Goal: Task Accomplishment & Management: Use online tool/utility

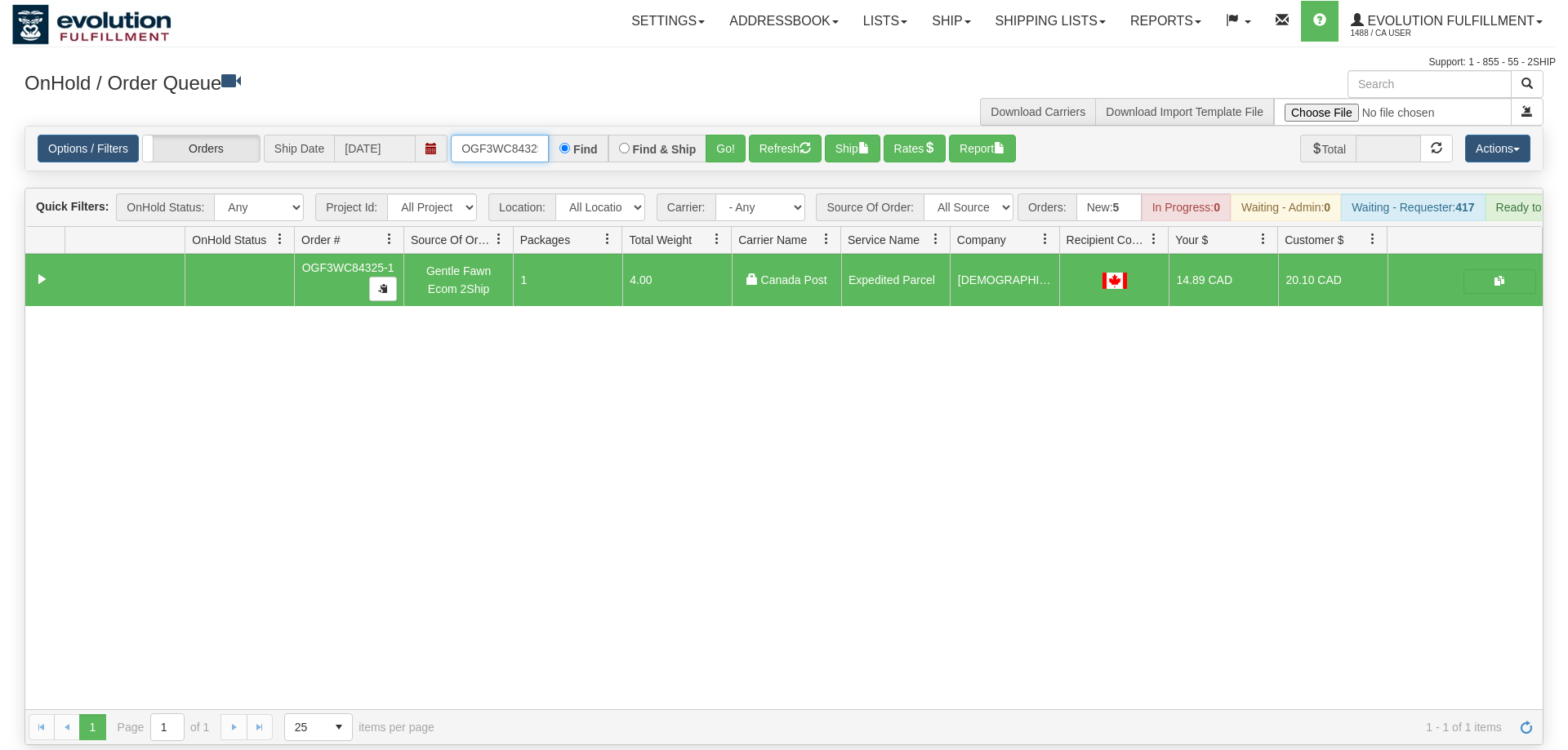
click at [497, 135] on input "OGF3WC84325-1" at bounding box center [499, 148] width 98 height 28
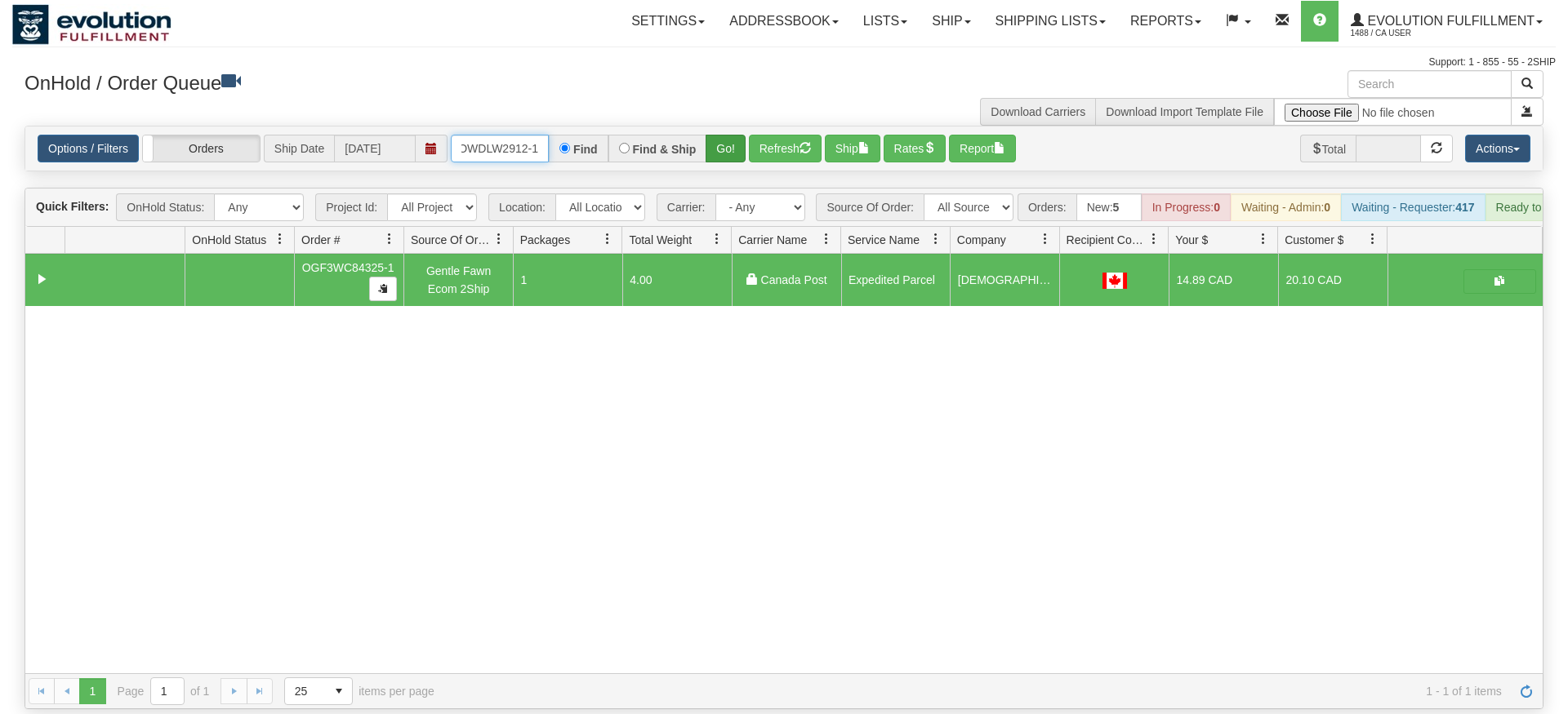
type input "OWDLW2912-1"
click at [727, 161] on div "Is equal to Is not equal to Contains Does not contains CAD USD EUR ZAR [PERSON_…" at bounding box center [783, 418] width 1543 height 584
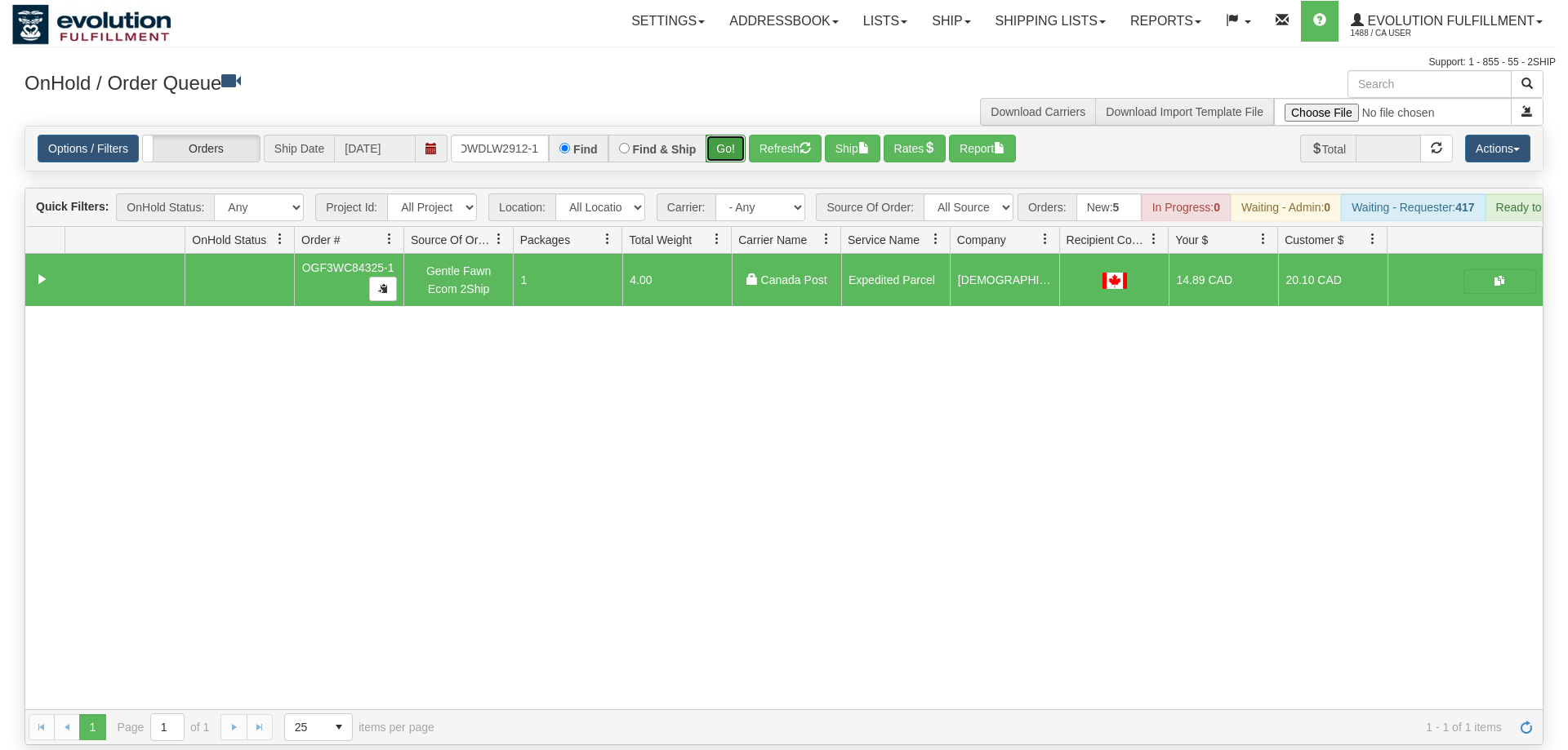
click at [724, 135] on button "Go!" at bounding box center [725, 148] width 40 height 28
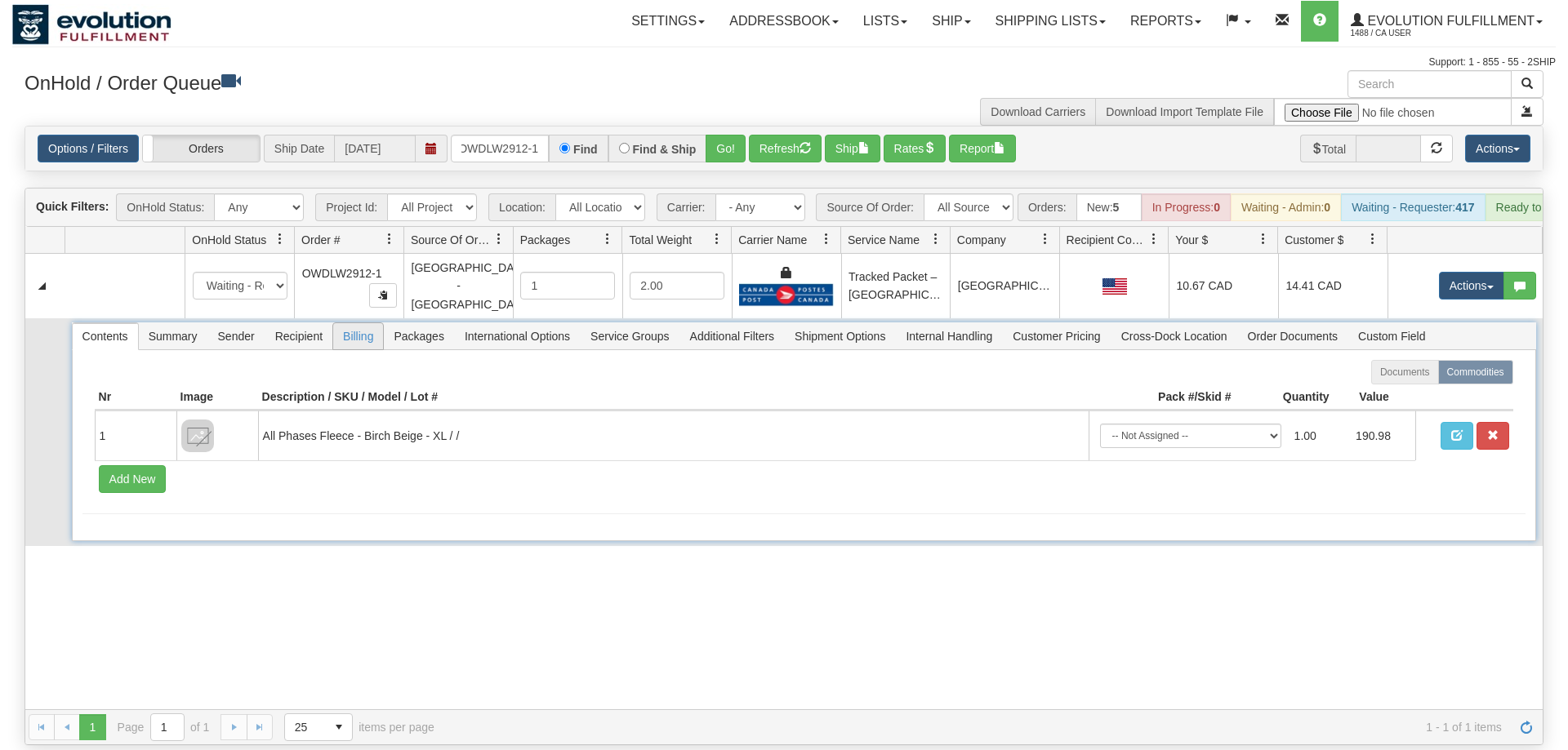
click at [351, 323] on span "Billing" at bounding box center [358, 336] width 50 height 26
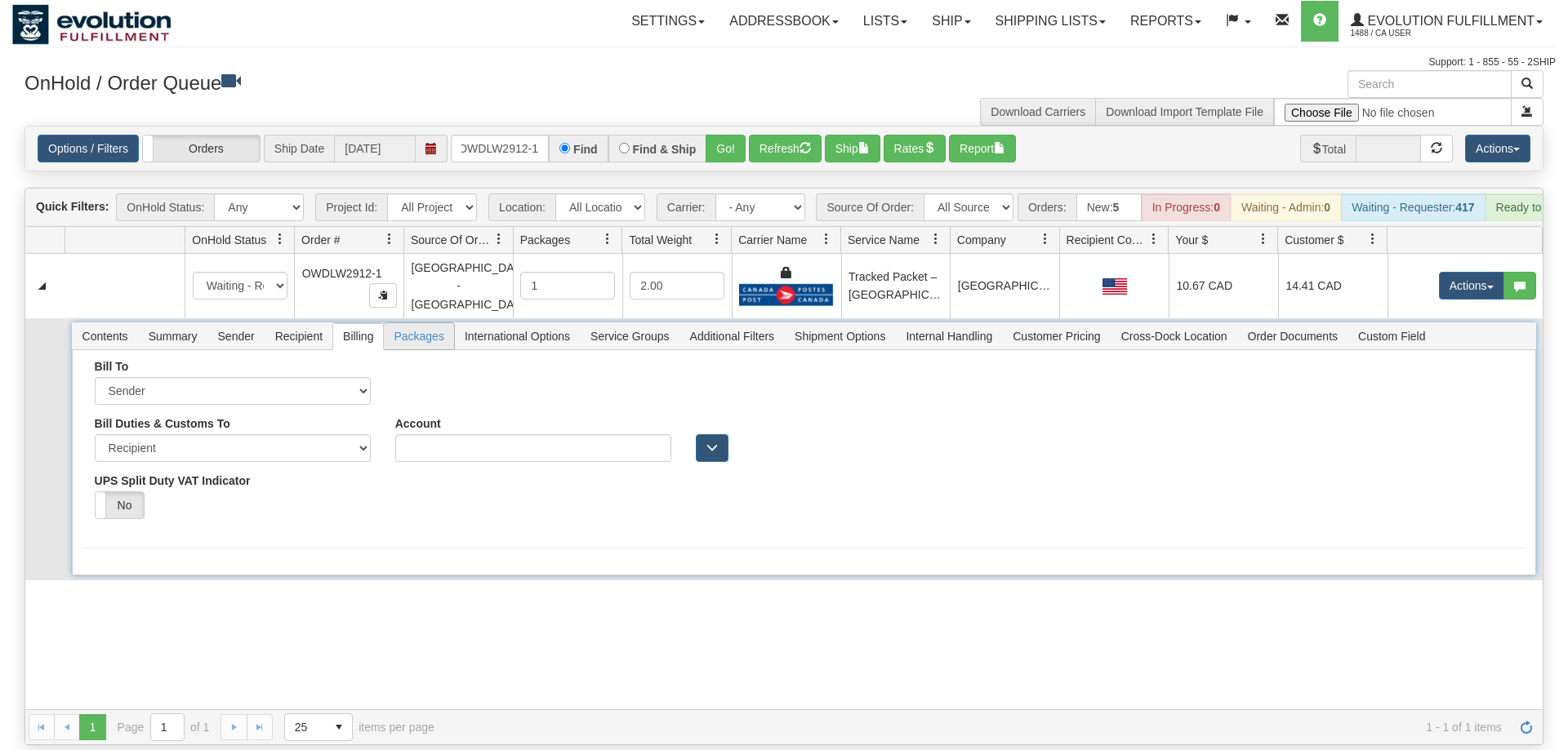
click at [429, 323] on span "Packages" at bounding box center [418, 336] width 69 height 26
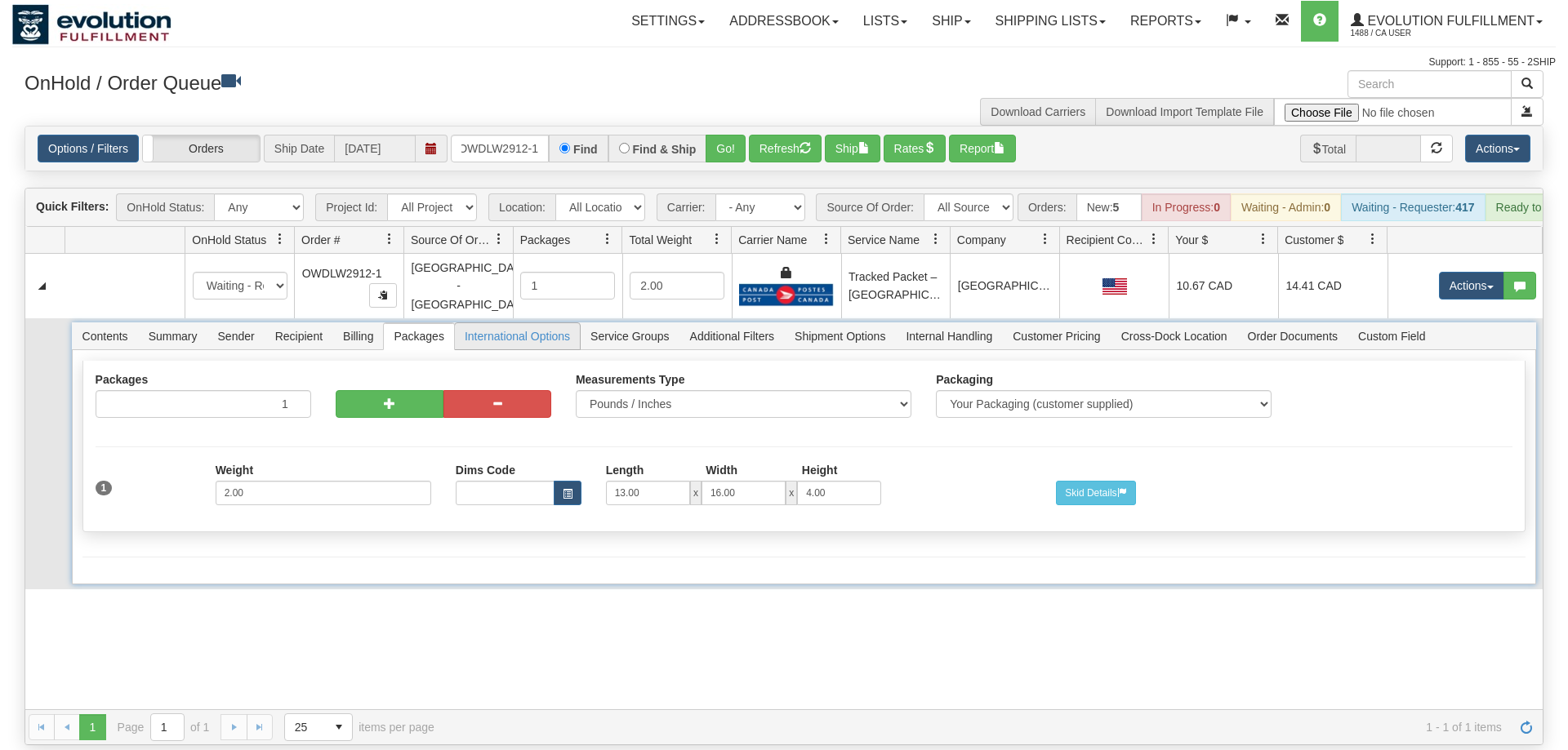
click at [549, 323] on span "International Options" at bounding box center [517, 336] width 125 height 26
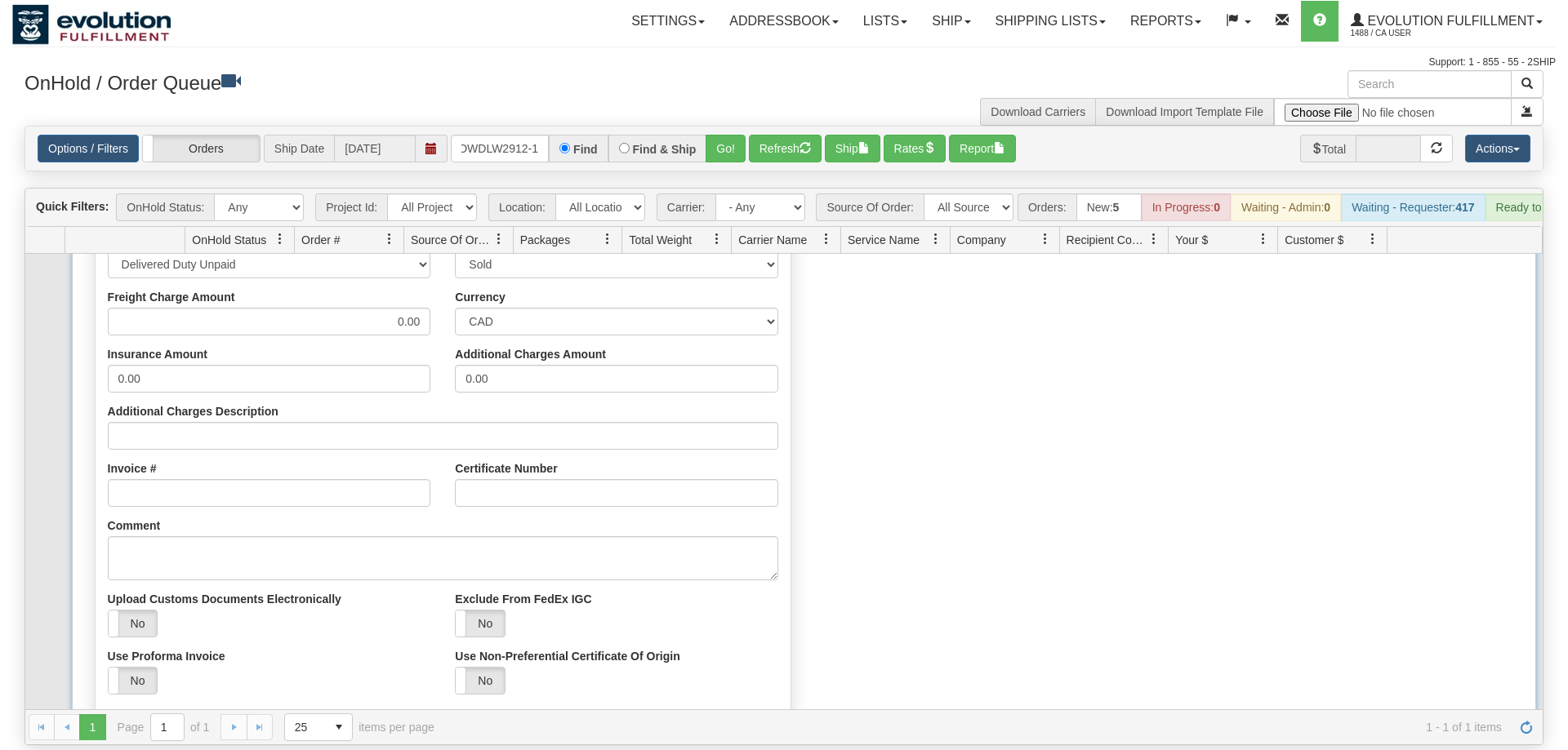
scroll to position [263, 0]
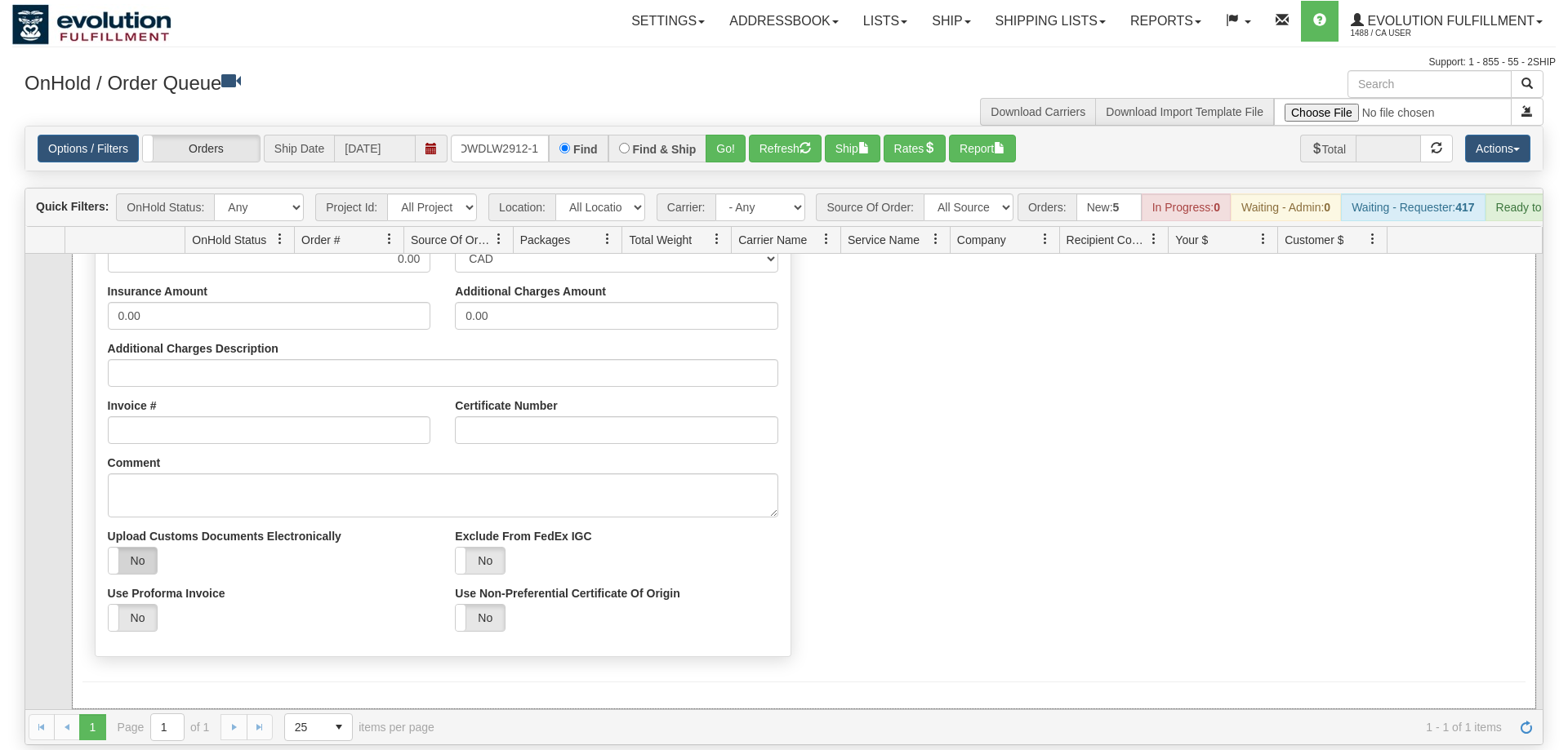
click at [140, 548] on label "No" at bounding box center [133, 561] width 49 height 26
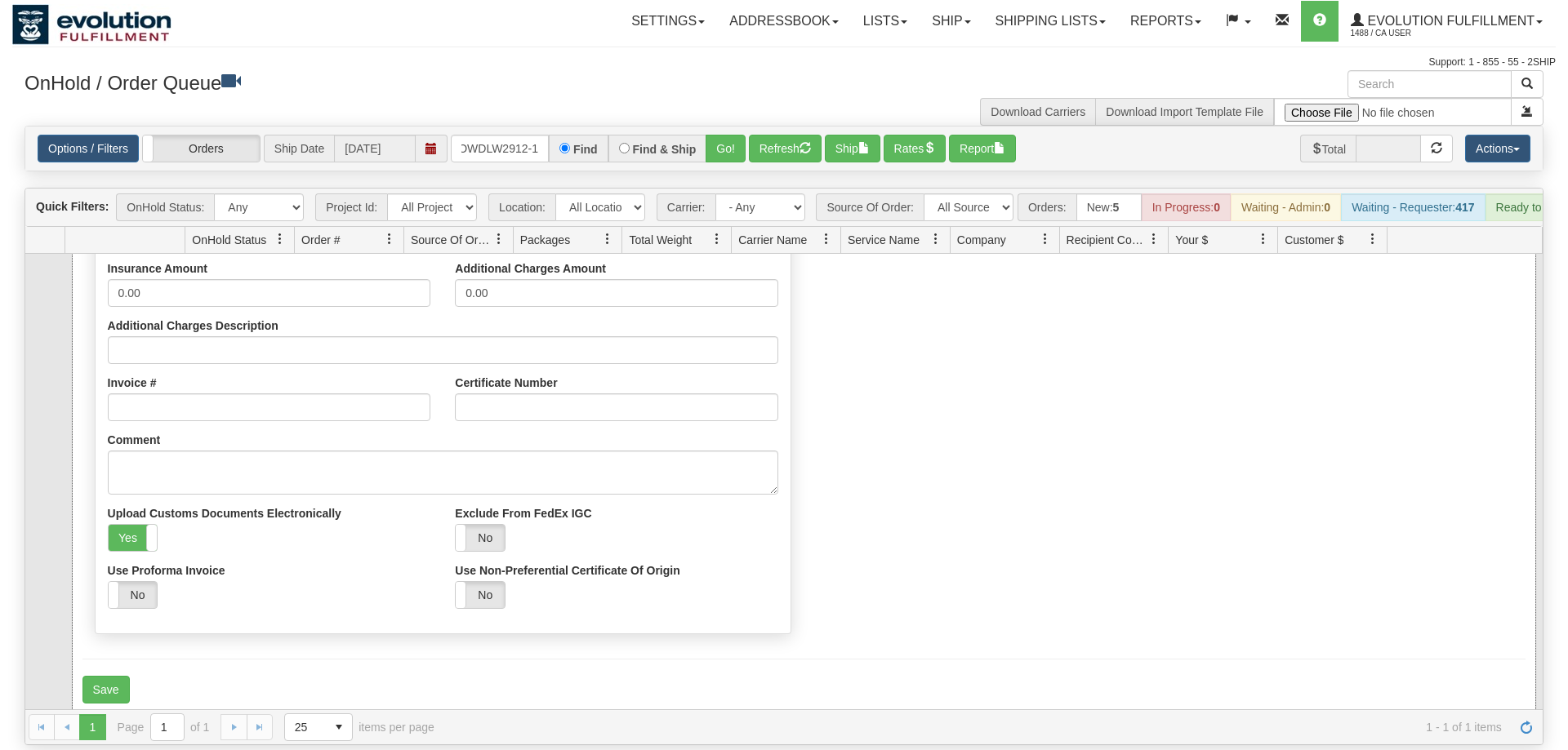
scroll to position [292, 0]
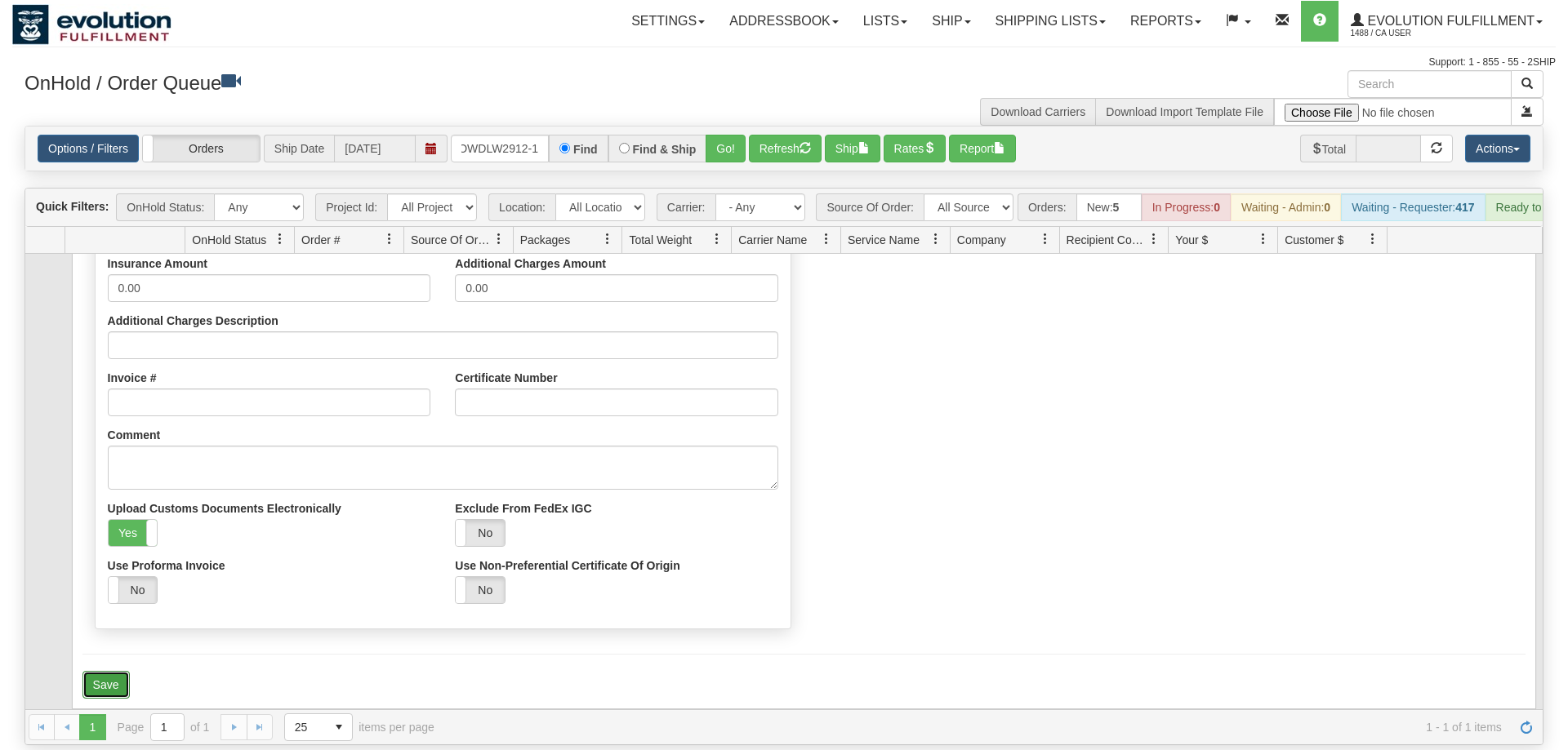
click at [109, 671] on button "Save" at bounding box center [106, 684] width 47 height 28
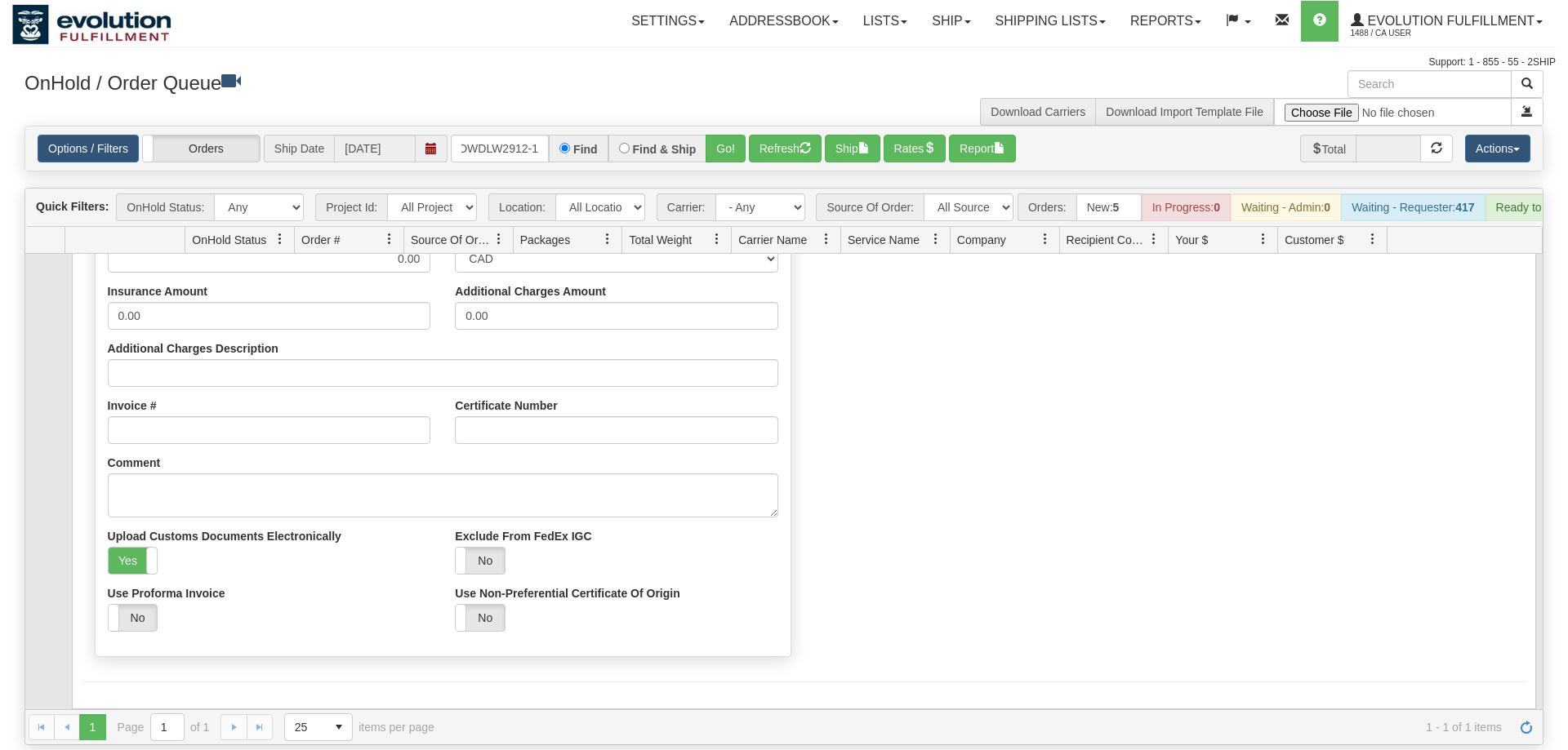
scroll to position [0, 0]
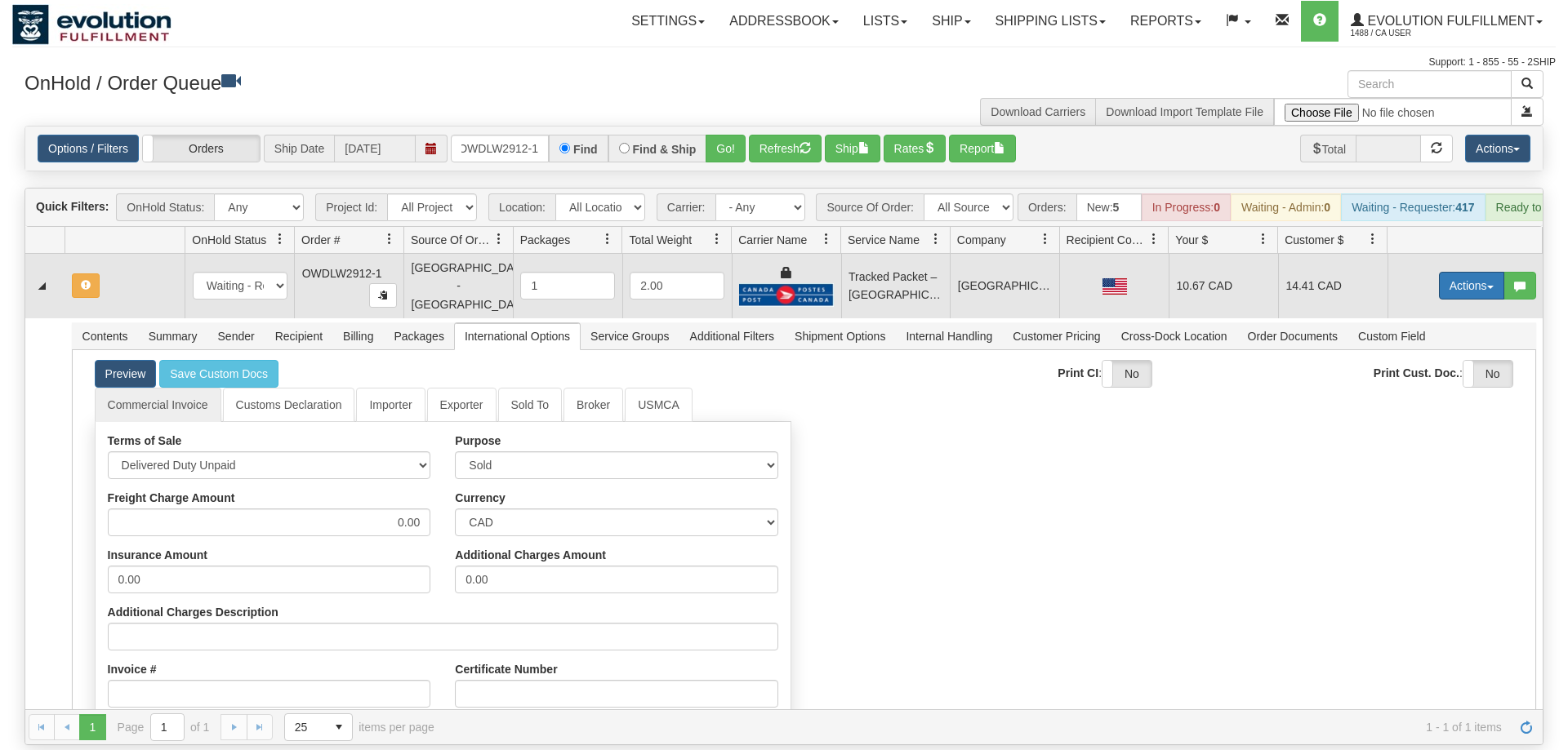
click at [1459, 272] on button "Actions" at bounding box center [1471, 286] width 66 height 28
click at [1445, 331] on span "Refresh Rates" at bounding box center [1431, 337] width 84 height 13
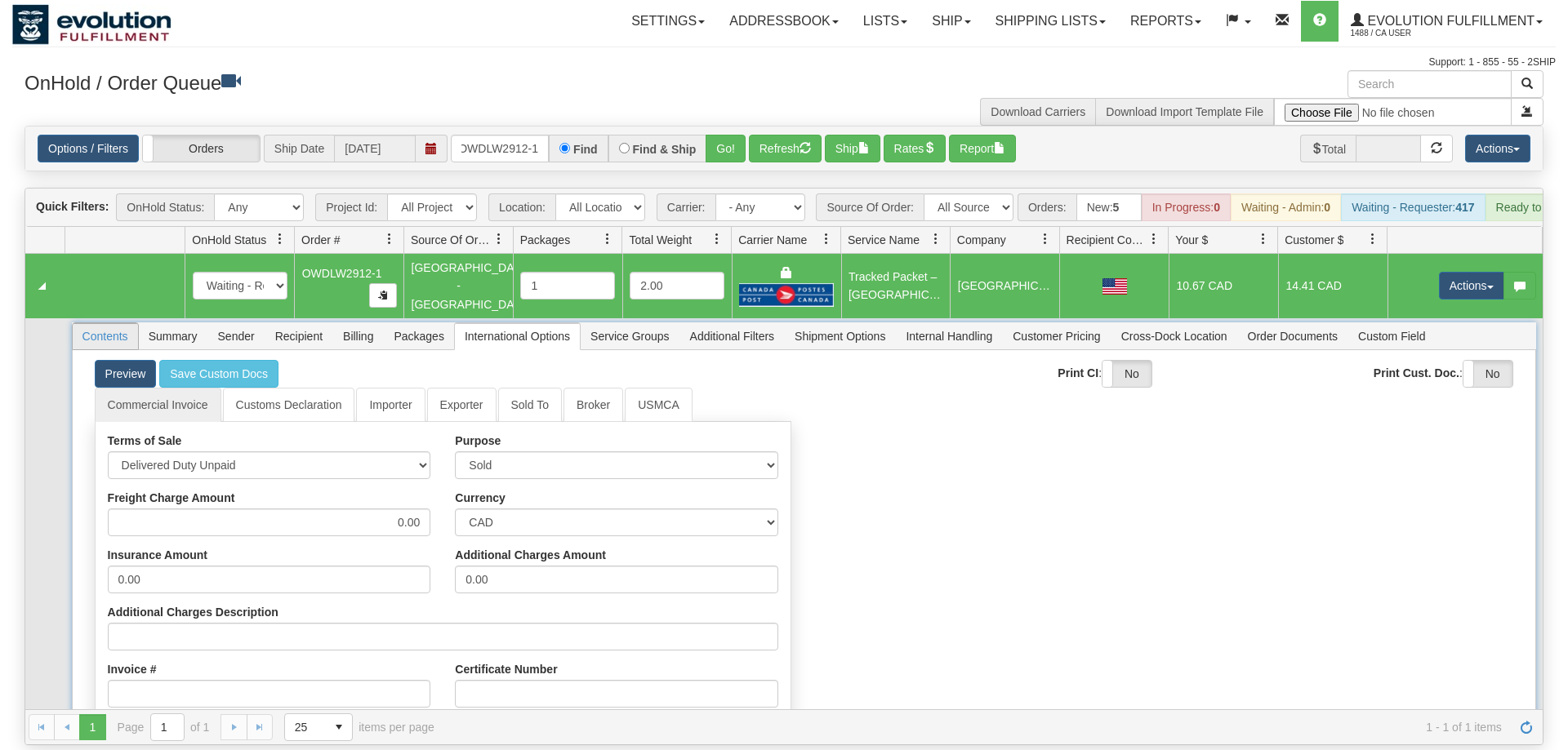
click at [100, 323] on span "Contents" at bounding box center [105, 336] width 66 height 26
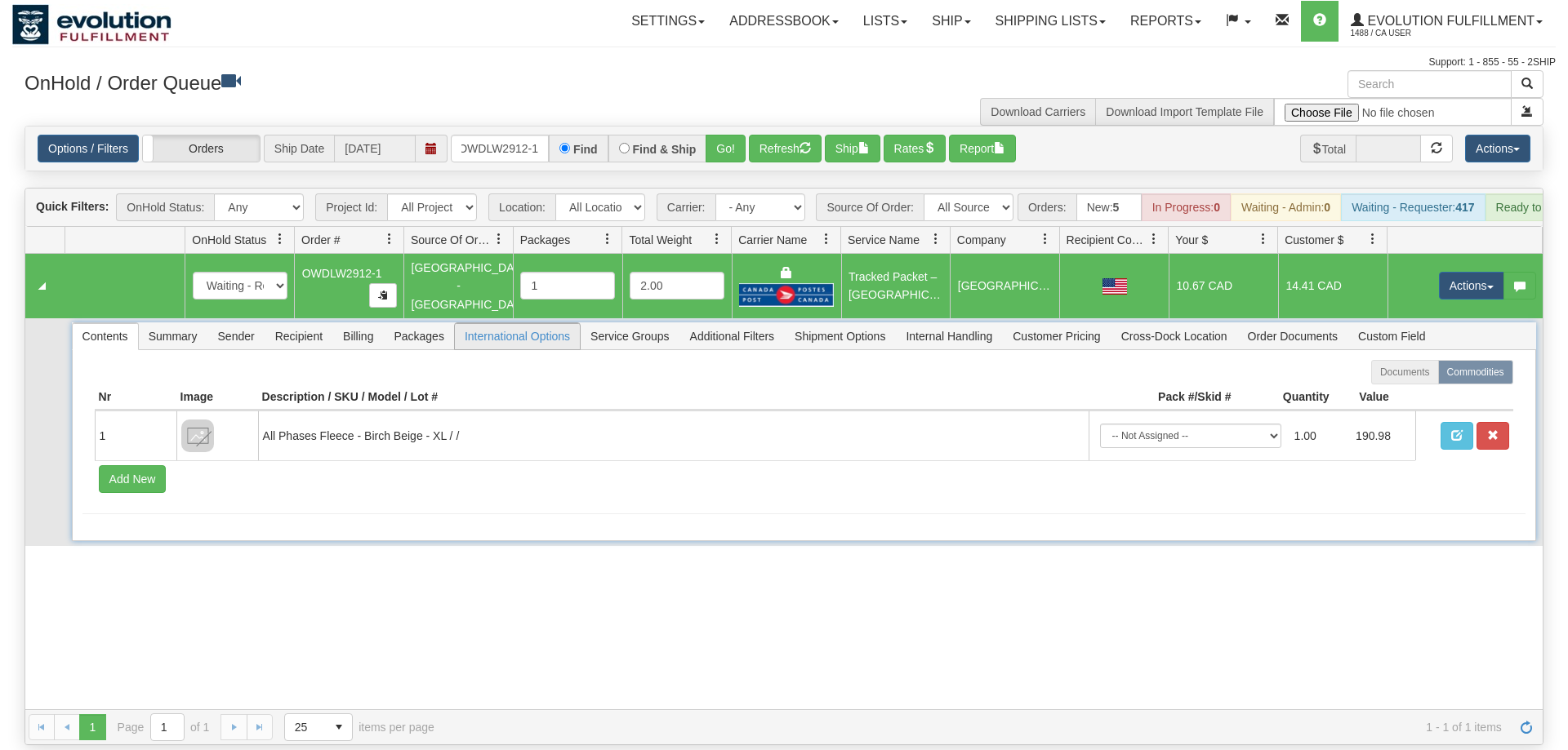
click at [528, 323] on span "International Options" at bounding box center [517, 336] width 125 height 26
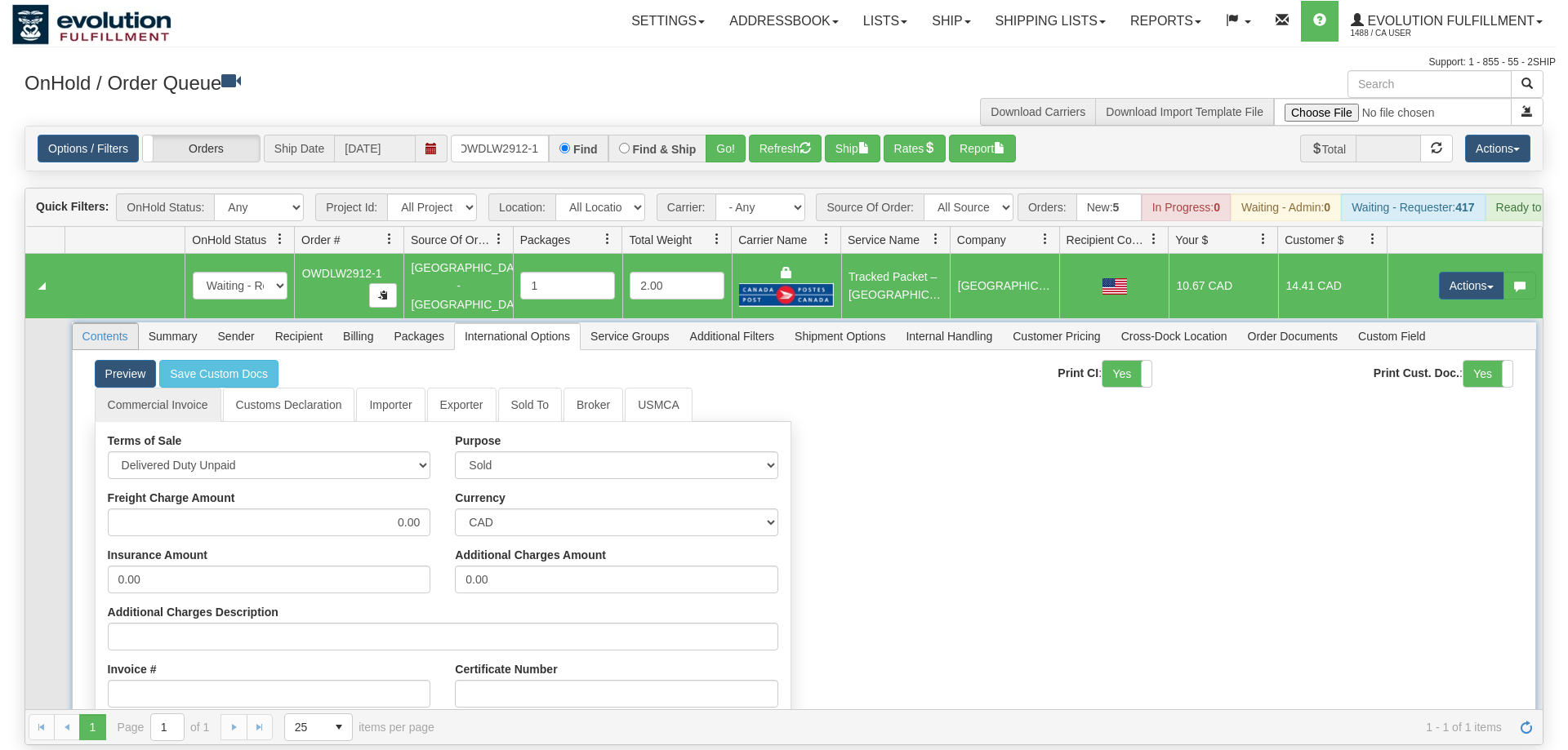
click at [98, 323] on span "Contents" at bounding box center [105, 336] width 66 height 26
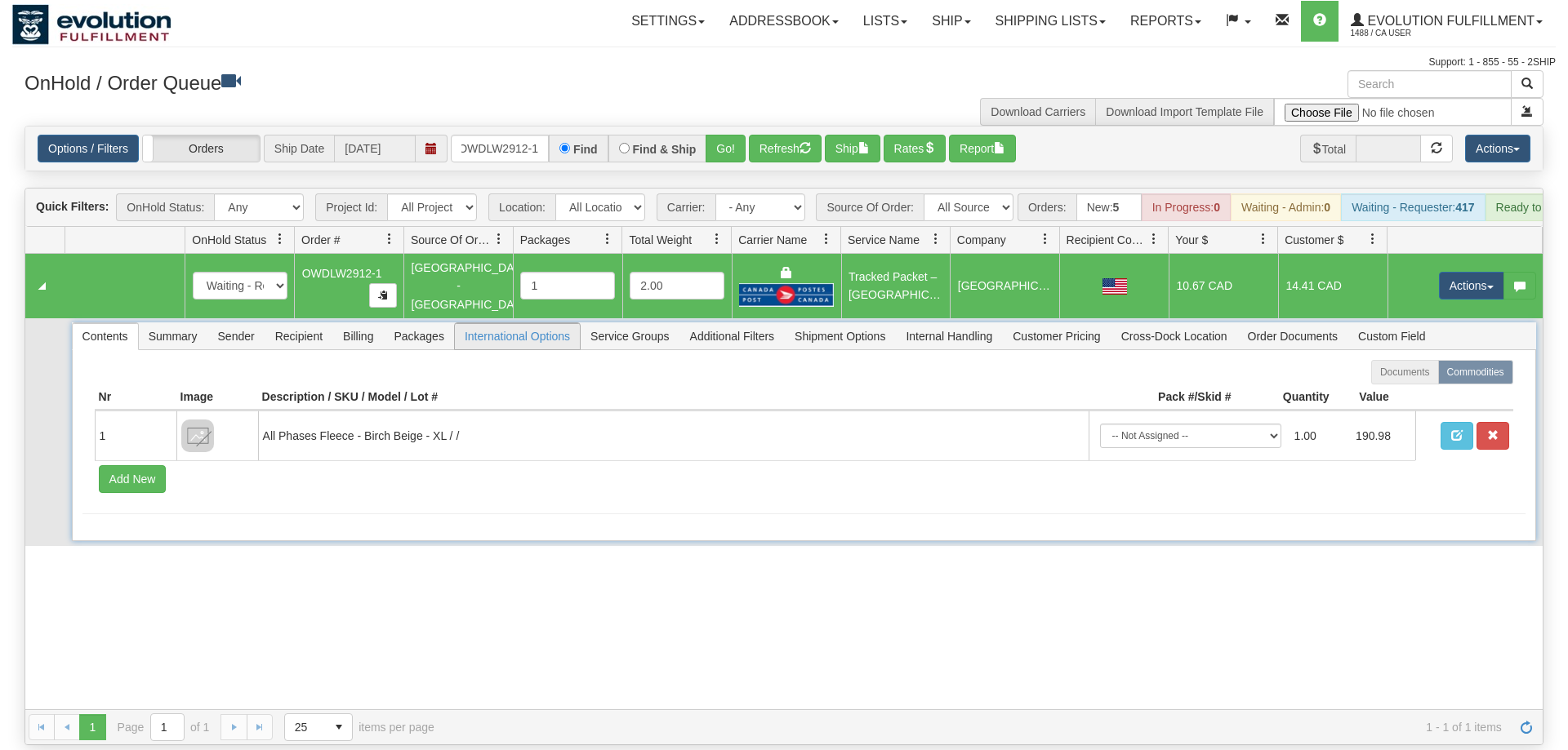
click at [512, 323] on span "International Options" at bounding box center [517, 336] width 125 height 26
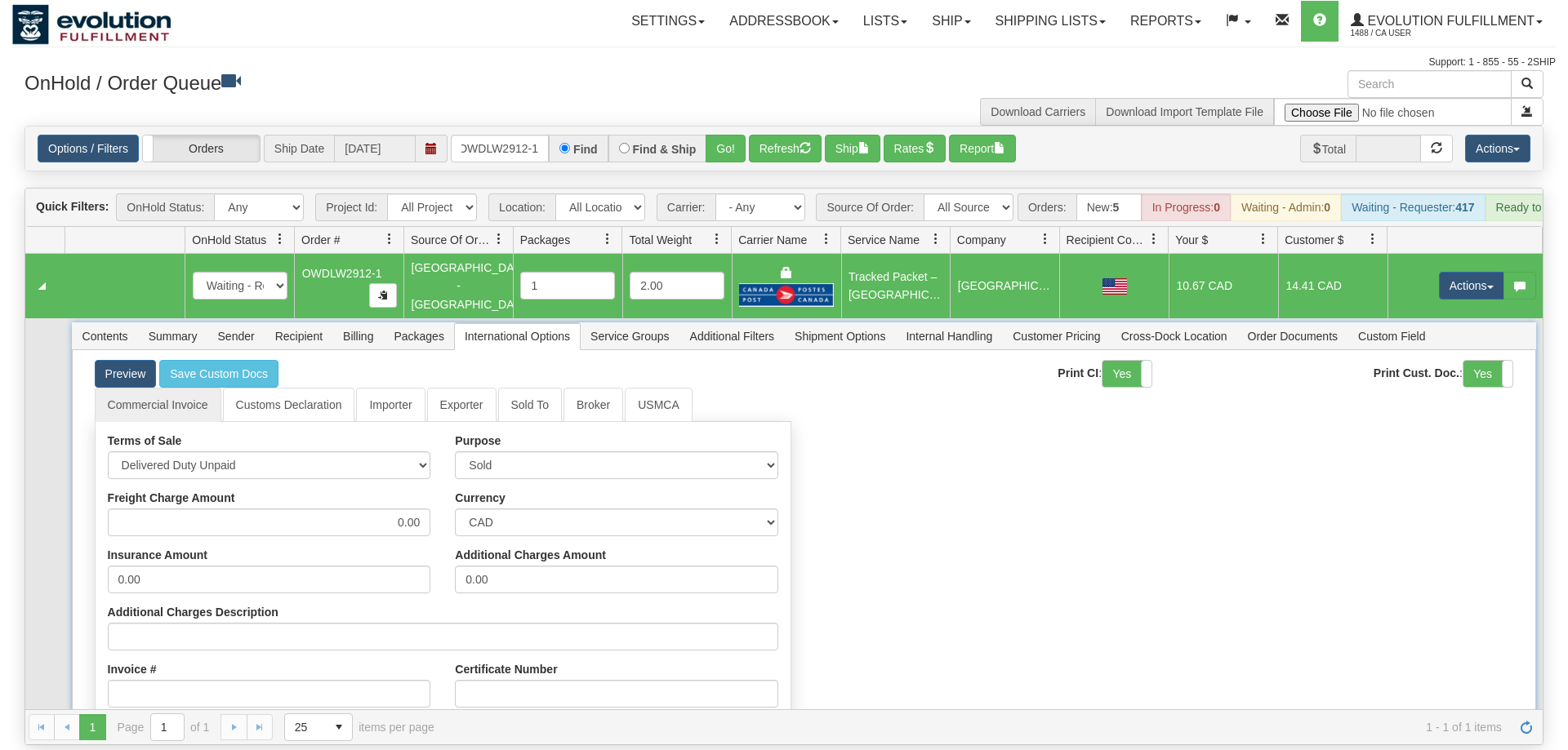
scroll to position [235, 0]
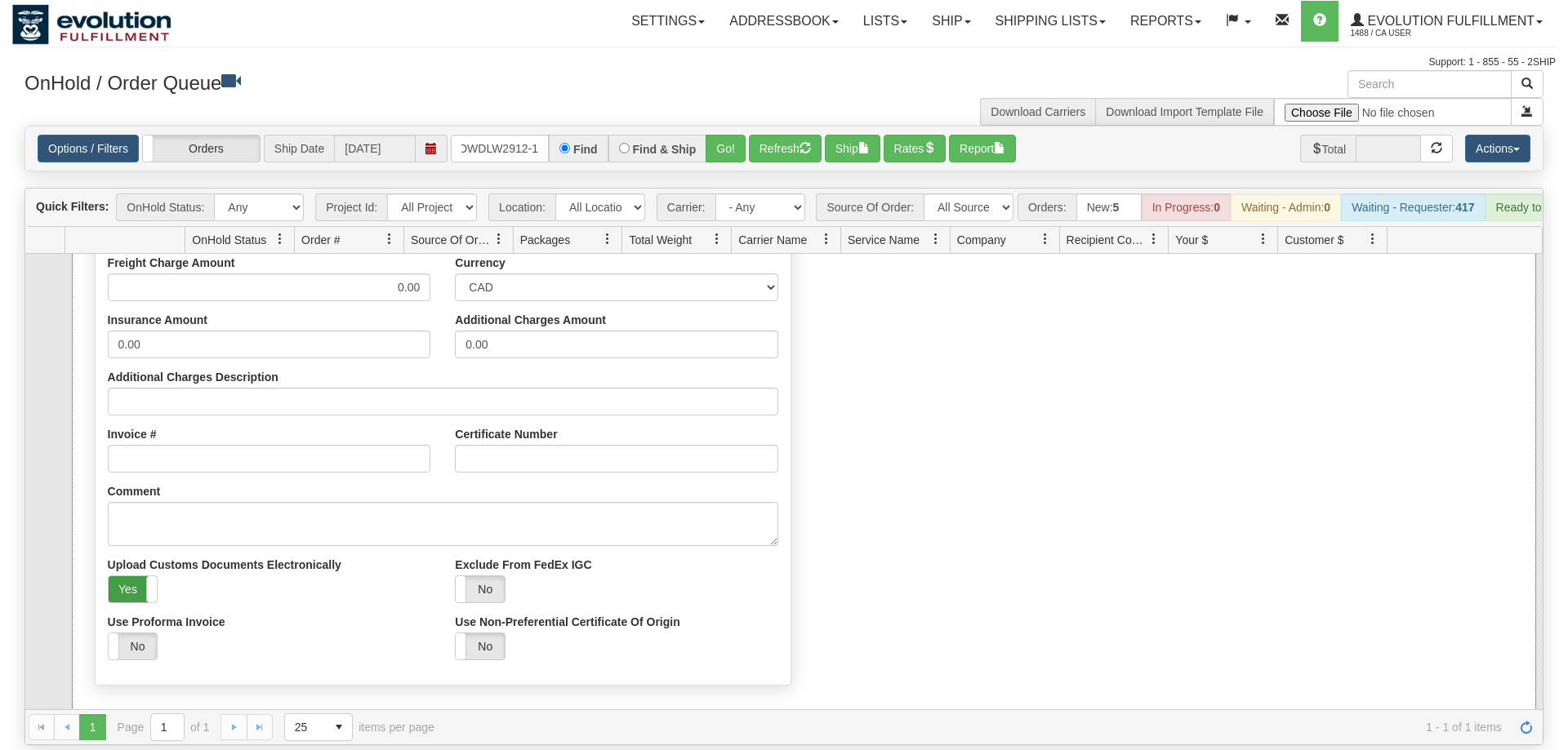
click at [113, 577] on label "Yes" at bounding box center [133, 589] width 49 height 26
click at [122, 577] on label "No" at bounding box center [133, 589] width 49 height 26
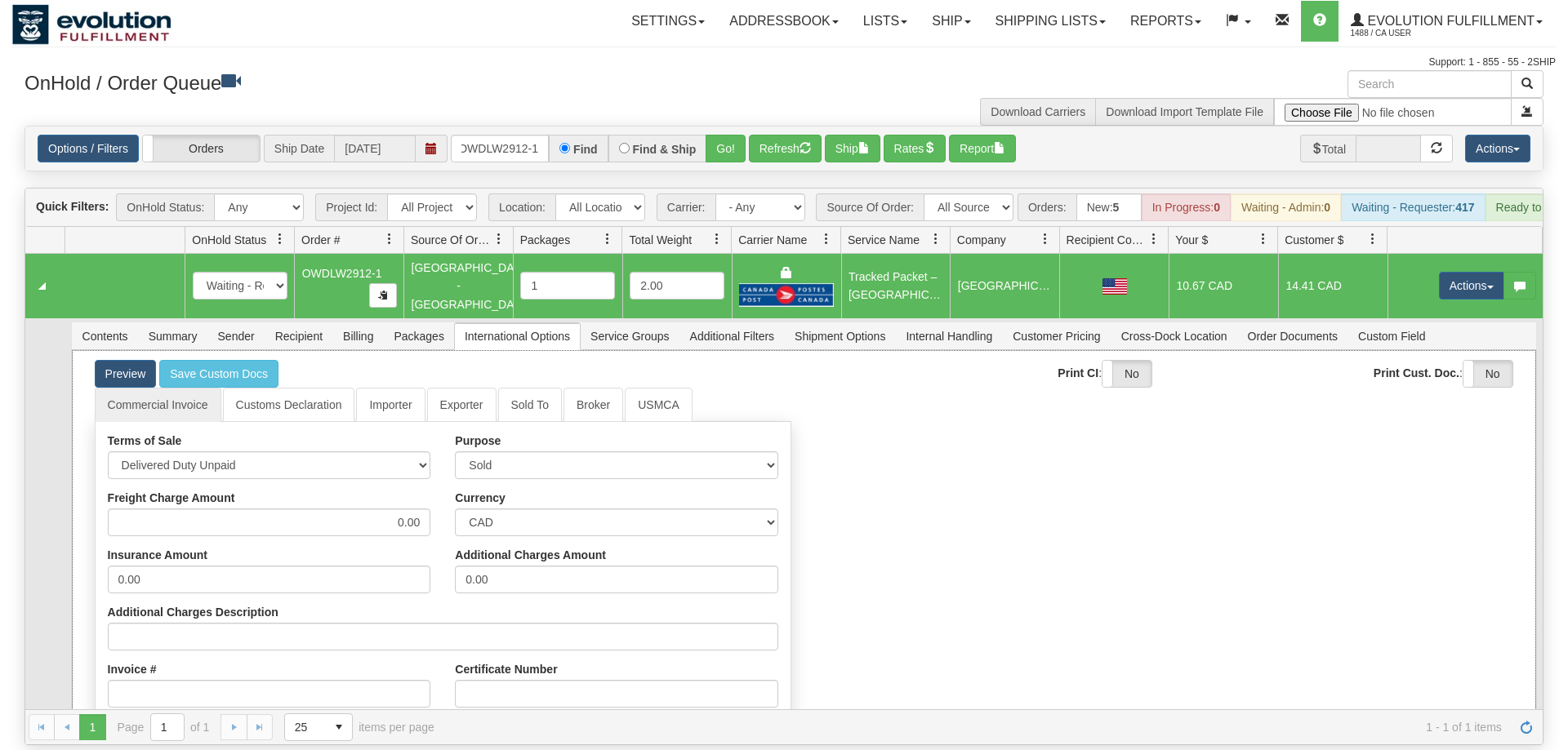
scroll to position [292, 0]
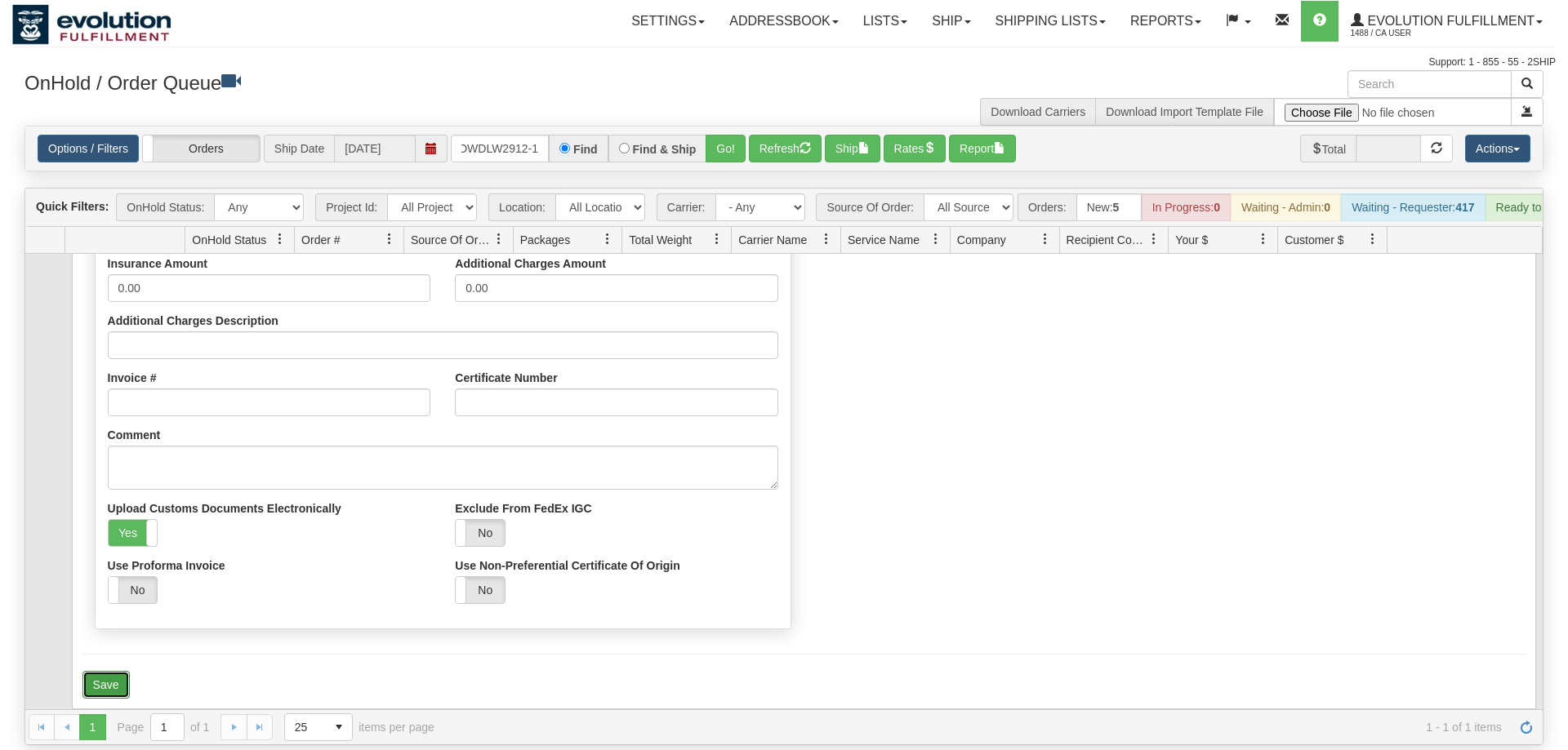
click at [92, 671] on button "Save" at bounding box center [106, 684] width 47 height 28
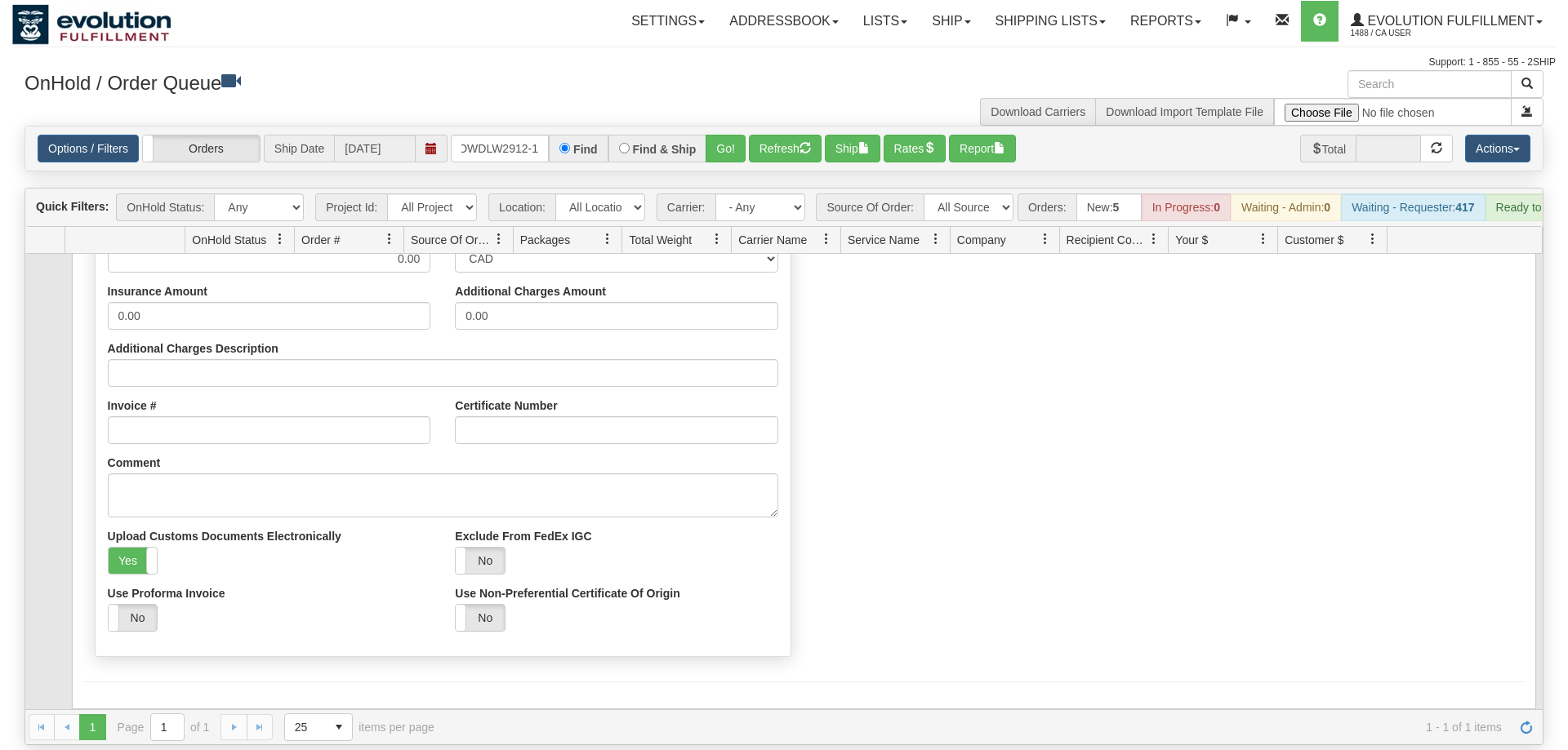
scroll to position [0, 0]
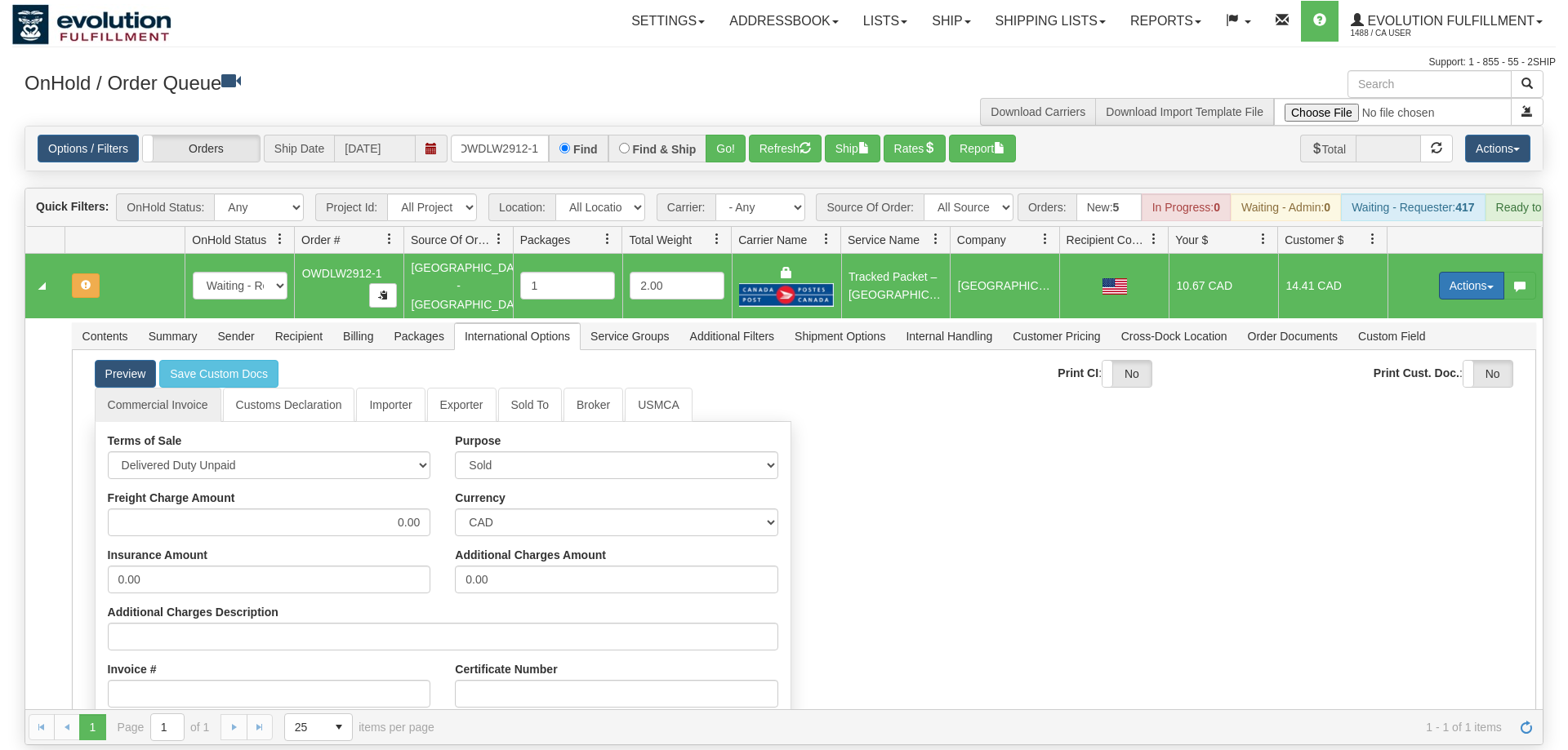
click at [1474, 272] on button "Actions" at bounding box center [1471, 286] width 66 height 28
click at [1455, 331] on span "Refresh Rates" at bounding box center [1431, 337] width 84 height 13
click at [1470, 272] on button "Actions" at bounding box center [1471, 286] width 66 height 28
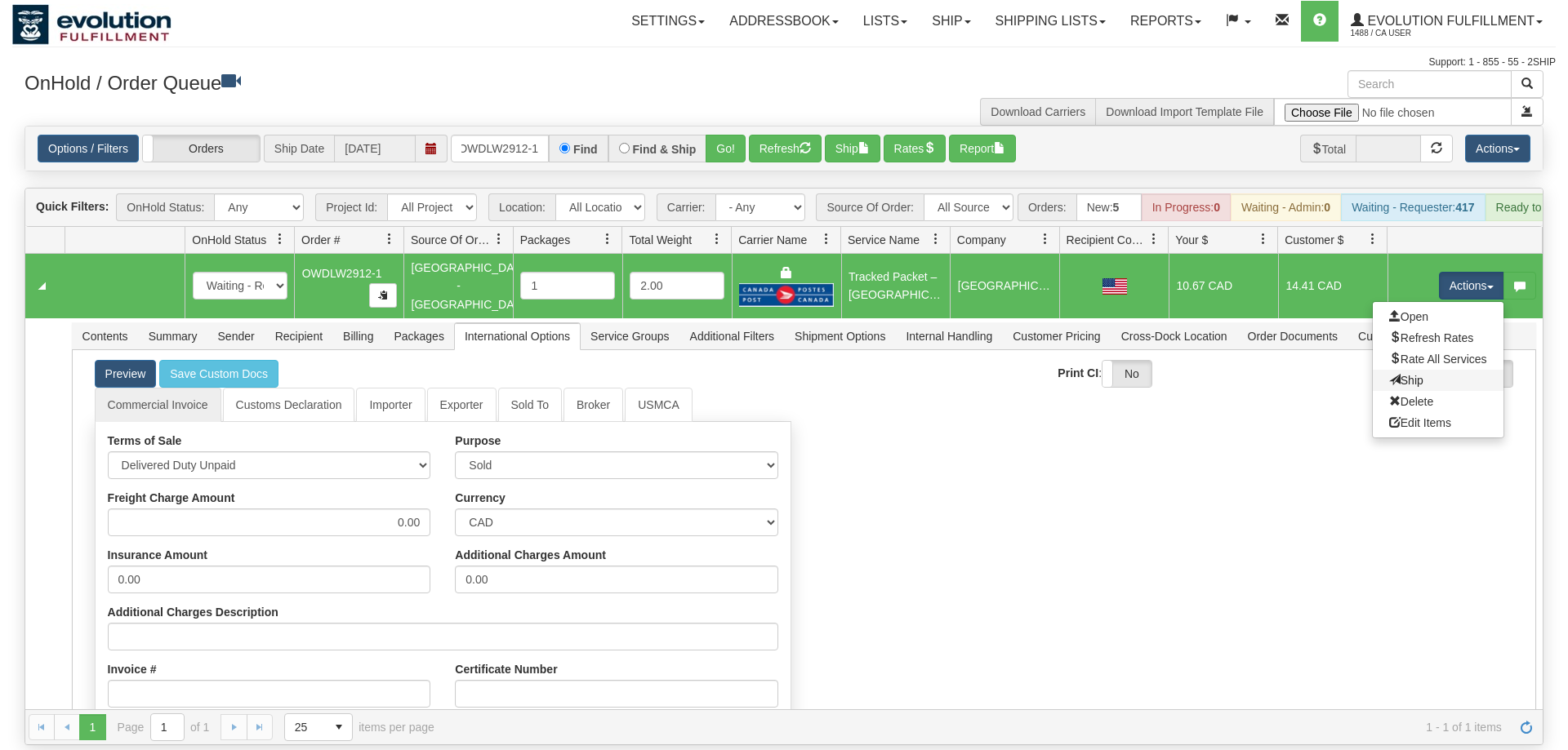
click at [1426, 369] on link "Ship" at bounding box center [1438, 380] width 130 height 22
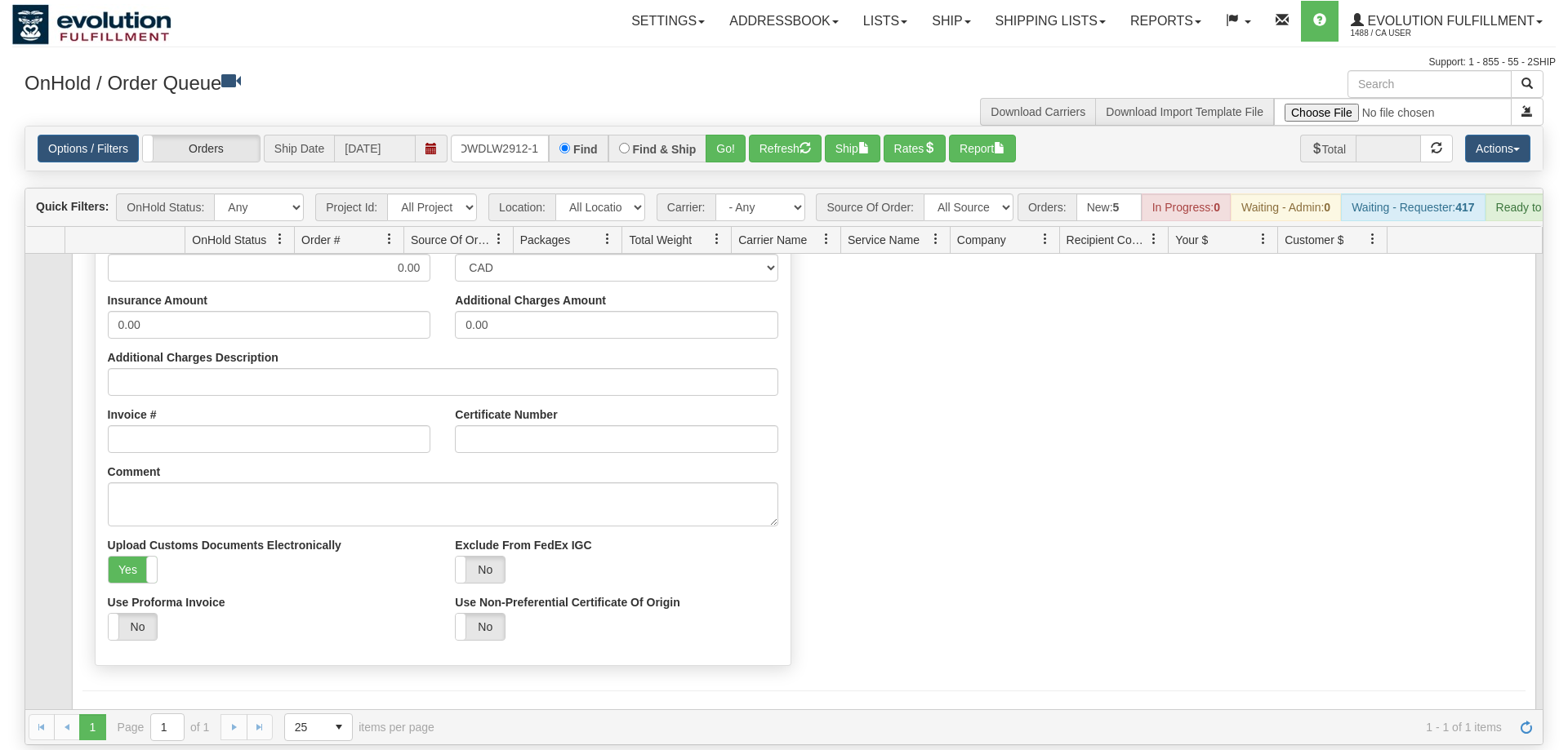
scroll to position [263, 0]
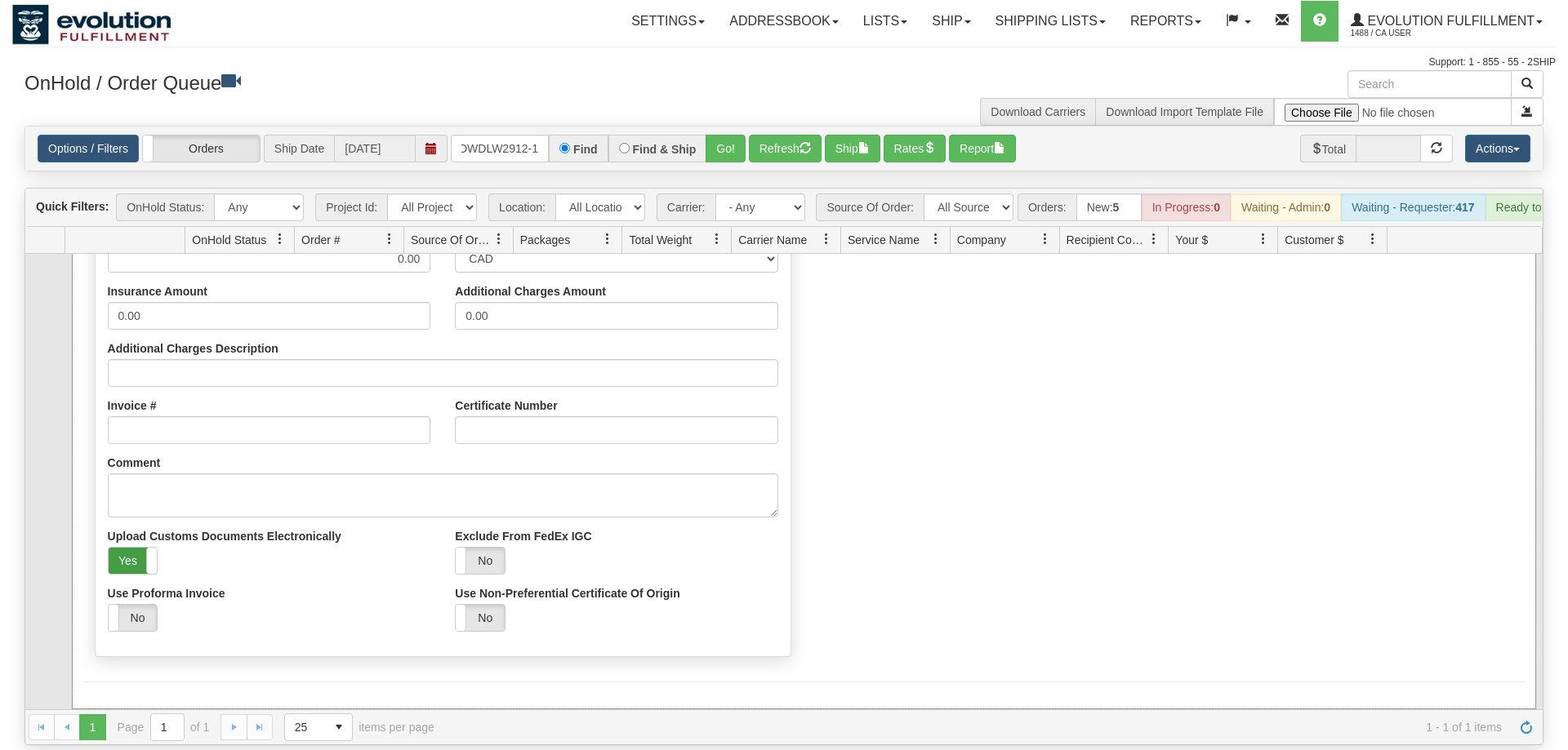
click at [134, 548] on label "Yes" at bounding box center [133, 561] width 49 height 26
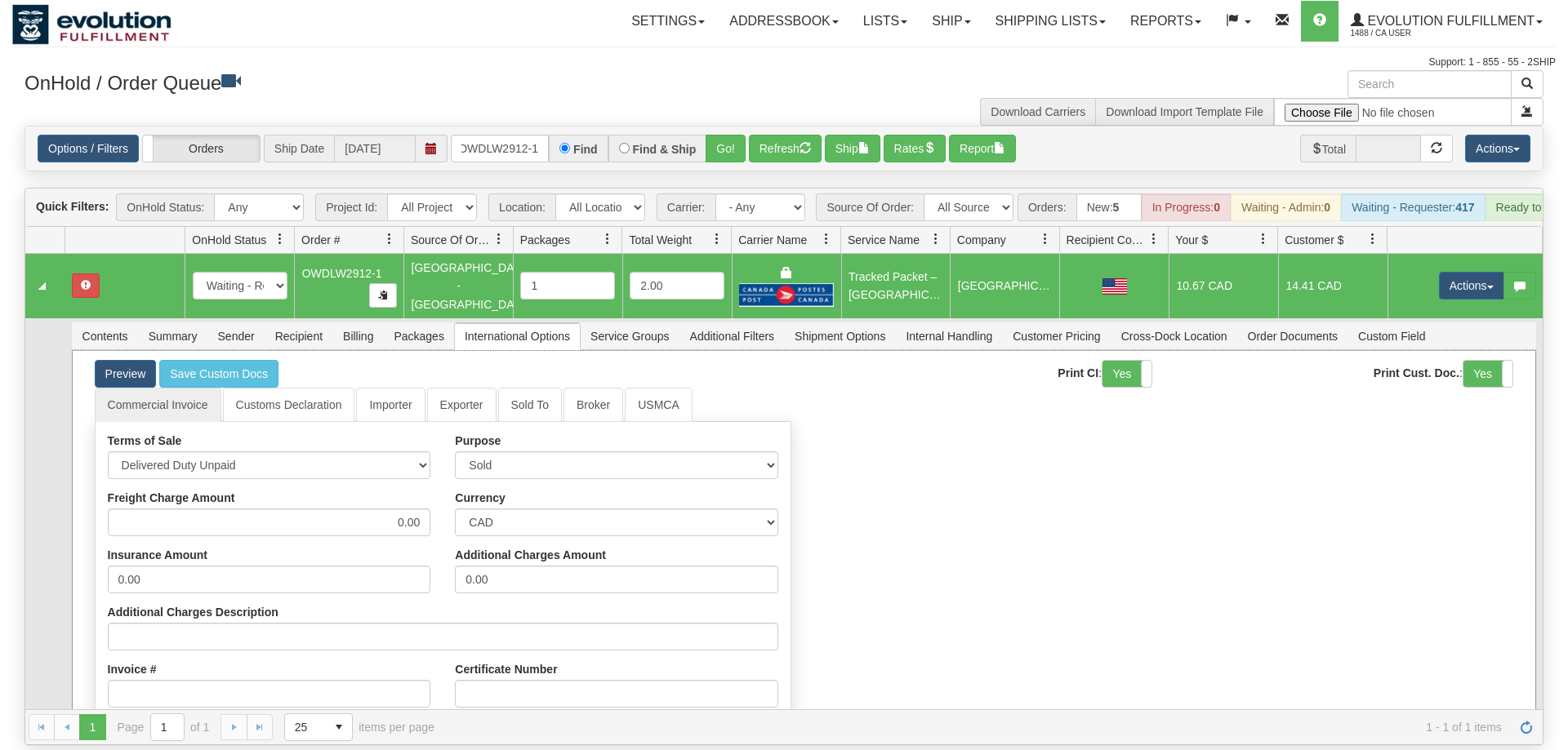
scroll to position [292, 0]
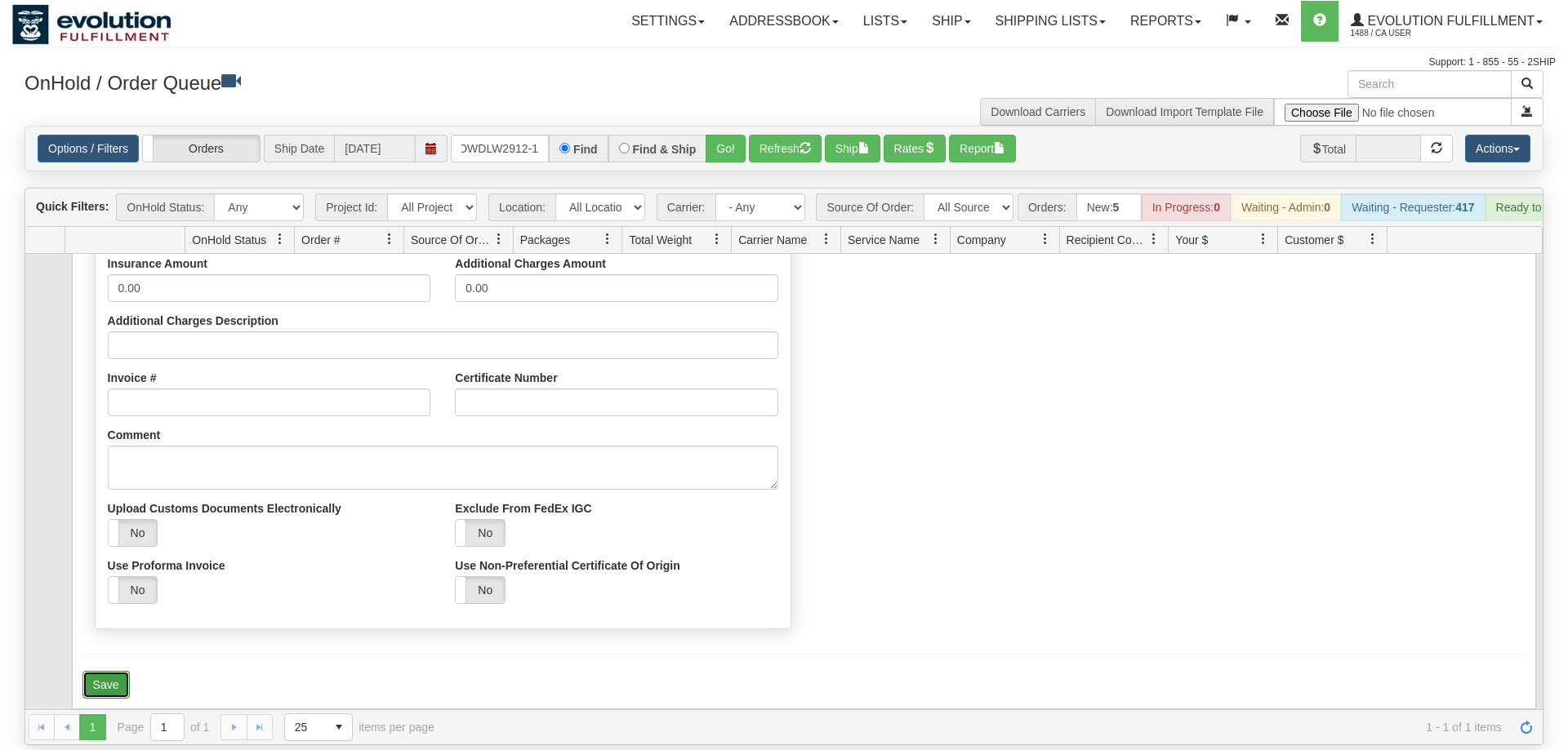
click at [126, 671] on button "Save" at bounding box center [106, 684] width 47 height 28
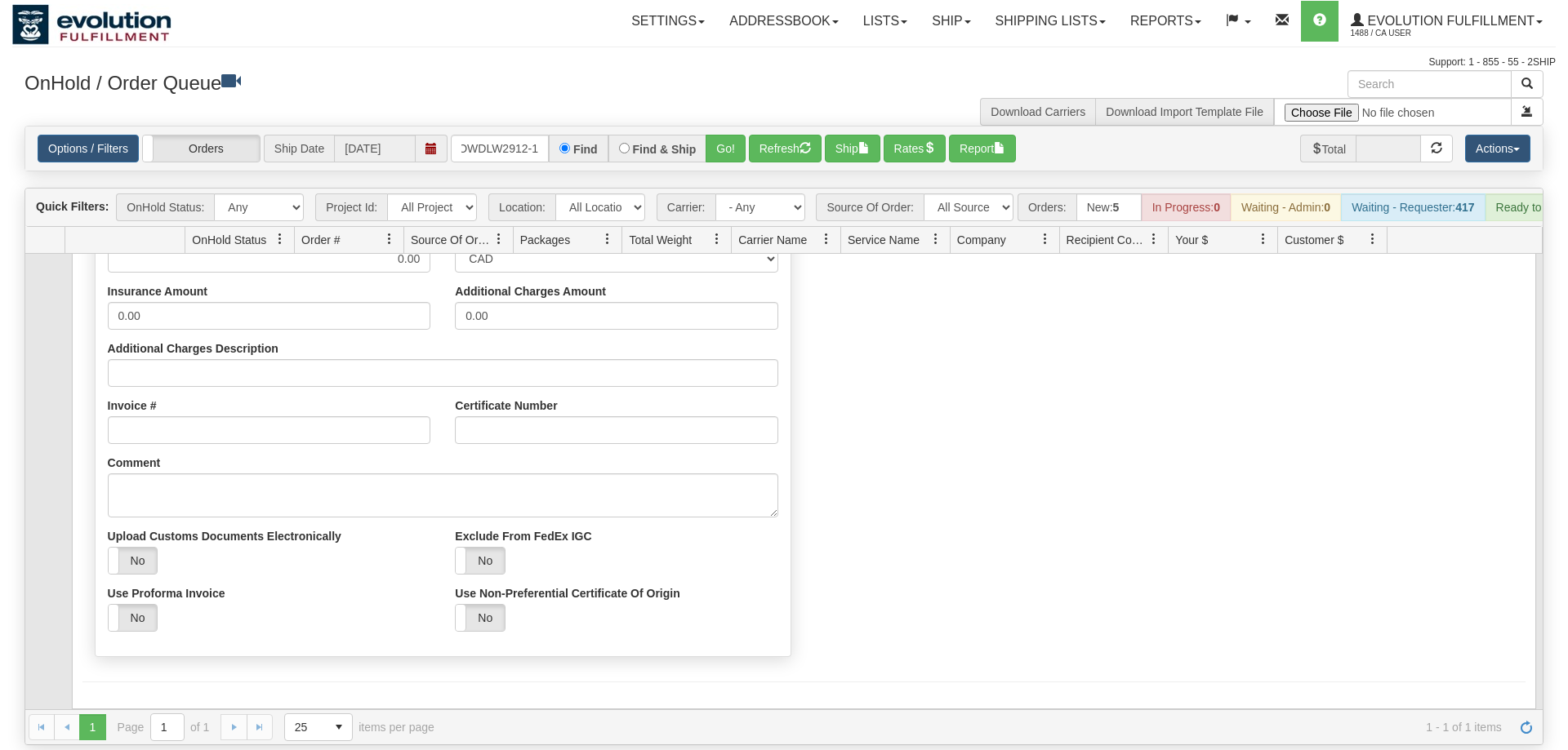
scroll to position [0, 0]
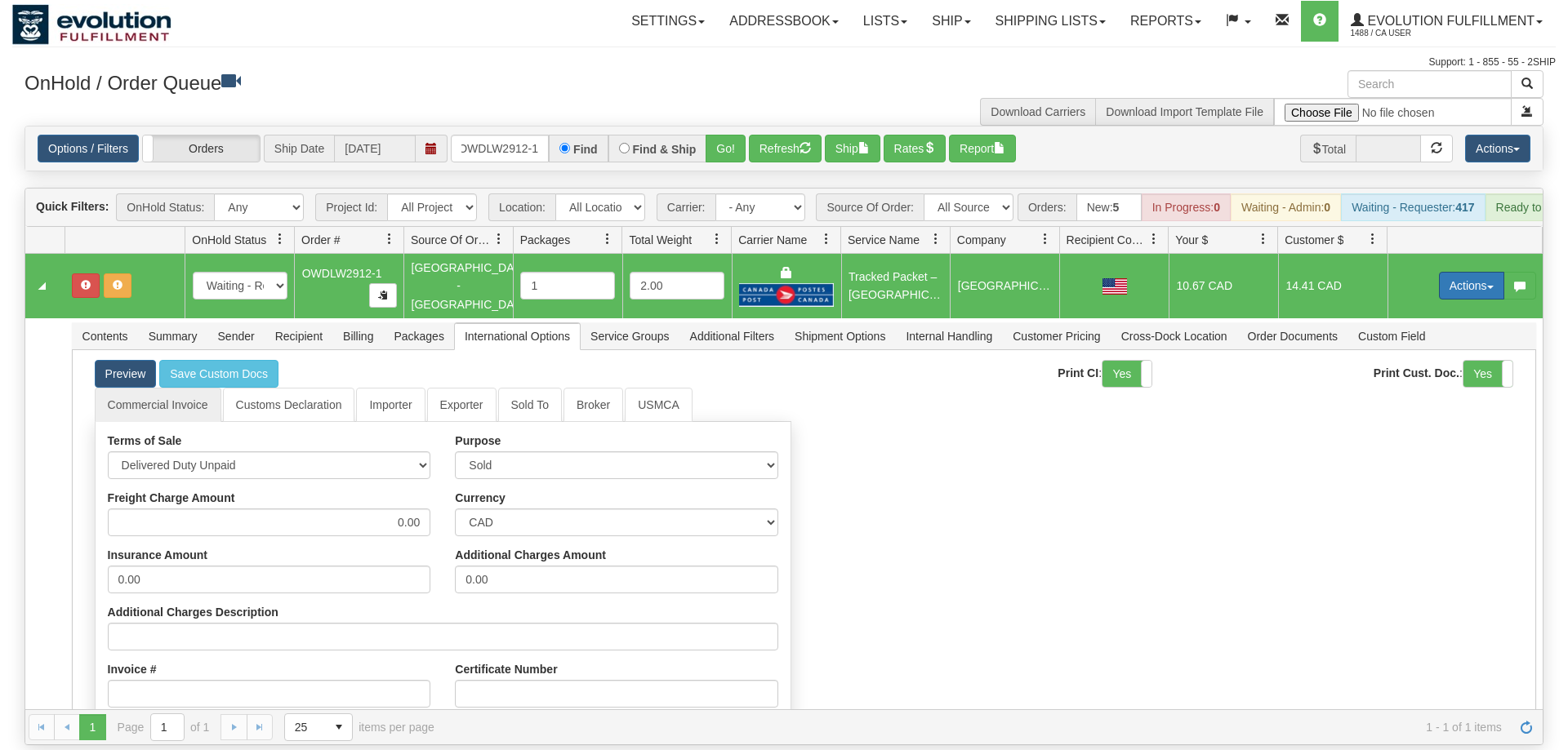
click at [1461, 272] on button "Actions" at bounding box center [1471, 286] width 66 height 28
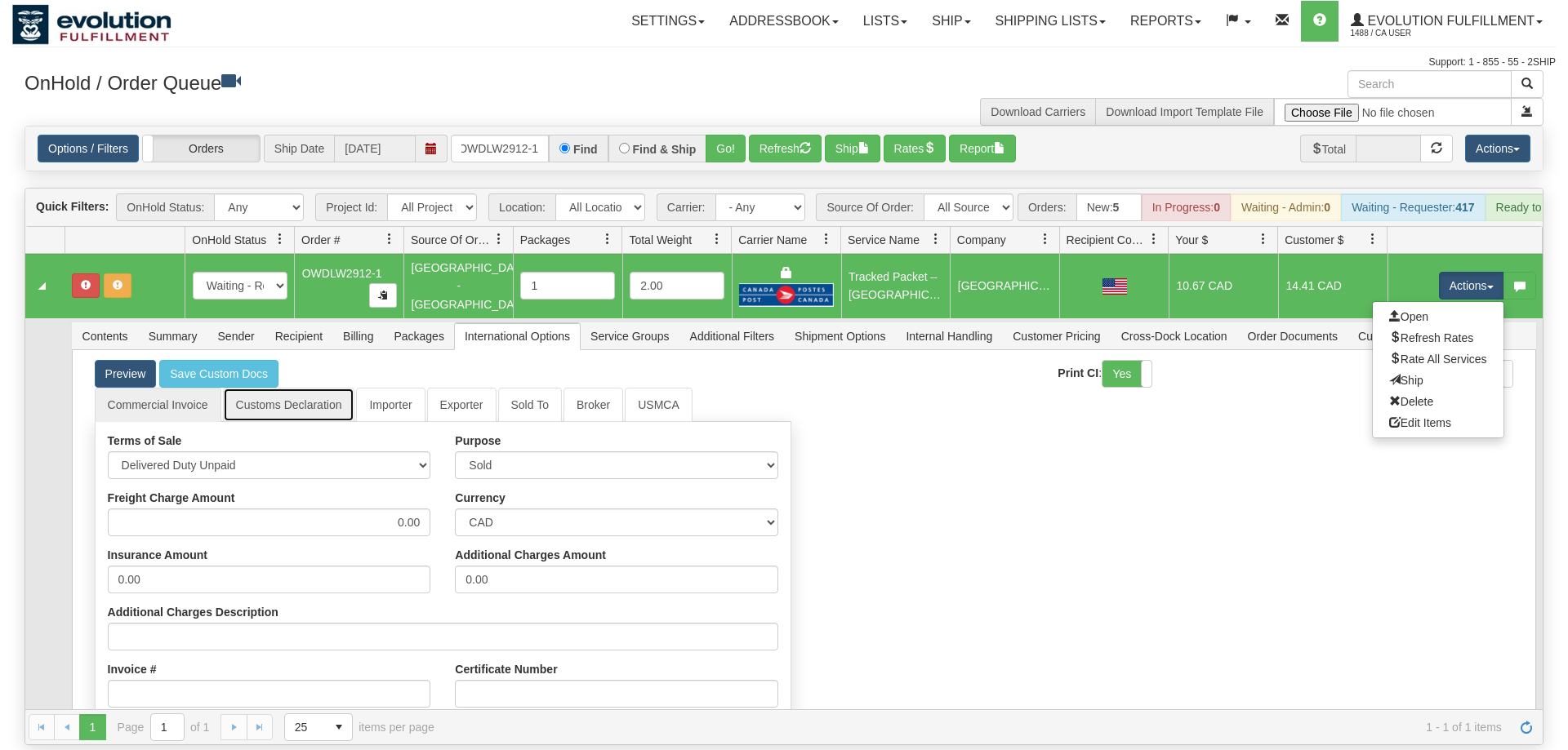
click at [257, 388] on link "Customs Declaration" at bounding box center [288, 405] width 132 height 35
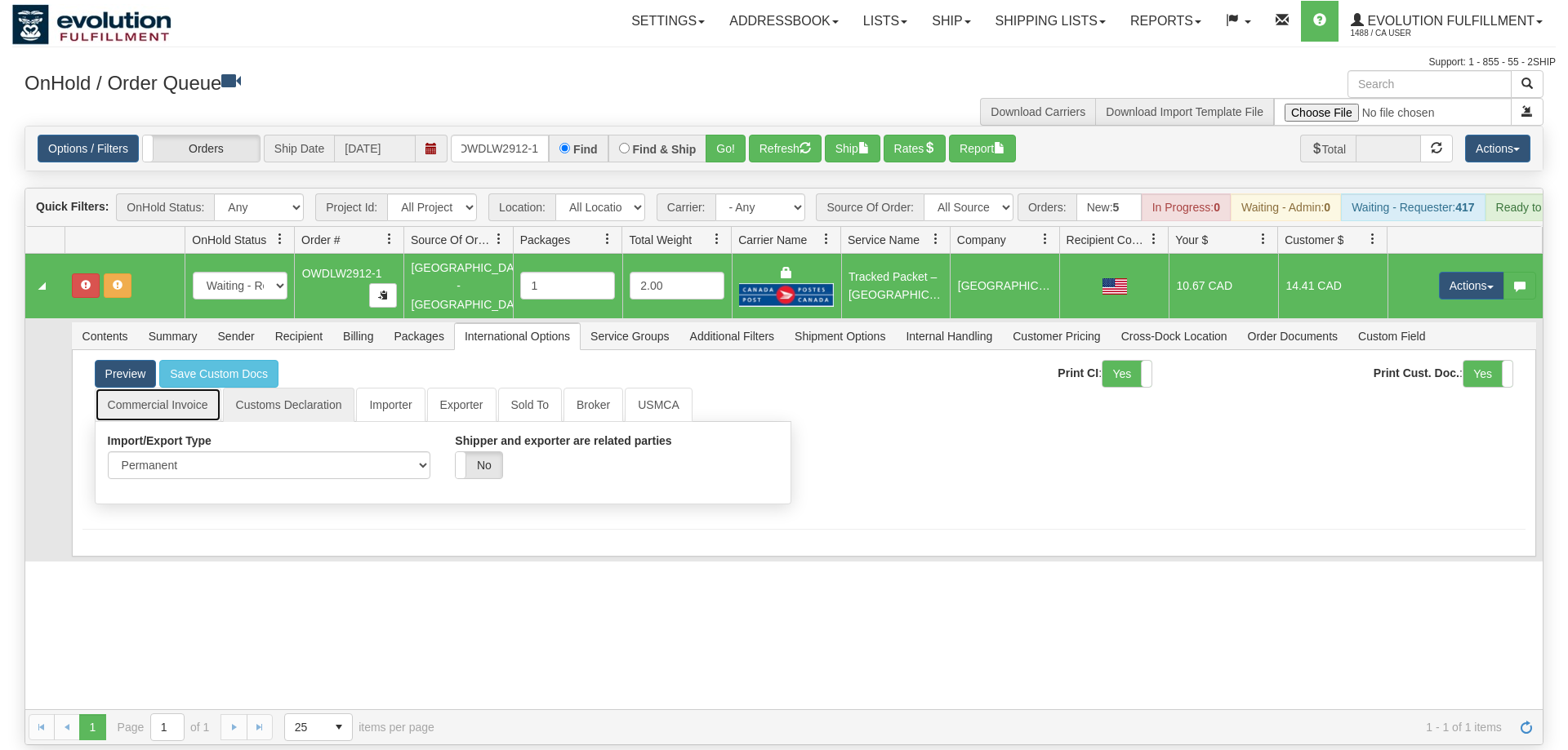
click at [181, 388] on link "Commercial Invoice" at bounding box center [158, 405] width 127 height 35
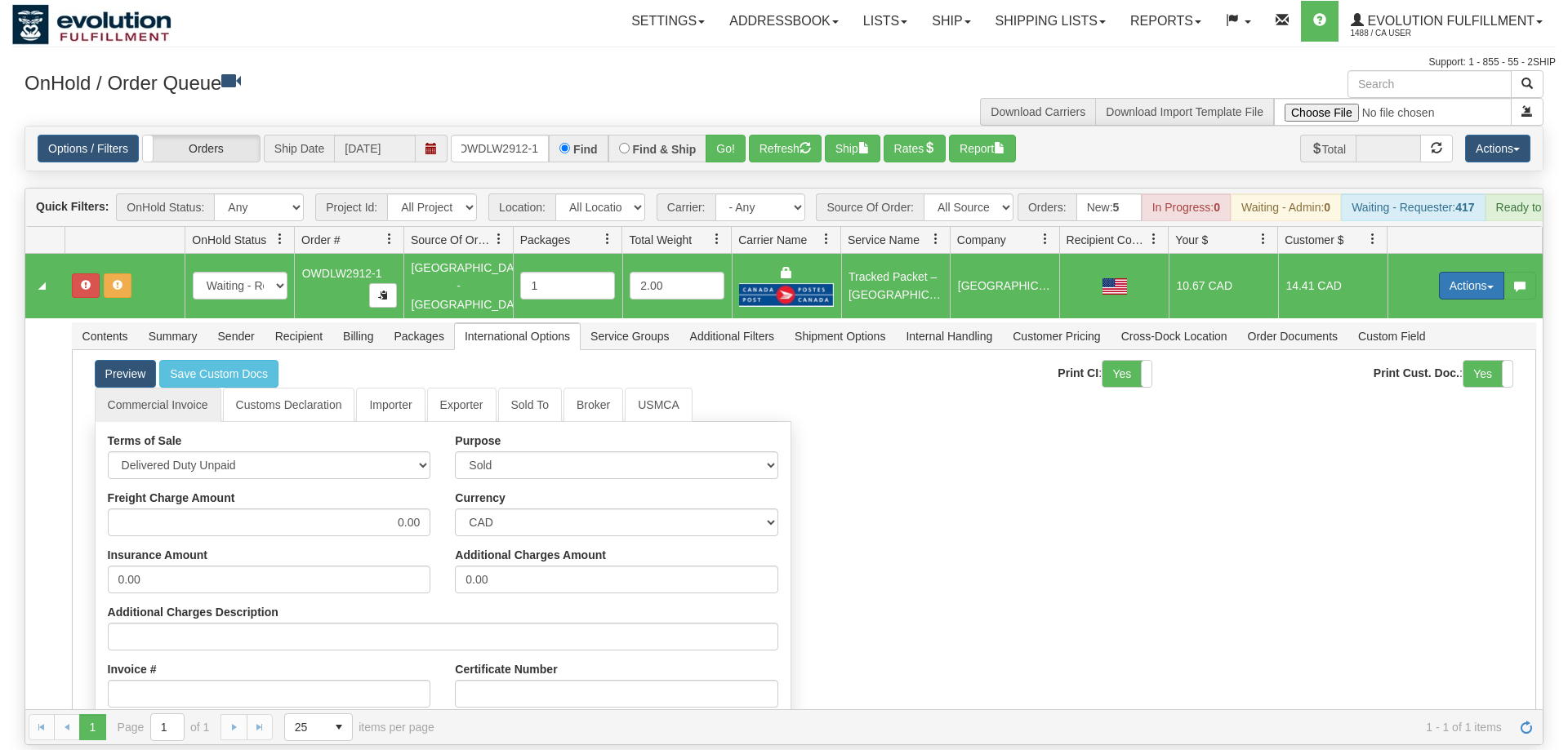
click at [1465, 272] on button "Actions" at bounding box center [1471, 286] width 66 height 28
click at [1432, 331] on span "Refresh Rates" at bounding box center [1431, 337] width 84 height 13
click at [1476, 272] on button "Actions" at bounding box center [1471, 286] width 66 height 28
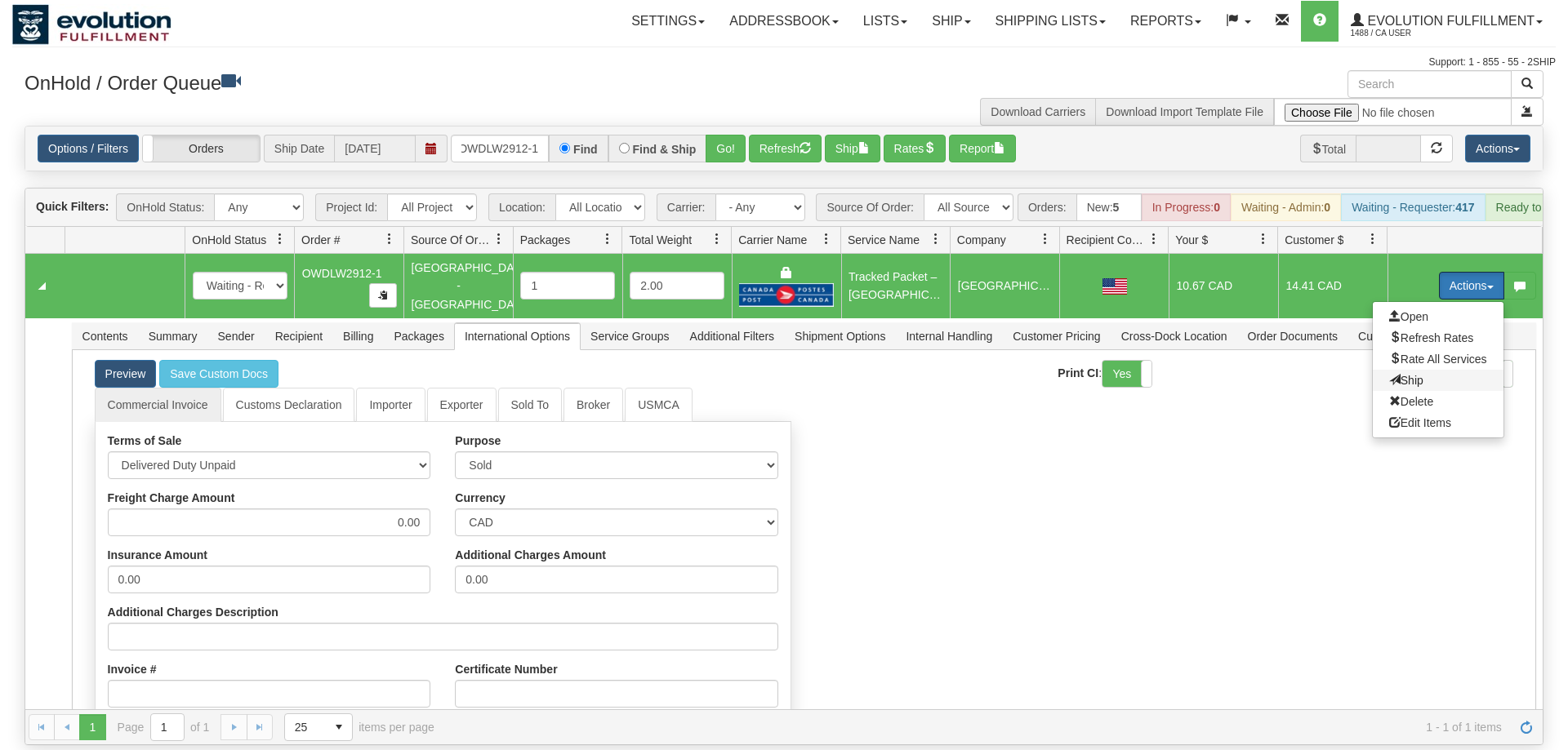
click at [1403, 374] on span "Ship" at bounding box center [1407, 380] width 35 height 13
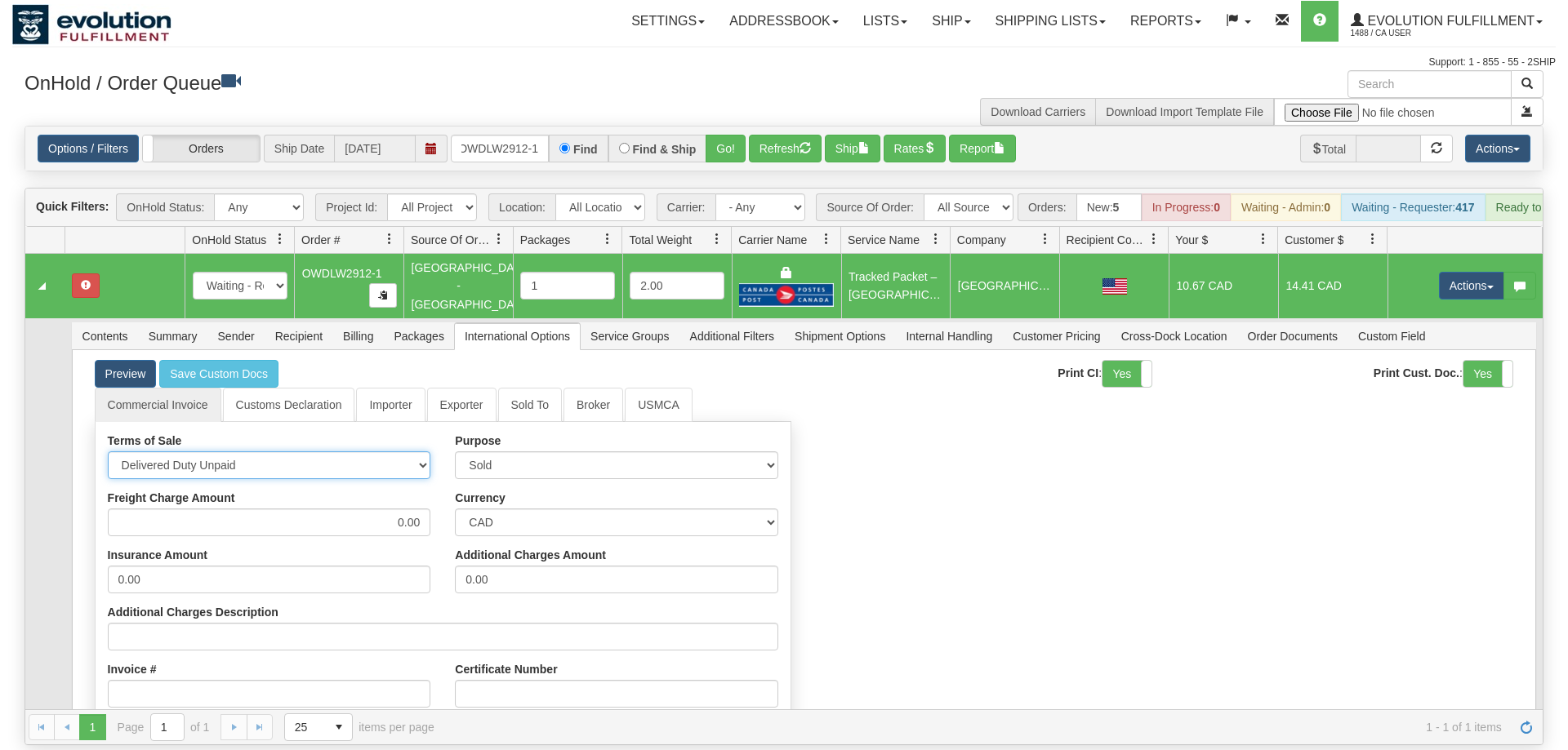
click at [325, 451] on select "Free Carrier Free On Board Ex Works Delivered Duty Unpaid Delivered Duty Paid C…" at bounding box center [269, 465] width 323 height 28
click at [1217, 539] on div "Commercial Invoice Customs Declaration Importer Exporter Sold To Broker USMCA T…" at bounding box center [804, 658] width 1443 height 541
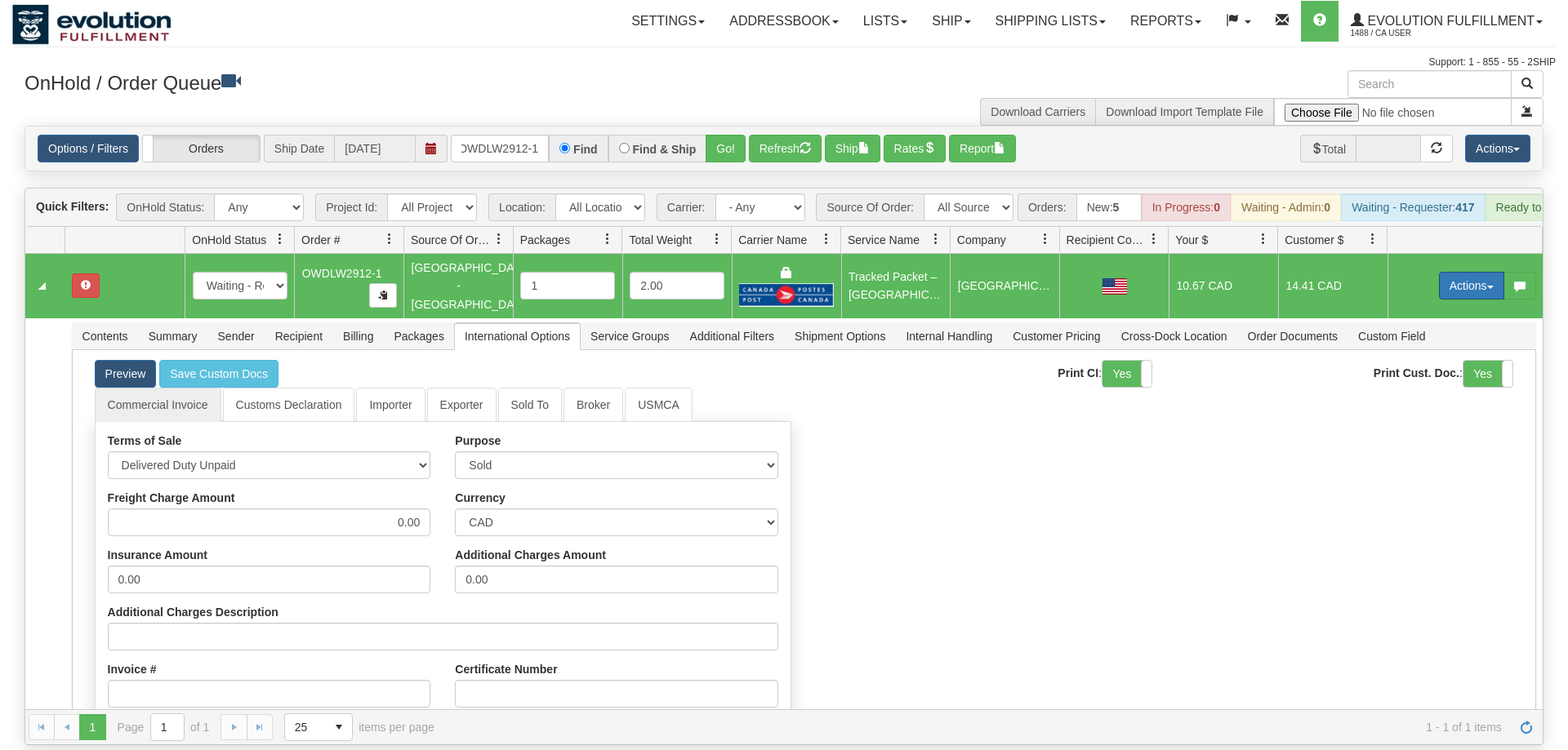
click at [1459, 272] on button "Actions" at bounding box center [1471, 286] width 66 height 28
click at [1440, 306] on link "Open" at bounding box center [1438, 317] width 130 height 22
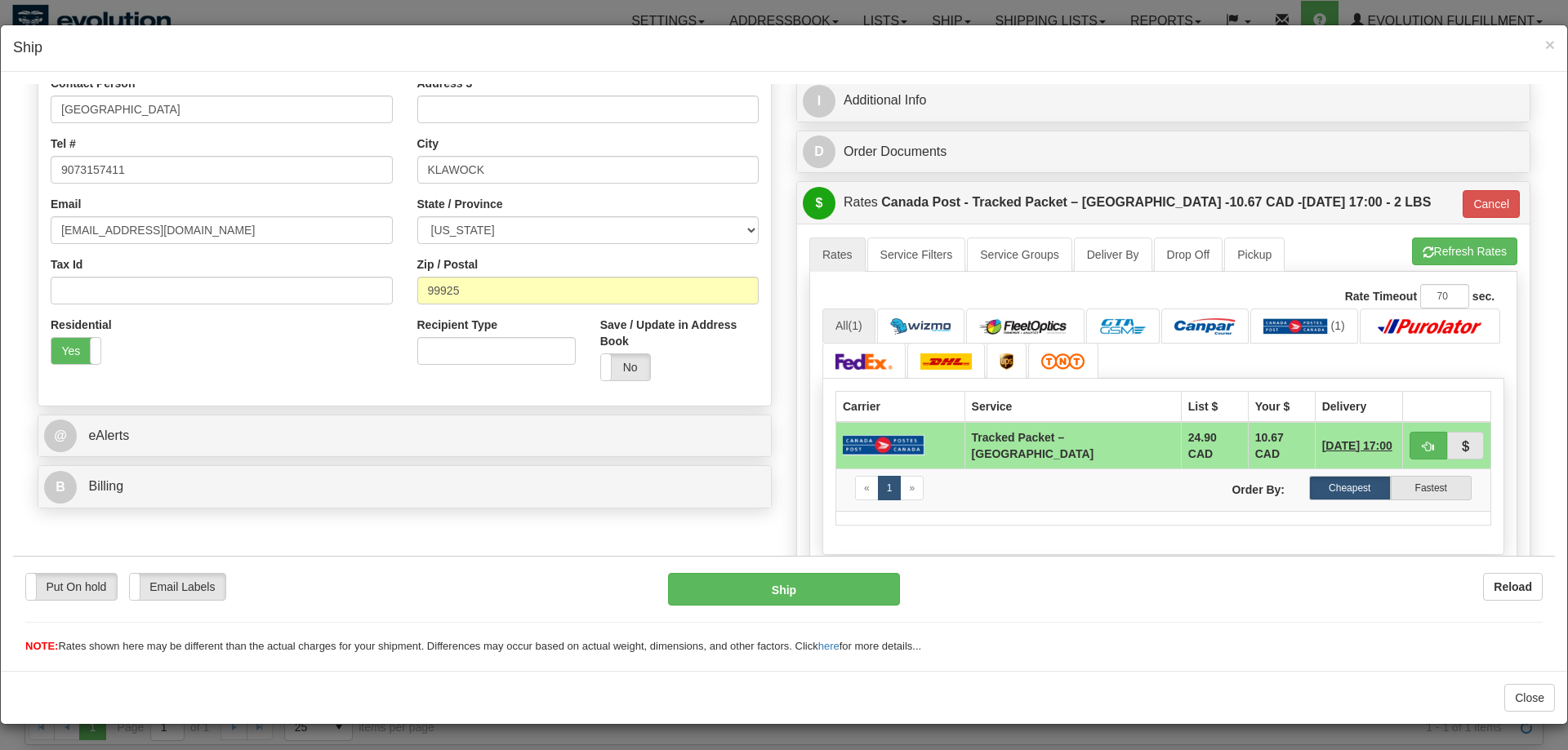
scroll to position [500, 0]
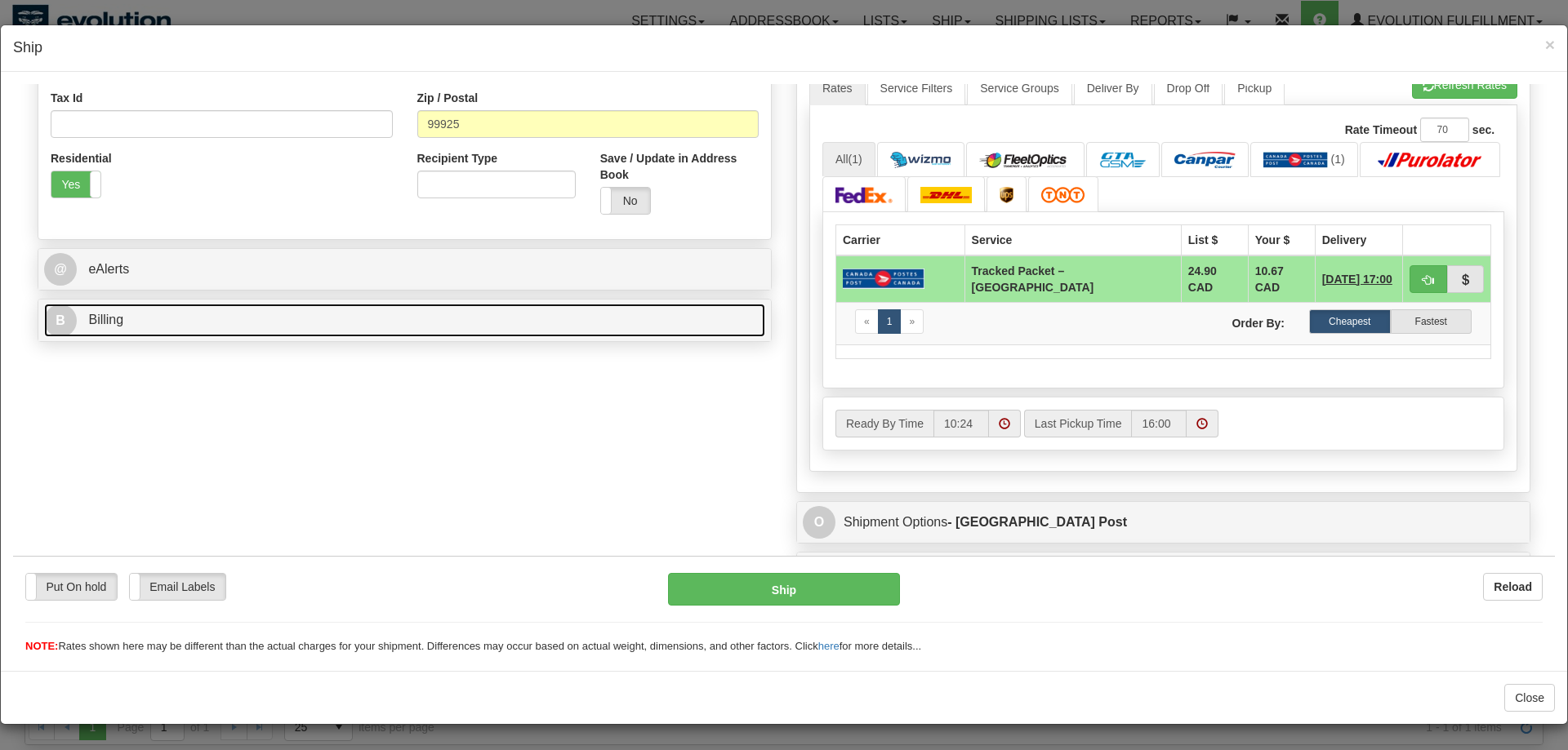
click at [203, 328] on link "B Billing" at bounding box center [404, 319] width 721 height 34
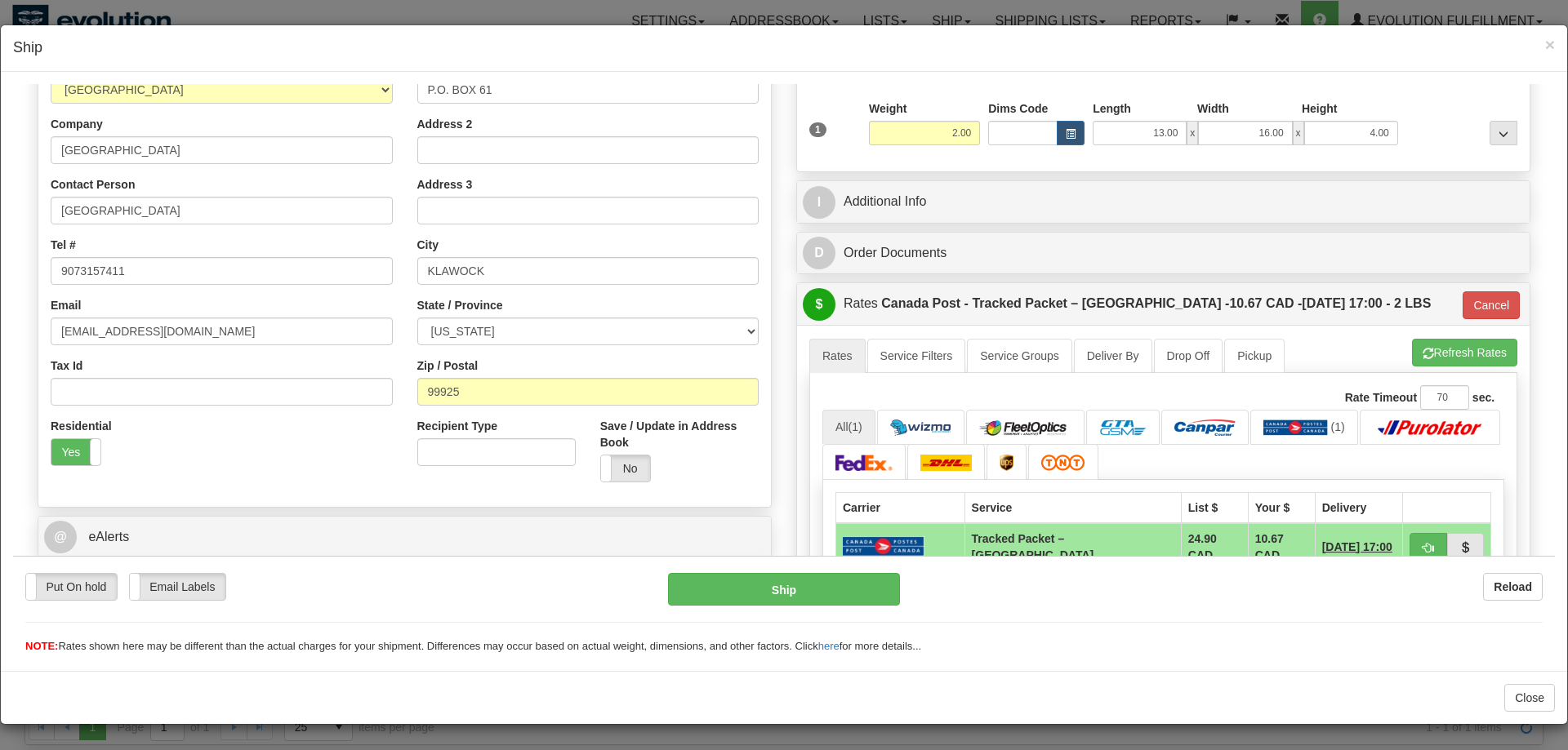
scroll to position [167, 0]
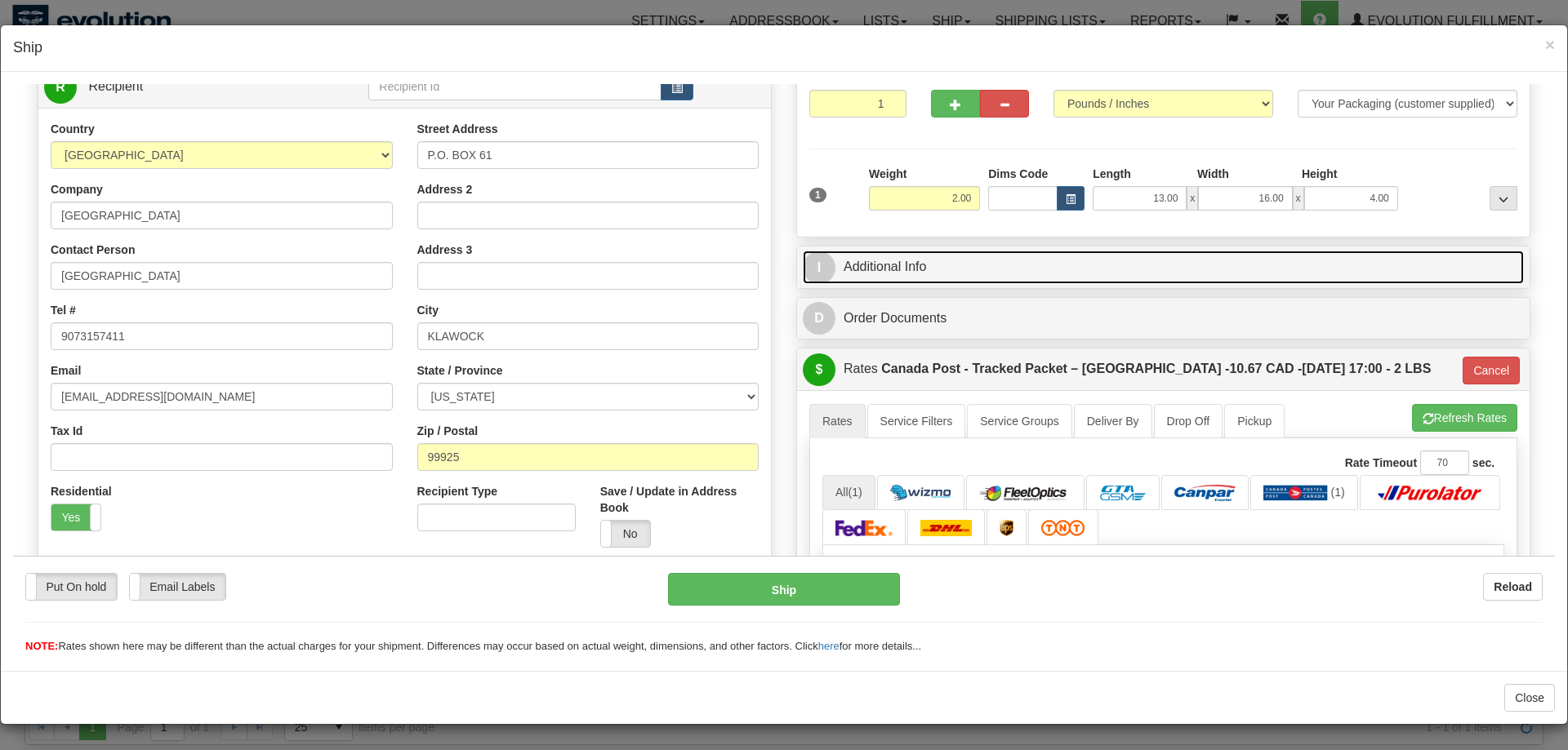
click at [899, 262] on link "I Additional Info" at bounding box center [1163, 266] width 721 height 34
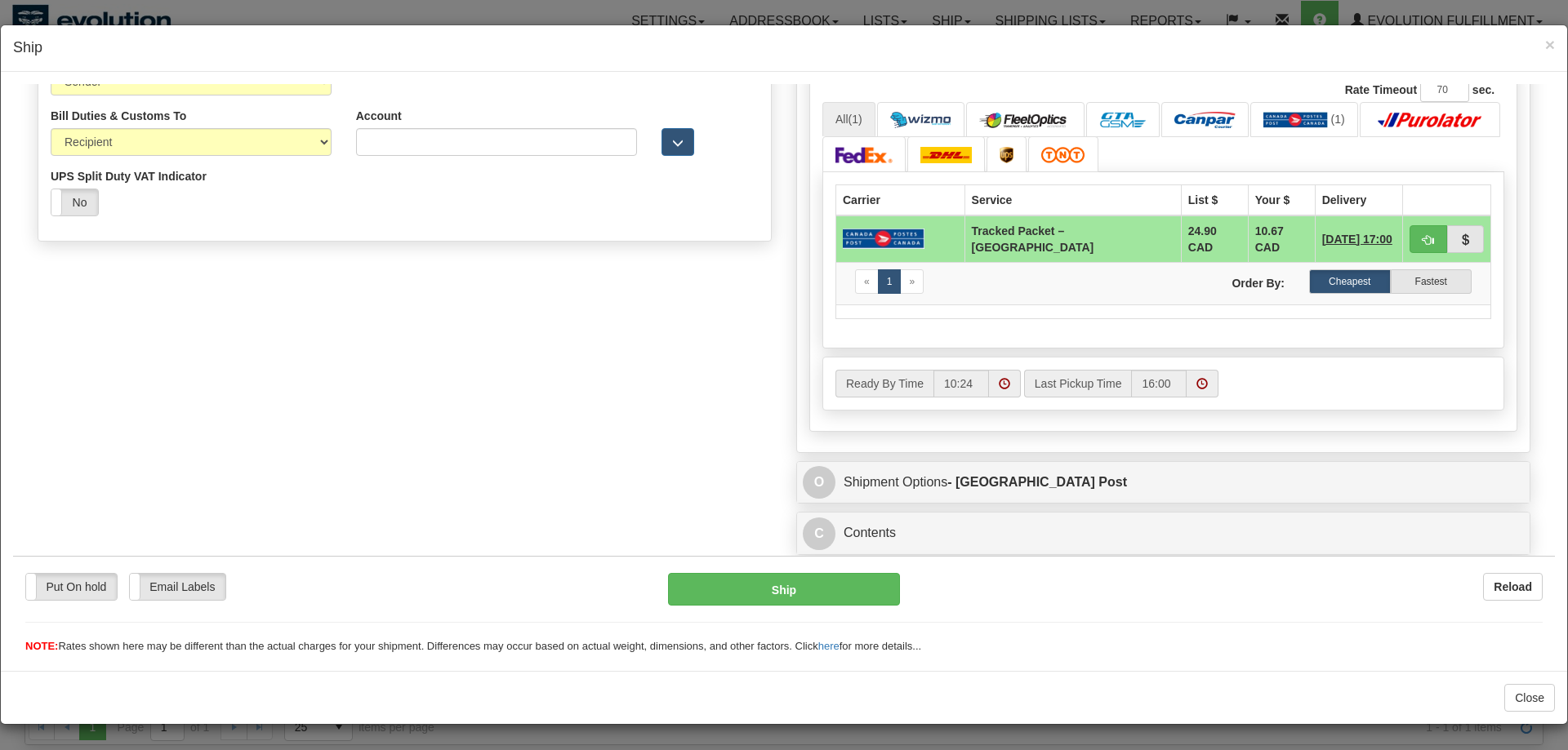
scroll to position [853, 0]
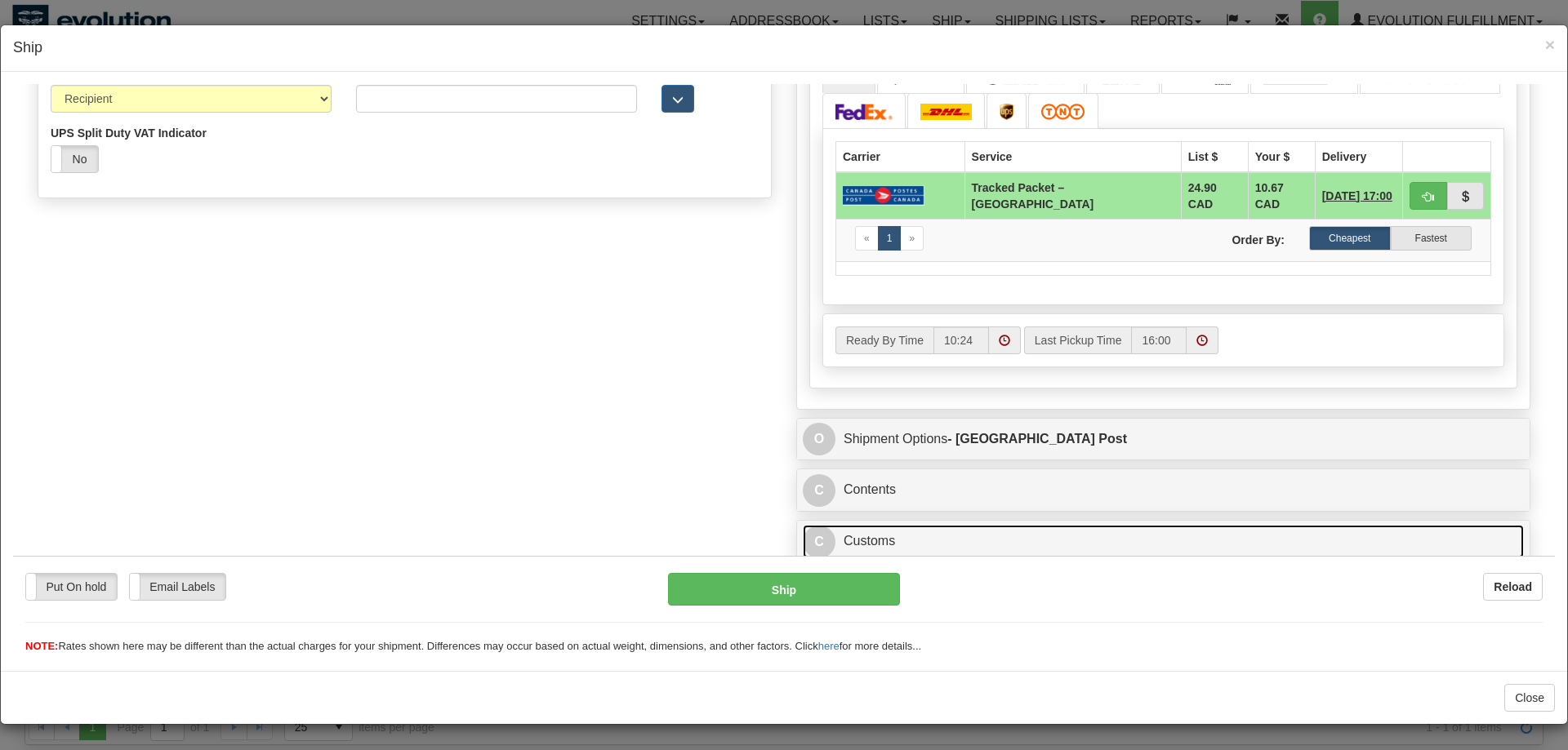
click at [921, 538] on link "C Customs" at bounding box center [1163, 540] width 721 height 34
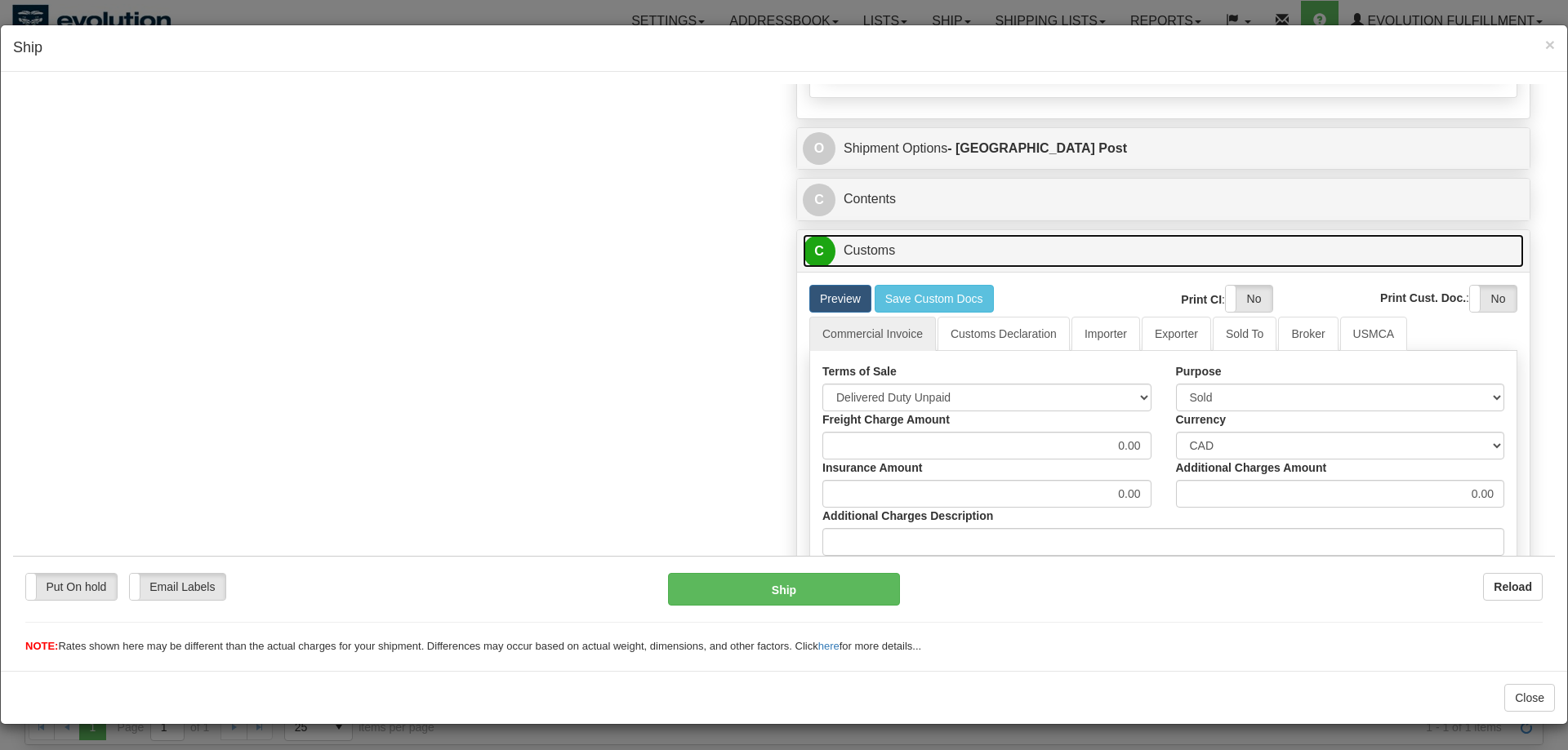
scroll to position [807, 0]
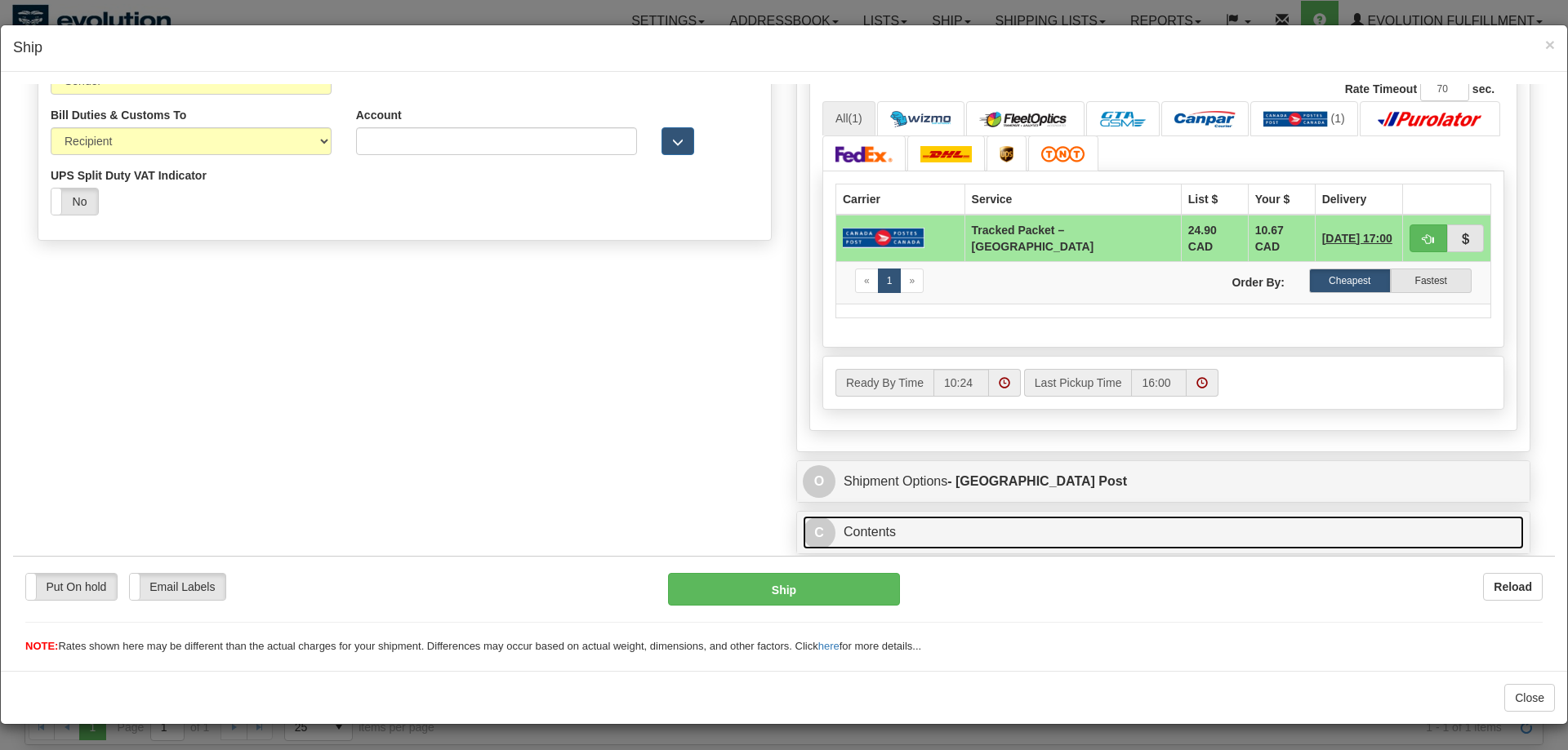
click at [901, 532] on link "C Contents" at bounding box center [1163, 532] width 721 height 34
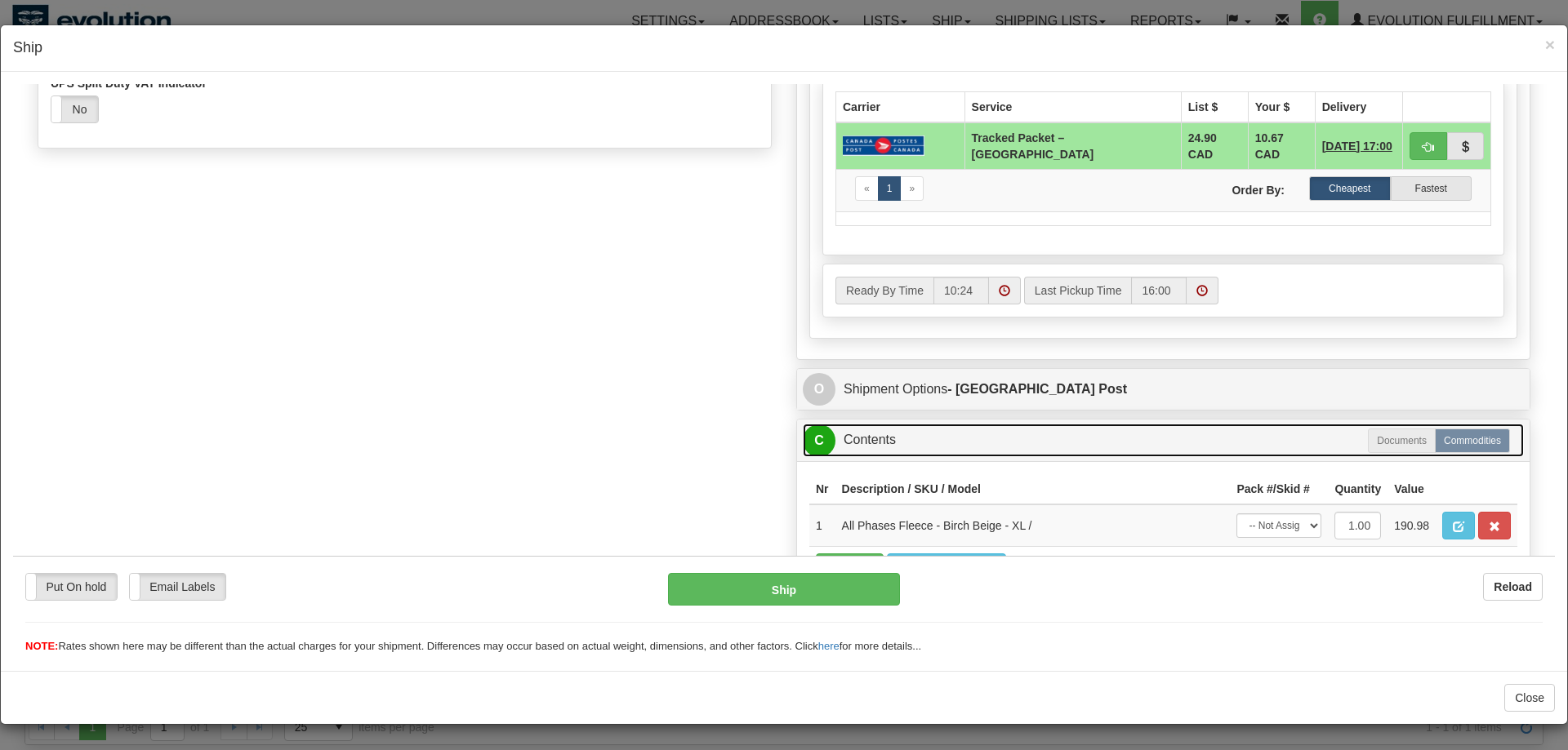
scroll to position [974, 0]
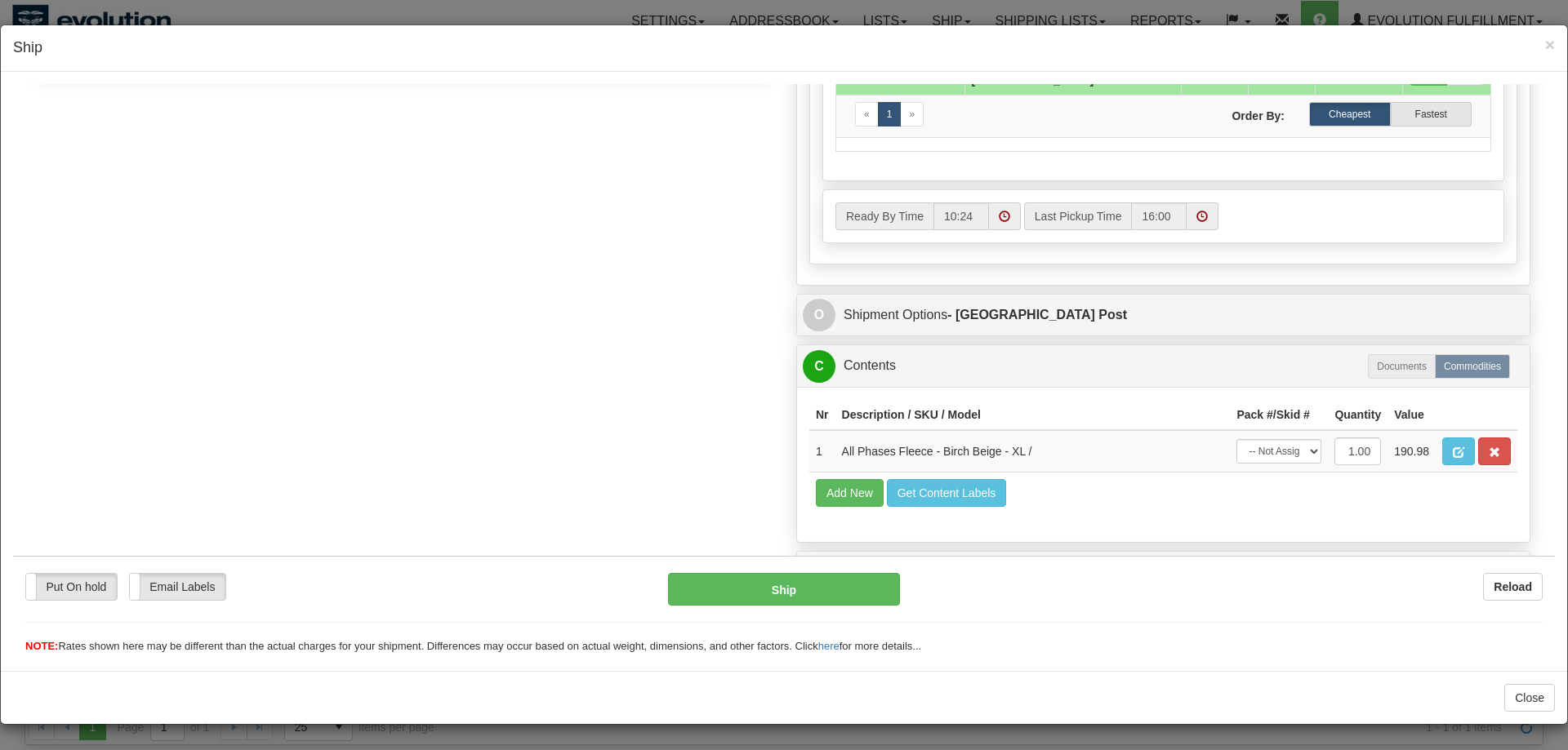
click at [964, 339] on div "Rate in Account Currency ARN AWG AUD AUS BHD BBD BFR BMD BRC BRL GBP UKL BND BG…" at bounding box center [1163, 187] width 758 height 2067
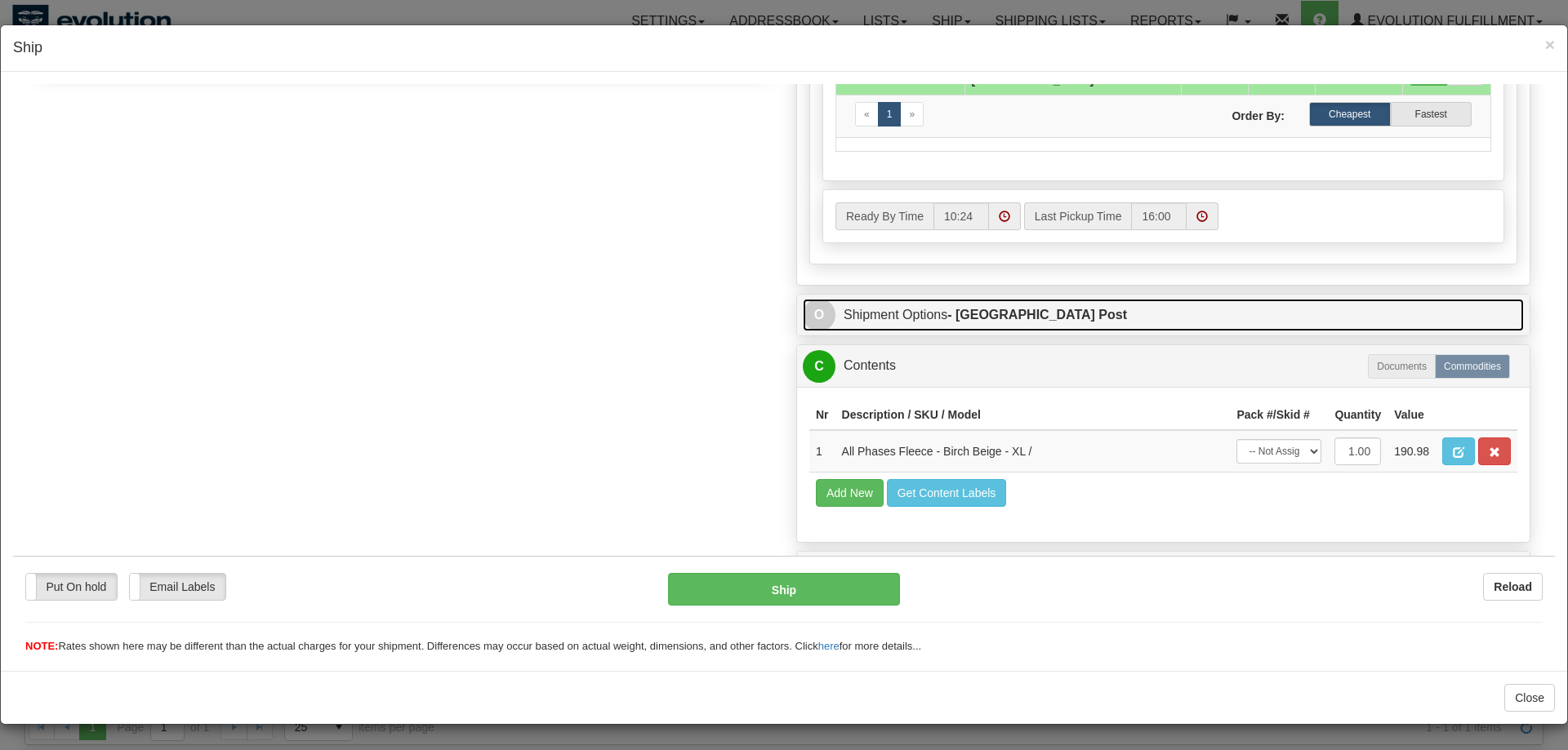
click at [977, 321] on strong "- [GEOGRAPHIC_DATA] Post" at bounding box center [1037, 314] width 180 height 14
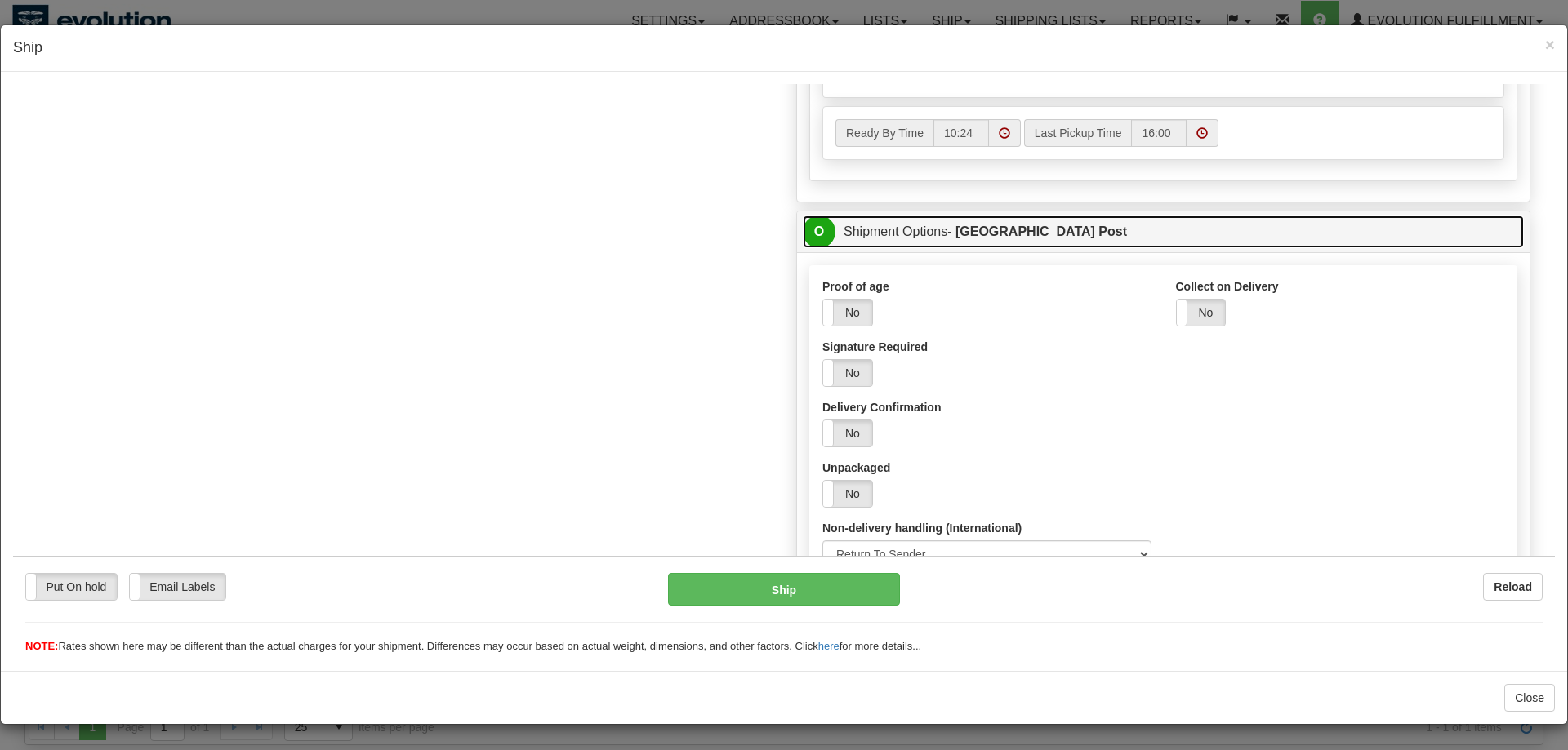
scroll to position [1140, 0]
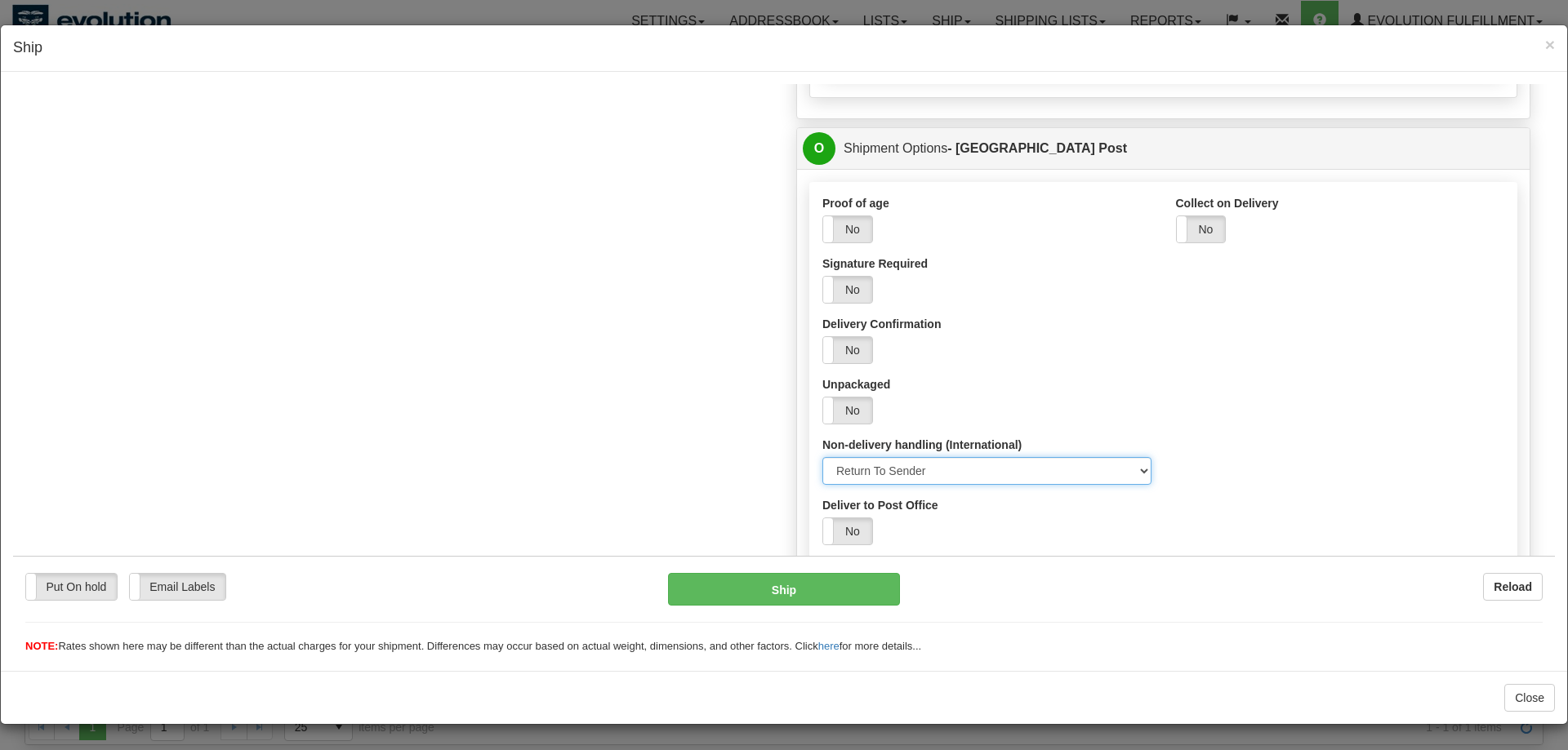
click at [822, 457] on select "Select Return At Sender's Expense Return To Sender Abandon" at bounding box center [986, 470] width 329 height 28
click option "Return At Sender's Expense" at bounding box center [13, 83] width 0 height 0
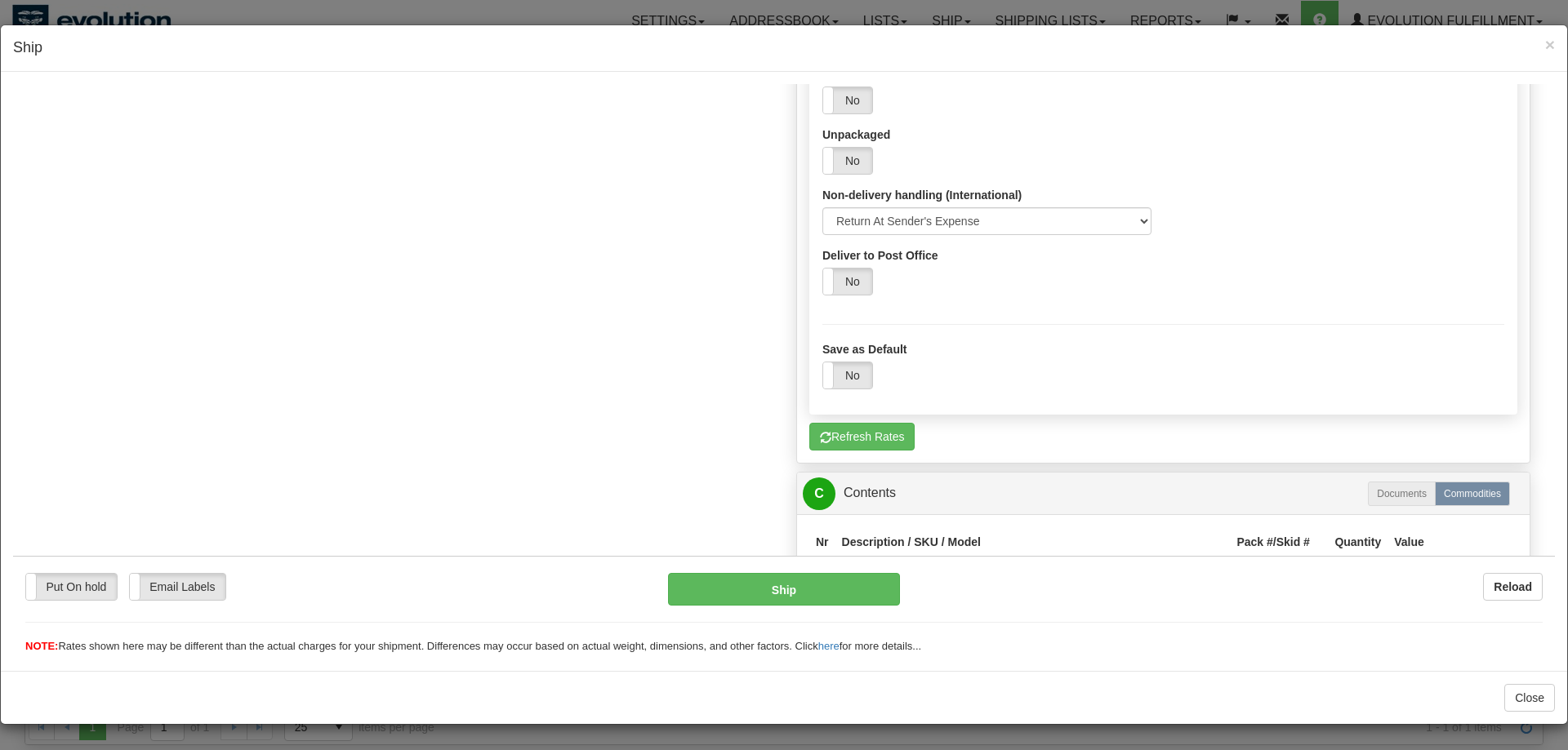
click at [604, 365] on div "Order # OWDLW2912-1 [GEOGRAPHIC_DATA] - [GEOGRAPHIC_DATA]" at bounding box center [783, 43] width 1517 height 2611
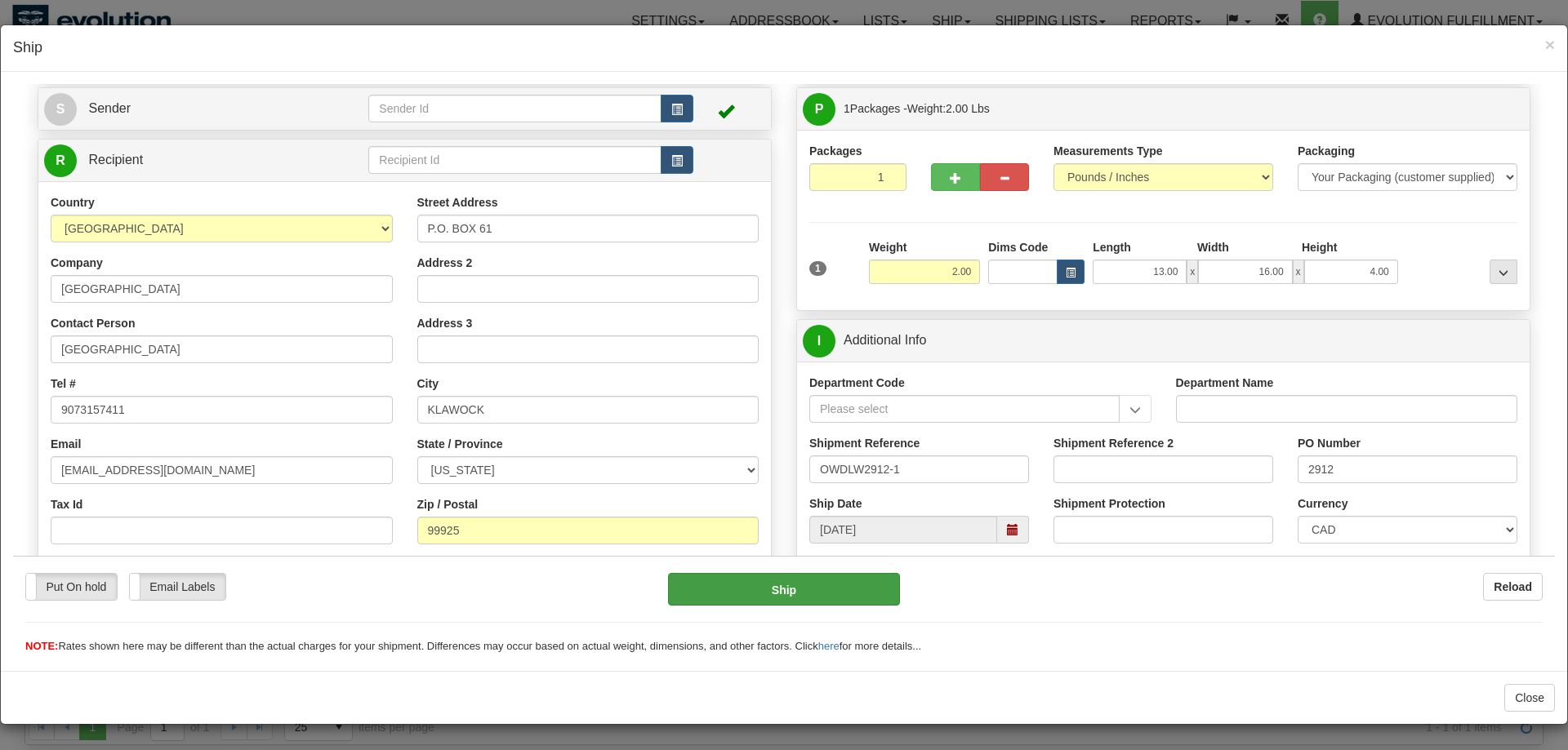
scroll to position [91, 0]
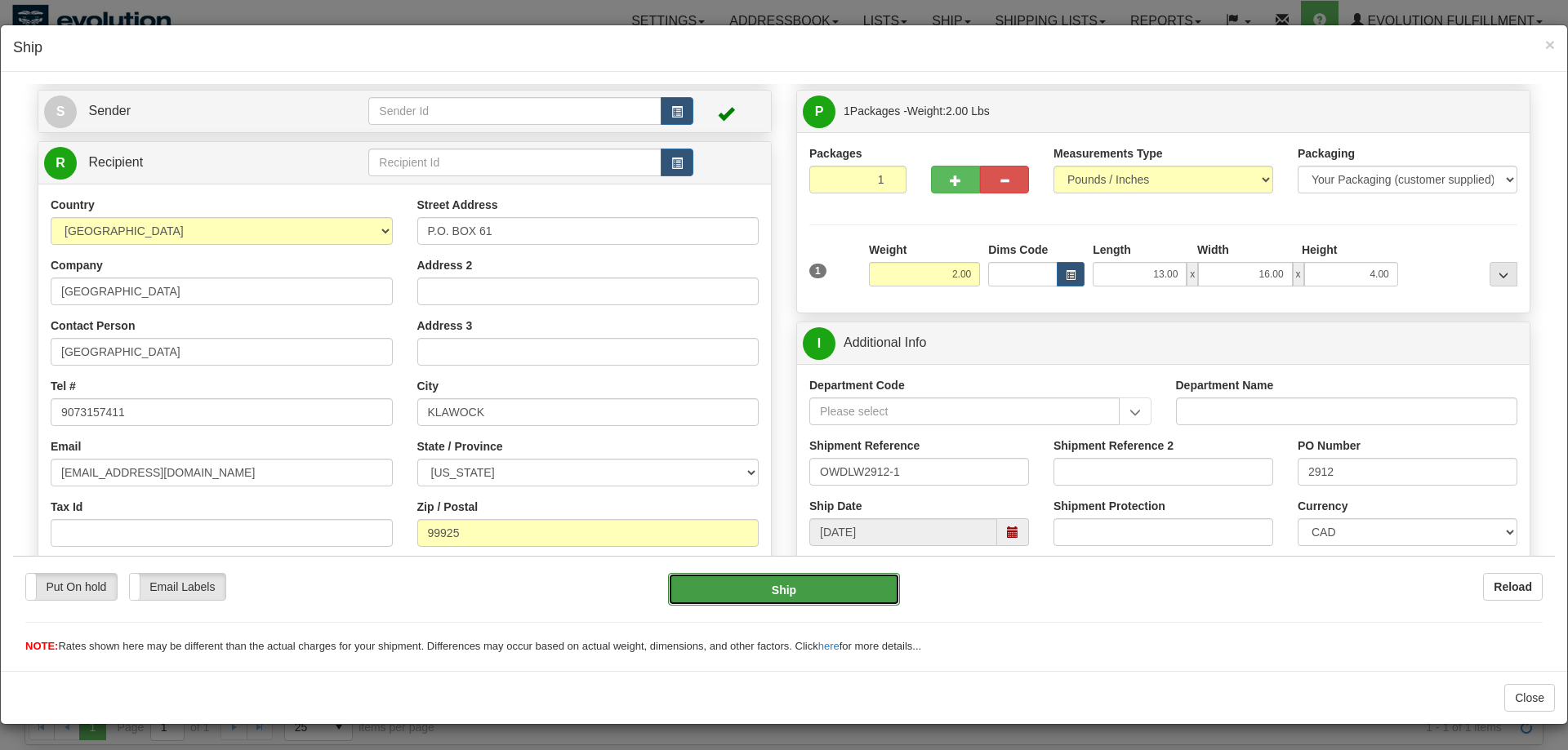
click at [885, 601] on button "Ship" at bounding box center [785, 589] width 233 height 33
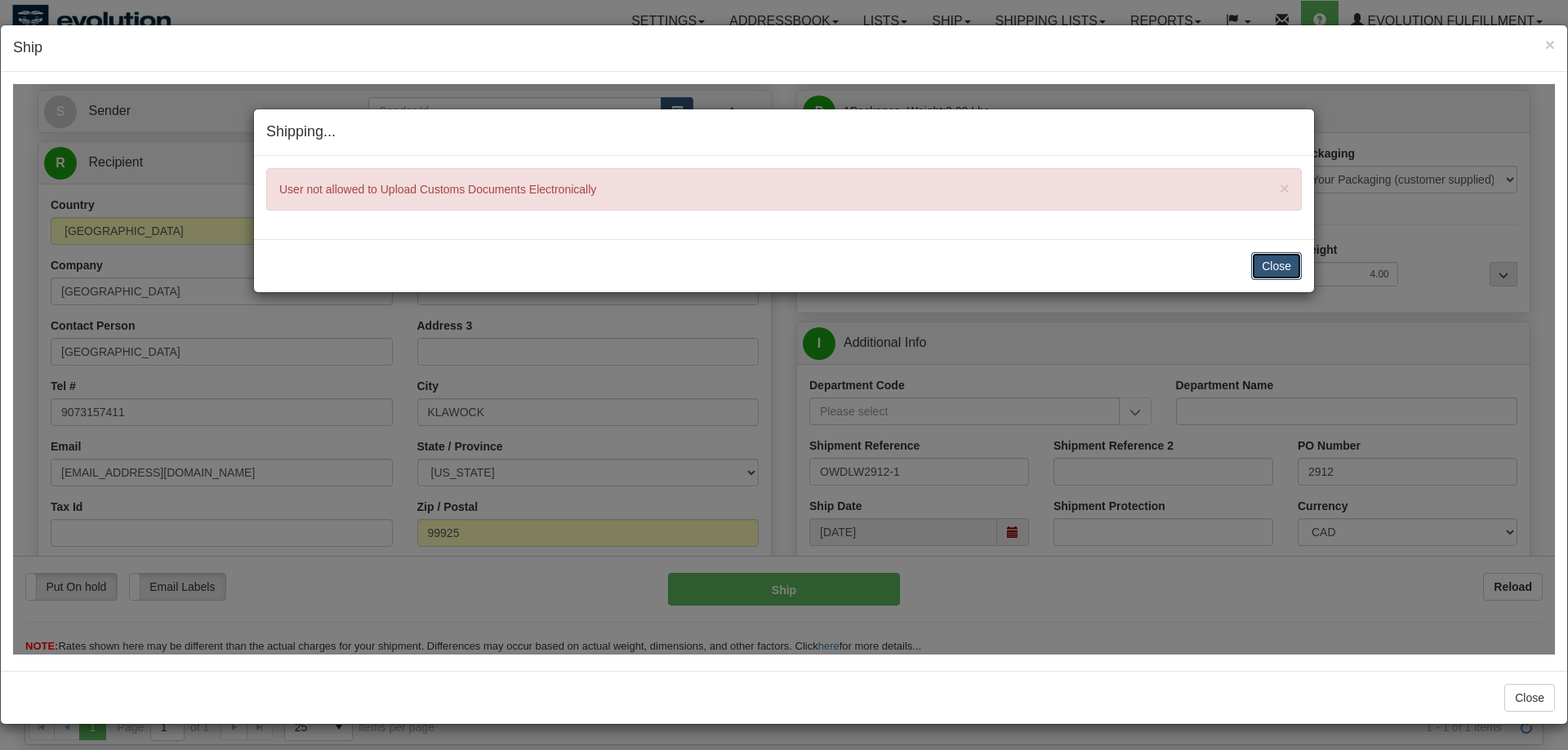
click at [1269, 268] on button "Close" at bounding box center [1276, 265] width 51 height 28
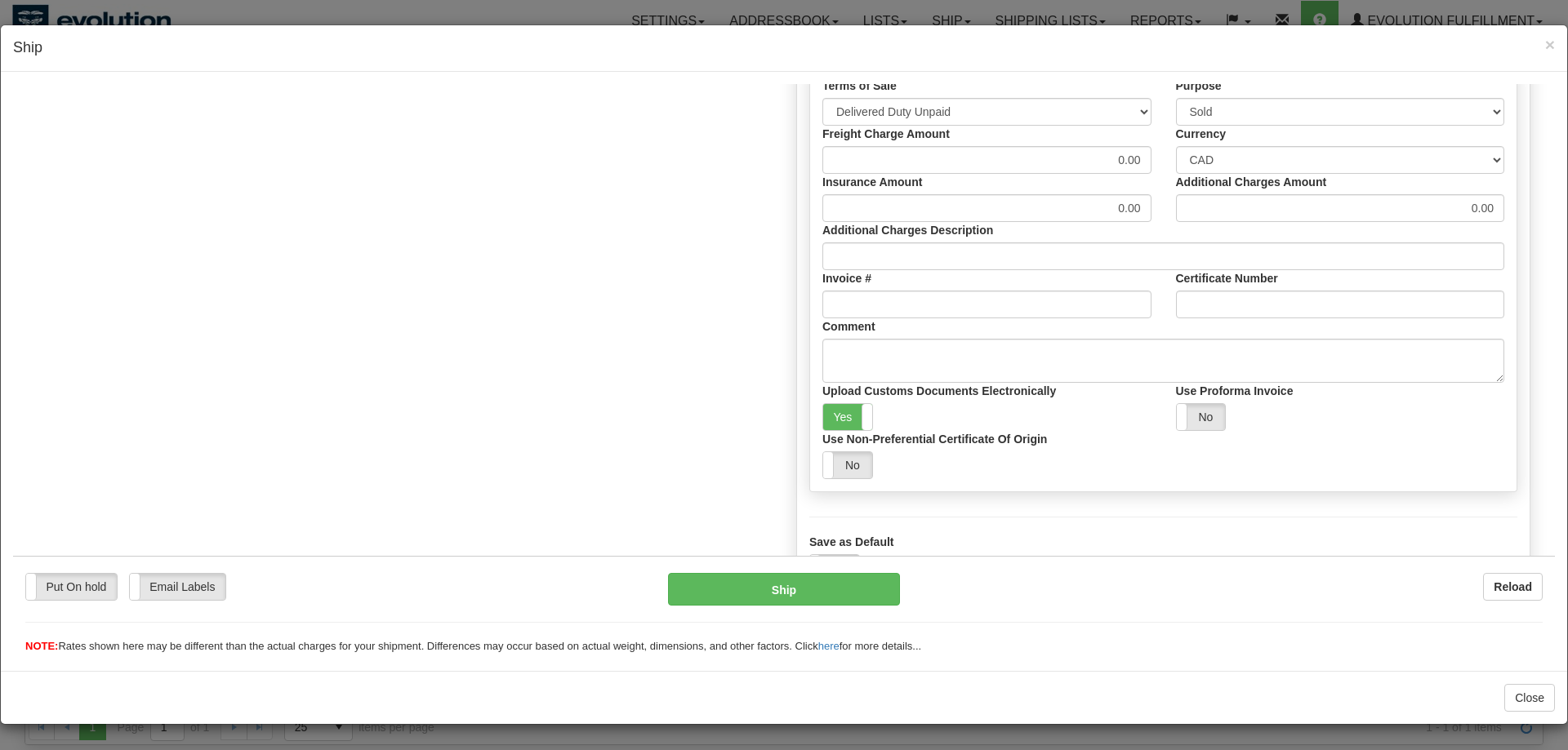
scroll to position [2171, 0]
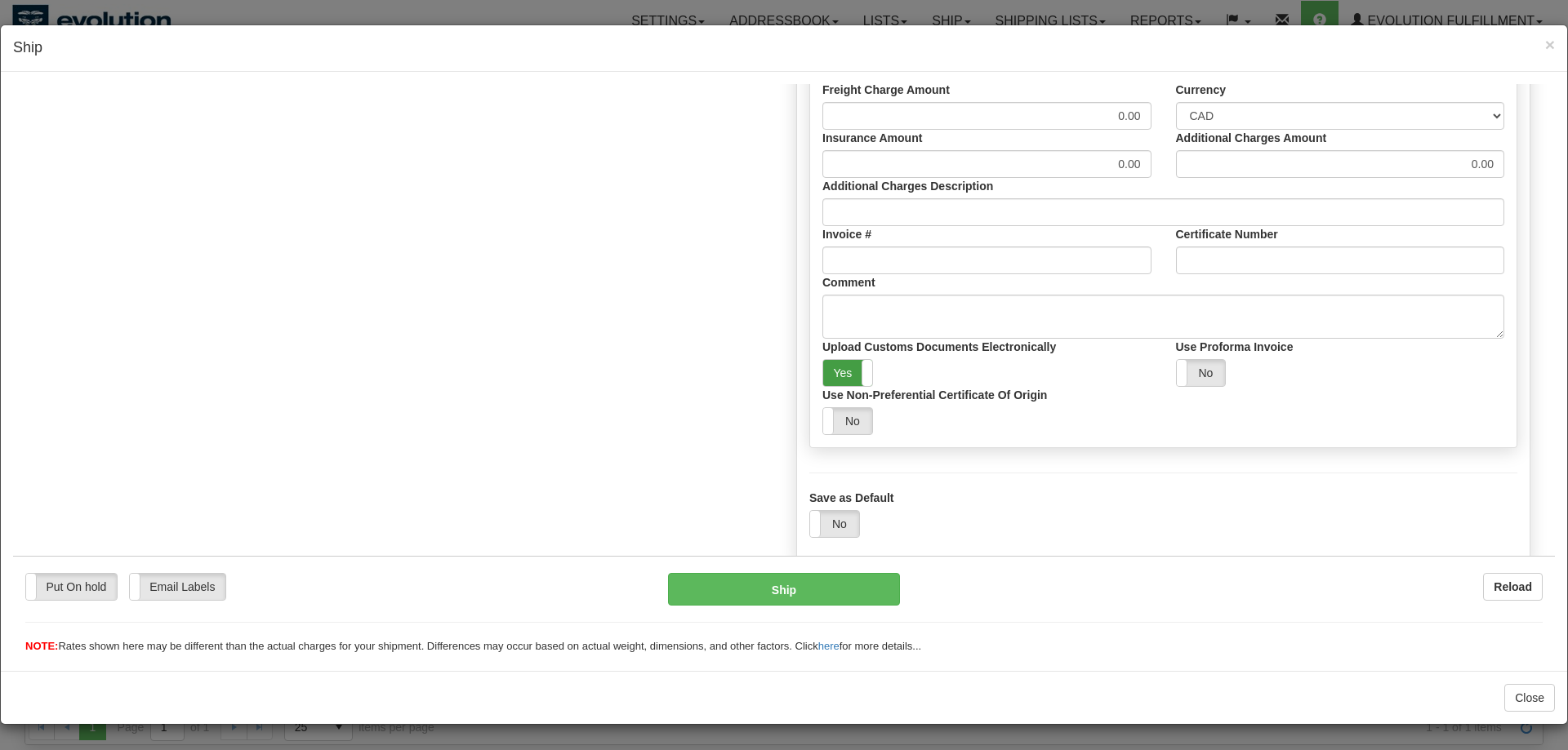
click at [836, 381] on label "Yes" at bounding box center [847, 372] width 49 height 26
click at [974, 421] on div "Yes No" at bounding box center [986, 420] width 329 height 28
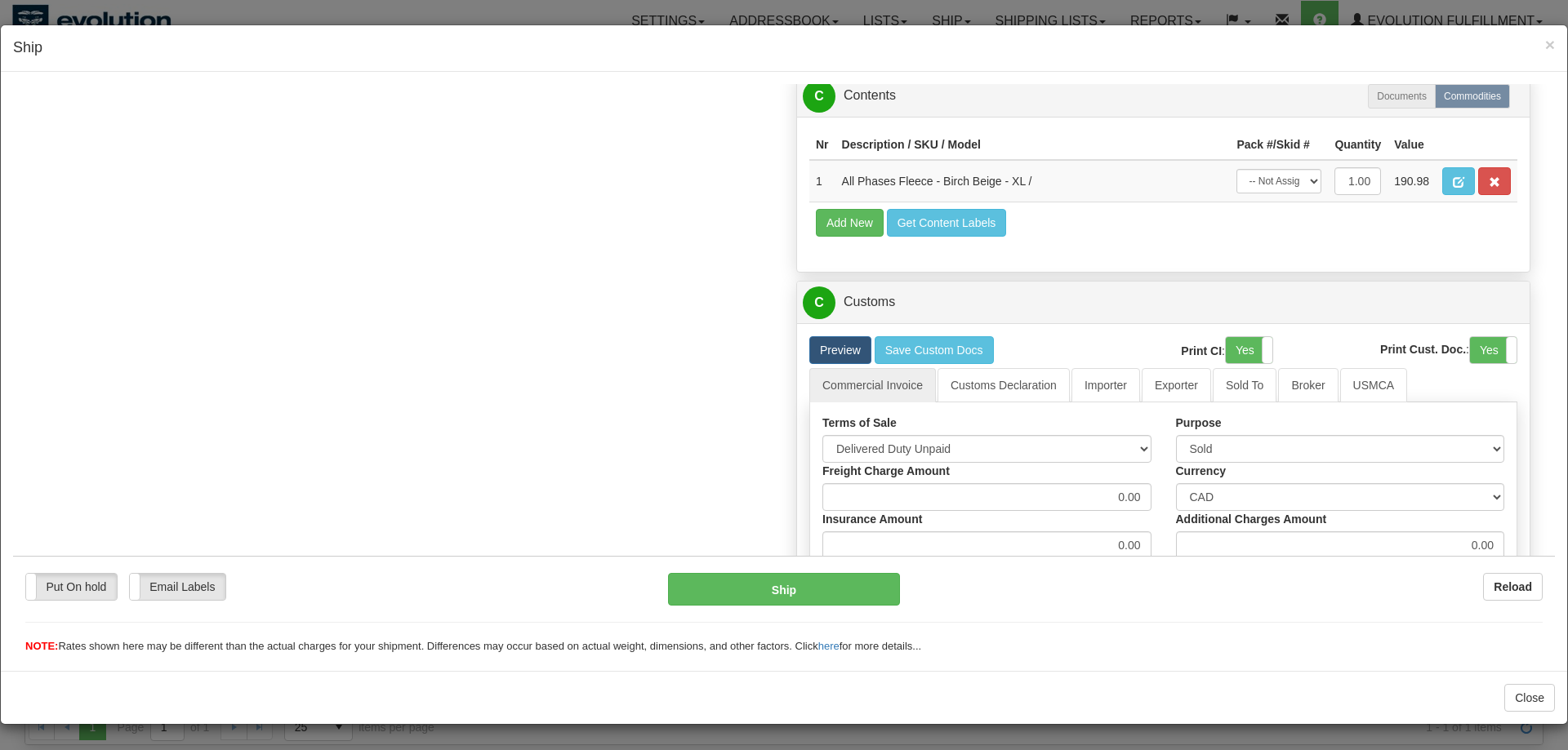
scroll to position [1839, 0]
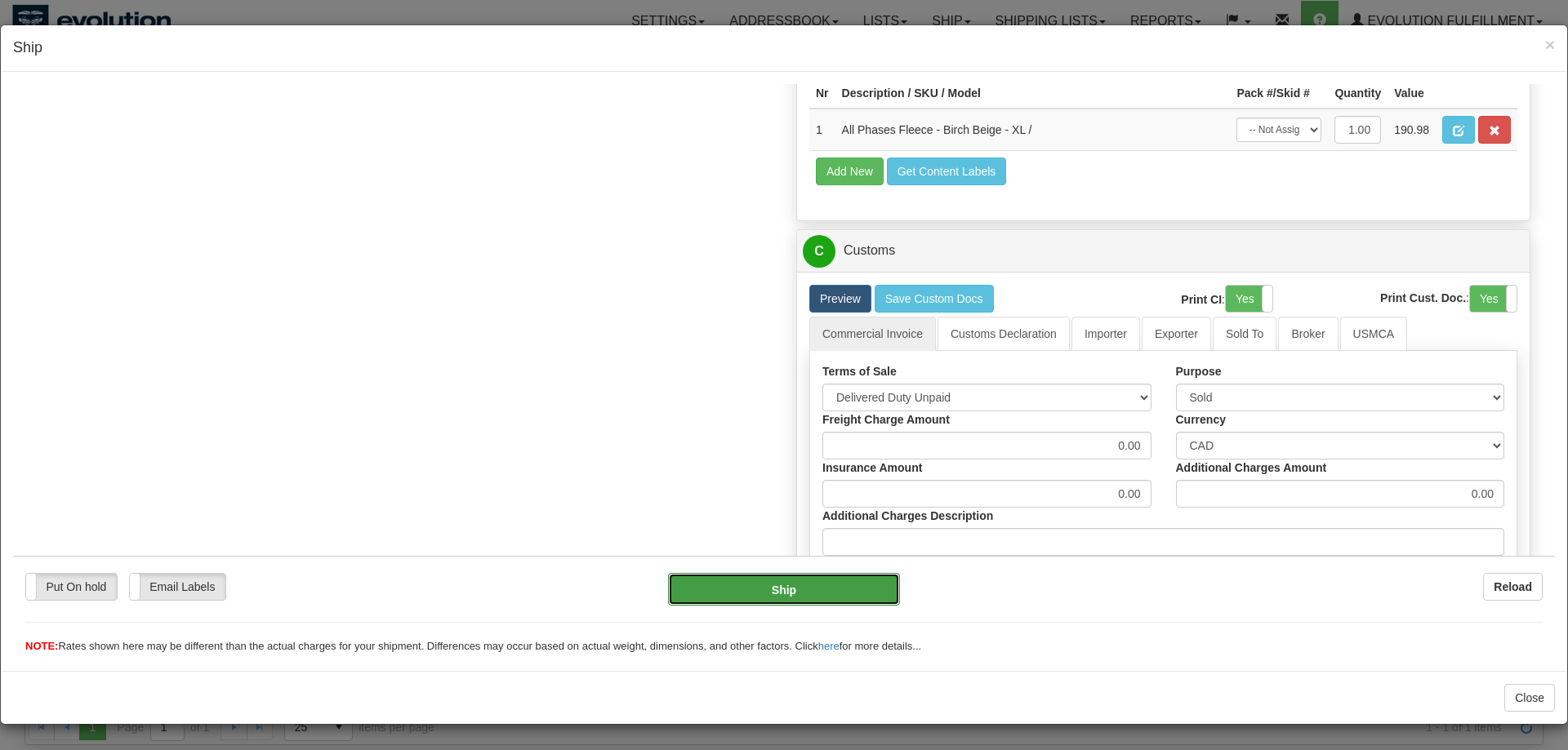
click at [841, 600] on button "Ship" at bounding box center [785, 589] width 233 height 33
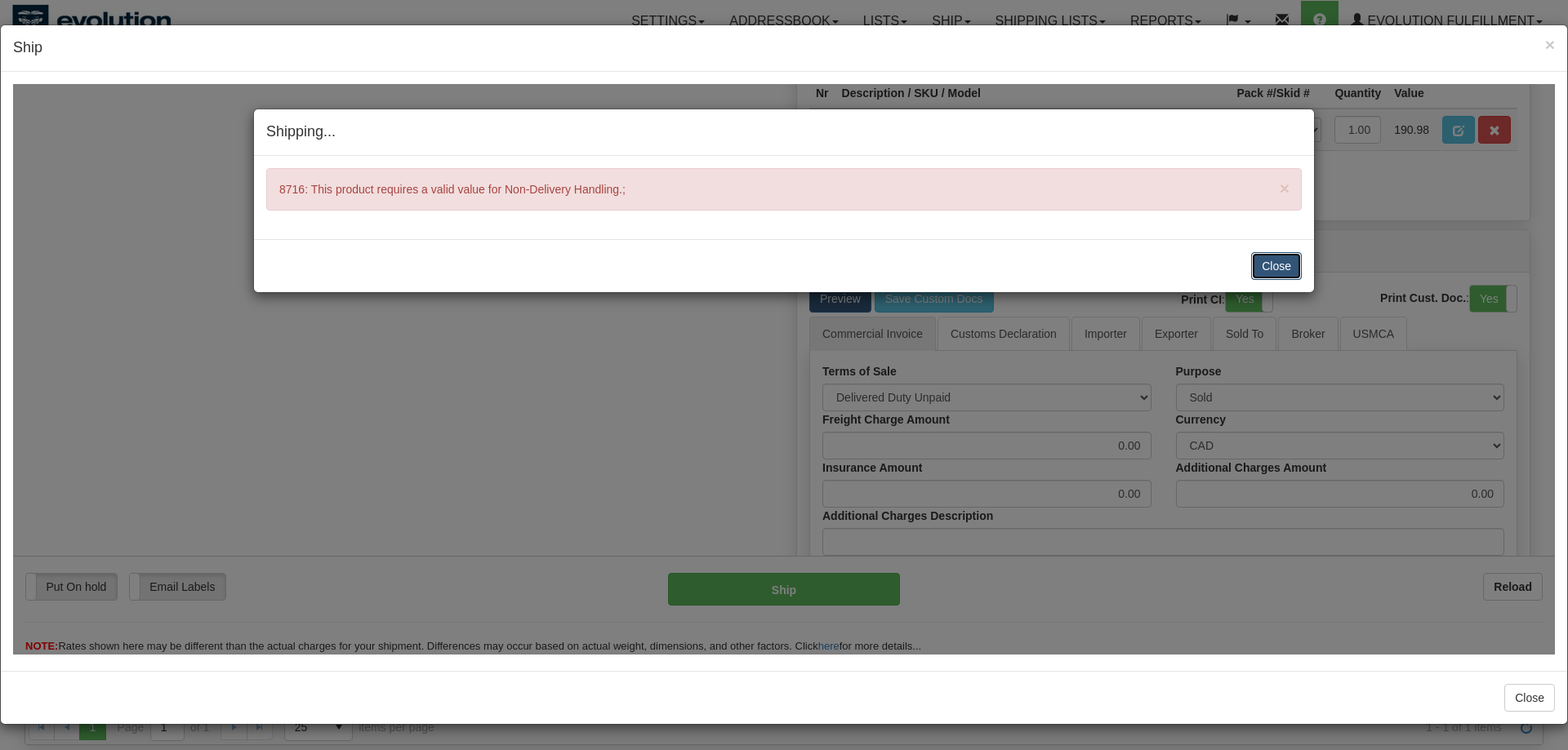
click at [1254, 255] on button "Close" at bounding box center [1276, 265] width 51 height 28
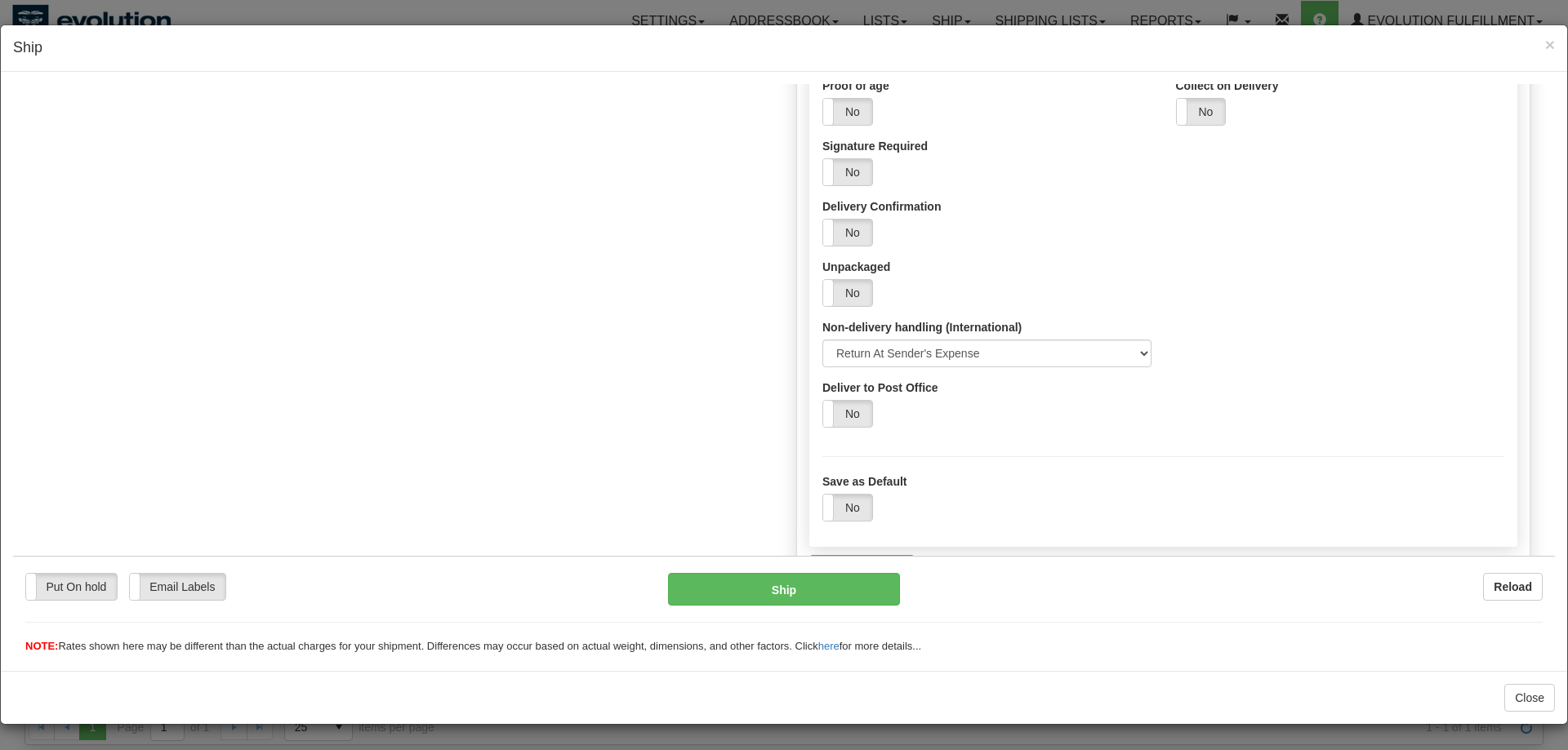
scroll to position [1256, 0]
click at [822, 340] on select "Select Return At Sender's Expense Return To Sender Abandon" at bounding box center [986, 354] width 329 height 28
click option "Return At Sender's Expense" at bounding box center [13, 83] width 0 height 0
click at [1129, 463] on div "Save as Default Yes No" at bounding box center [1163, 488] width 706 height 94
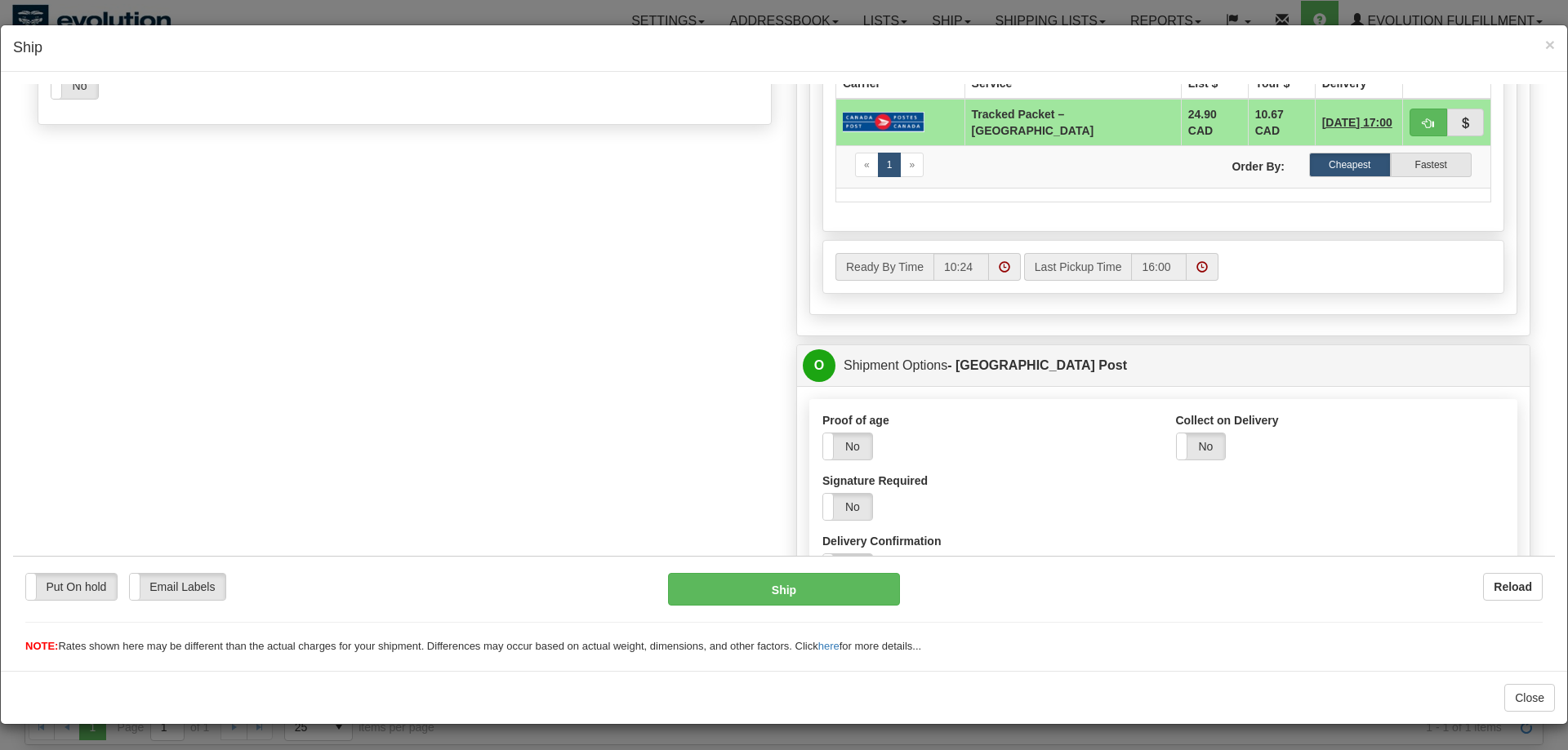
click at [685, 433] on div "Order # OWDLW2912-1 [GEOGRAPHIC_DATA] - [GEOGRAPHIC_DATA]" at bounding box center [783, 510] width 1517 height 2611
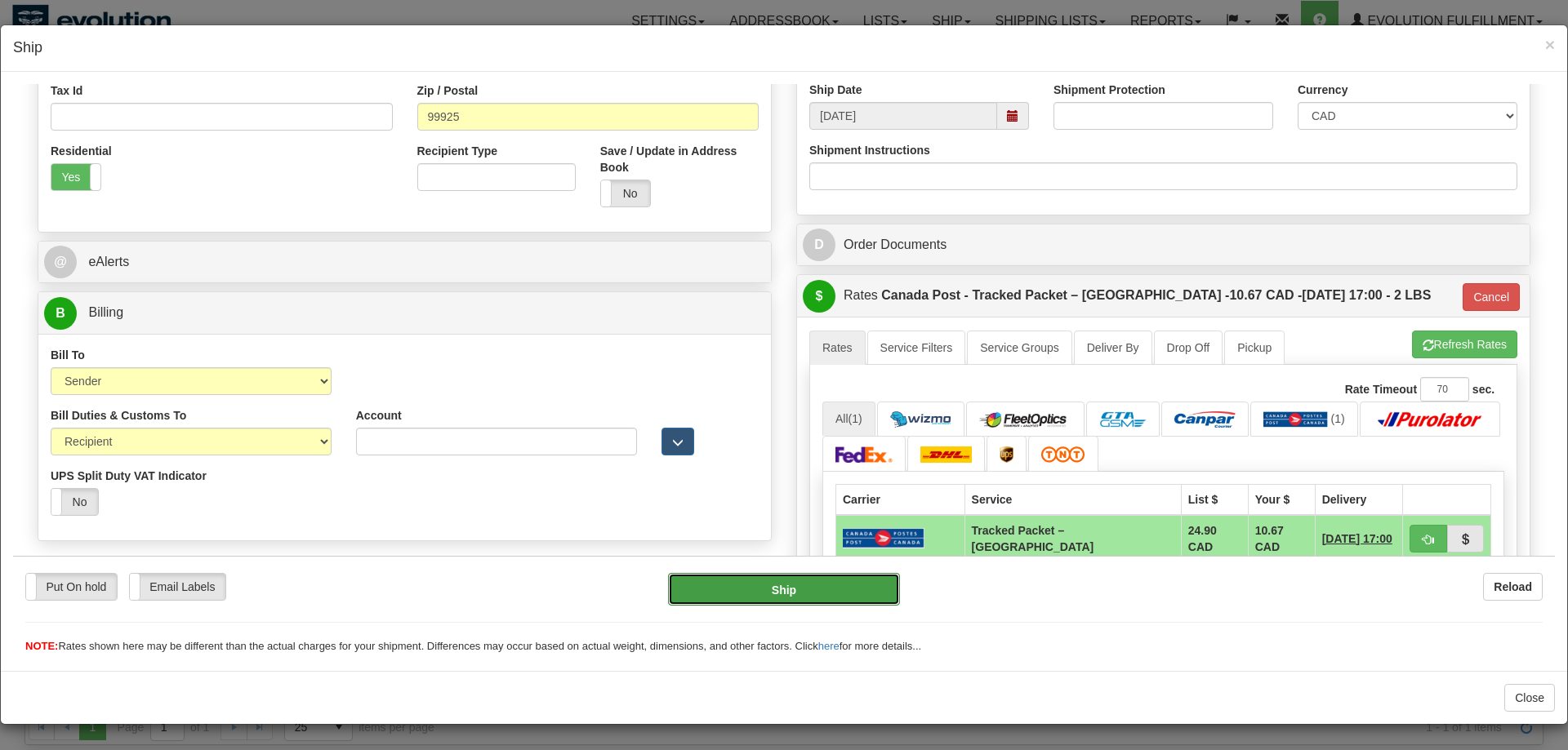
click at [781, 580] on button "Ship" at bounding box center [785, 589] width 233 height 33
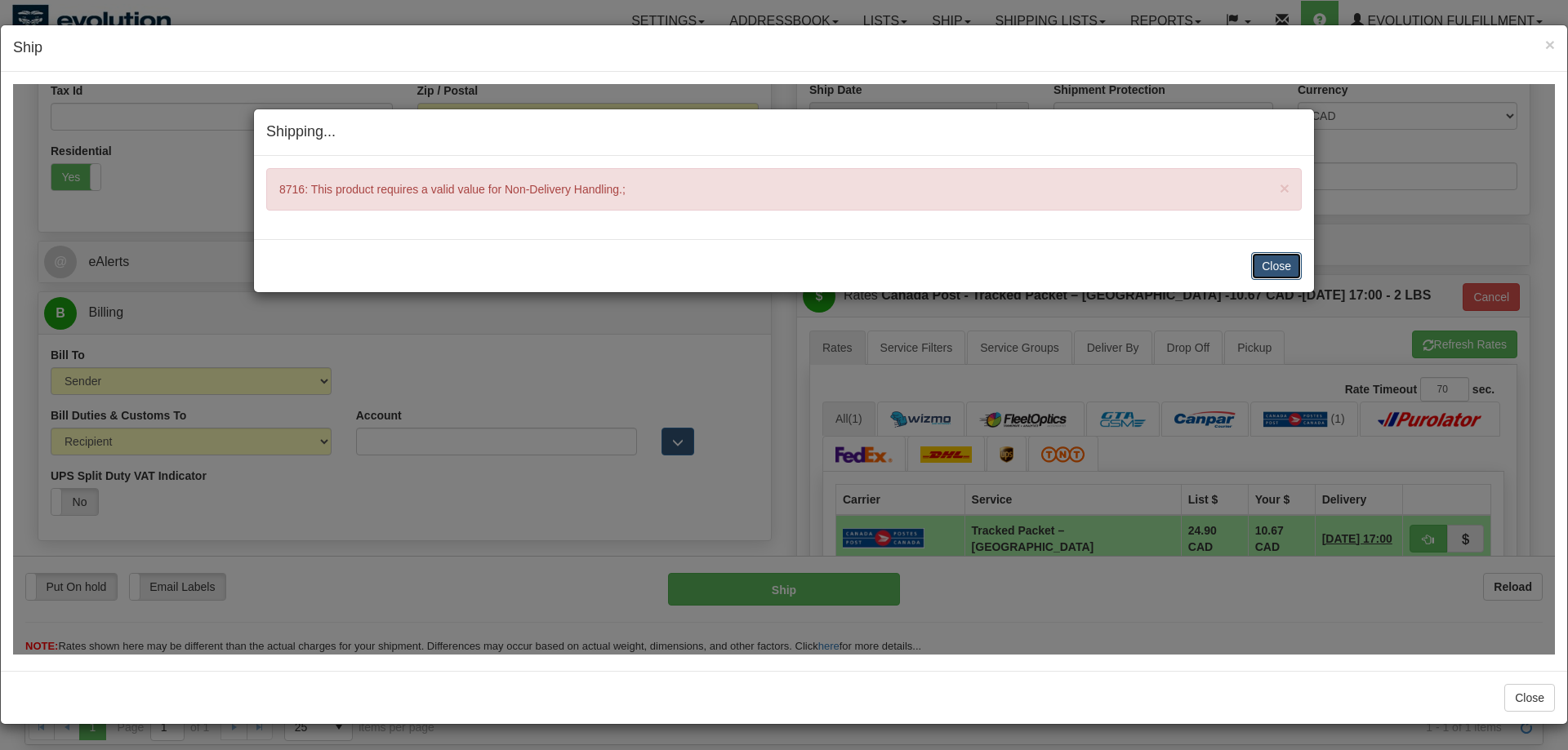
click at [1280, 272] on button "Close" at bounding box center [1276, 265] width 51 height 28
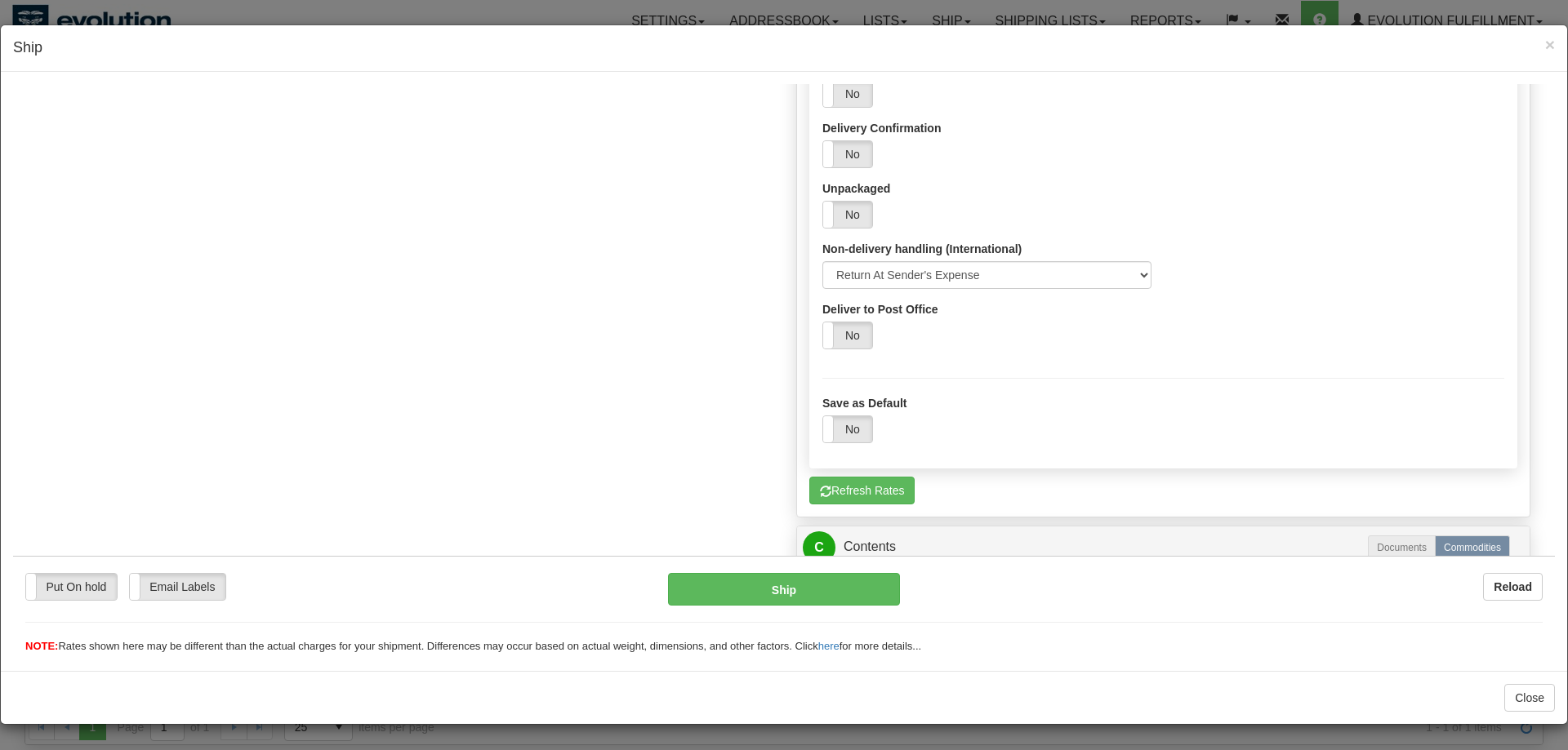
scroll to position [1173, 0]
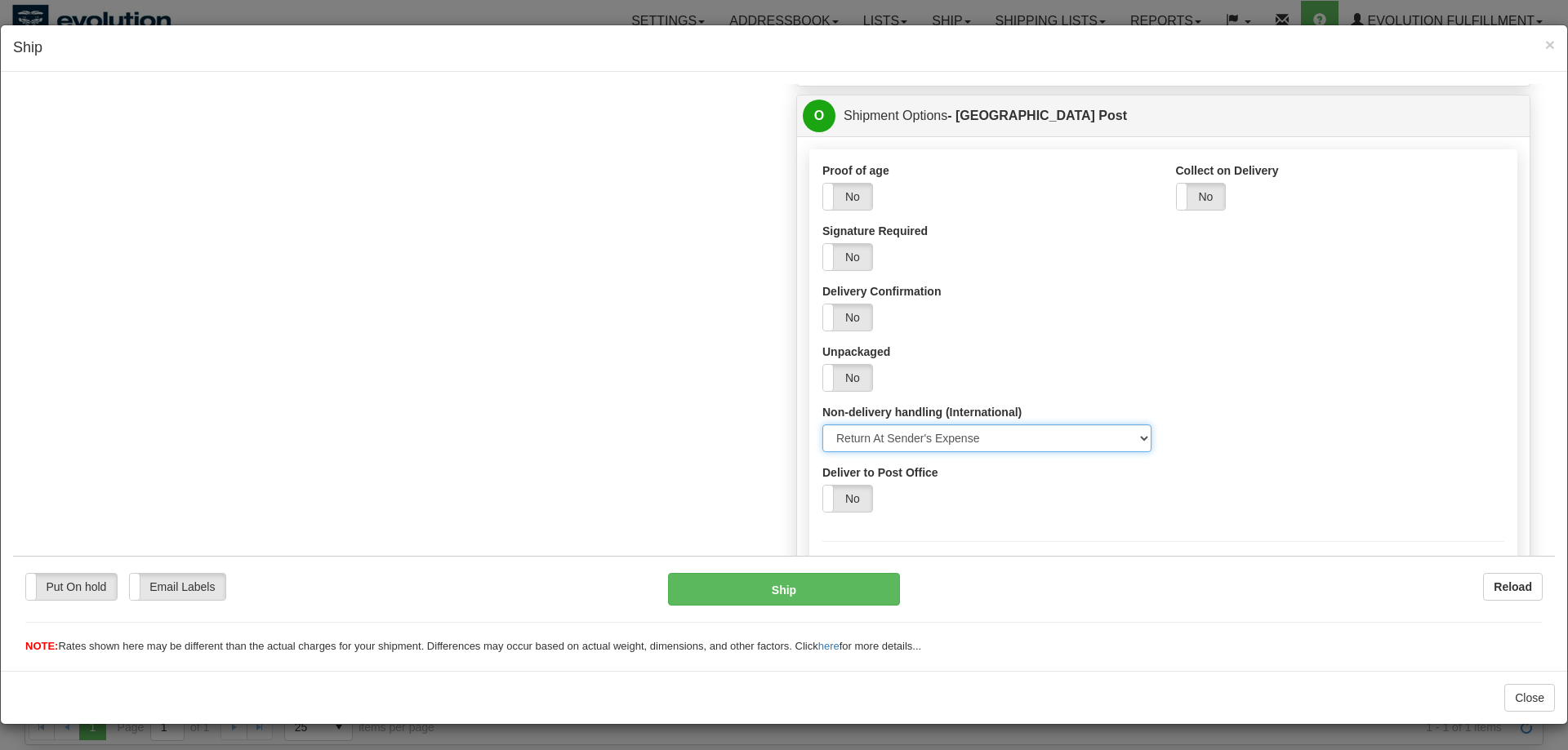
click at [822, 424] on select "Select Return At Sender's Expense Return To Sender Abandon" at bounding box center [986, 438] width 329 height 28
select select "2"
click option "Return To Sender" at bounding box center [13, 83] width 0 height 0
click at [772, 559] on div "Put On hold Put On hold New In Progress Waiting - Admin Waiting - Requester Rea…" at bounding box center [783, 604] width 1541 height 98
click at [689, 485] on div "Order # OWDLW2912-1 [GEOGRAPHIC_DATA] - [GEOGRAPHIC_DATA]" at bounding box center [783, 261] width 1517 height 2611
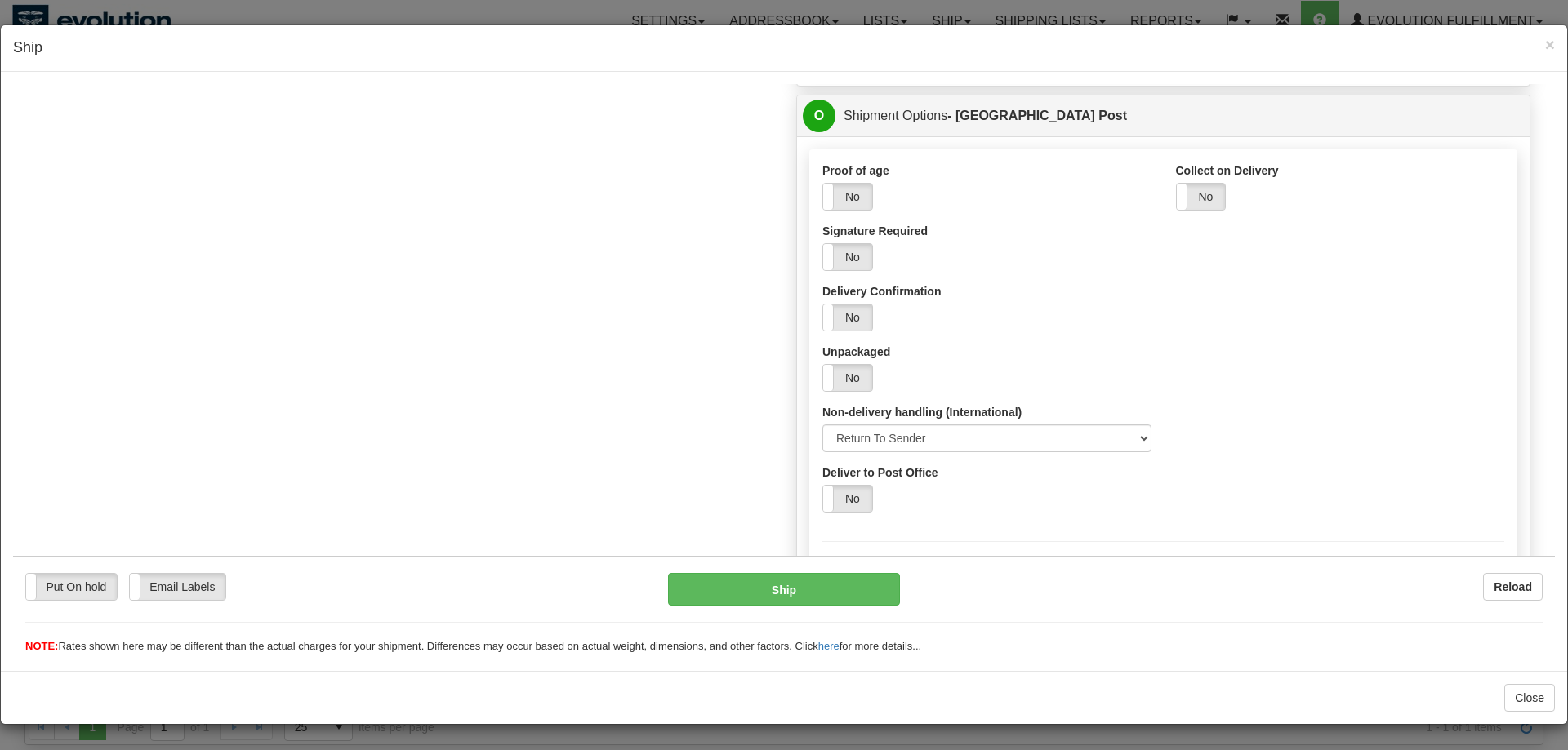
click at [929, 538] on div "Save as Default Yes No" at bounding box center [1163, 570] width 706 height 94
click at [692, 501] on div "Order # OWDLW2912-1 [GEOGRAPHIC_DATA] - [GEOGRAPHIC_DATA]" at bounding box center [783, 261] width 1517 height 2611
drag, startPoint x: 788, startPoint y: 591, endPoint x: 860, endPoint y: 772, distance: 194.8
click at [788, 591] on button "Ship" at bounding box center [785, 589] width 233 height 33
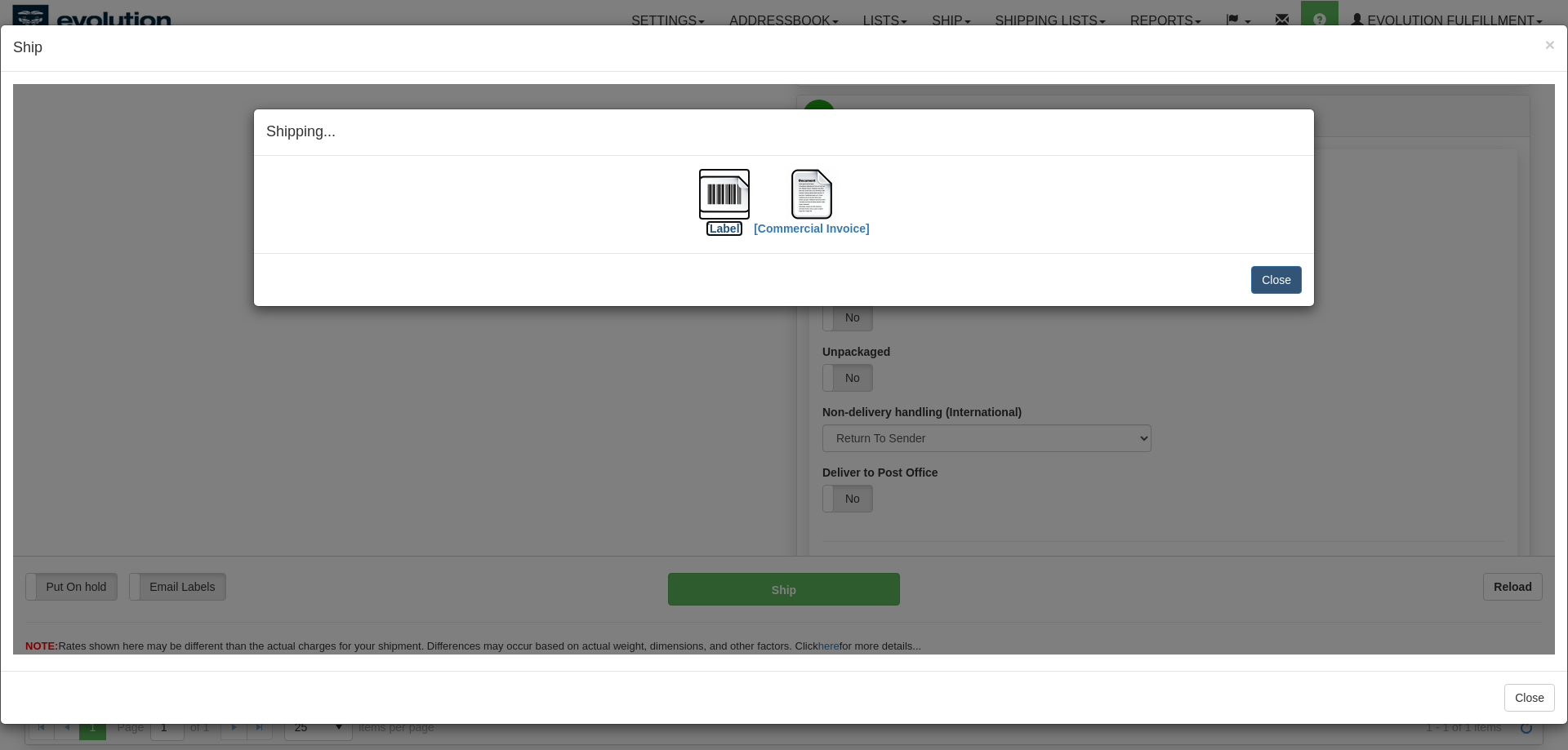
click at [731, 193] on img at bounding box center [724, 193] width 53 height 53
click at [803, 198] on img at bounding box center [812, 193] width 53 height 53
click at [603, 464] on div "Shipping... Your SHIPMENT will EXPIRE in [Label] [Commercial Invoice] IMPORTANT…" at bounding box center [783, 368] width 1541 height 570
click at [1284, 279] on button "Close" at bounding box center [1276, 279] width 51 height 28
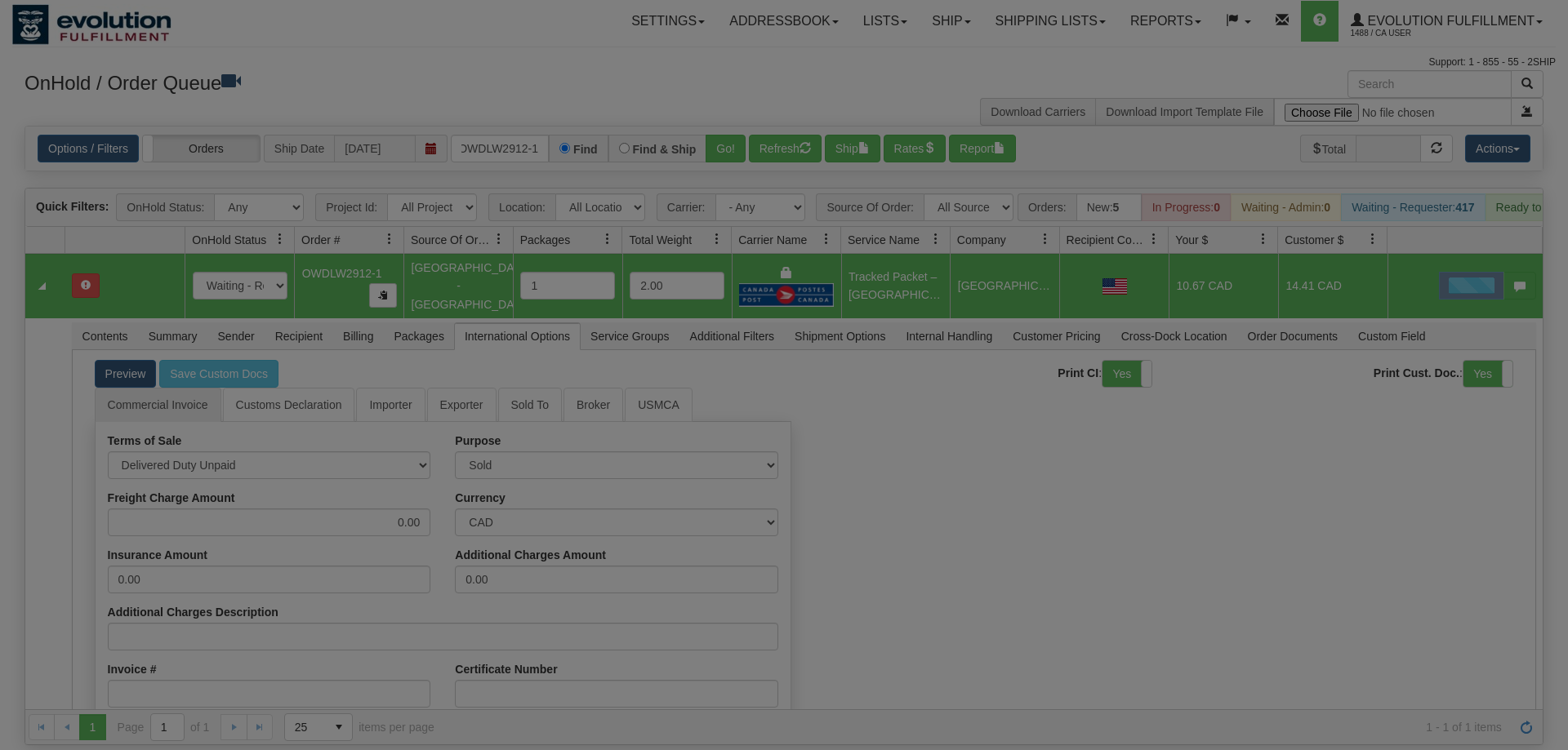
scroll to position [0, 0]
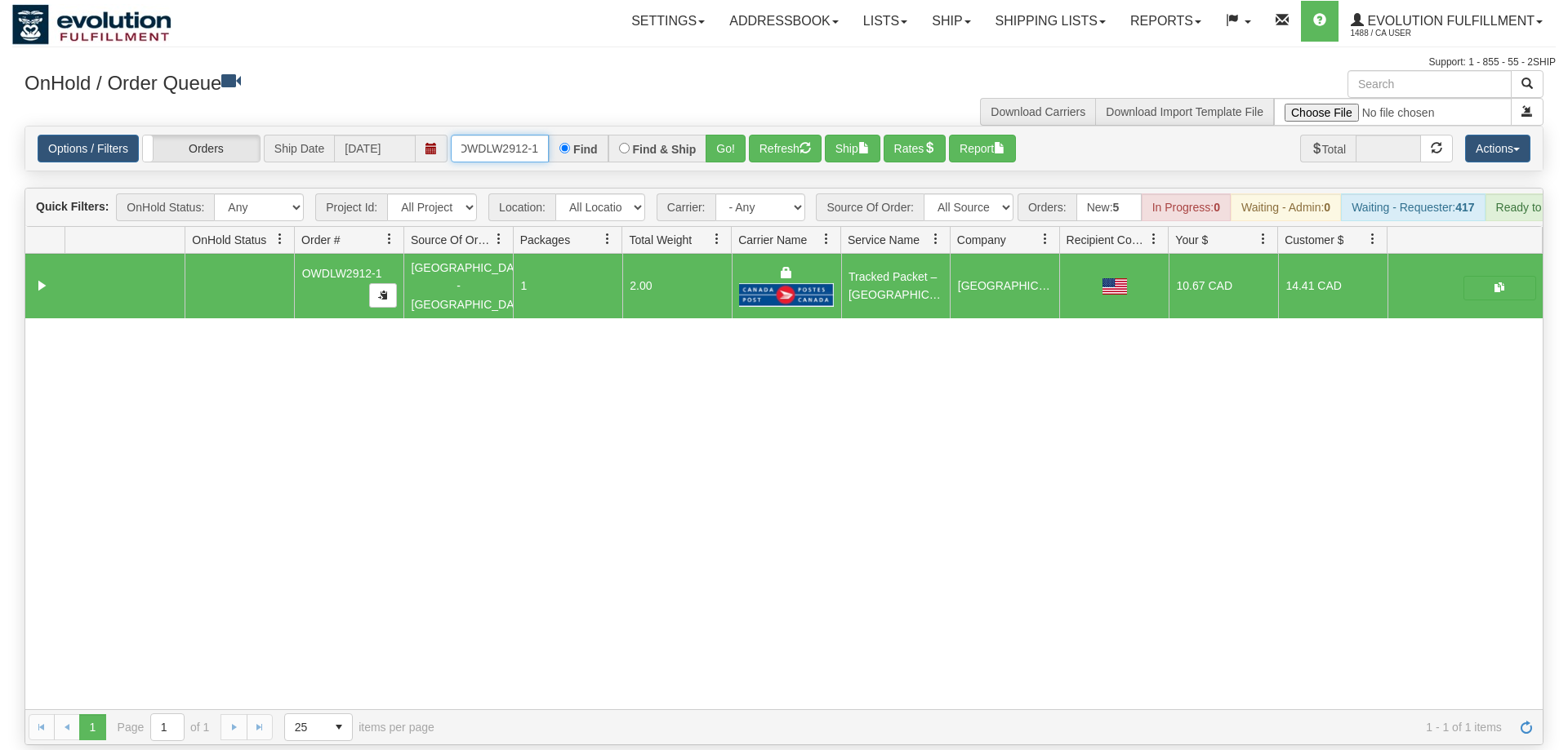
click at [505, 136] on input "OWDLW2912-1" at bounding box center [499, 148] width 98 height 28
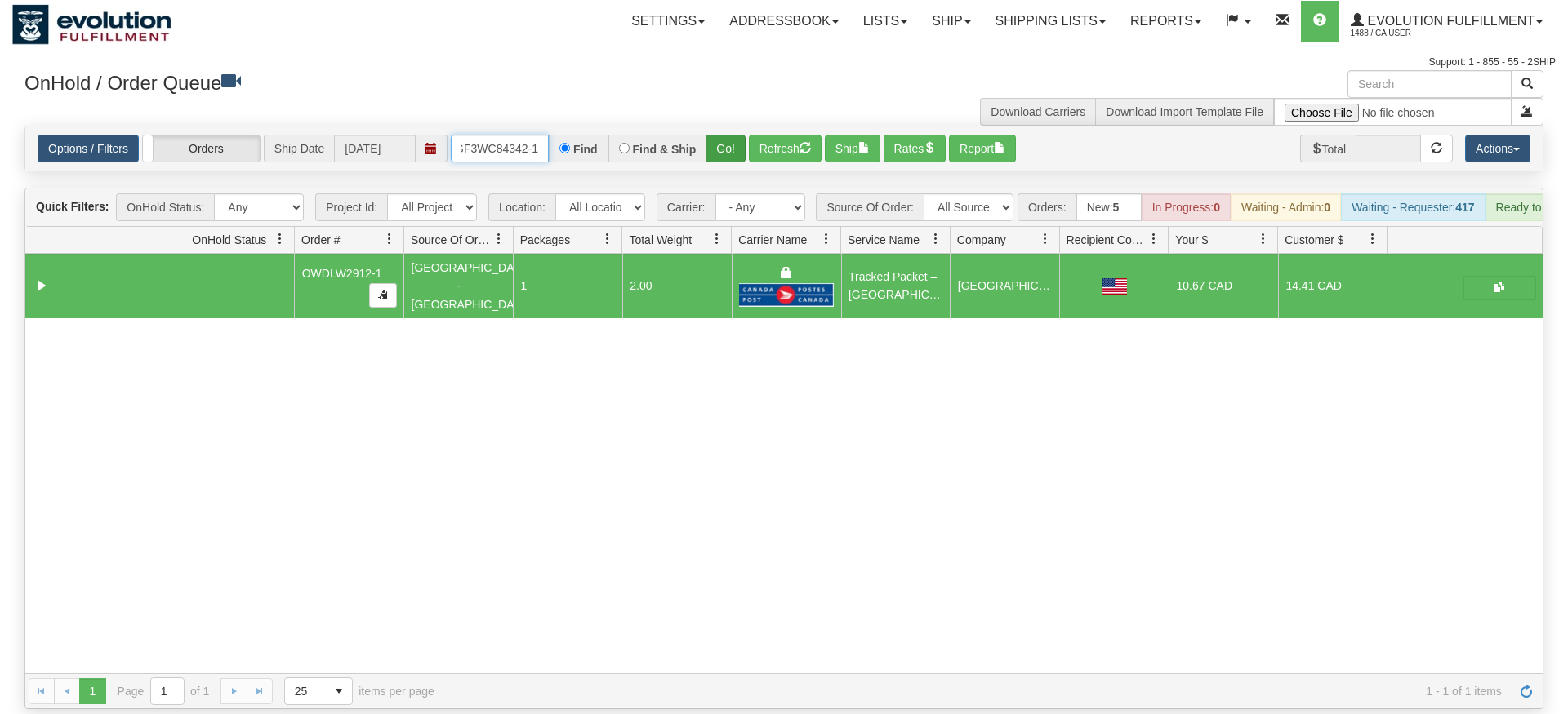
type input "OGF3WC84342-1"
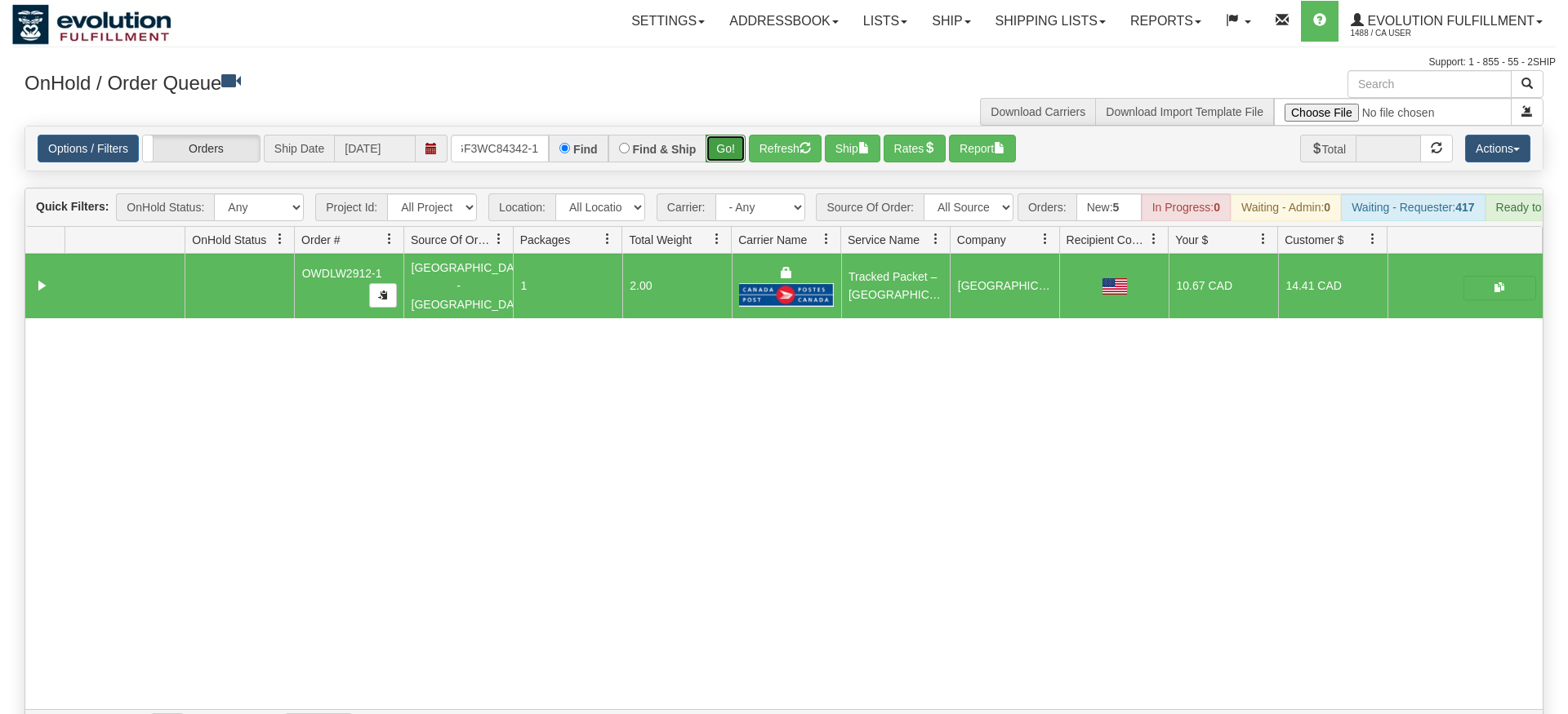
click at [720, 161] on div "Is equal to Is not equal to Contains Does not contains CAD USD EUR ZAR [PERSON_…" at bounding box center [783, 436] width 1543 height 620
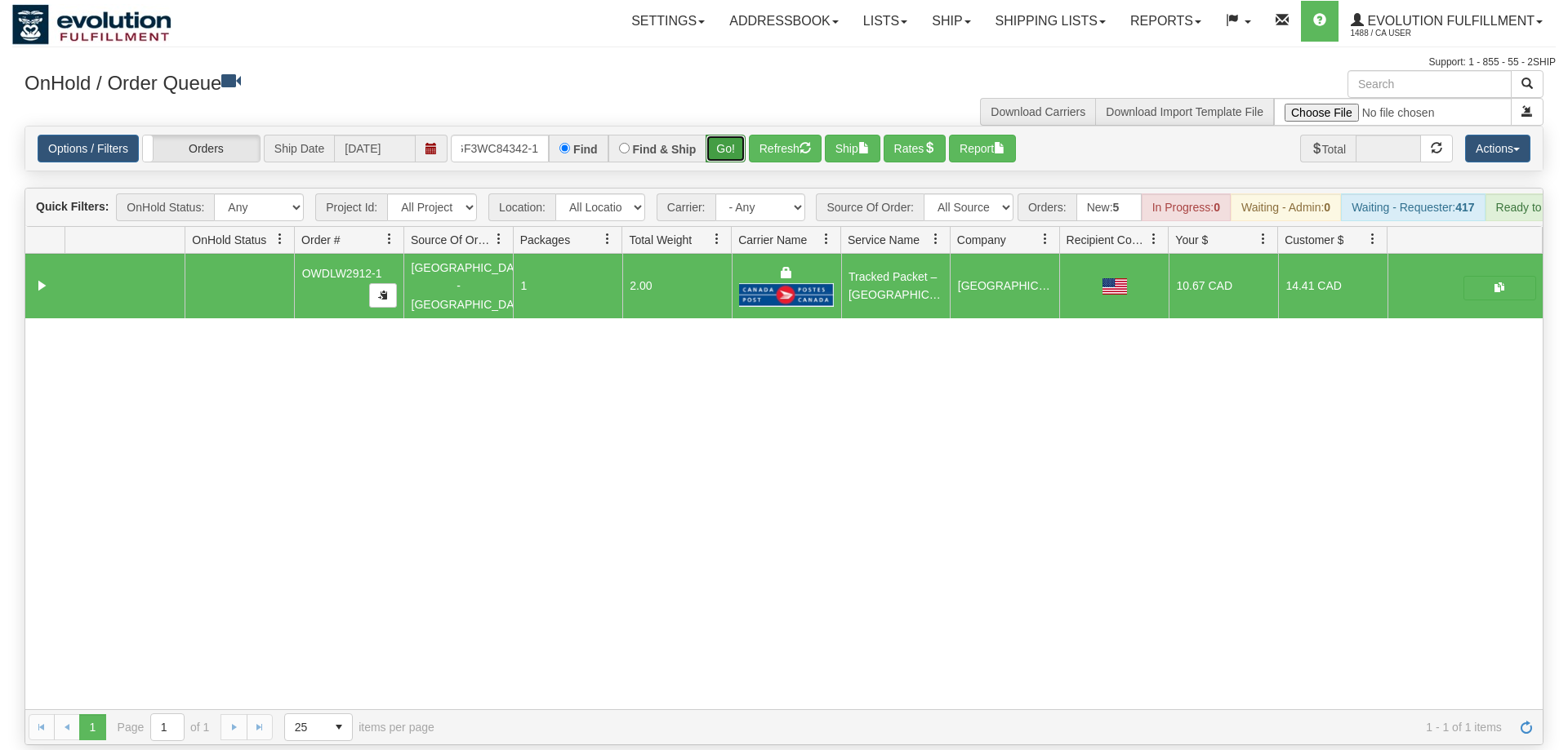
click at [722, 135] on button "Go!" at bounding box center [725, 148] width 40 height 28
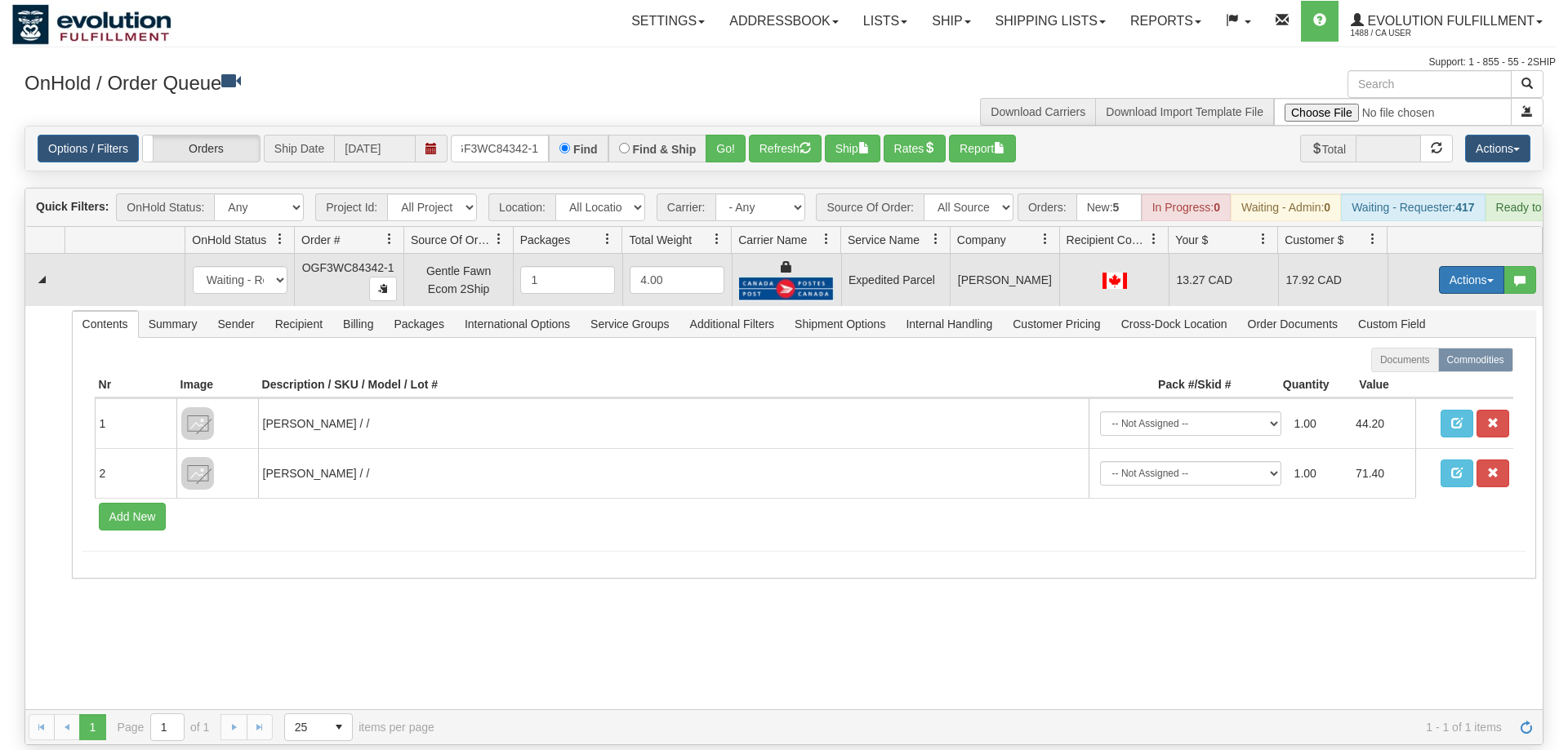
click at [1468, 266] on button "Actions" at bounding box center [1471, 280] width 66 height 28
click at [1425, 364] on link "Ship" at bounding box center [1438, 375] width 130 height 22
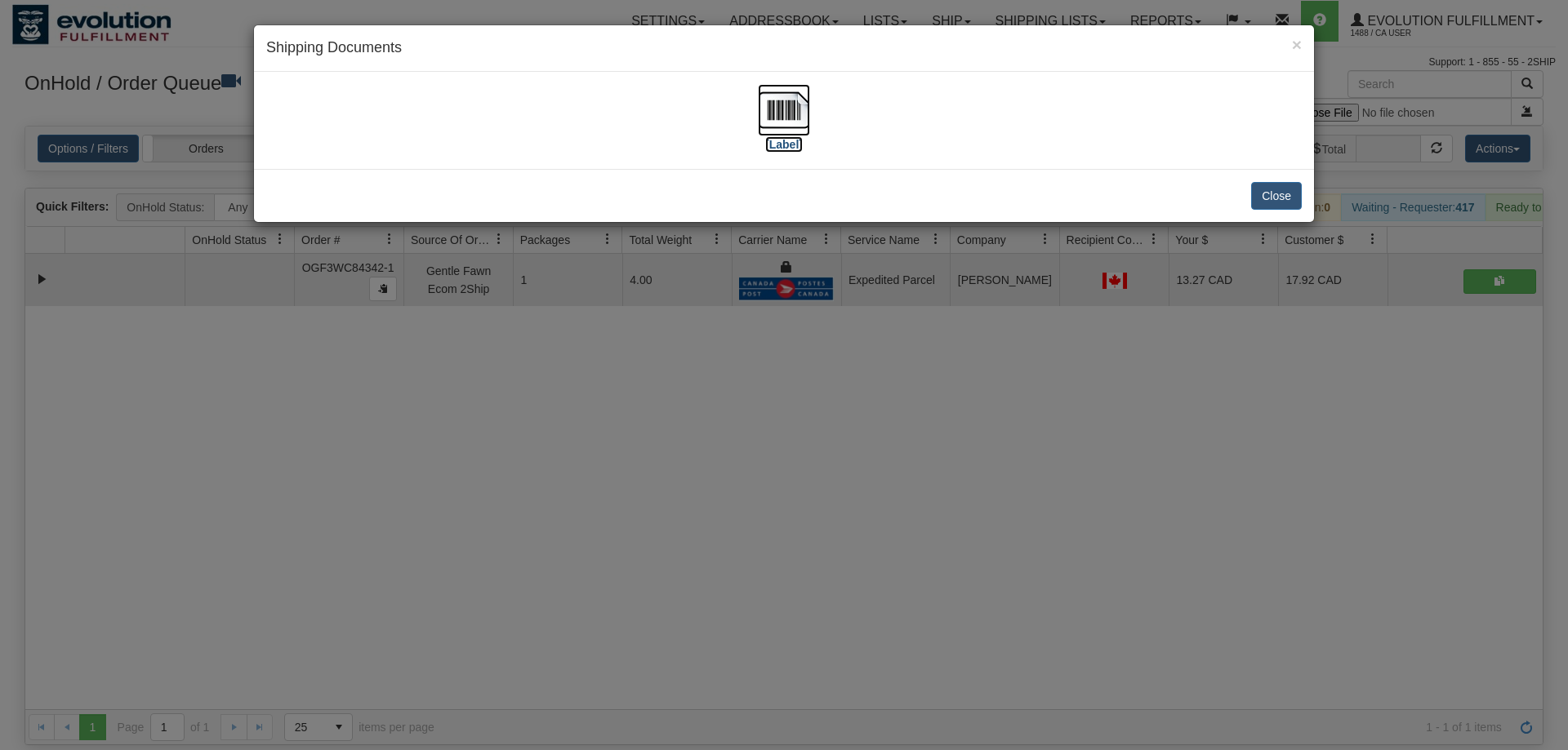
click at [806, 120] on img at bounding box center [784, 110] width 53 height 53
click at [809, 499] on div "× Shipping Documents [Label] Close" at bounding box center [784, 375] width 1568 height 750
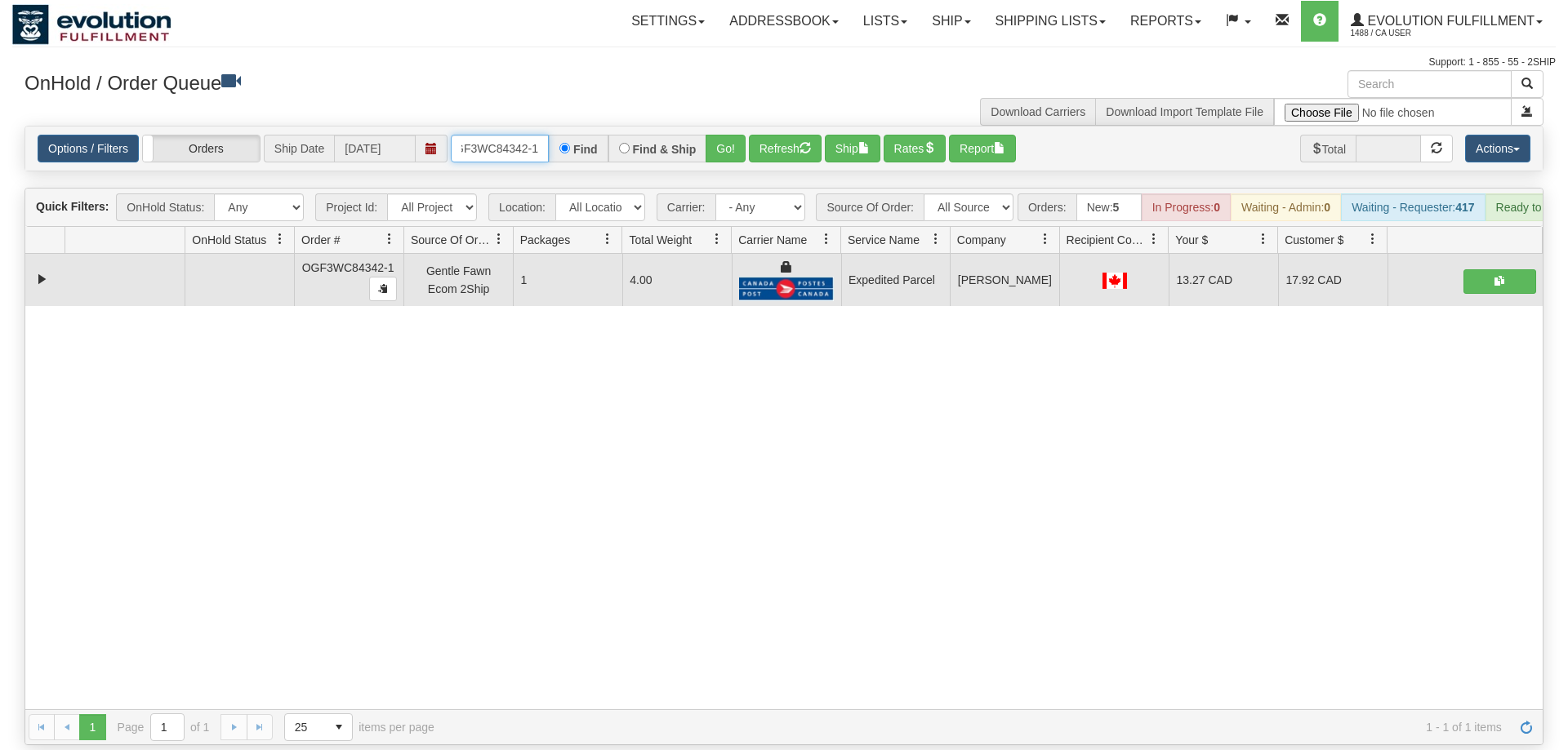
click at [514, 135] on input "OGF3WC84342-1" at bounding box center [499, 148] width 98 height 28
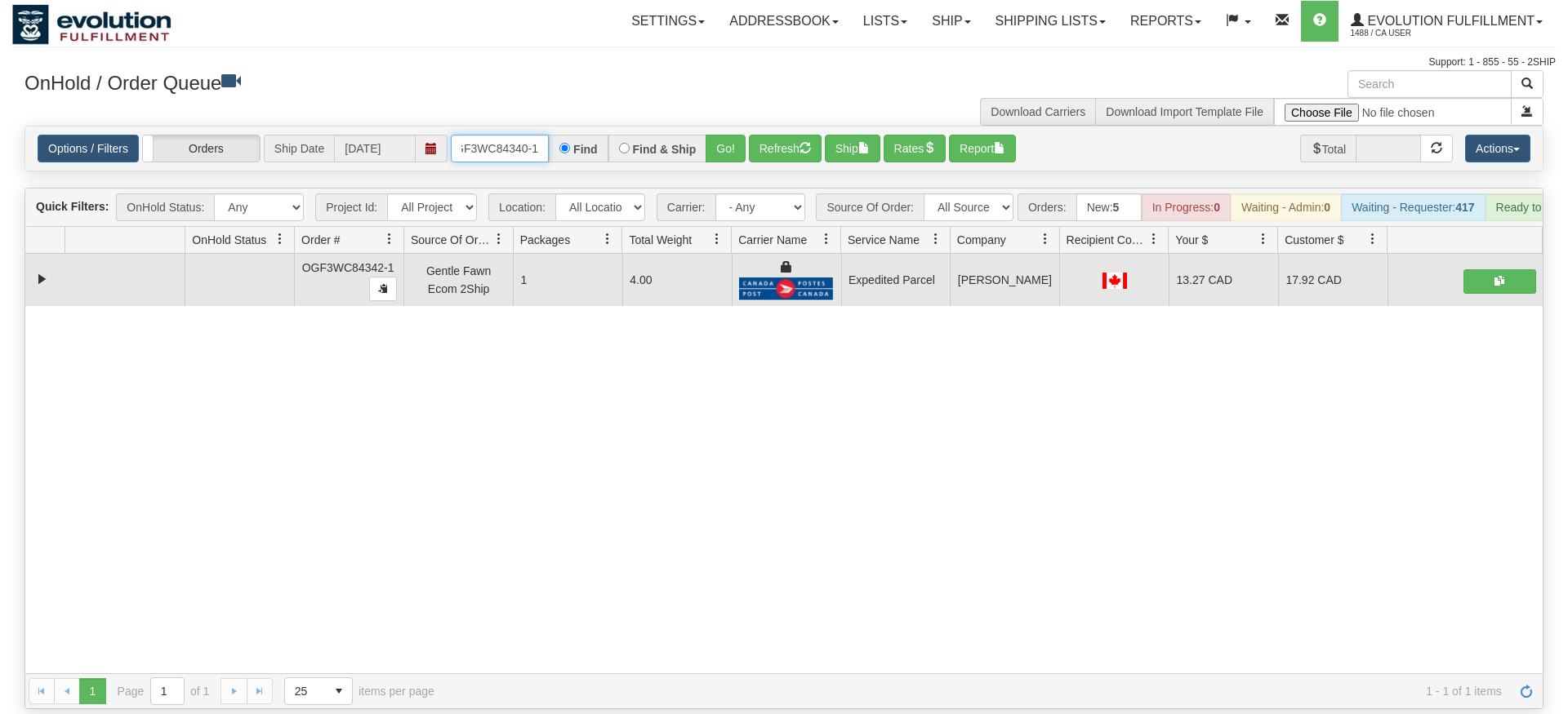
type input "OGF3WC84340-1"
click at [720, 163] on div "Is equal to Is not equal to Contains Does not contains CAD USD EUR ZAR [PERSON_…" at bounding box center [783, 418] width 1543 height 584
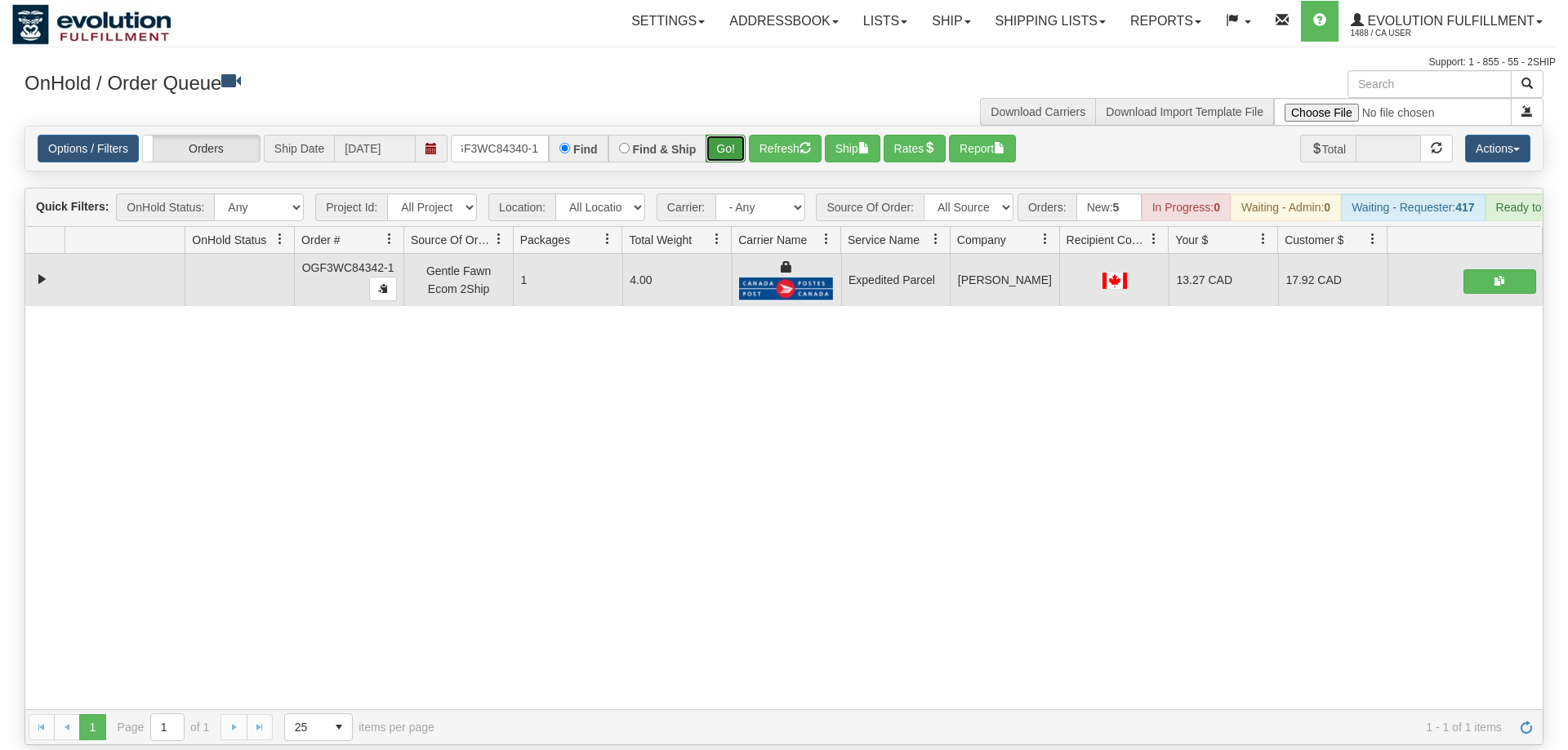
click at [722, 135] on button "Go!" at bounding box center [725, 148] width 40 height 28
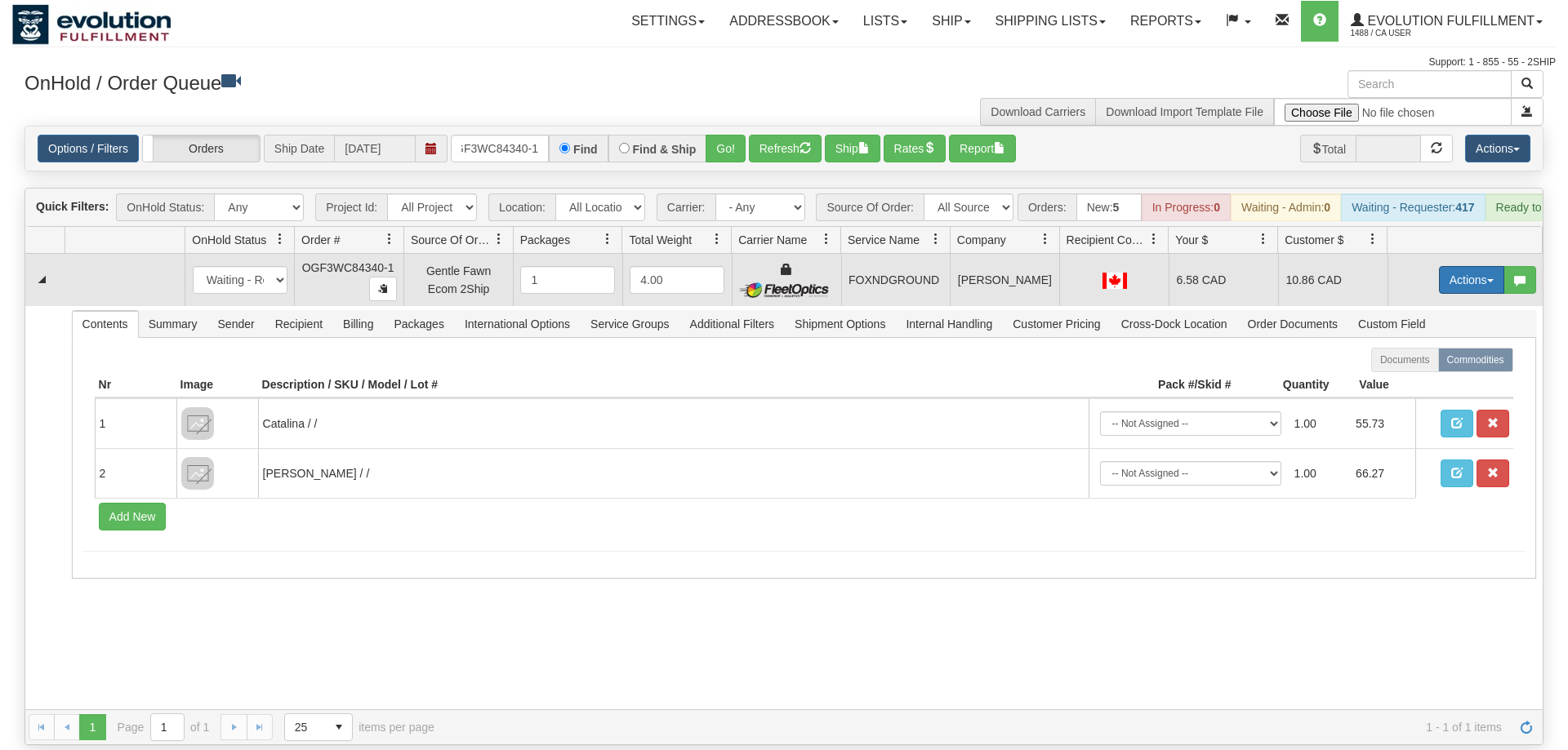
click at [1458, 266] on button "Actions" at bounding box center [1471, 280] width 66 height 28
click at [1426, 364] on link "Ship" at bounding box center [1438, 375] width 130 height 22
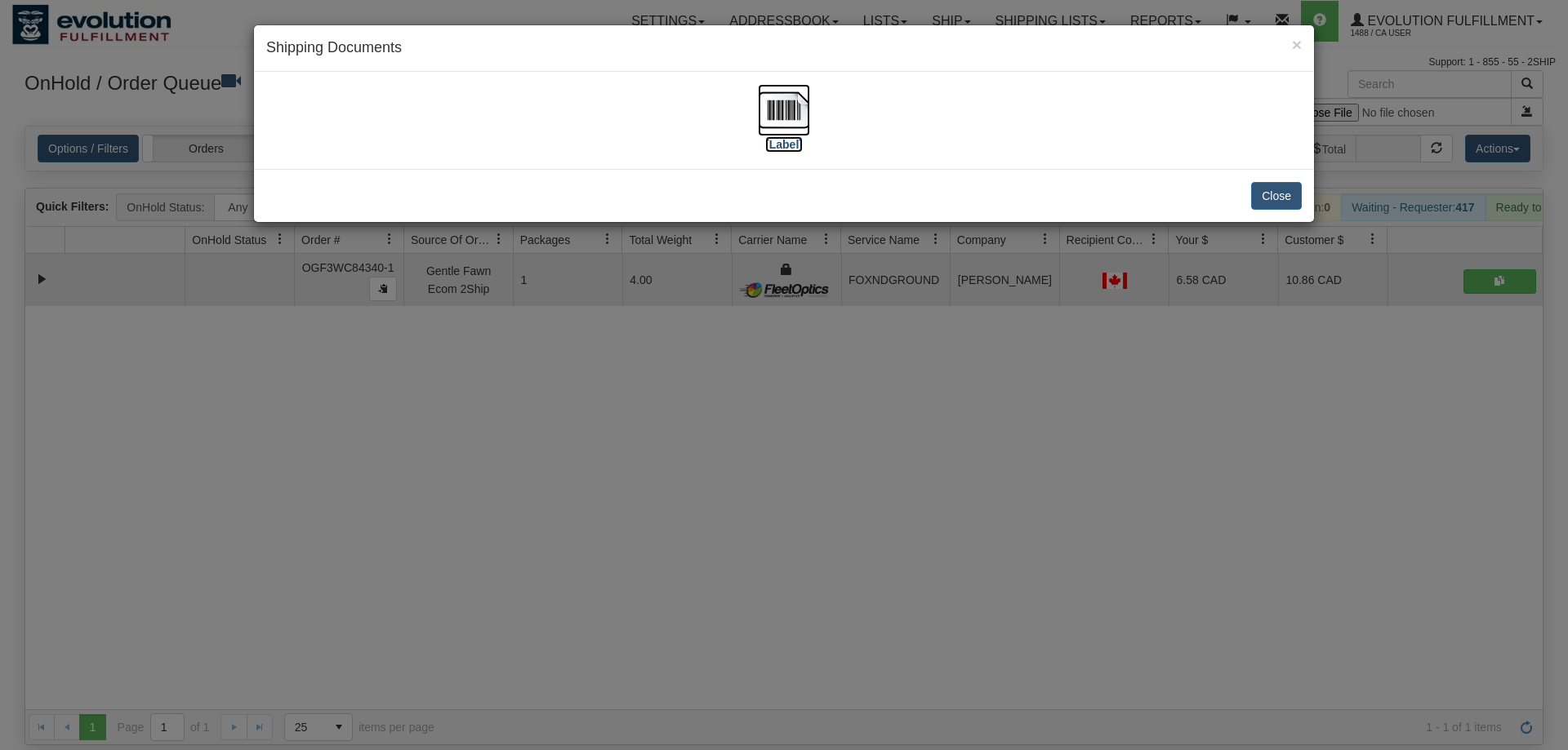
click at [770, 122] on img at bounding box center [784, 110] width 53 height 53
click at [698, 575] on div "× Shipping Documents [Label] Close" at bounding box center [784, 375] width 1568 height 750
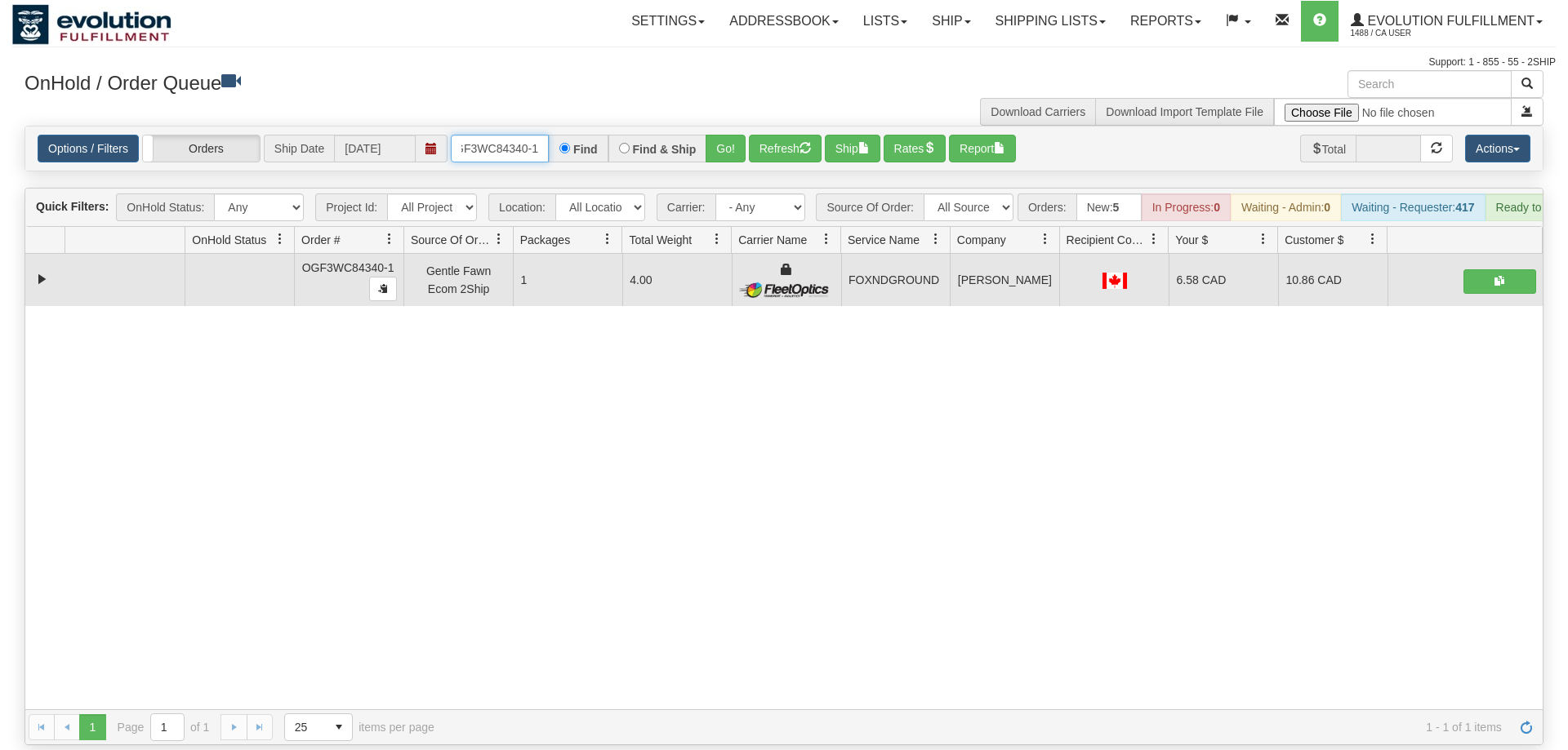
click at [482, 135] on input "OGF3WC84340-1" at bounding box center [499, 148] width 98 height 28
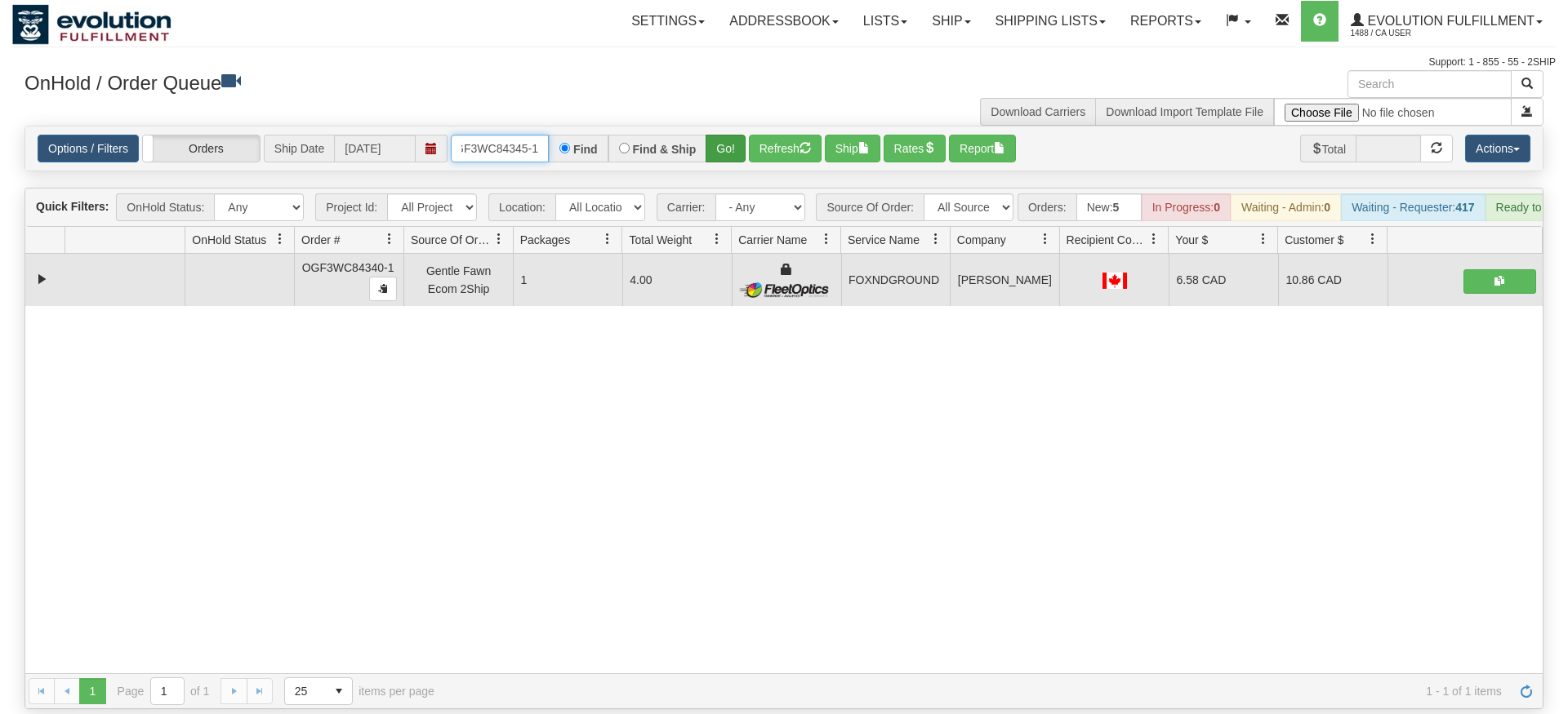
type input "OGF3WC84345-1"
drag, startPoint x: 711, startPoint y: 111, endPoint x: 711, endPoint y: 147, distance: 36.0
click at [711, 147] on div "Options / Filters Group Shipments Orders Ship Date [DATE] OGF3WC84345-1 Find Fi…" at bounding box center [783, 148] width 1519 height 46
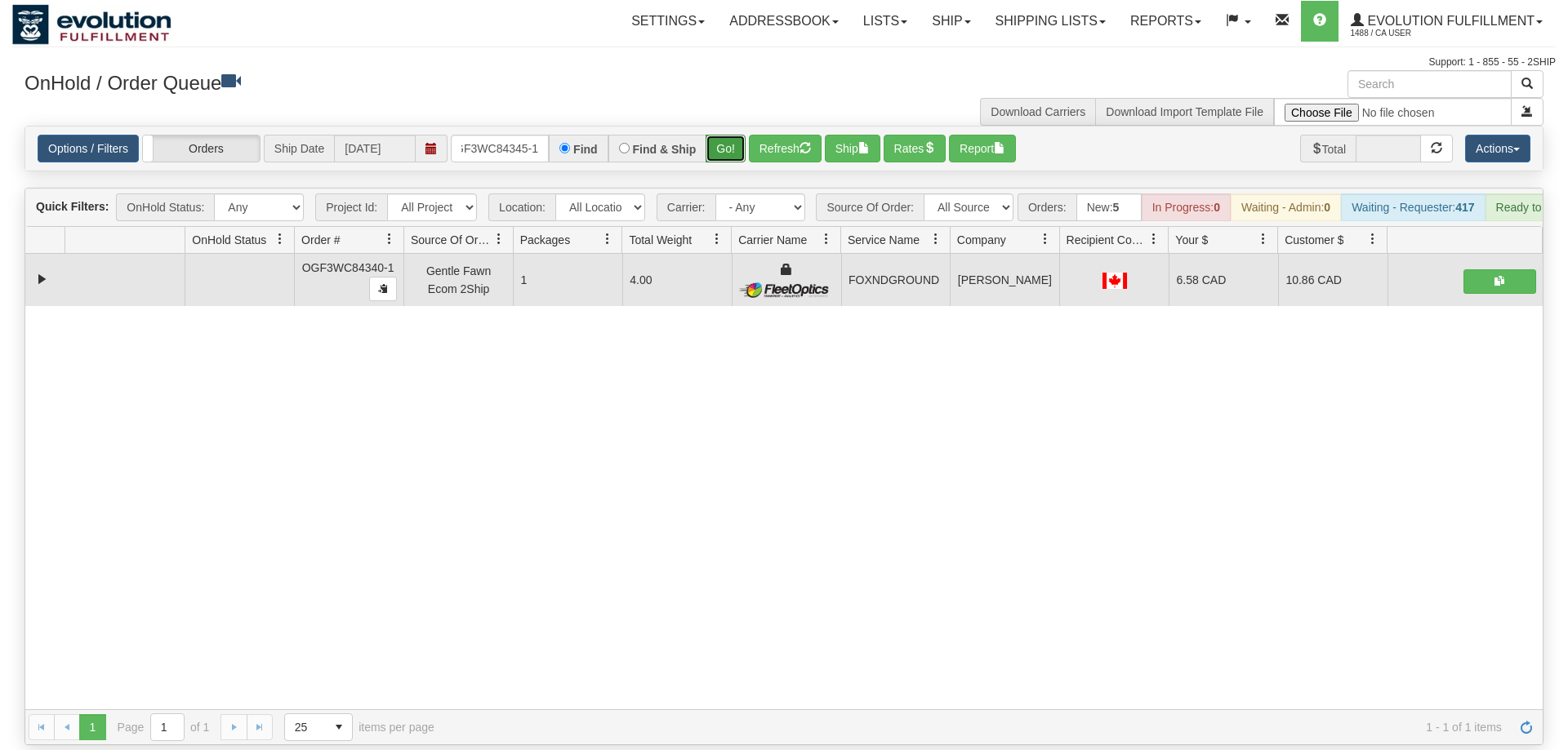
click at [720, 135] on button "Go!" at bounding box center [725, 148] width 40 height 28
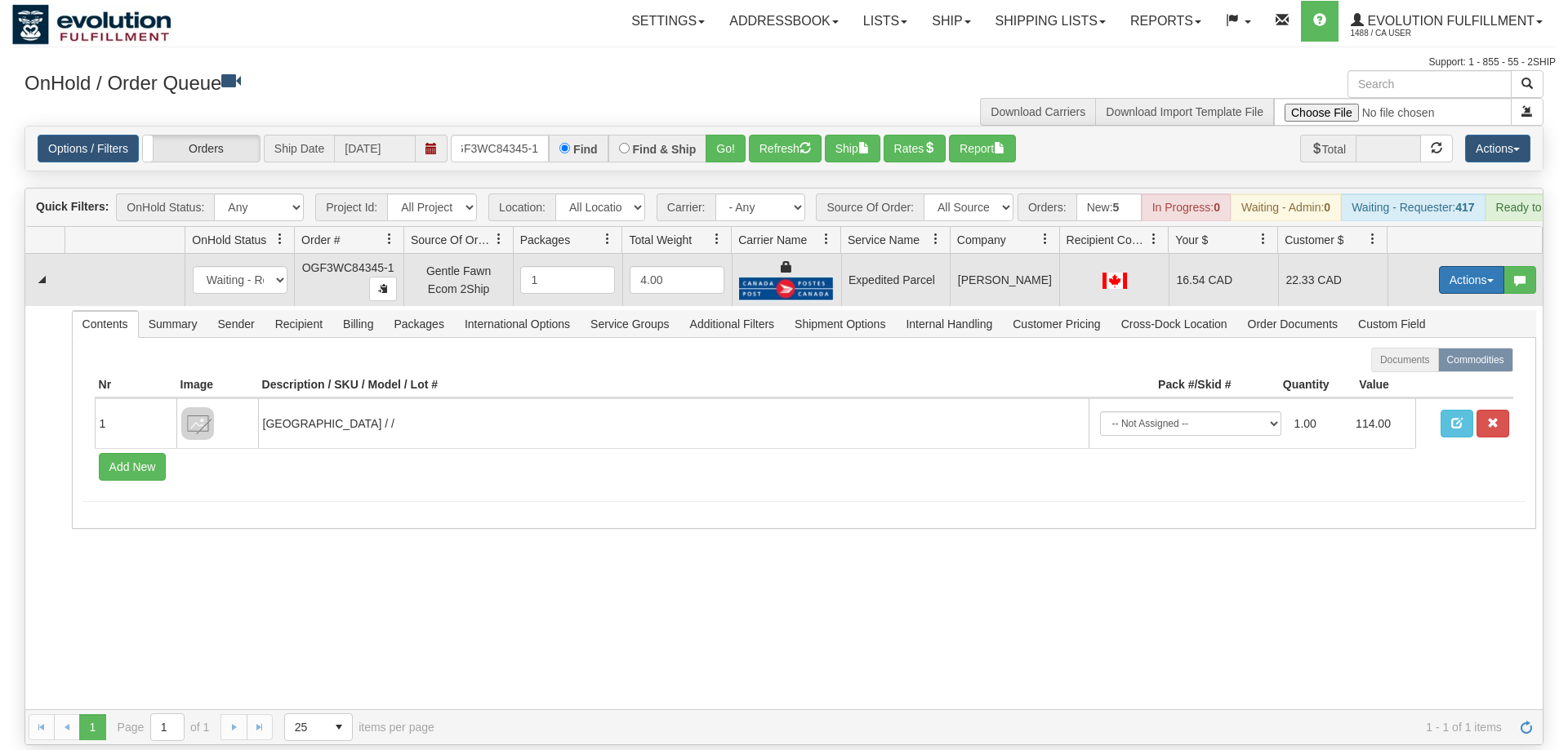
click at [1451, 266] on button "Actions" at bounding box center [1471, 280] width 66 height 28
click at [1408, 368] on span "Ship" at bounding box center [1407, 374] width 35 height 13
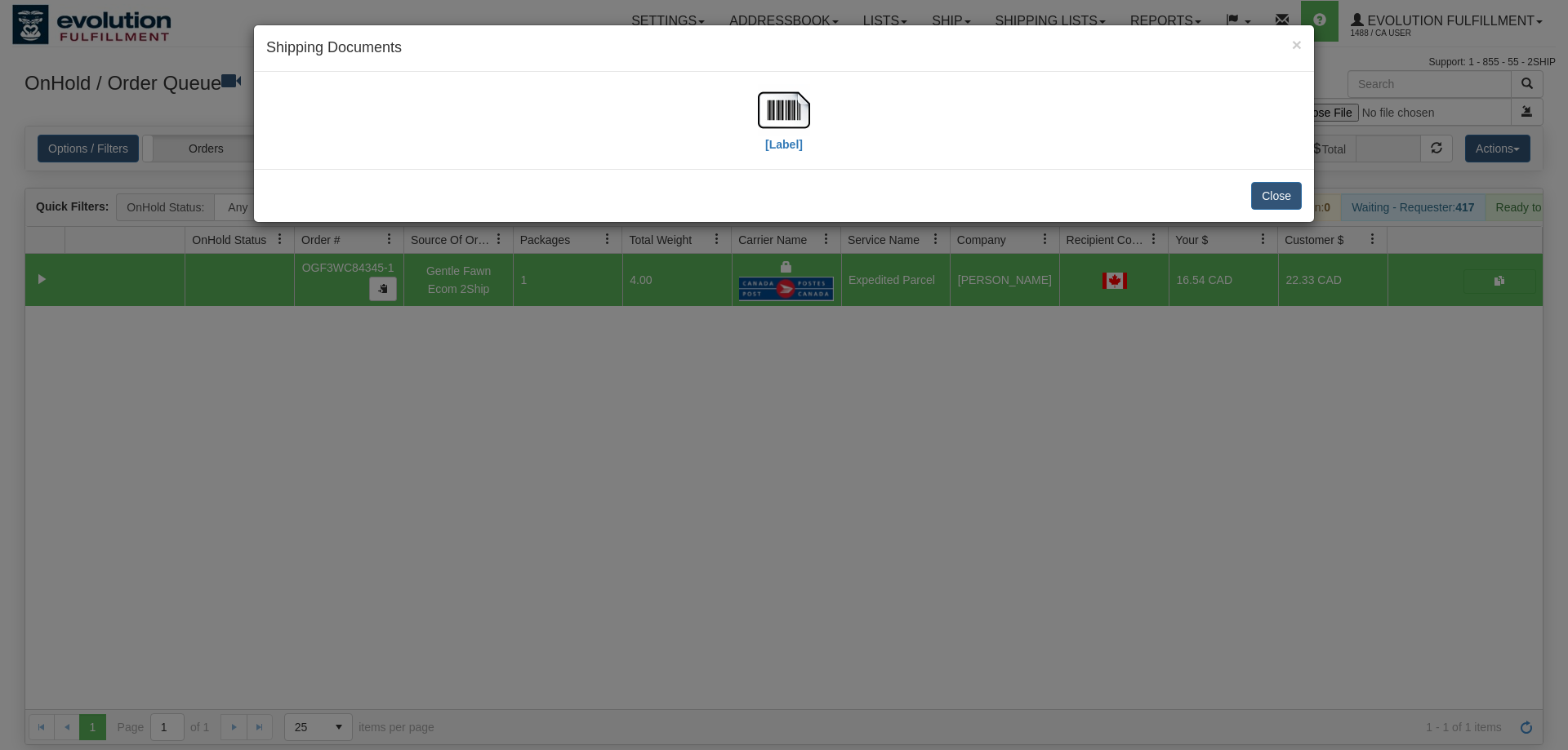
click at [743, 117] on div "[Label]" at bounding box center [783, 120] width 1035 height 72
click at [763, 119] on img at bounding box center [784, 110] width 53 height 53
drag, startPoint x: 721, startPoint y: 485, endPoint x: 585, endPoint y: 217, distance: 300.5
click at [720, 475] on div "× Shipping Documents [Label] Close" at bounding box center [784, 375] width 1568 height 750
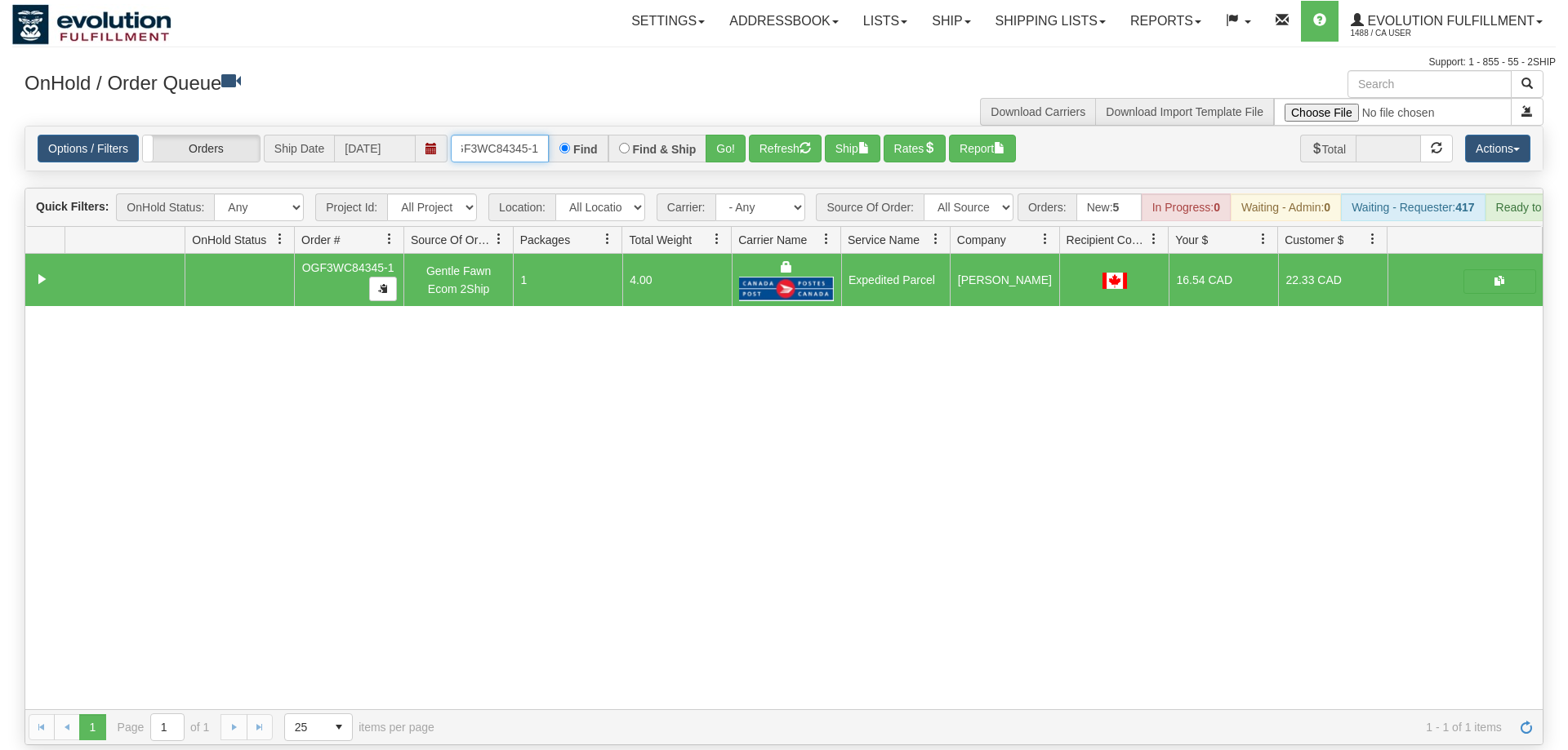
click at [493, 137] on input "OGF3WC84345-1" at bounding box center [499, 148] width 98 height 28
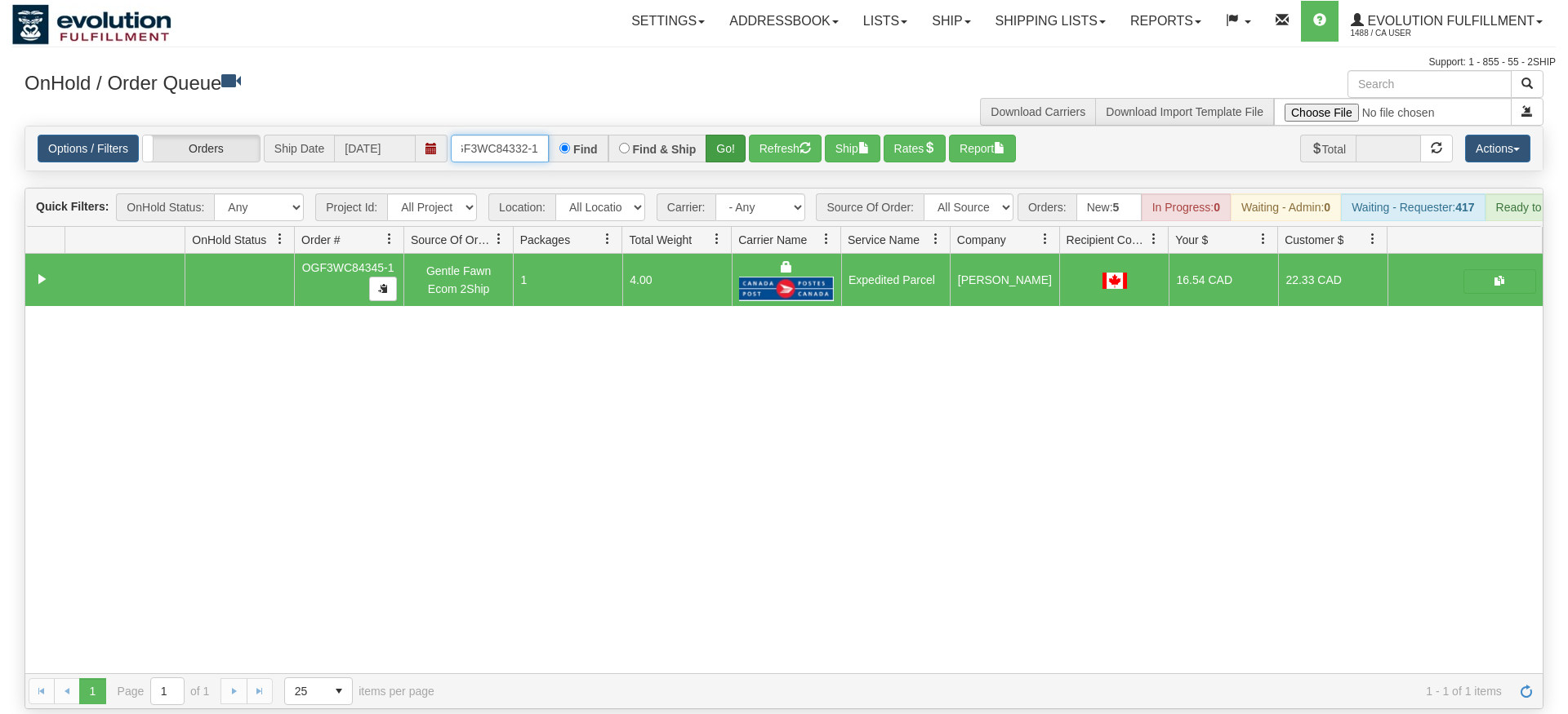
type input "oGF3WC84332-1"
click at [718, 158] on div "Is equal to Is not equal to Contains Does not contains CAD USD EUR ZAR [PERSON_…" at bounding box center [783, 418] width 1543 height 584
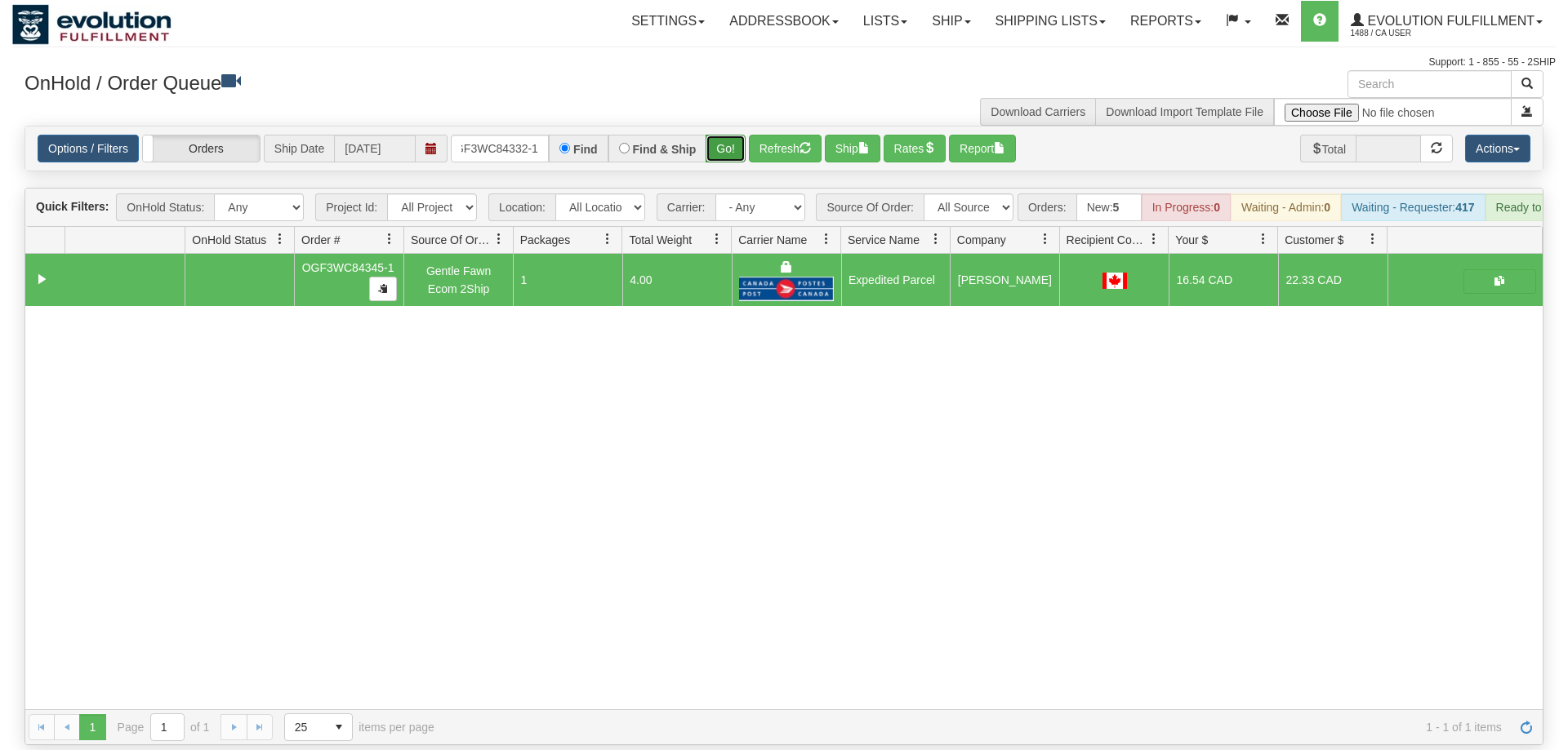
click at [716, 135] on button "Go!" at bounding box center [725, 148] width 40 height 28
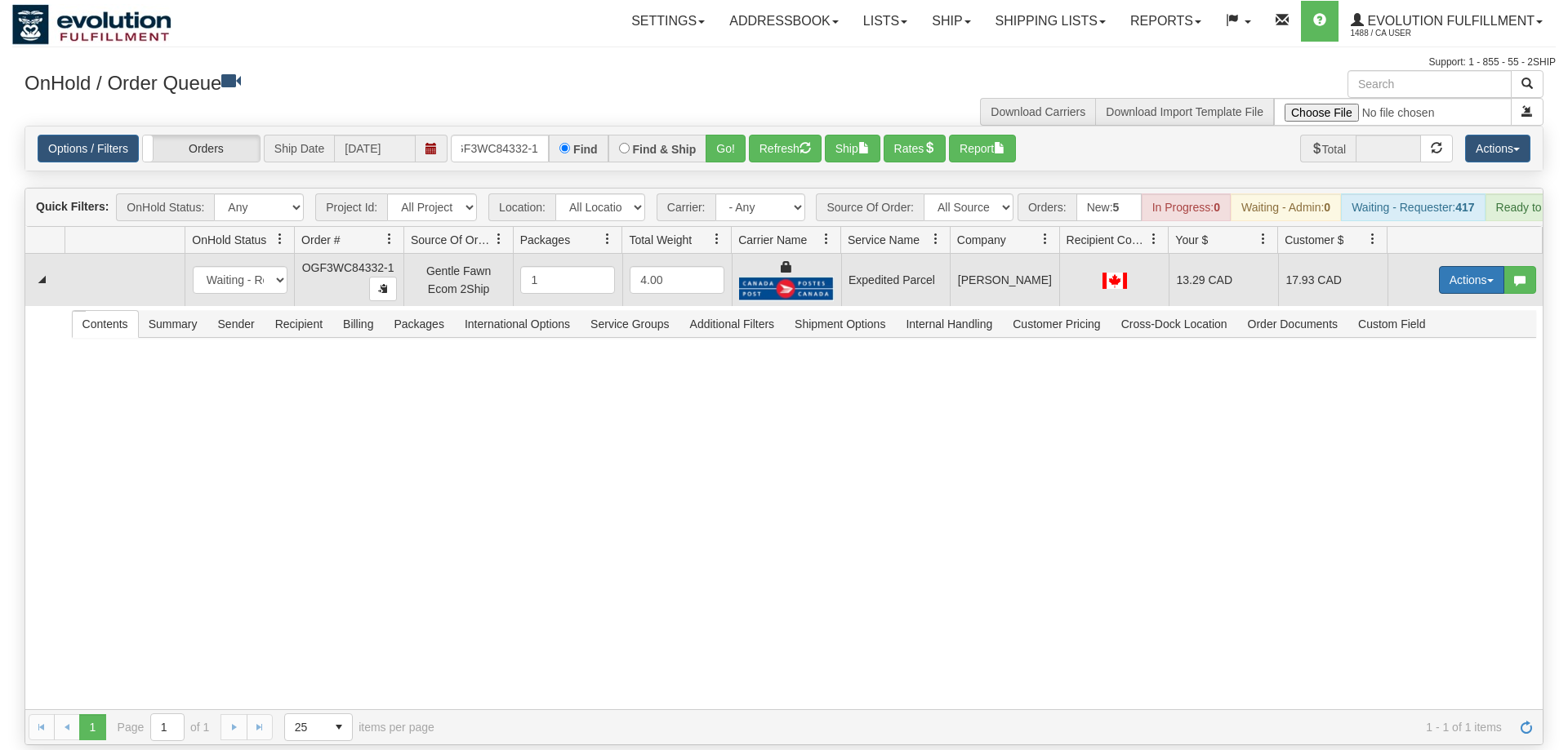
click at [1458, 266] on button "Actions" at bounding box center [1471, 280] width 66 height 28
click at [1406, 368] on span "Ship" at bounding box center [1407, 374] width 35 height 13
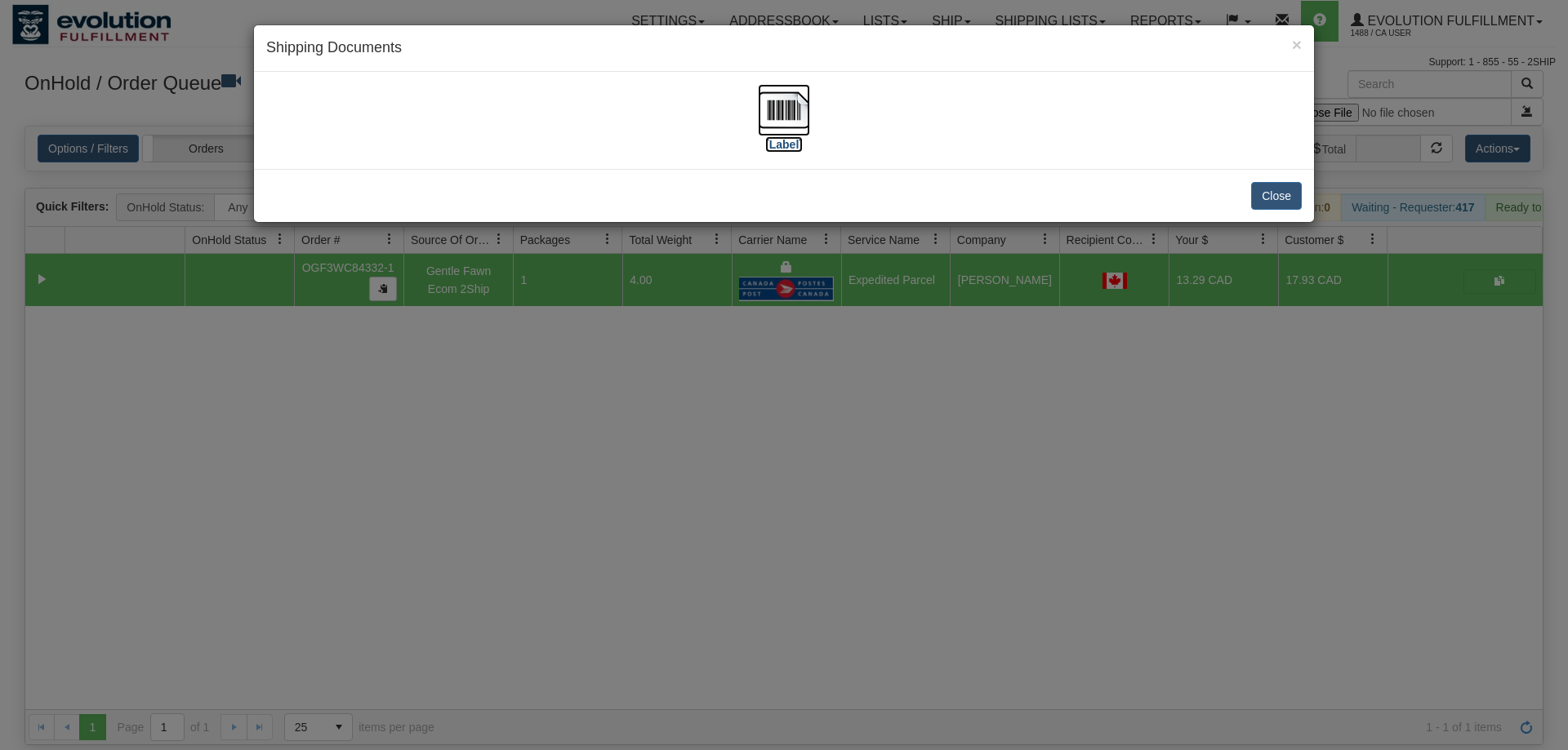
click at [781, 108] on img at bounding box center [784, 110] width 53 height 53
drag, startPoint x: 710, startPoint y: 533, endPoint x: 635, endPoint y: 350, distance: 197.8
click at [708, 532] on div "× Shipping Documents [Label] Close" at bounding box center [784, 375] width 1568 height 750
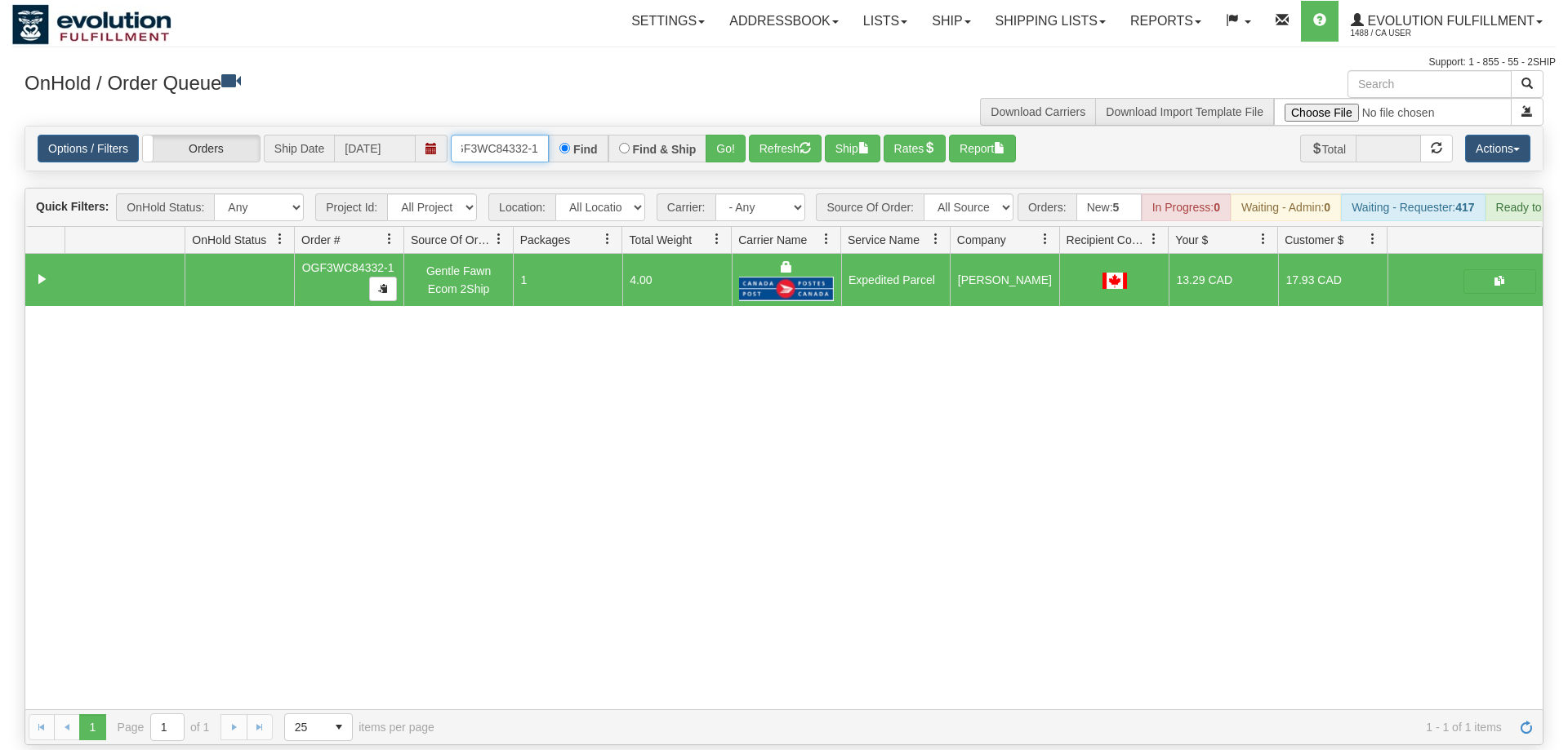
click at [496, 135] on input "oGF3WC84332-1" at bounding box center [499, 148] width 98 height 28
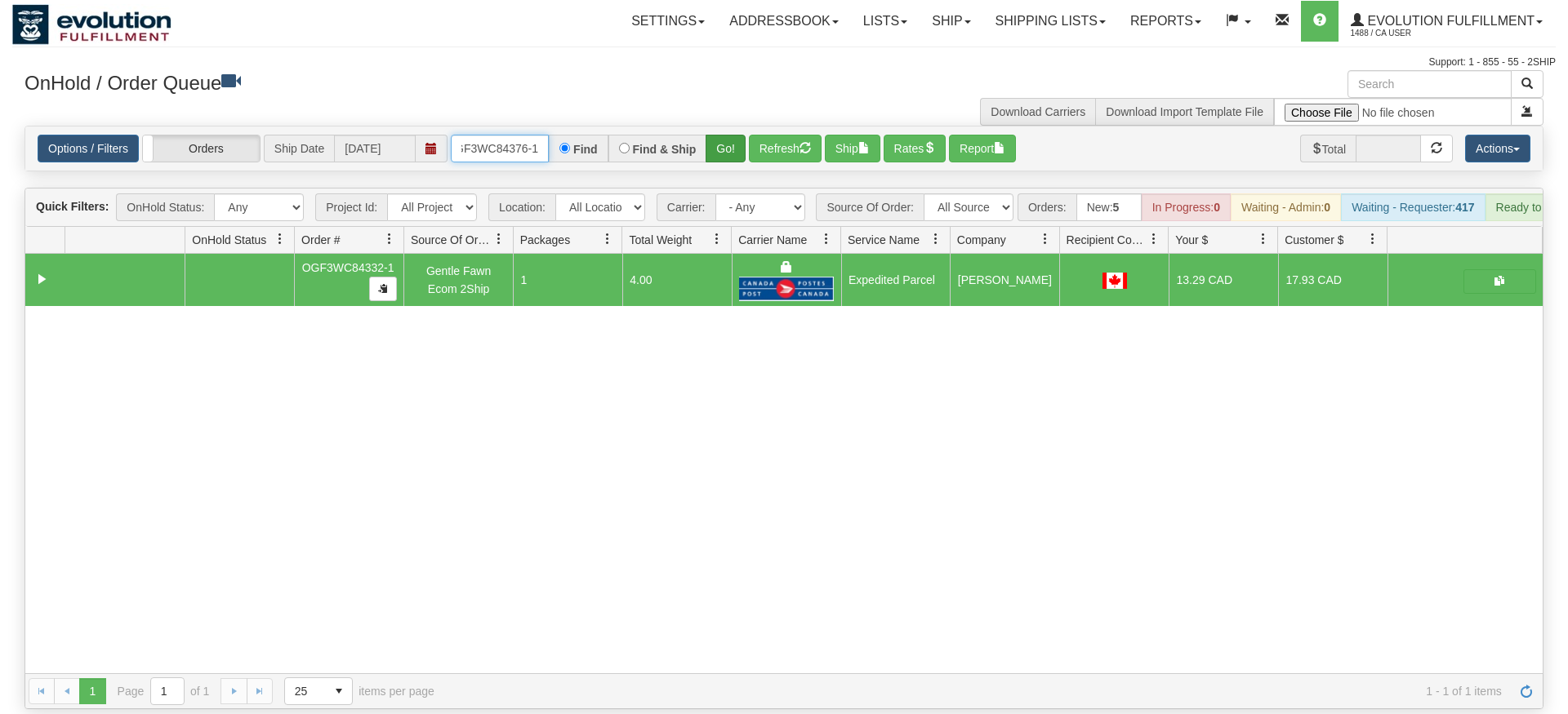
type input "OGF3WC84376-1"
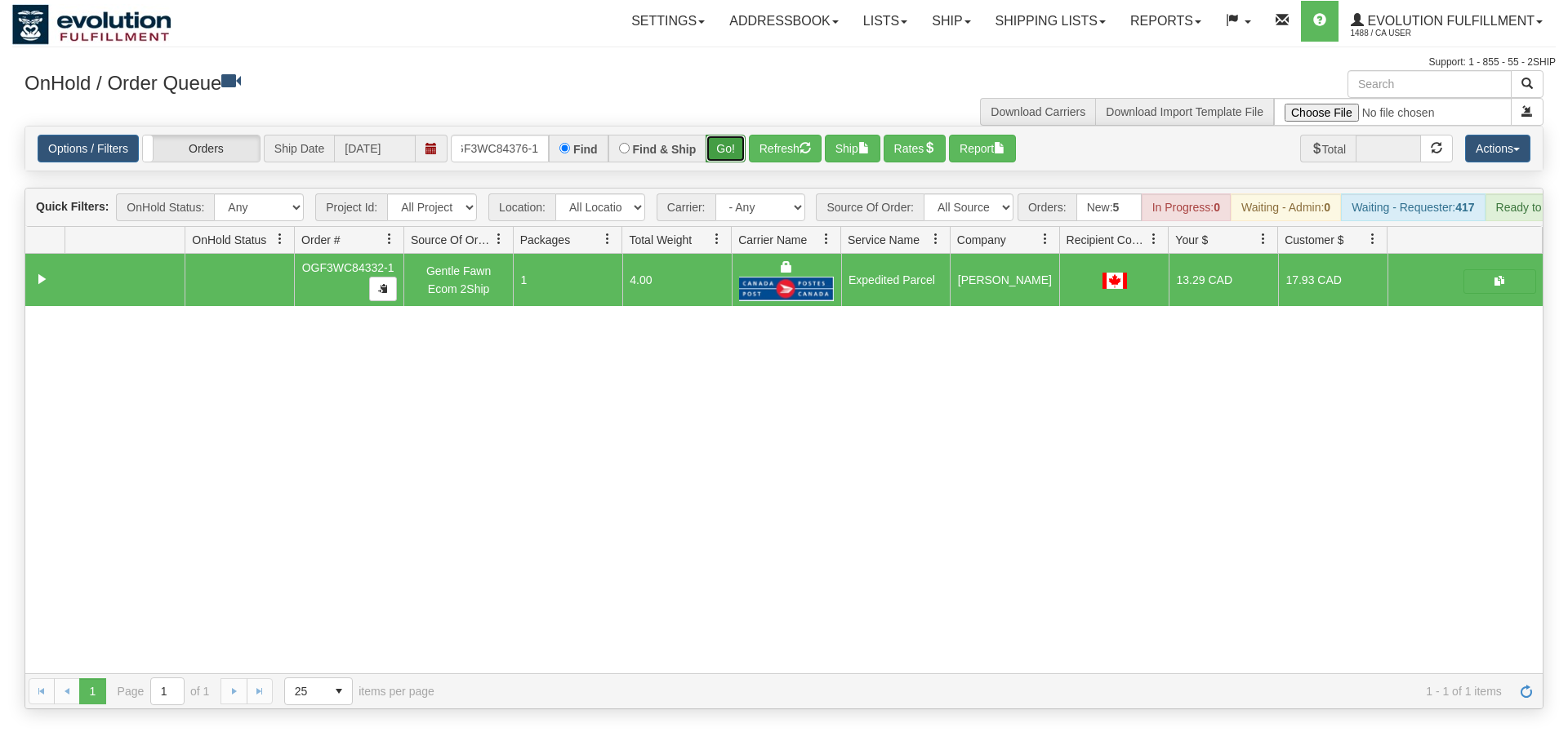
click at [729, 167] on div "Is equal to Is not equal to Contains Does not contains CAD USD EUR ZAR [PERSON_…" at bounding box center [783, 418] width 1543 height 583
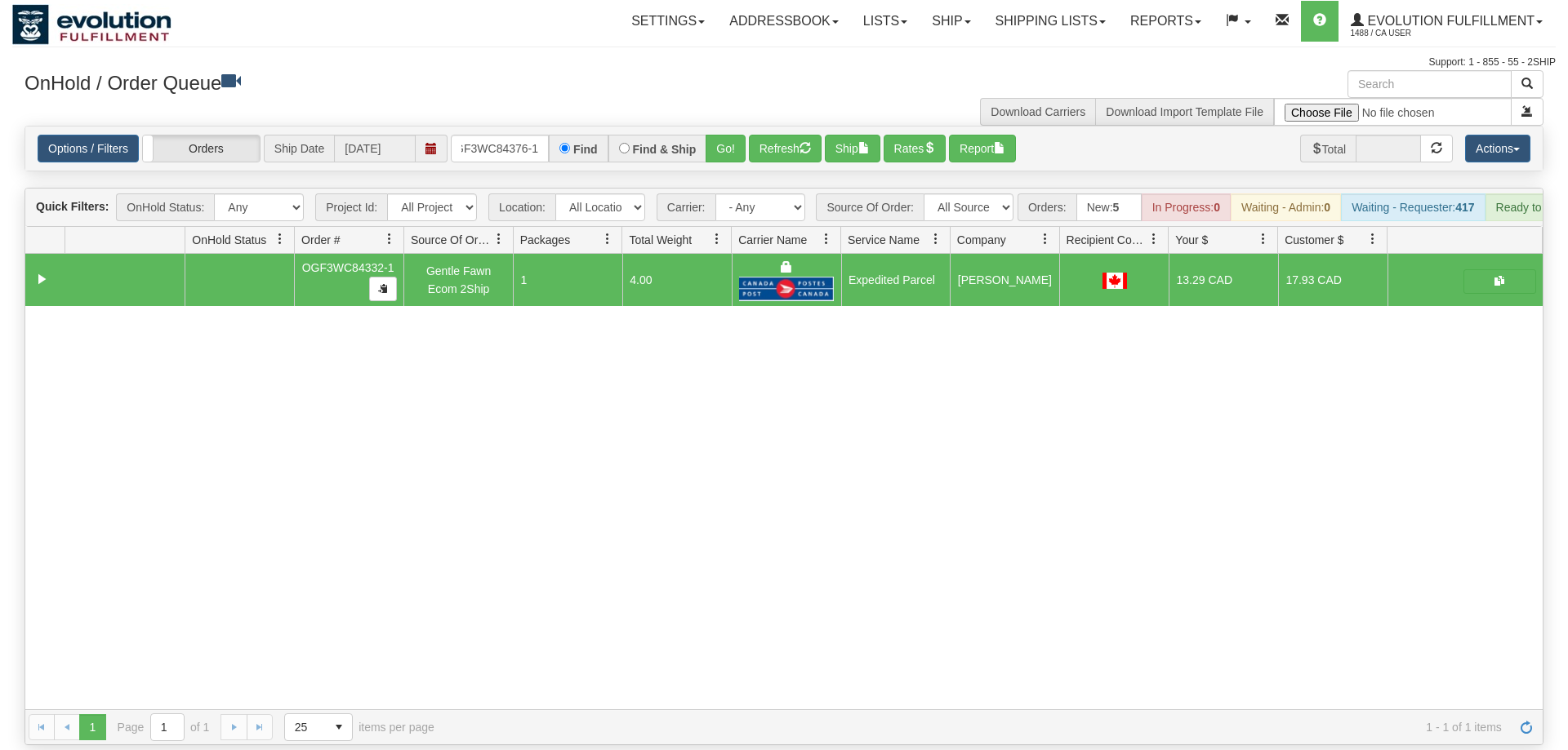
click at [723, 127] on div "Options / Filters Group Shipments Orders Ship Date [DATE] OGF3WC84376-1 Find Fi…" at bounding box center [783, 148] width 1517 height 44
click at [724, 135] on button "Go!" at bounding box center [725, 148] width 40 height 28
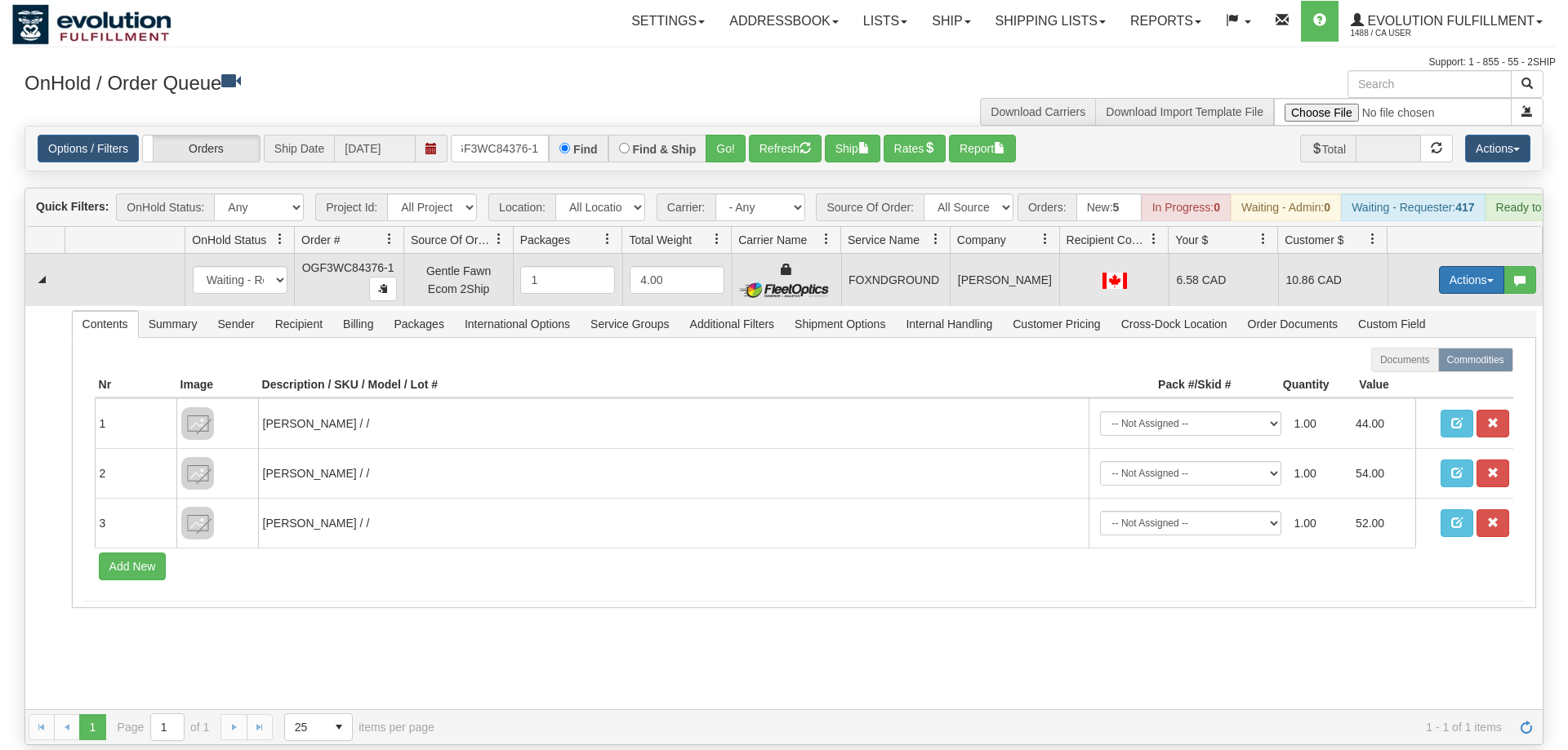
click at [1464, 266] on button "Actions" at bounding box center [1471, 280] width 66 height 28
click at [1440, 364] on link "Ship" at bounding box center [1438, 375] width 130 height 22
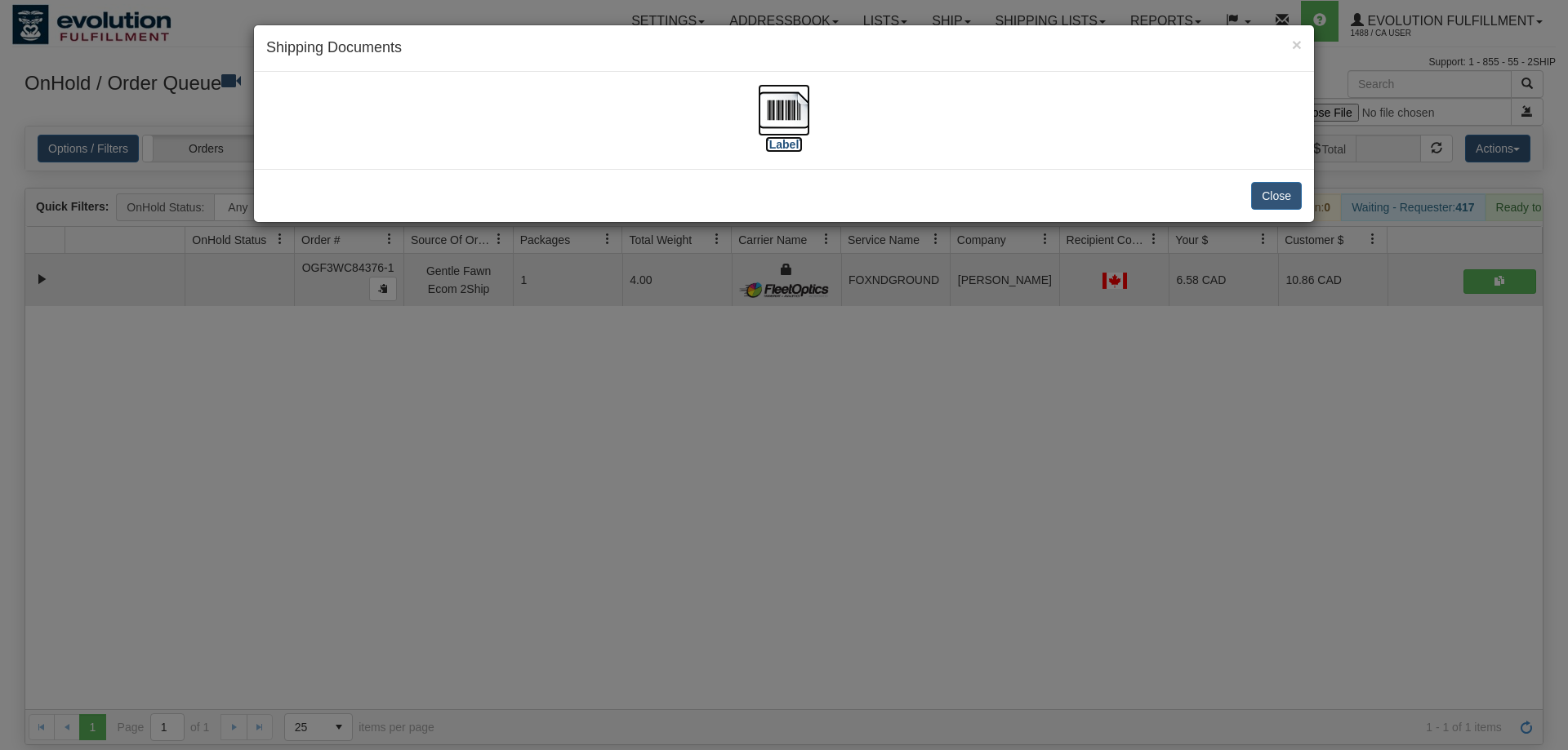
click at [784, 110] on img at bounding box center [784, 110] width 53 height 53
click at [763, 387] on div "× Shipping Documents [Label] Close" at bounding box center [784, 375] width 1568 height 750
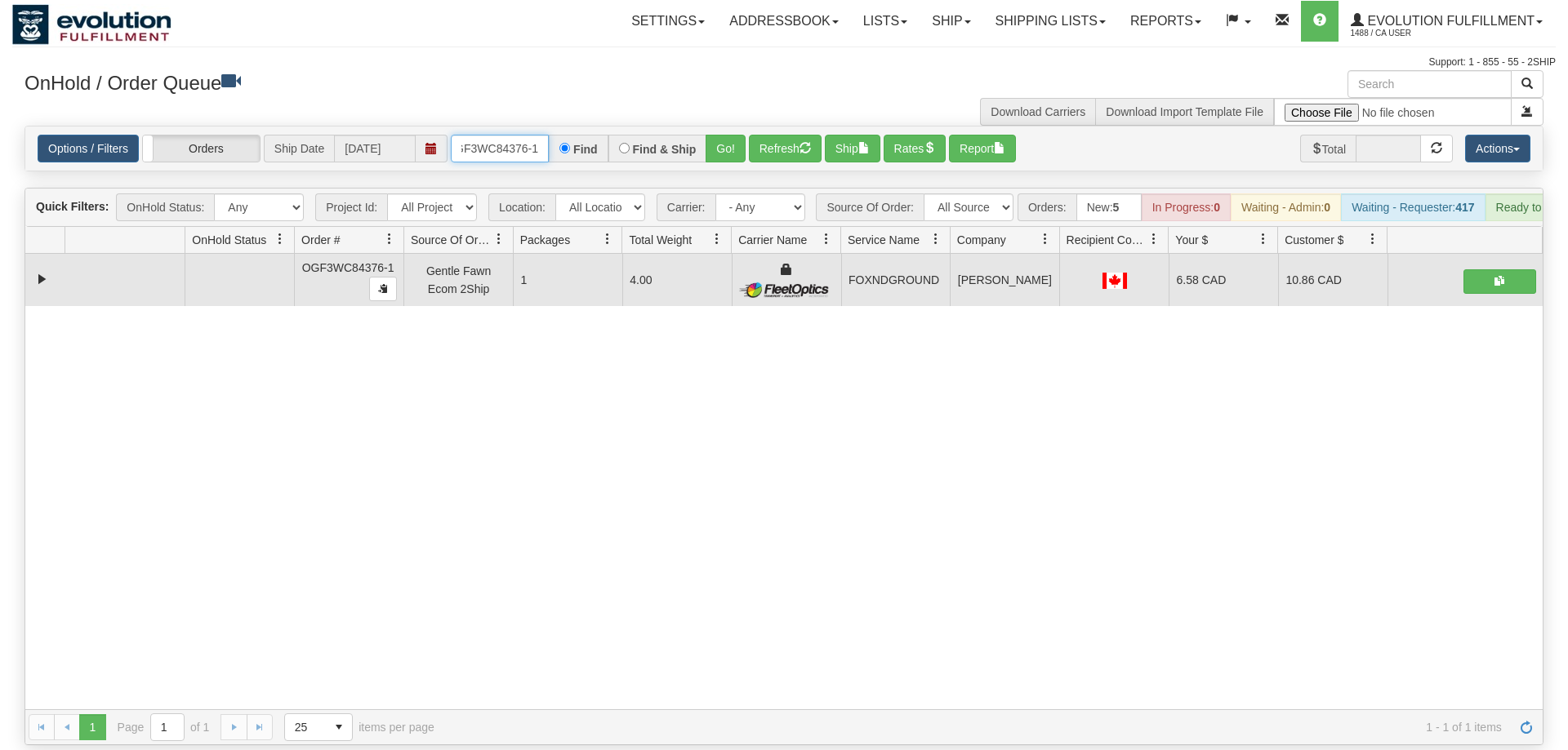
click at [509, 135] on input "OGF3WC84376-1" at bounding box center [499, 148] width 98 height 28
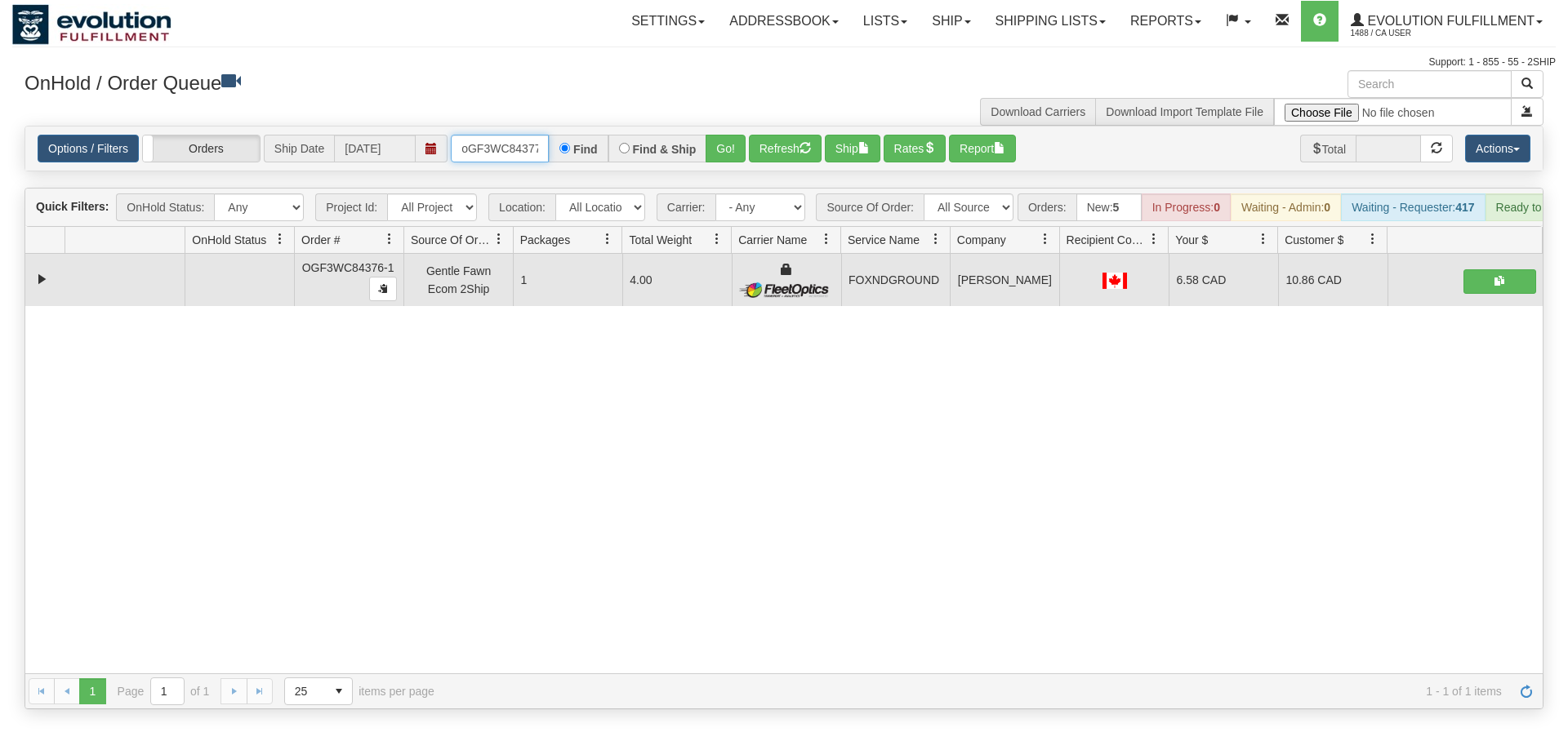
scroll to position [0, 13]
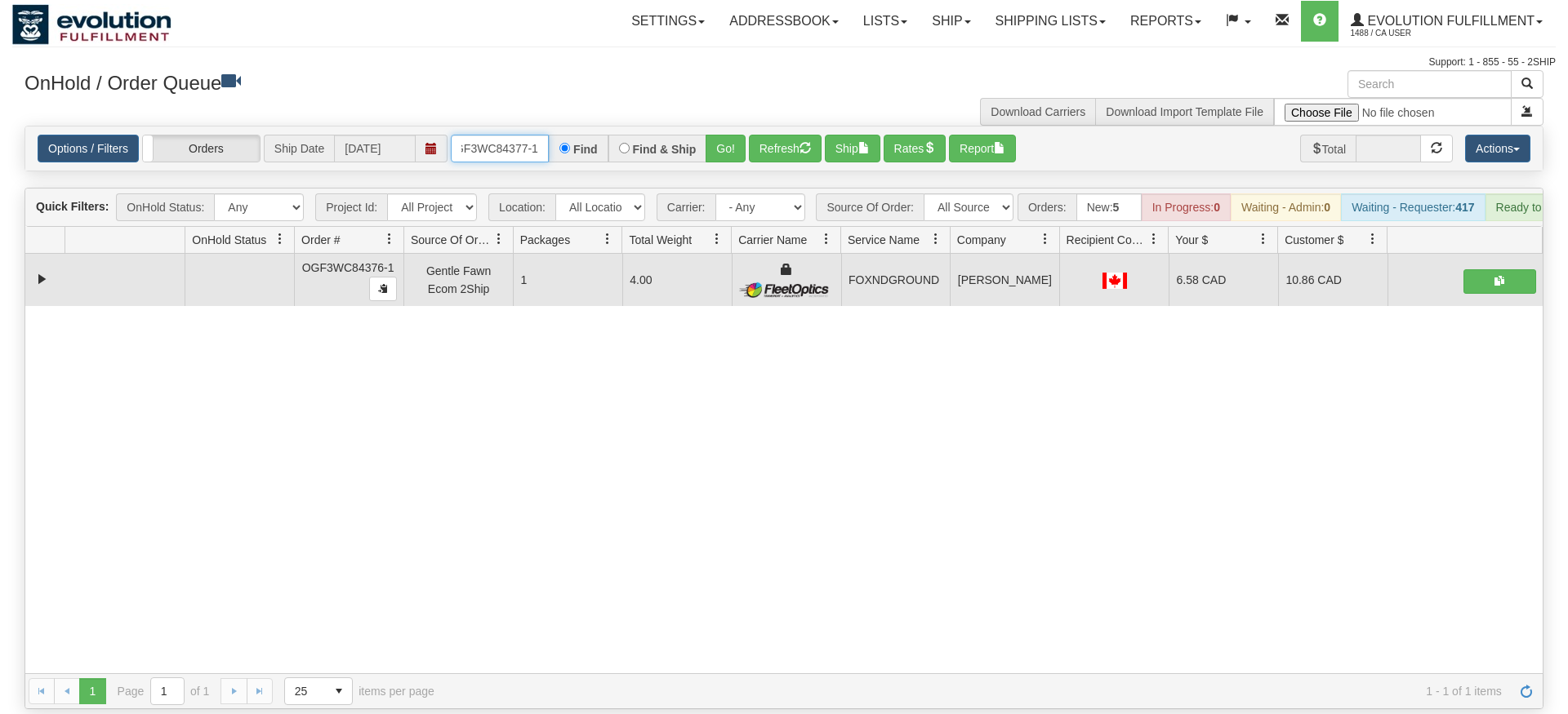
type input "oGF3WC84377-1"
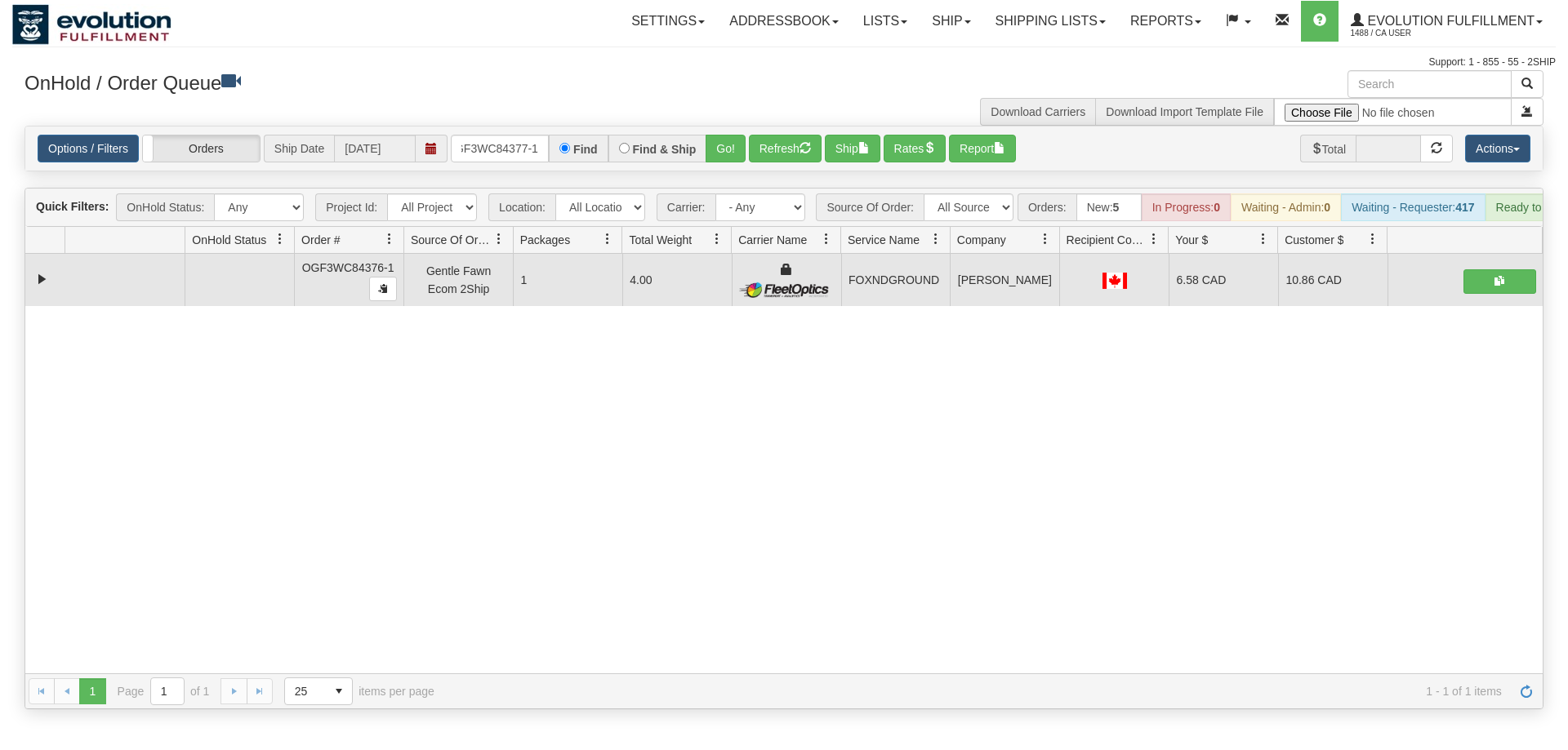
click at [711, 133] on div "× Get OnHold Shipments fields - load dt: 738 Get OnHold Shipments fields - tran…" at bounding box center [783, 389] width 1543 height 639
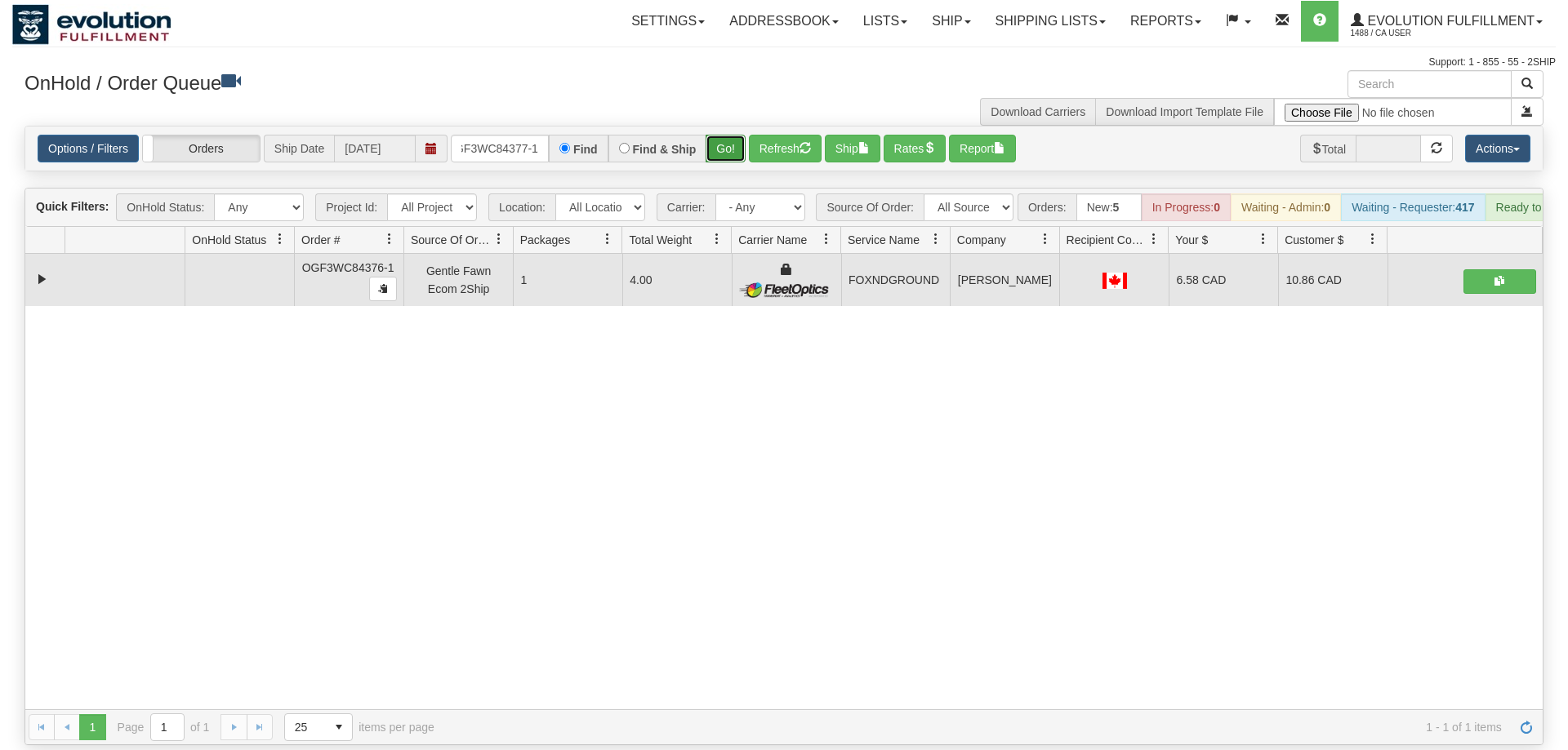
click at [734, 135] on button "Go!" at bounding box center [725, 148] width 40 height 28
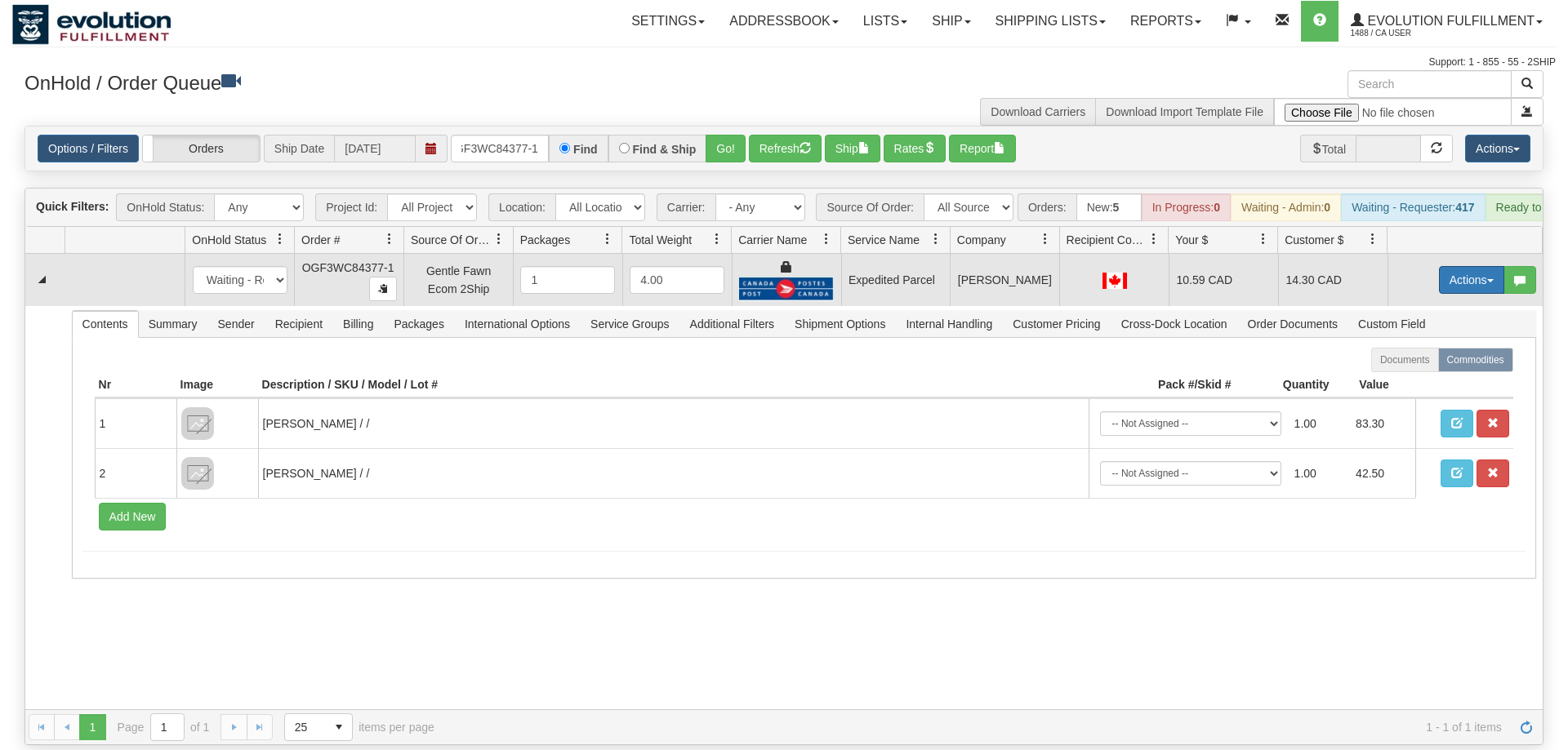
click at [1454, 266] on button "Actions" at bounding box center [1471, 280] width 66 height 28
click at [1396, 368] on span "Ship" at bounding box center [1407, 374] width 35 height 13
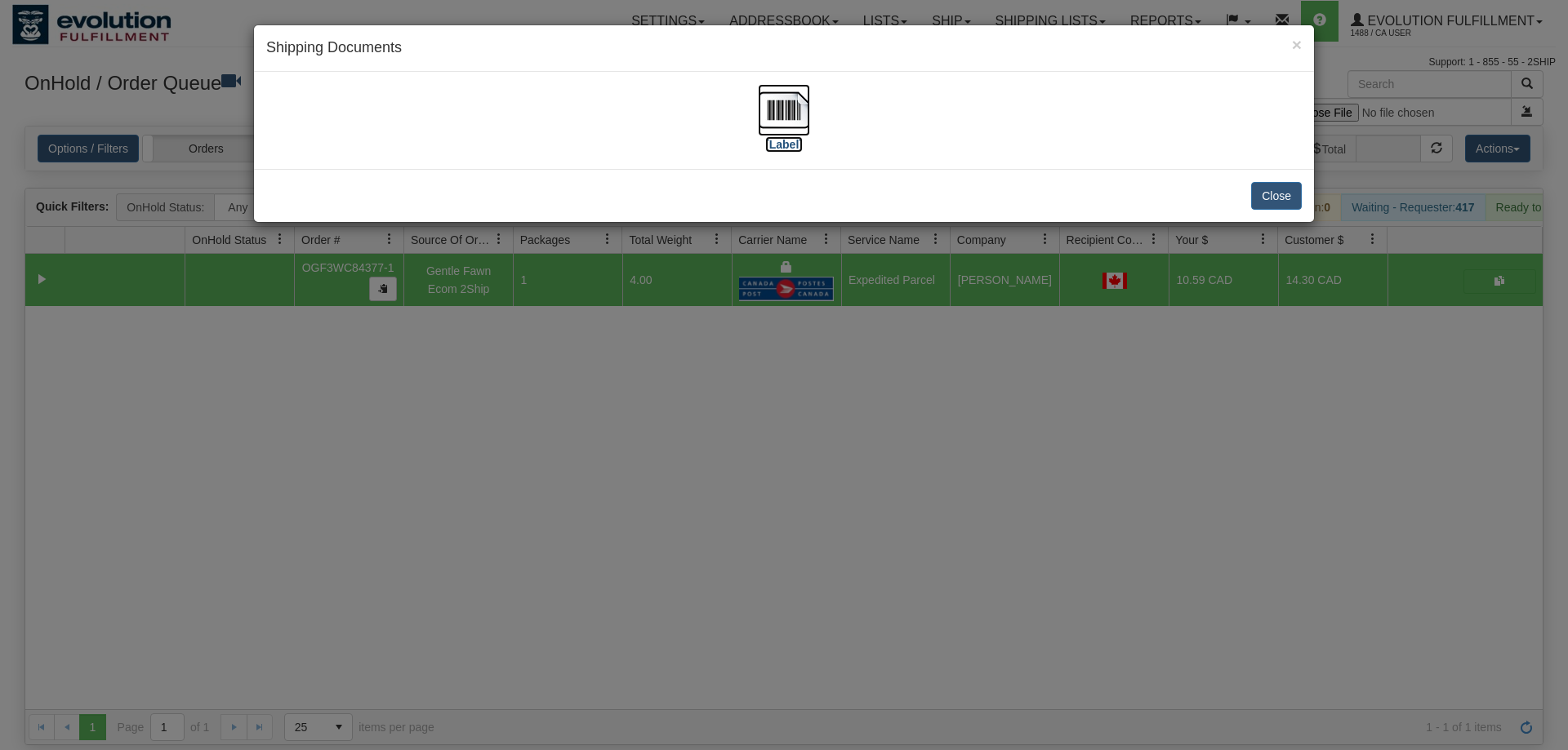
click at [761, 96] on img at bounding box center [784, 110] width 53 height 53
click at [707, 486] on div "× Shipping Documents [Label] Close" at bounding box center [784, 375] width 1568 height 750
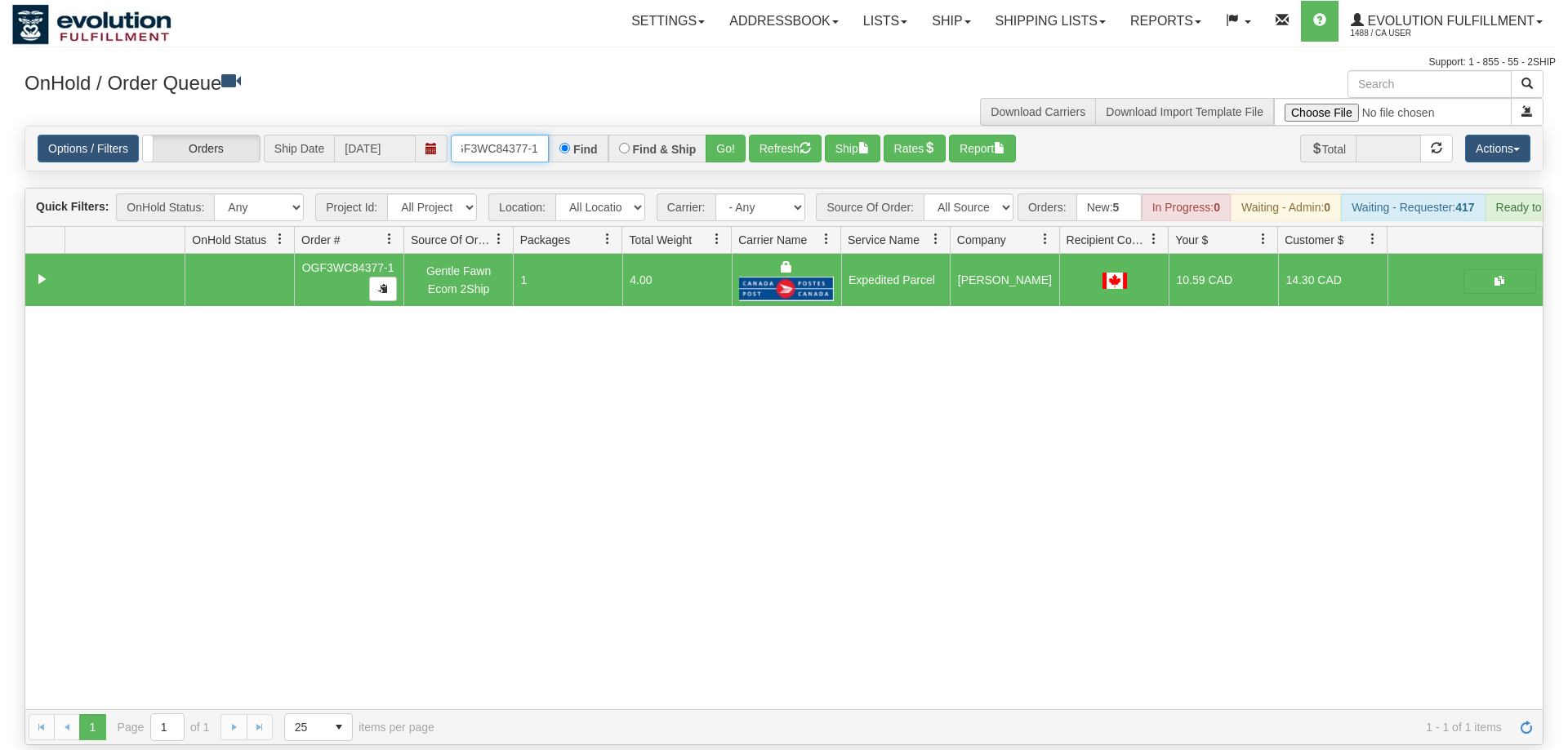
click at [496, 136] on input "oGF3WC84377-1" at bounding box center [499, 148] width 98 height 28
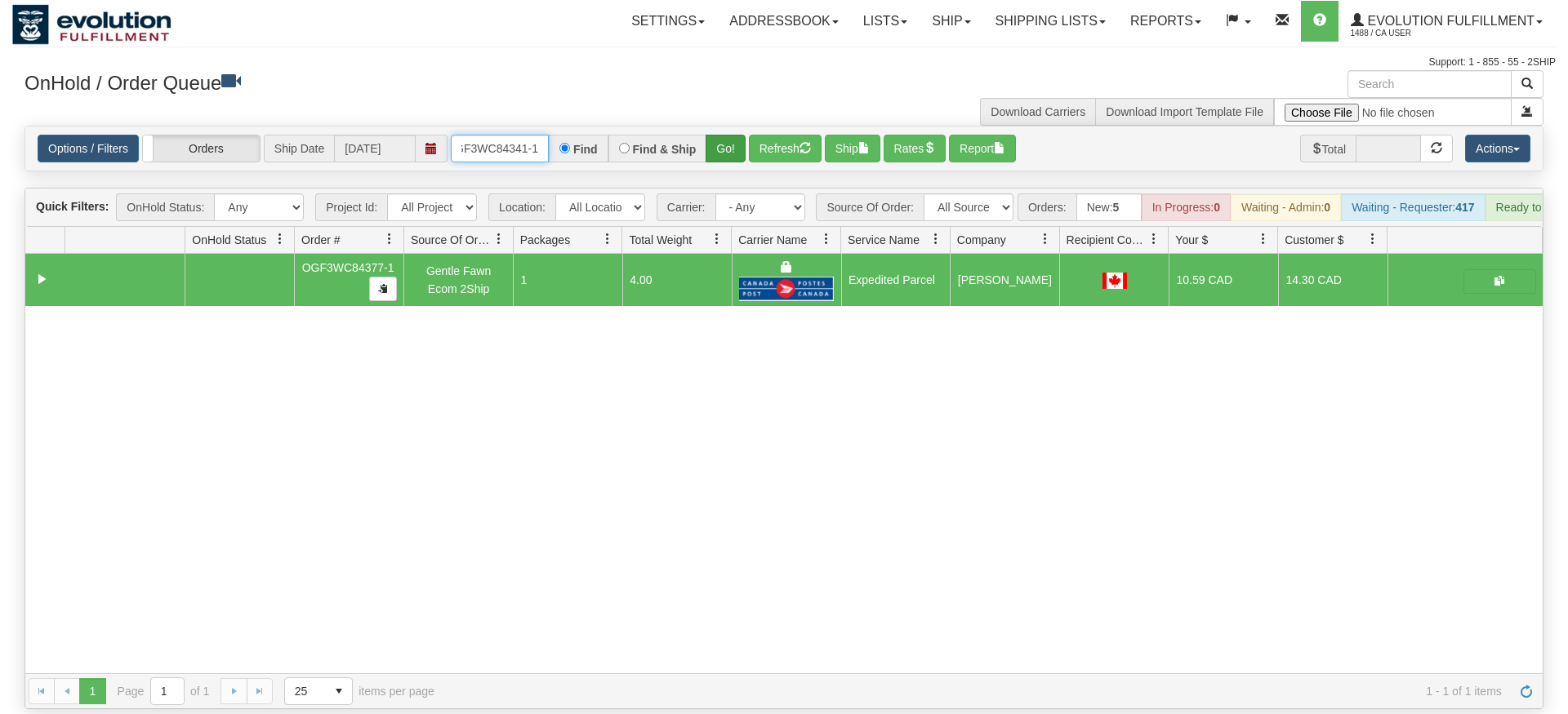
type input "OGF3WC84341-1"
click at [737, 164] on div "Is equal to Is not equal to Contains Does not contains CAD USD EUR ZAR [PERSON_…" at bounding box center [783, 418] width 1543 height 584
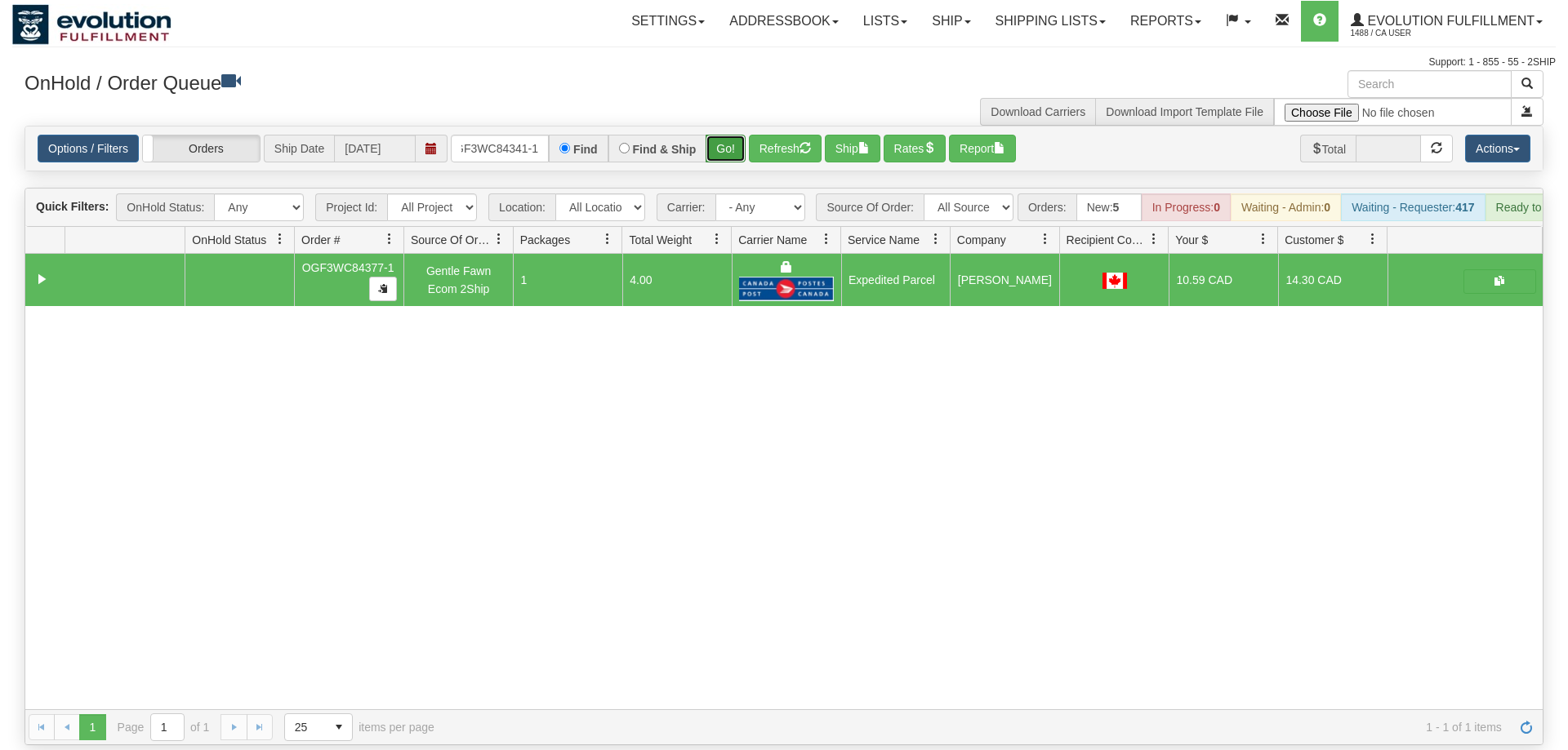
click at [724, 135] on button "Go!" at bounding box center [725, 148] width 40 height 28
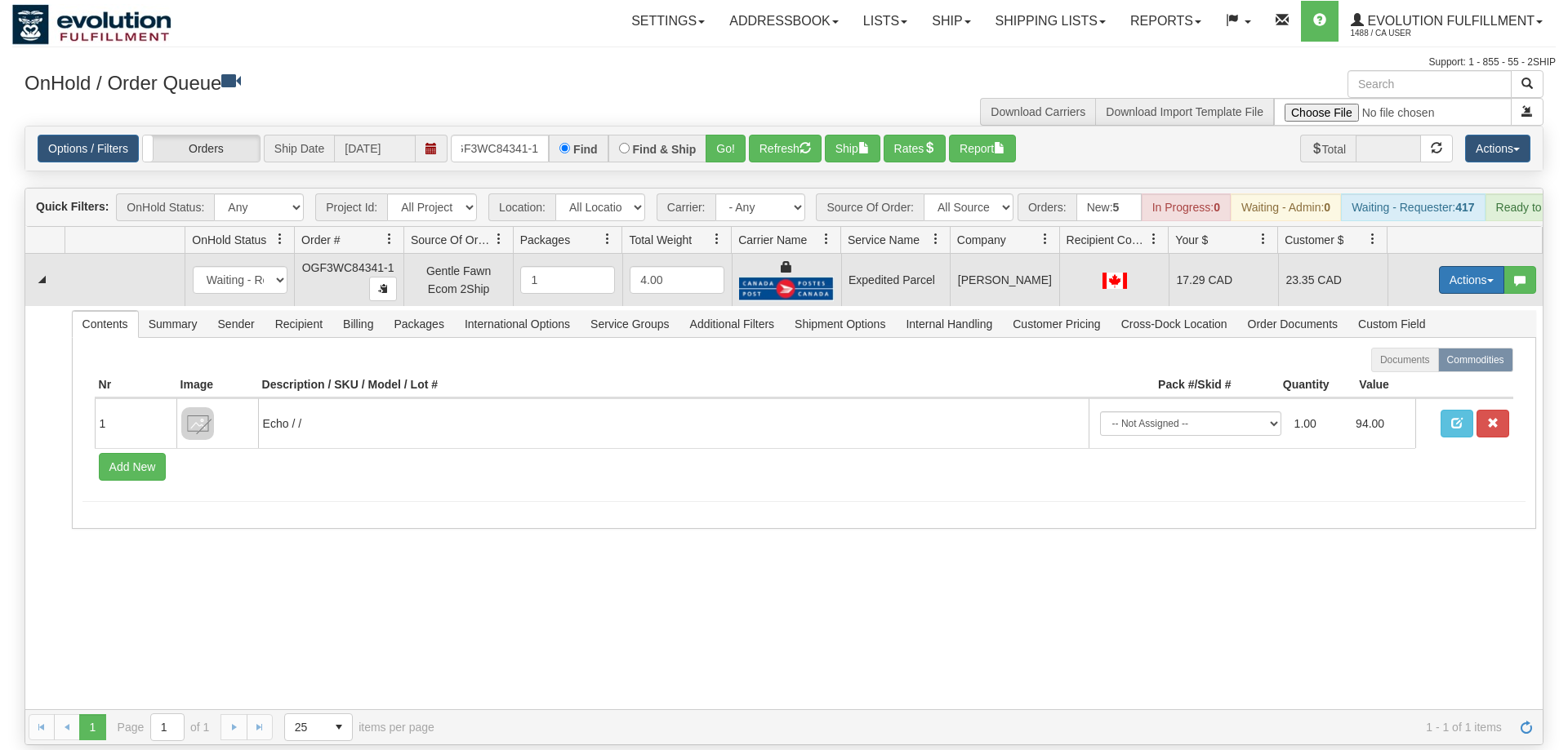
click at [1459, 268] on button "Actions" at bounding box center [1471, 280] width 66 height 28
click at [1404, 368] on span "Ship" at bounding box center [1407, 374] width 35 height 13
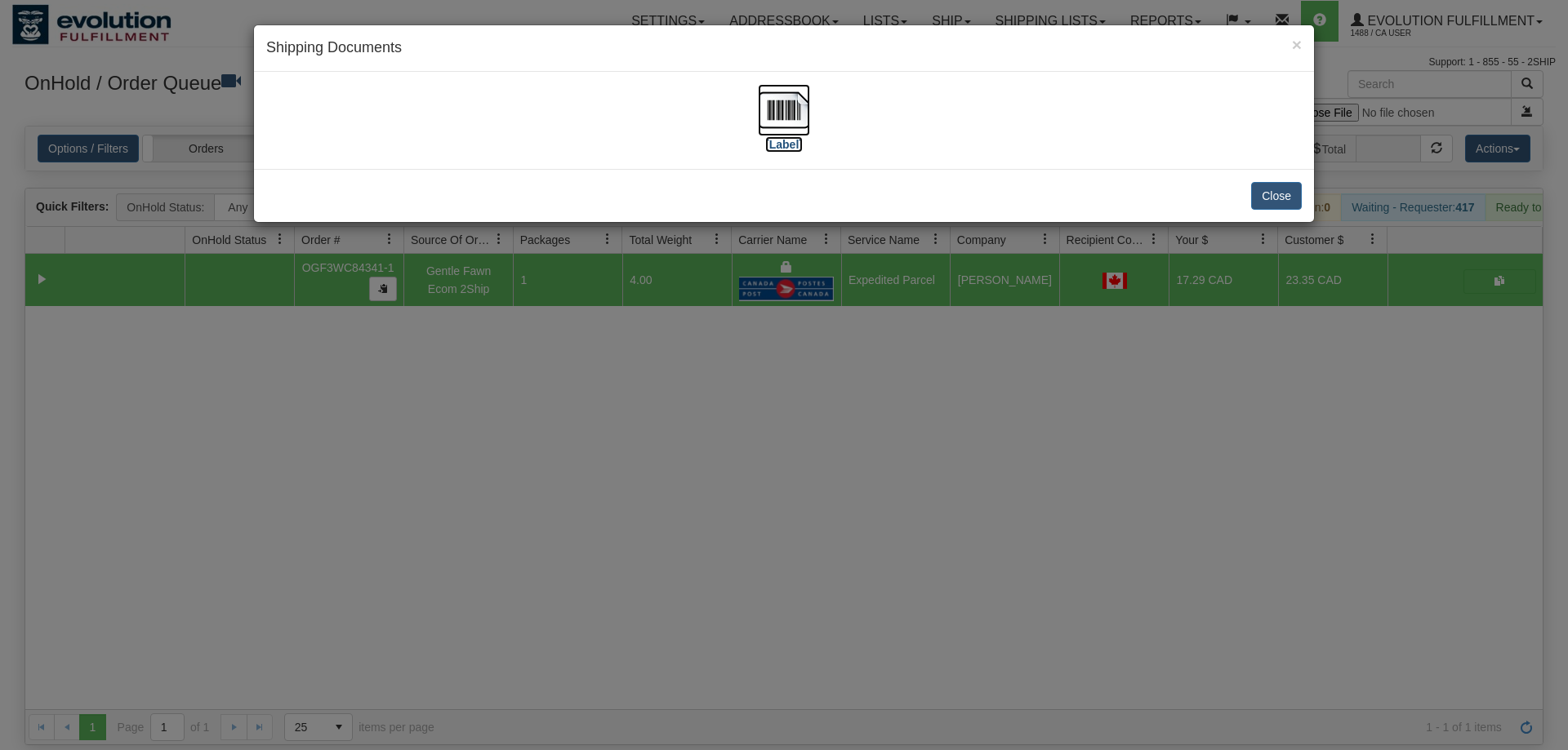
click at [803, 129] on img at bounding box center [784, 110] width 53 height 53
drag, startPoint x: 737, startPoint y: 470, endPoint x: 528, endPoint y: 199, distance: 342.2
click at [734, 463] on div "× Shipping Documents [Label] Close" at bounding box center [784, 375] width 1568 height 750
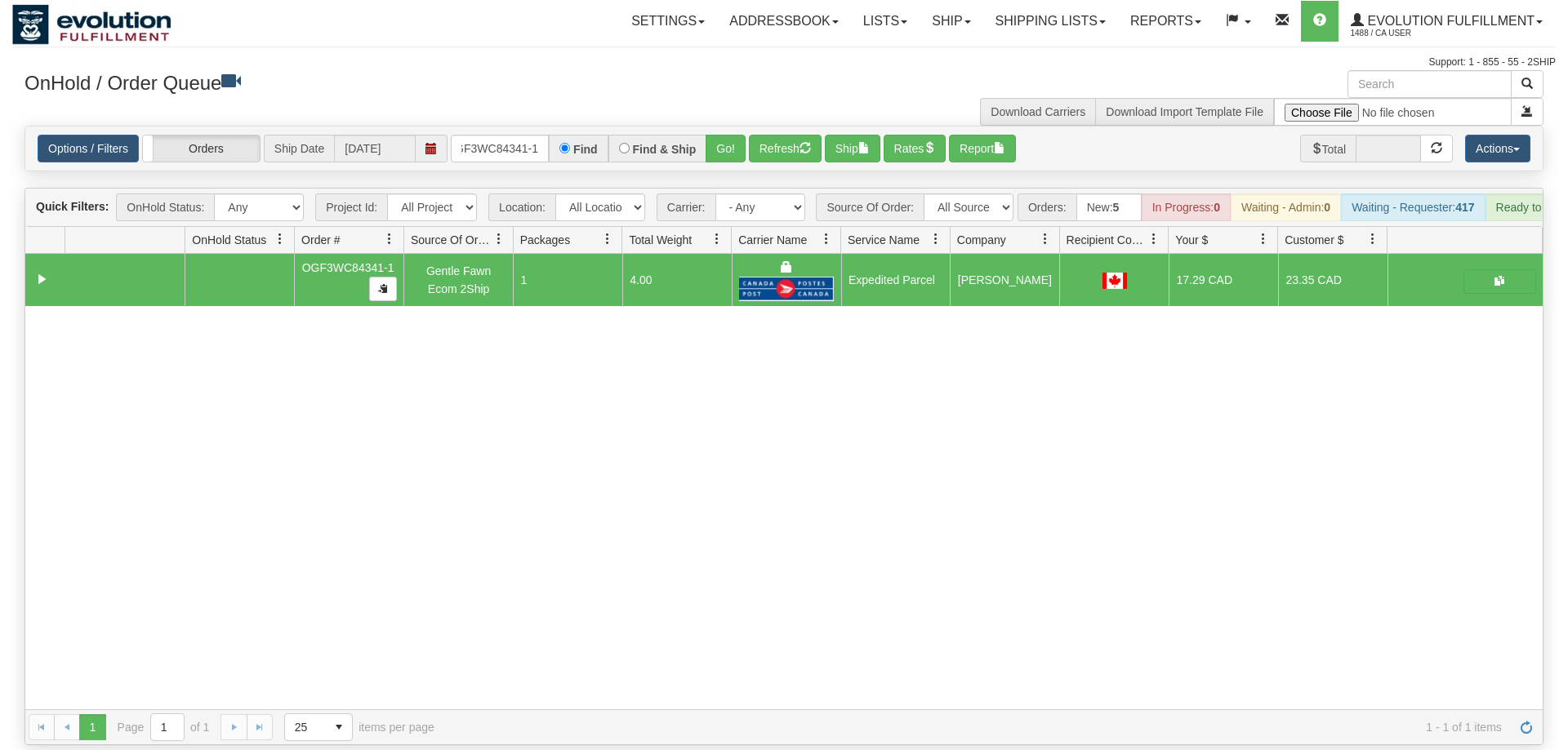
click at [496, 139] on div "Options / Filters Group Shipments Orders Ship Date [DATE] OGF3WC84341-1 Find Fi…" at bounding box center [783, 148] width 1517 height 44
click at [496, 138] on input "OGF3WC84341-1" at bounding box center [499, 148] width 98 height 28
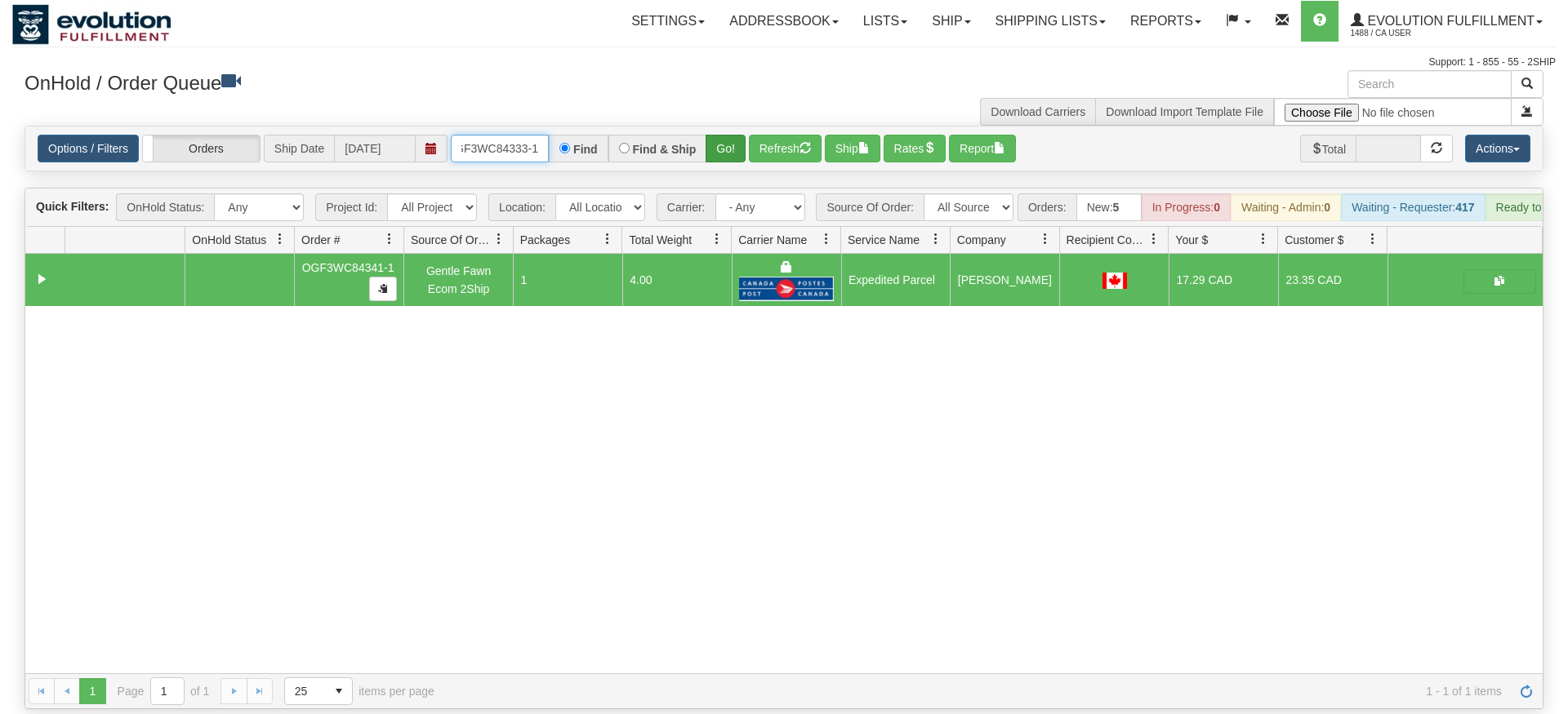
type input "OGF3WC84333-1"
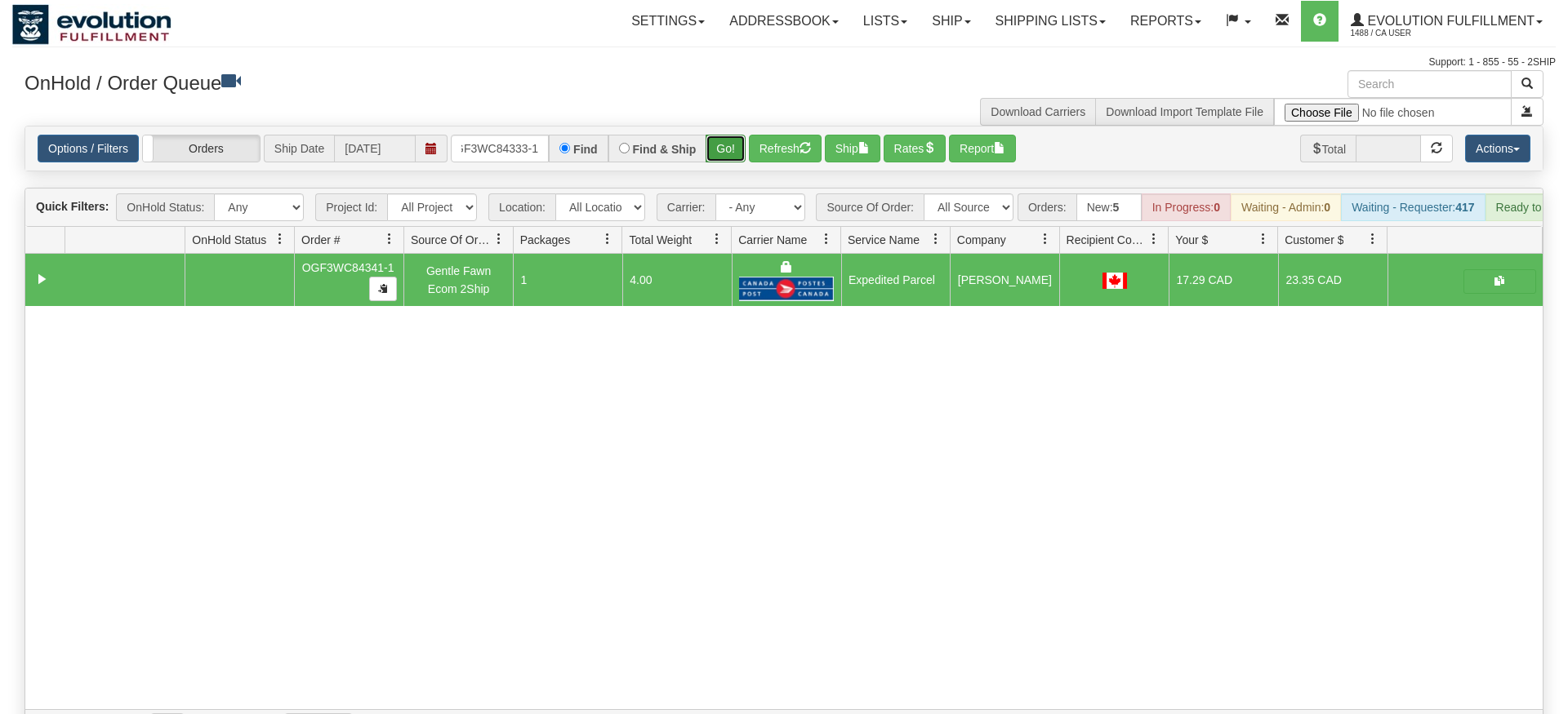
click at [731, 150] on div "Is equal to Is not equal to Contains Does not contains CAD USD EUR ZAR [PERSON_…" at bounding box center [783, 436] width 1543 height 620
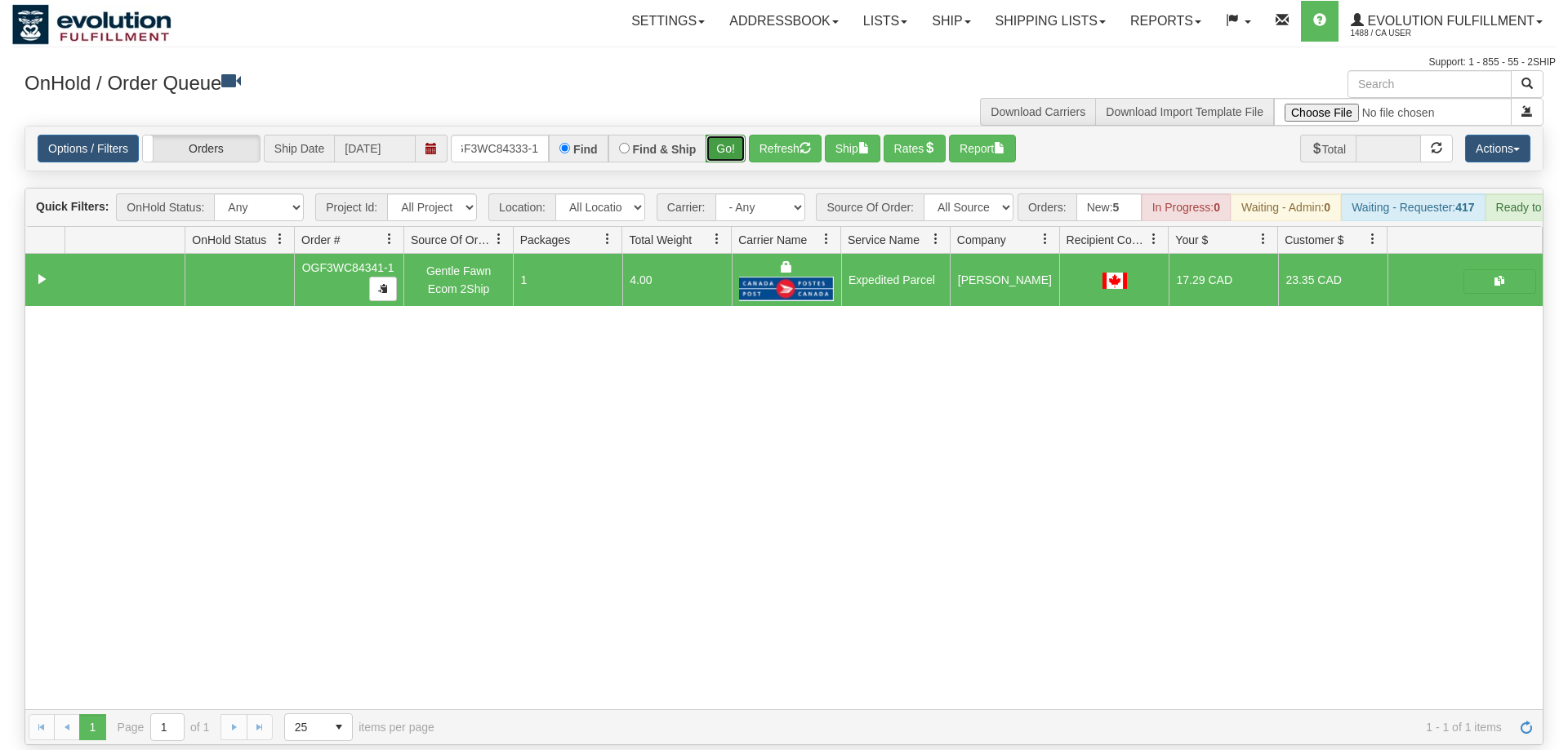
click at [730, 135] on button "Go!" at bounding box center [725, 148] width 40 height 28
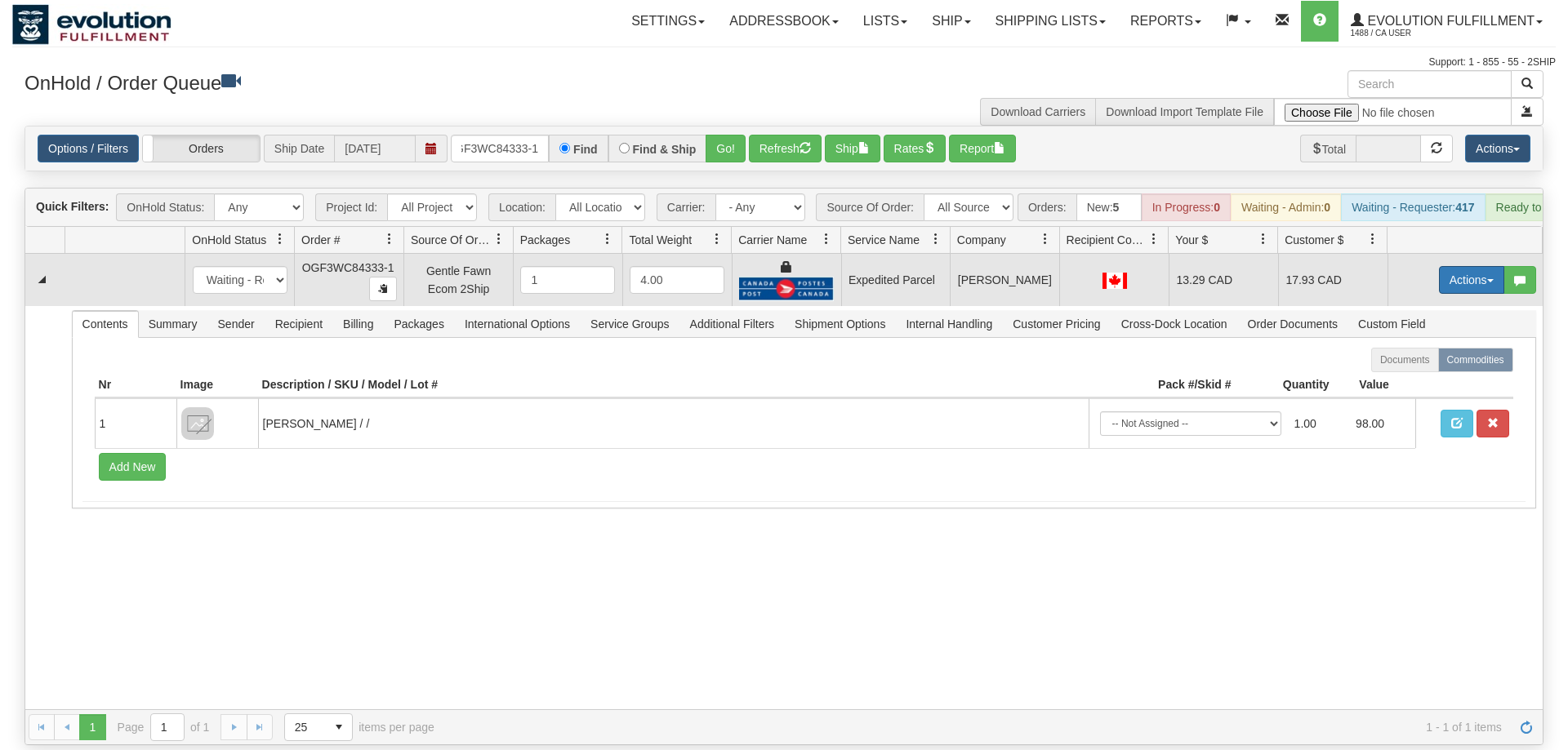
click at [1449, 266] on button "Actions" at bounding box center [1471, 280] width 66 height 28
click at [1404, 368] on span "Ship" at bounding box center [1407, 374] width 35 height 13
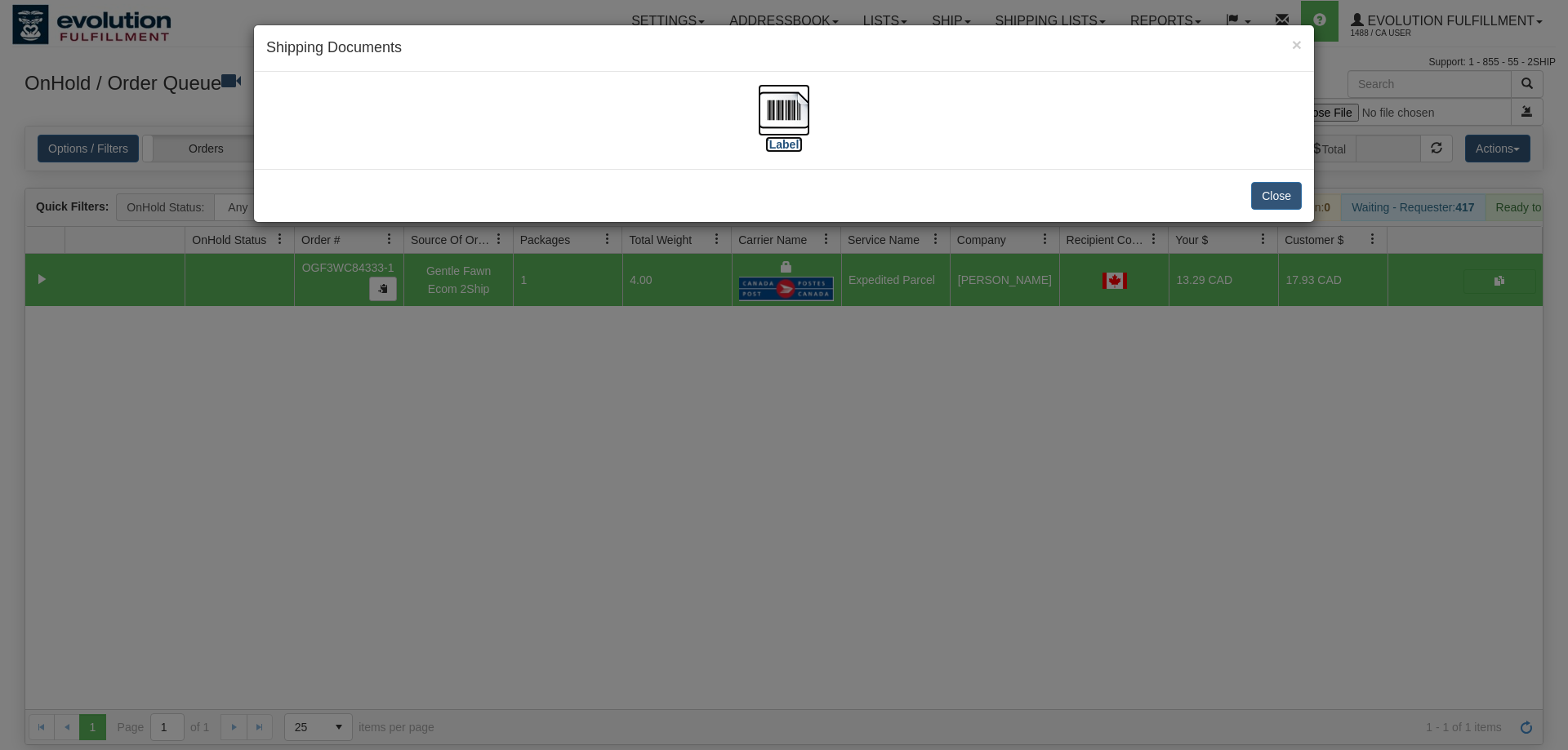
click at [777, 148] on label "[Label]" at bounding box center [783, 144] width 37 height 16
click at [562, 534] on div "× Shipping Documents [Label] Close" at bounding box center [784, 375] width 1568 height 750
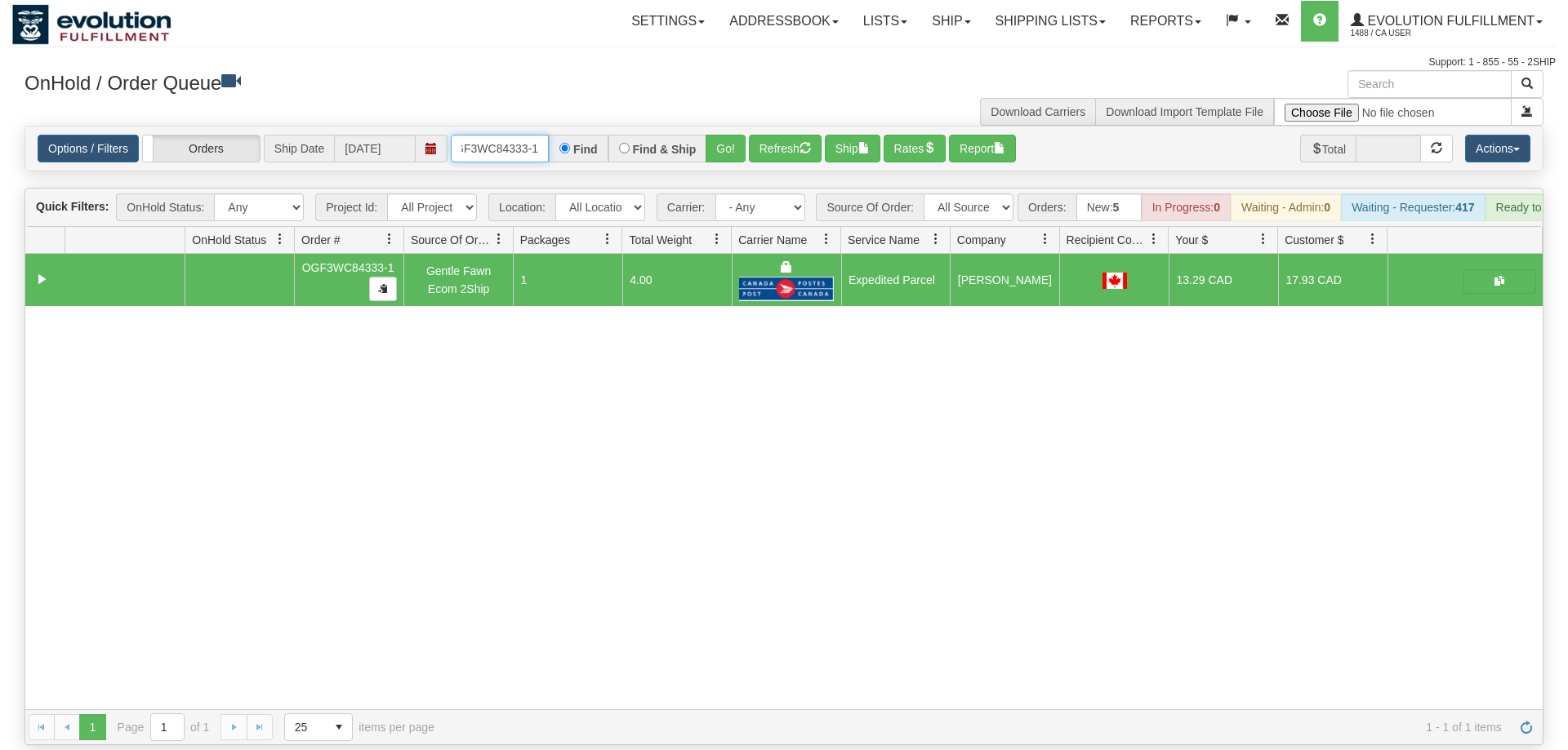
click at [507, 135] on input "OGF3WC84333-1" at bounding box center [499, 148] width 98 height 28
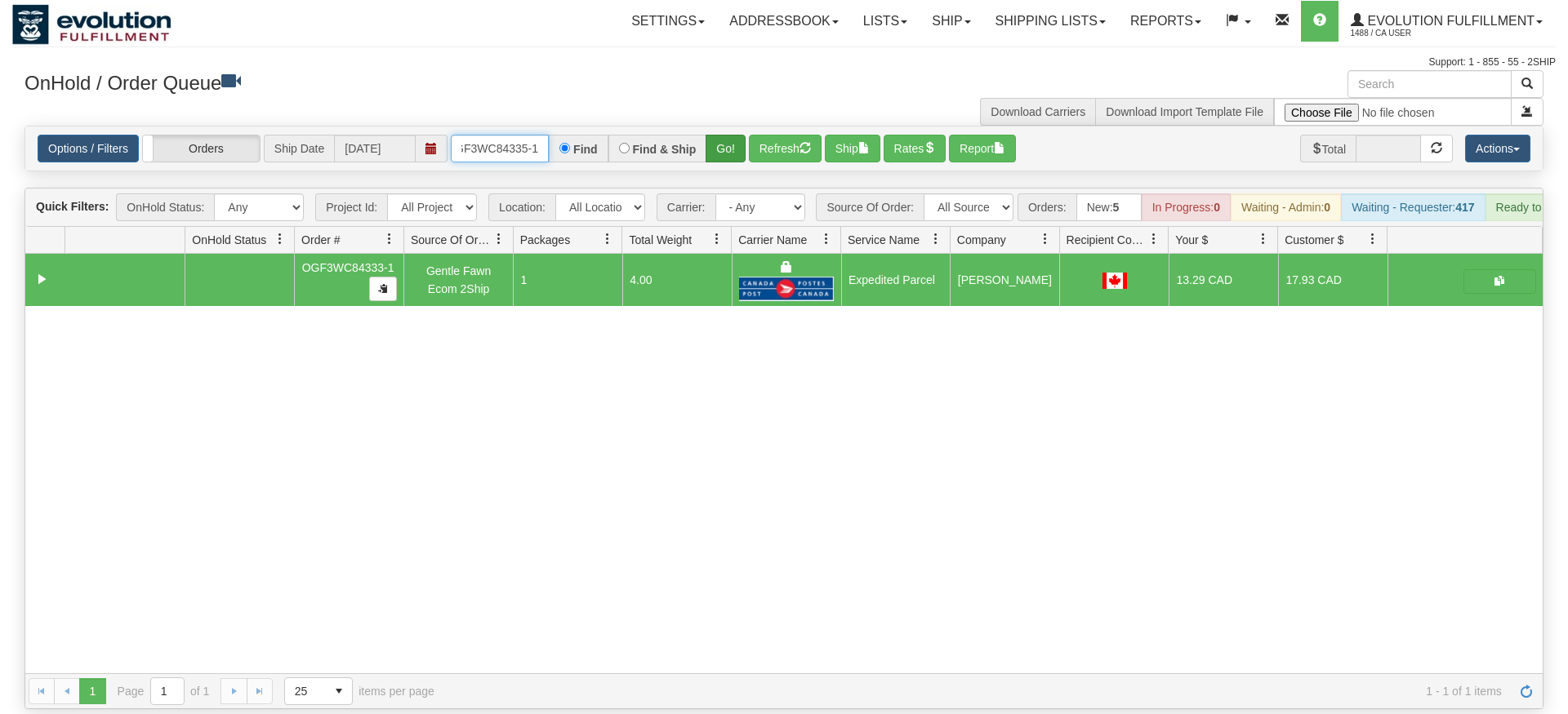
type input "OGF3WC84335-1"
click at [723, 155] on div "Is equal to Is not equal to Contains Does not contains CAD USD EUR ZAR [PERSON_…" at bounding box center [783, 418] width 1543 height 584
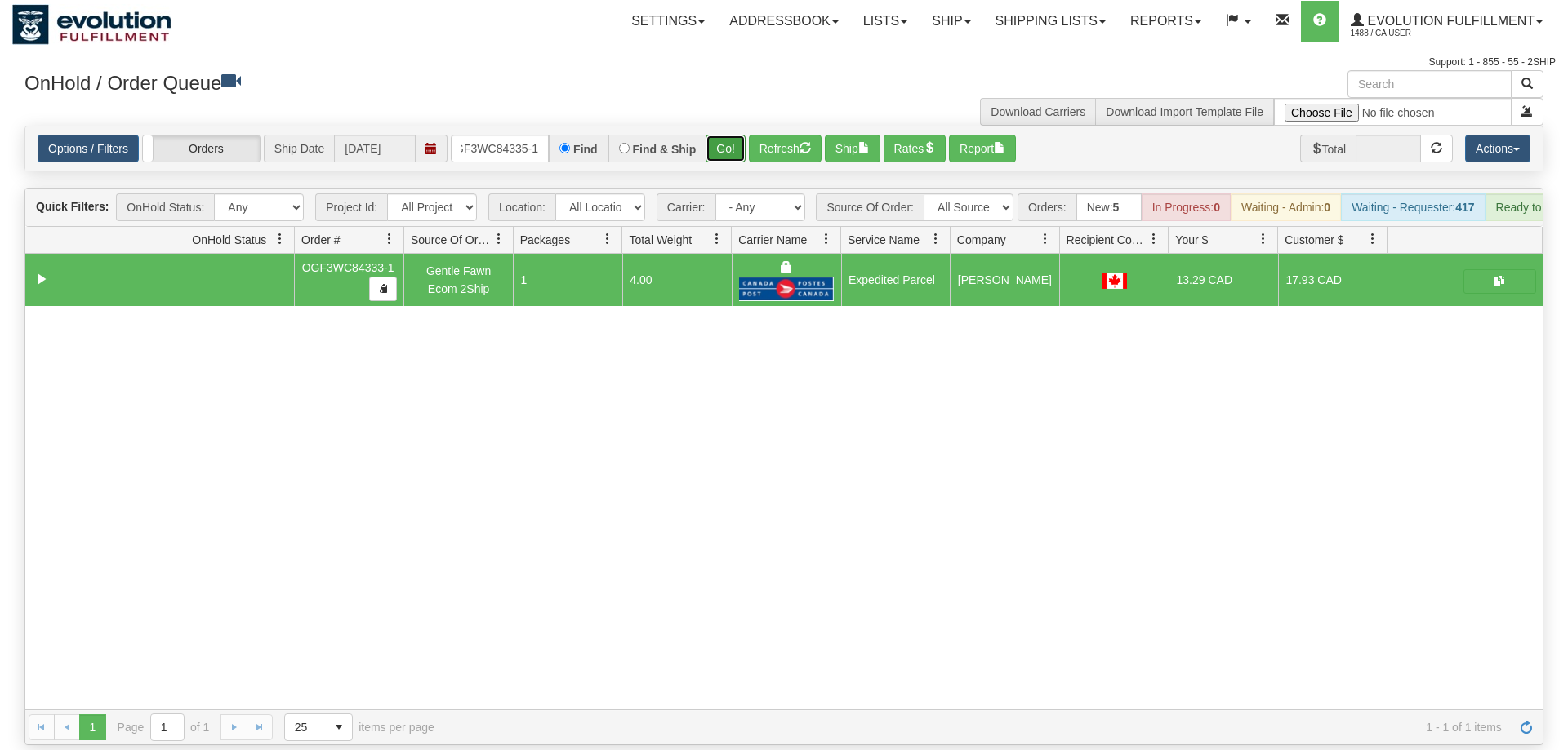
click at [724, 137] on button "Go!" at bounding box center [725, 148] width 40 height 28
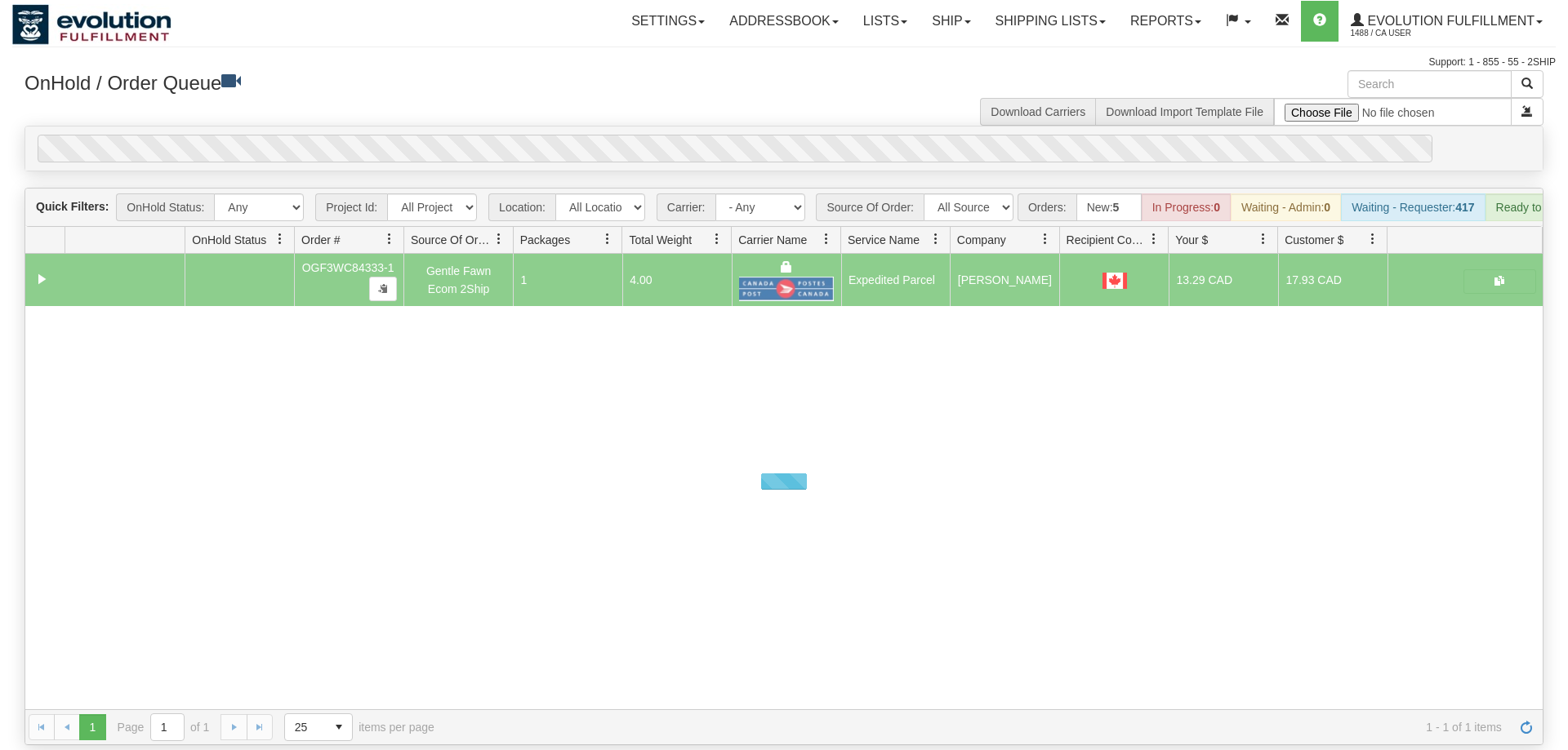
click at [724, 135] on div "0" at bounding box center [734, 148] width 1394 height 28
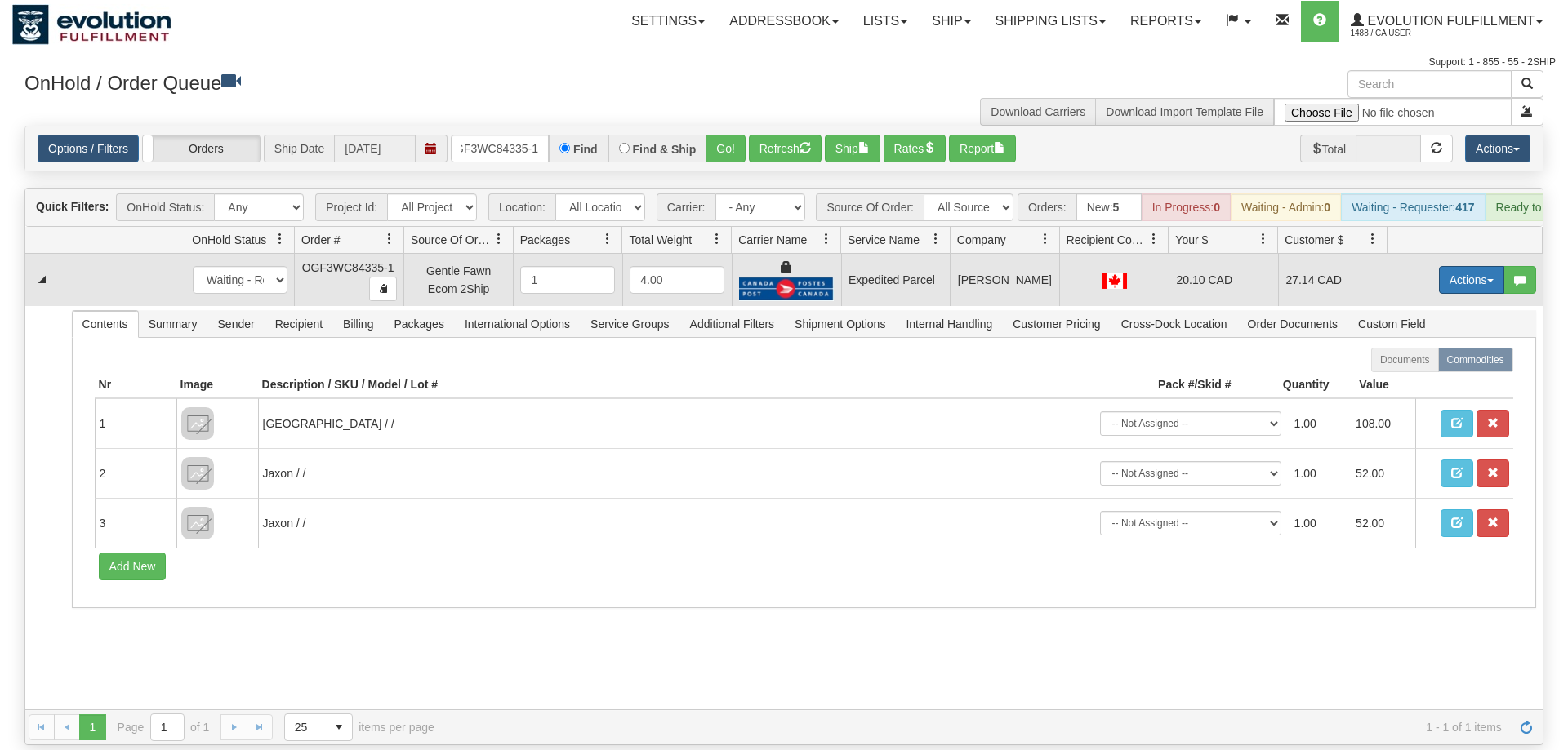
click at [1439, 266] on button "Actions" at bounding box center [1471, 280] width 66 height 28
click at [1426, 364] on link "Ship" at bounding box center [1438, 375] width 130 height 22
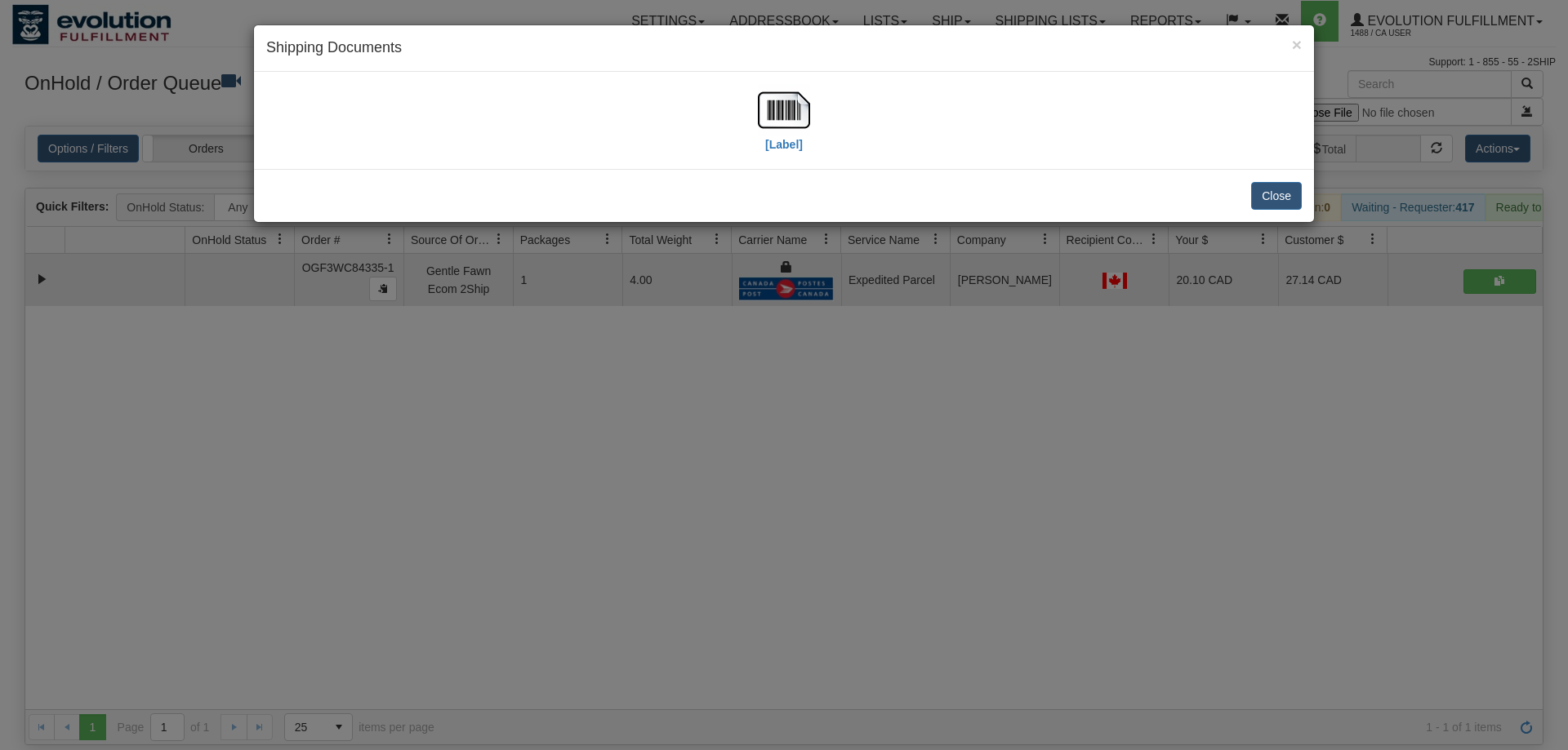
click at [814, 113] on div "[Label]" at bounding box center [783, 120] width 1035 height 72
click at [743, 110] on div "[Label]" at bounding box center [783, 120] width 1035 height 72
click at [767, 109] on img at bounding box center [784, 110] width 53 height 53
click at [806, 432] on div "× Shipping Documents [Label] Close" at bounding box center [784, 375] width 1568 height 750
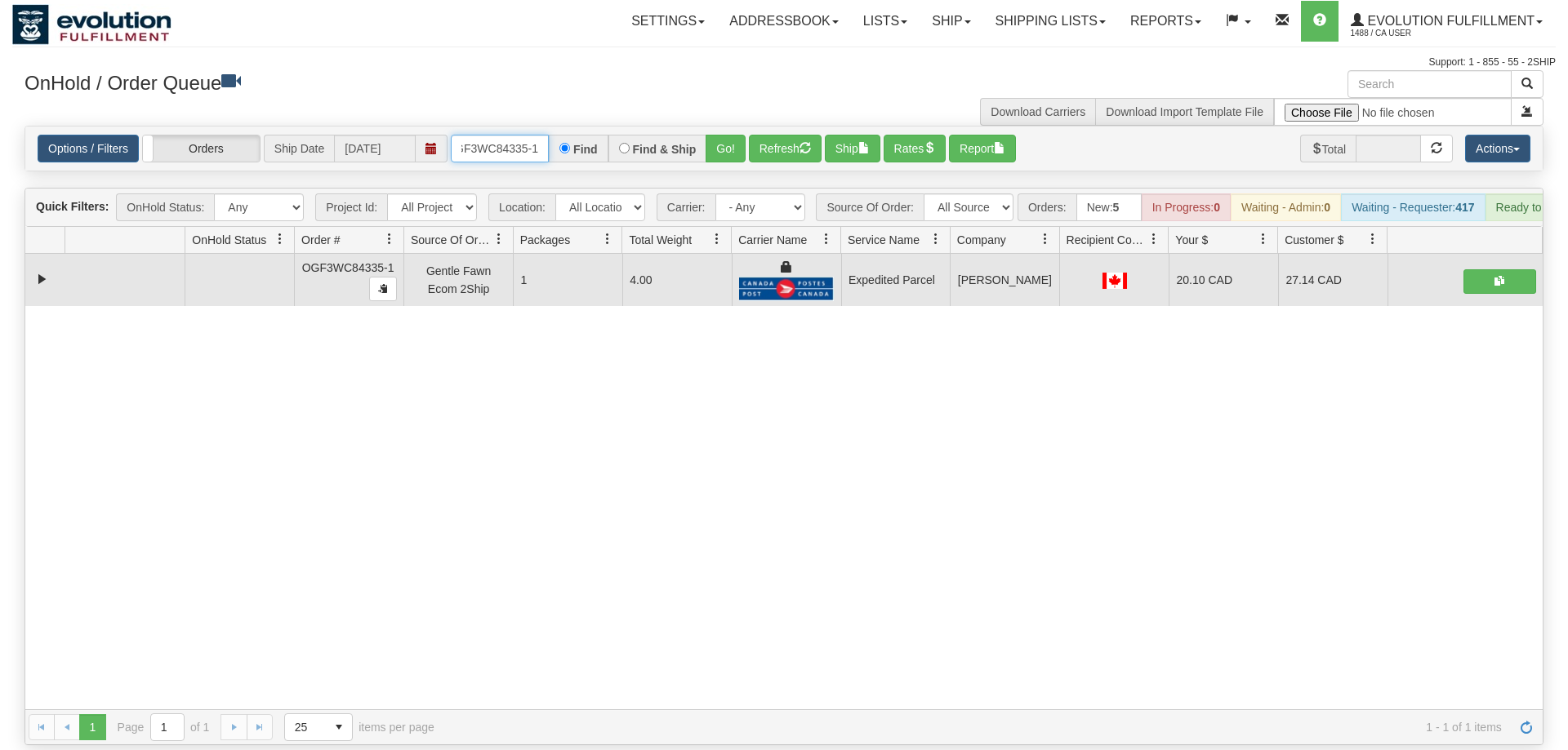
drag, startPoint x: 484, startPoint y: 127, endPoint x: 518, endPoint y: 92, distance: 48.8
click at [484, 135] on input "OGF3WC84335-1" at bounding box center [499, 148] width 98 height 28
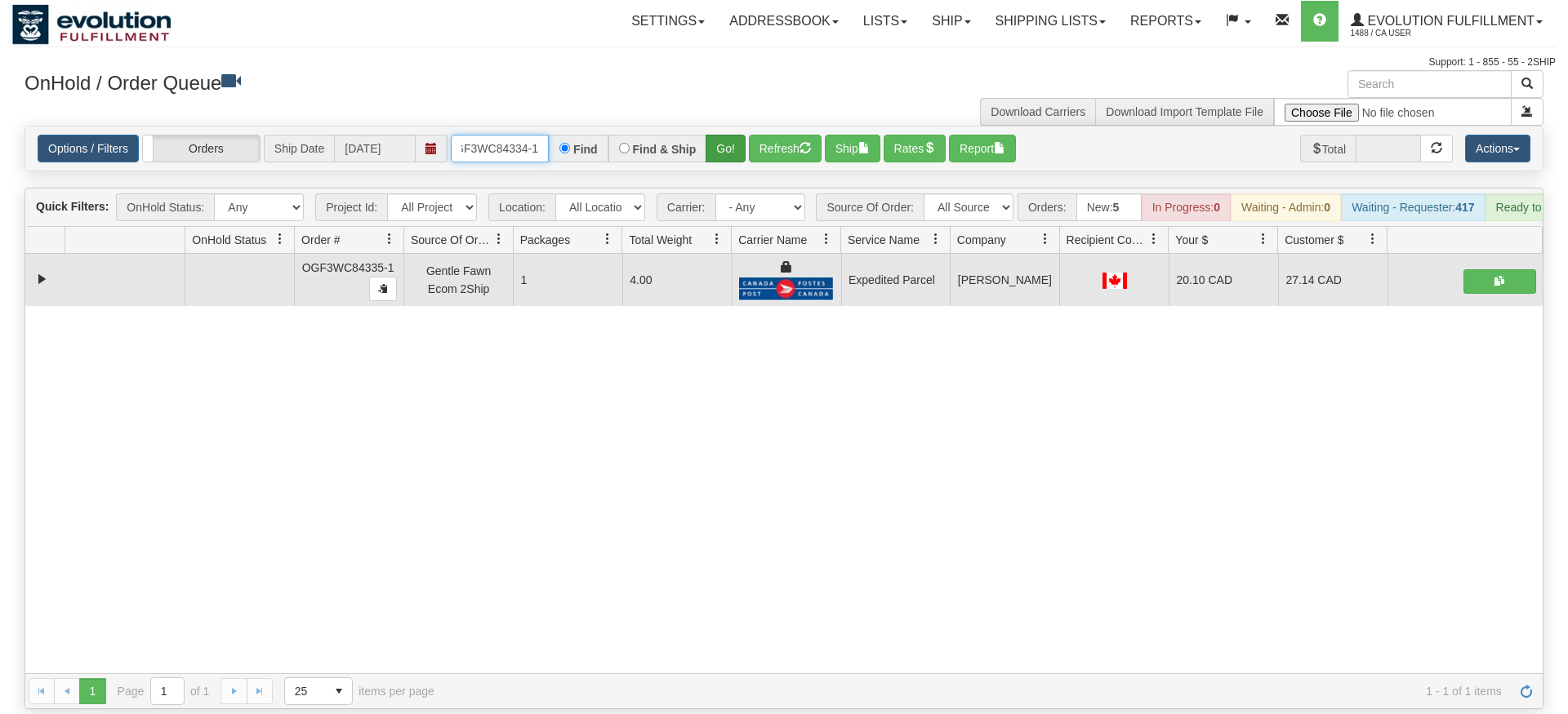
type input "OGF3WC84334-1"
click at [724, 154] on div "Is equal to Is not equal to Contains Does not contains CAD USD EUR ZAR [PERSON_…" at bounding box center [783, 418] width 1543 height 584
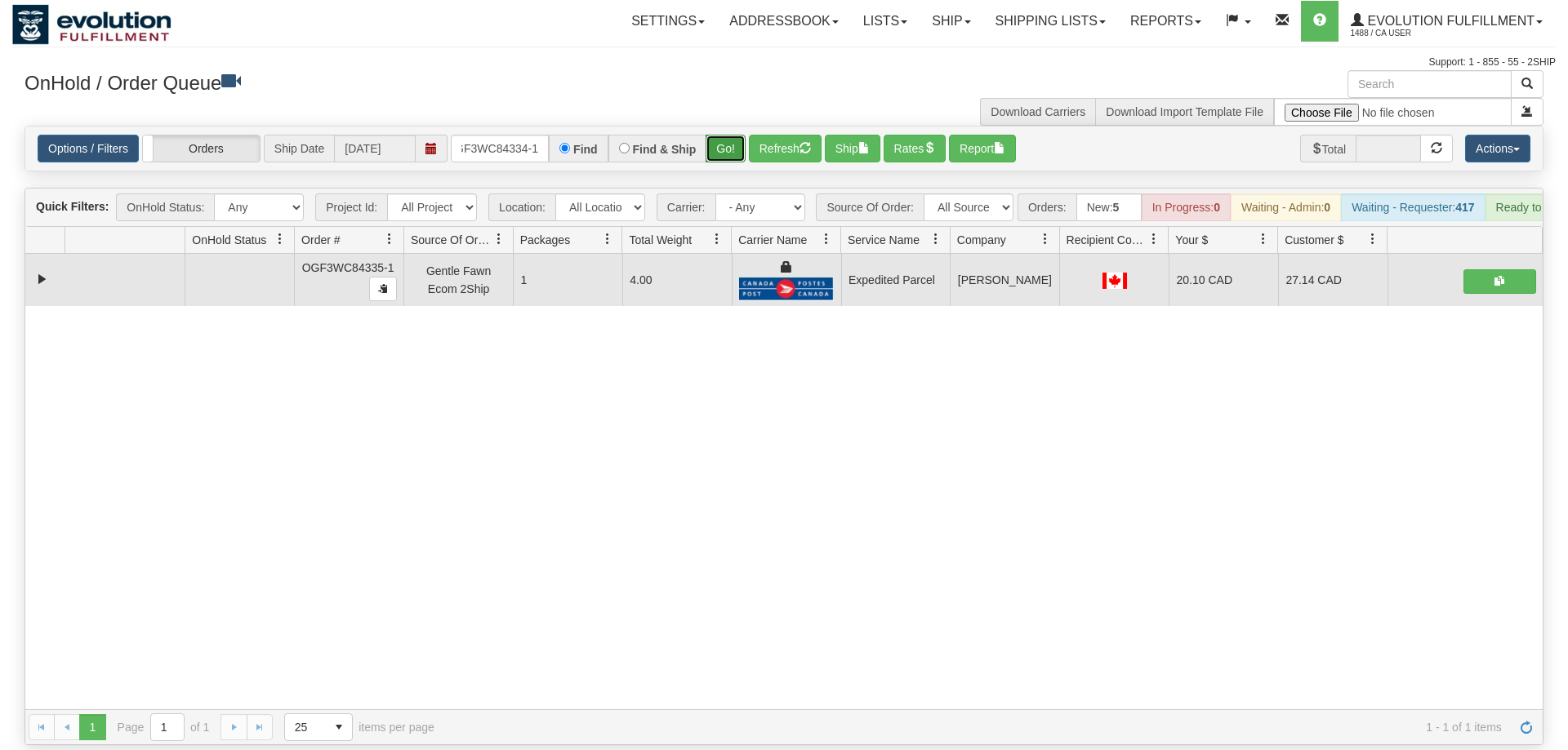
click at [736, 135] on button "Go!" at bounding box center [725, 148] width 40 height 28
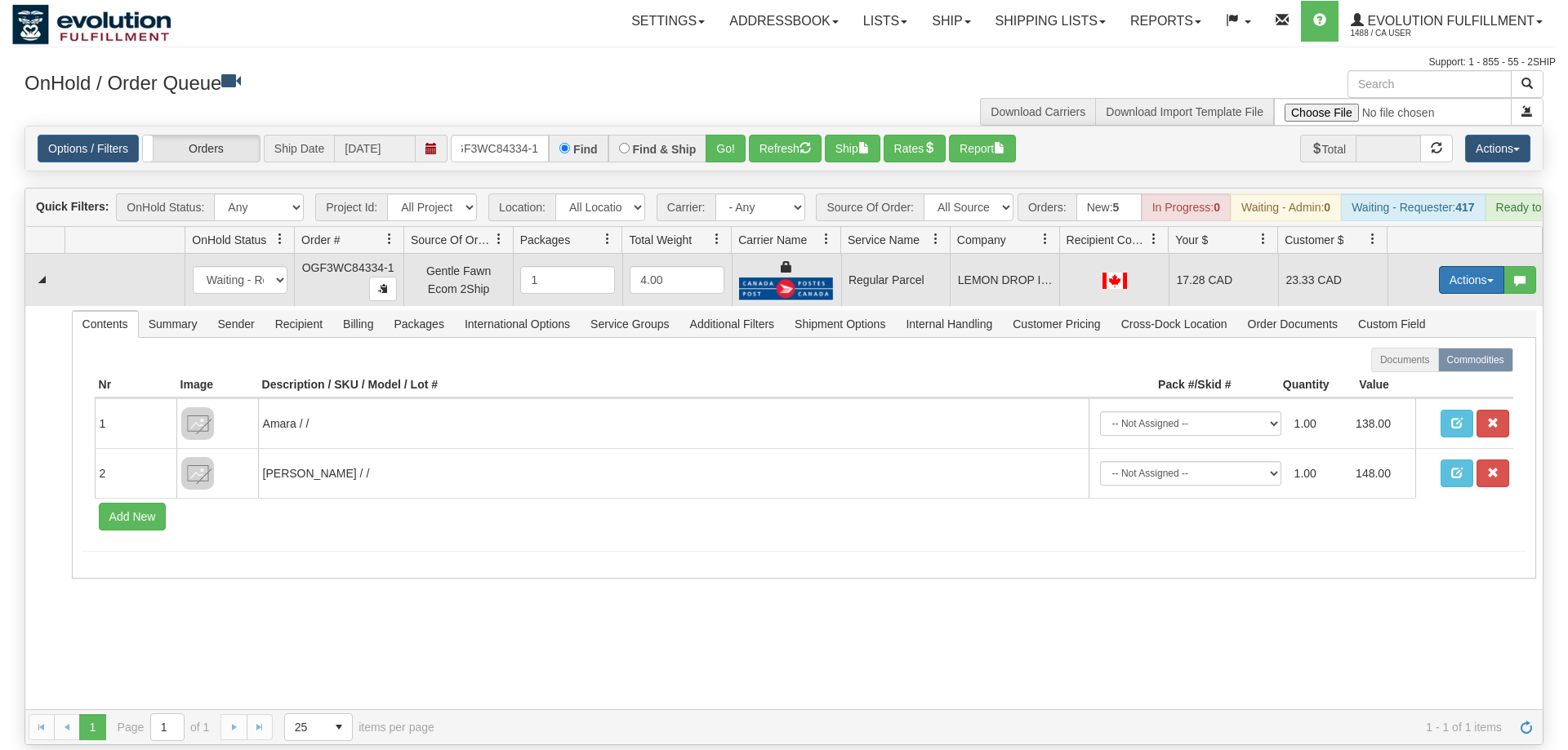
click at [1464, 266] on button "Actions" at bounding box center [1471, 280] width 66 height 28
click at [1410, 347] on span "Rate All Services" at bounding box center [1438, 353] width 98 height 13
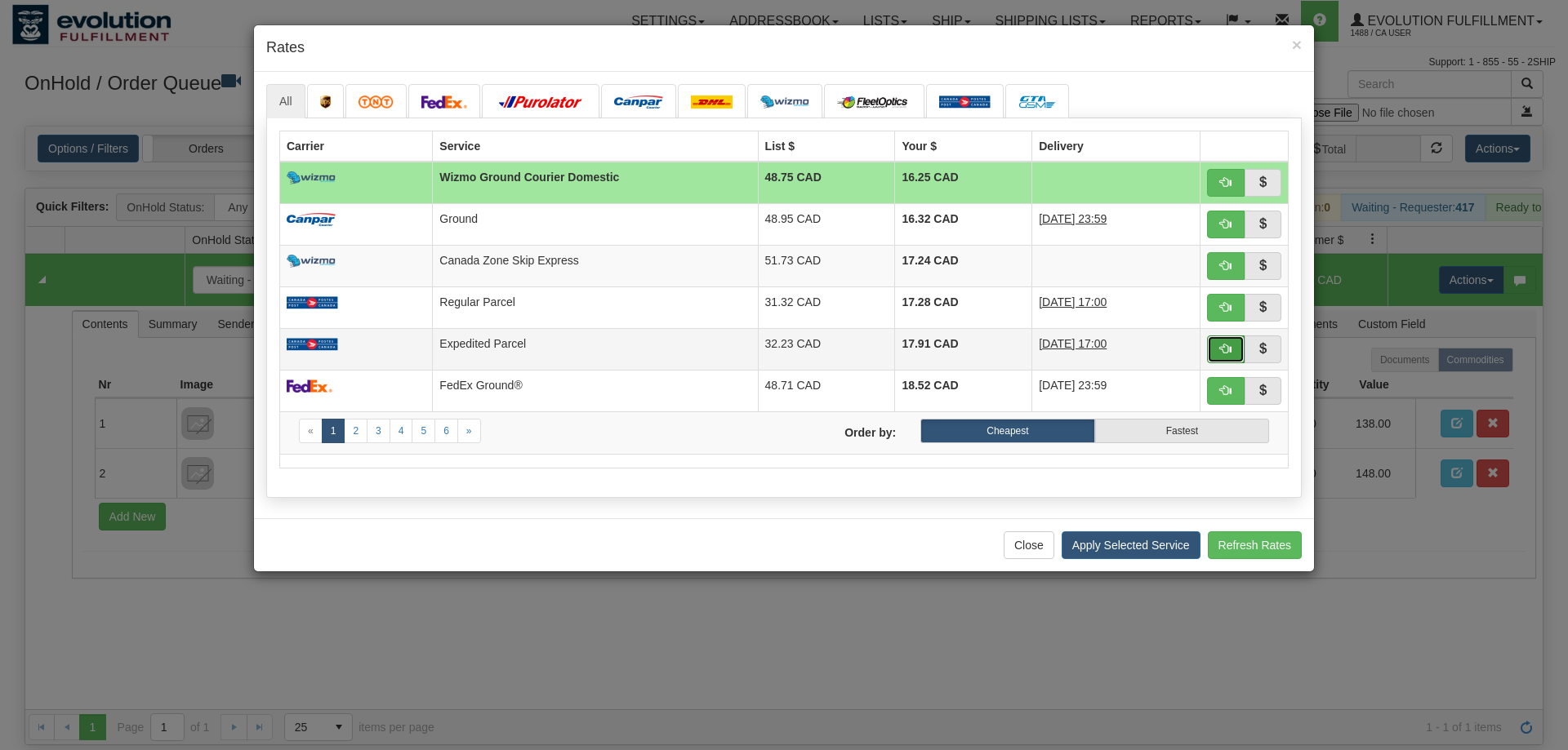
click at [1220, 349] on span "button" at bounding box center [1225, 348] width 11 height 11
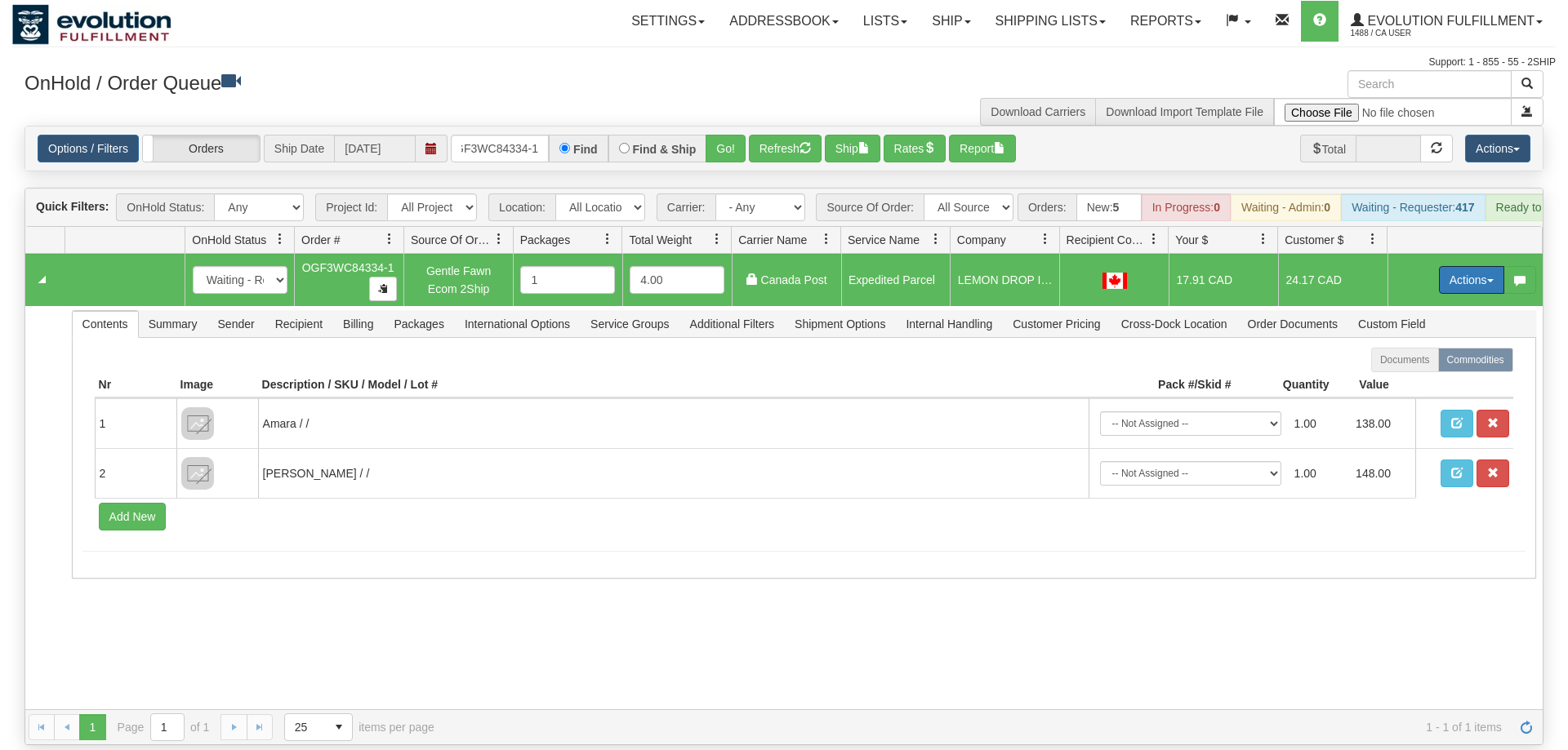
click at [1457, 266] on button "Actions" at bounding box center [1471, 280] width 66 height 28
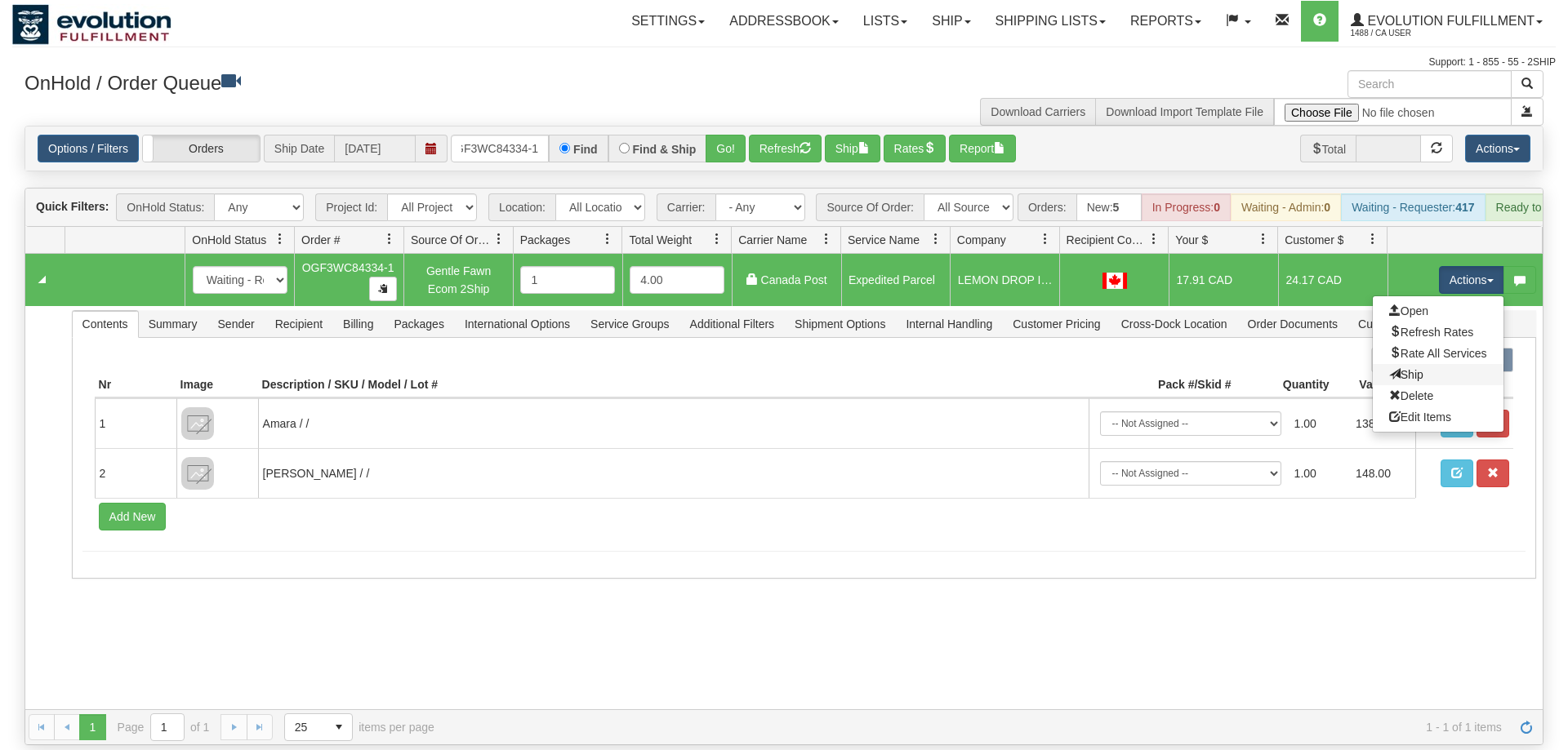
click at [1420, 364] on link "Ship" at bounding box center [1438, 375] width 130 height 22
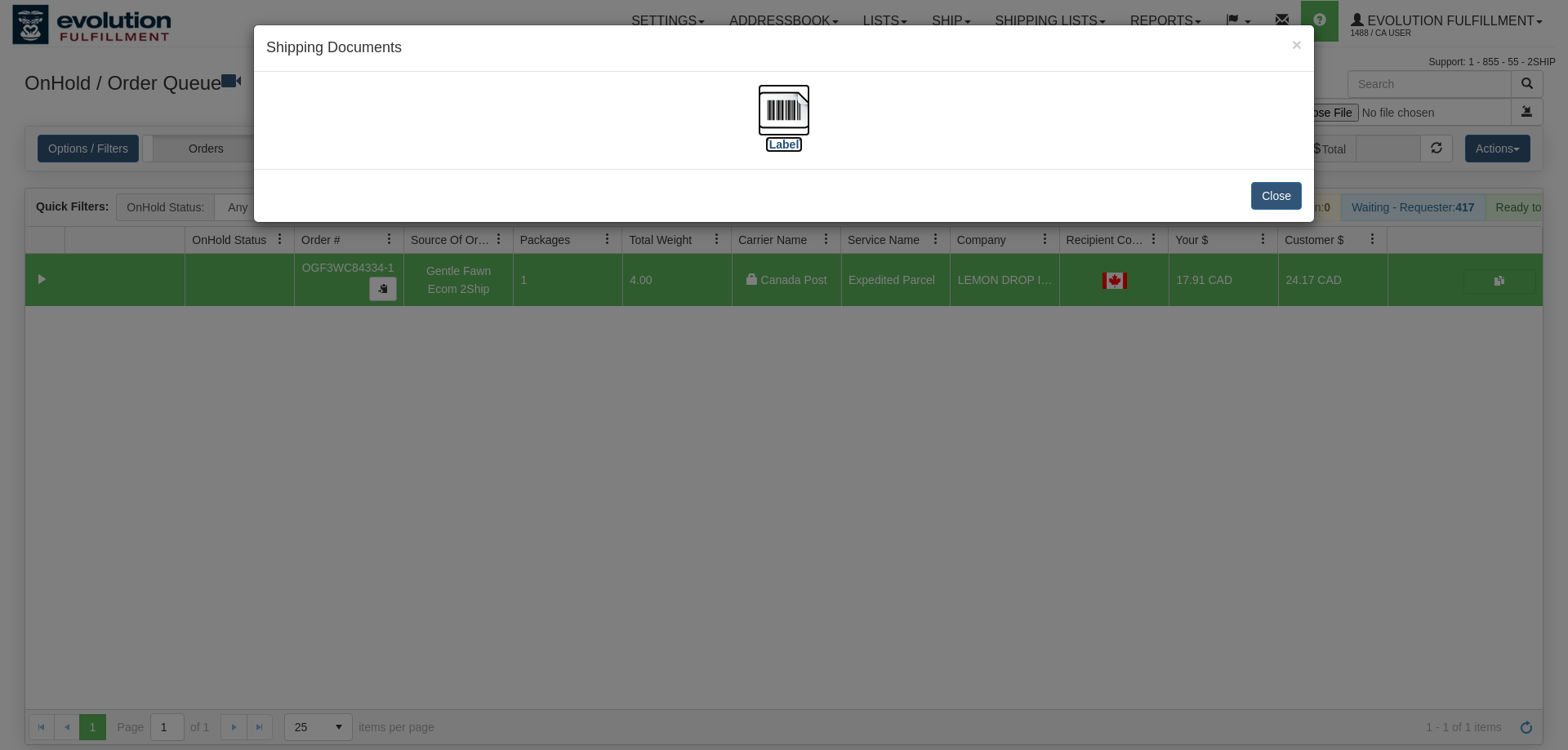
click at [782, 108] on img at bounding box center [784, 110] width 53 height 53
drag, startPoint x: 857, startPoint y: 463, endPoint x: 796, endPoint y: 22, distance: 445.2
click at [857, 457] on div "× Shipping Documents [Label] Close" at bounding box center [784, 375] width 1568 height 750
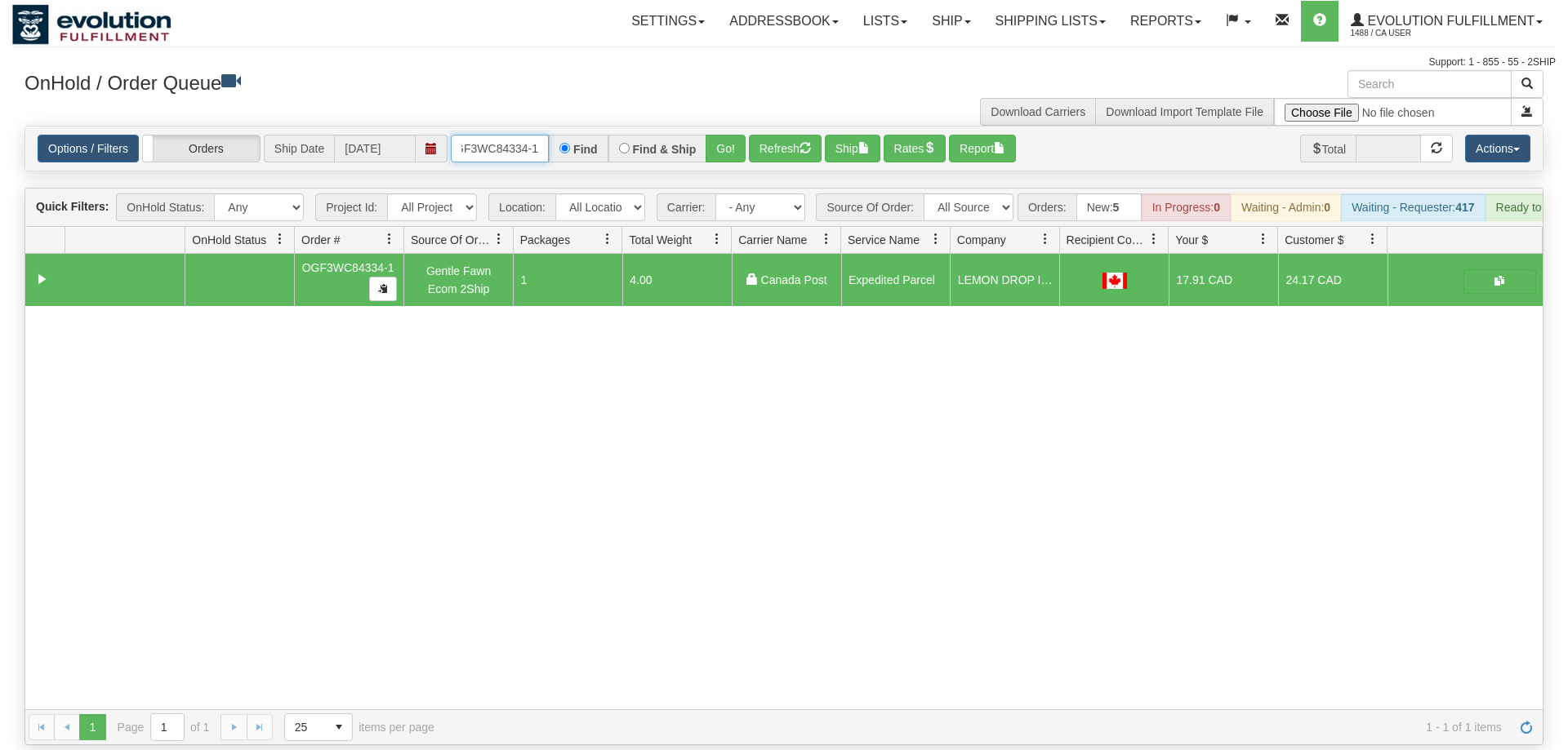
click at [543, 135] on input "OGF3WC84334-1" at bounding box center [499, 148] width 98 height 28
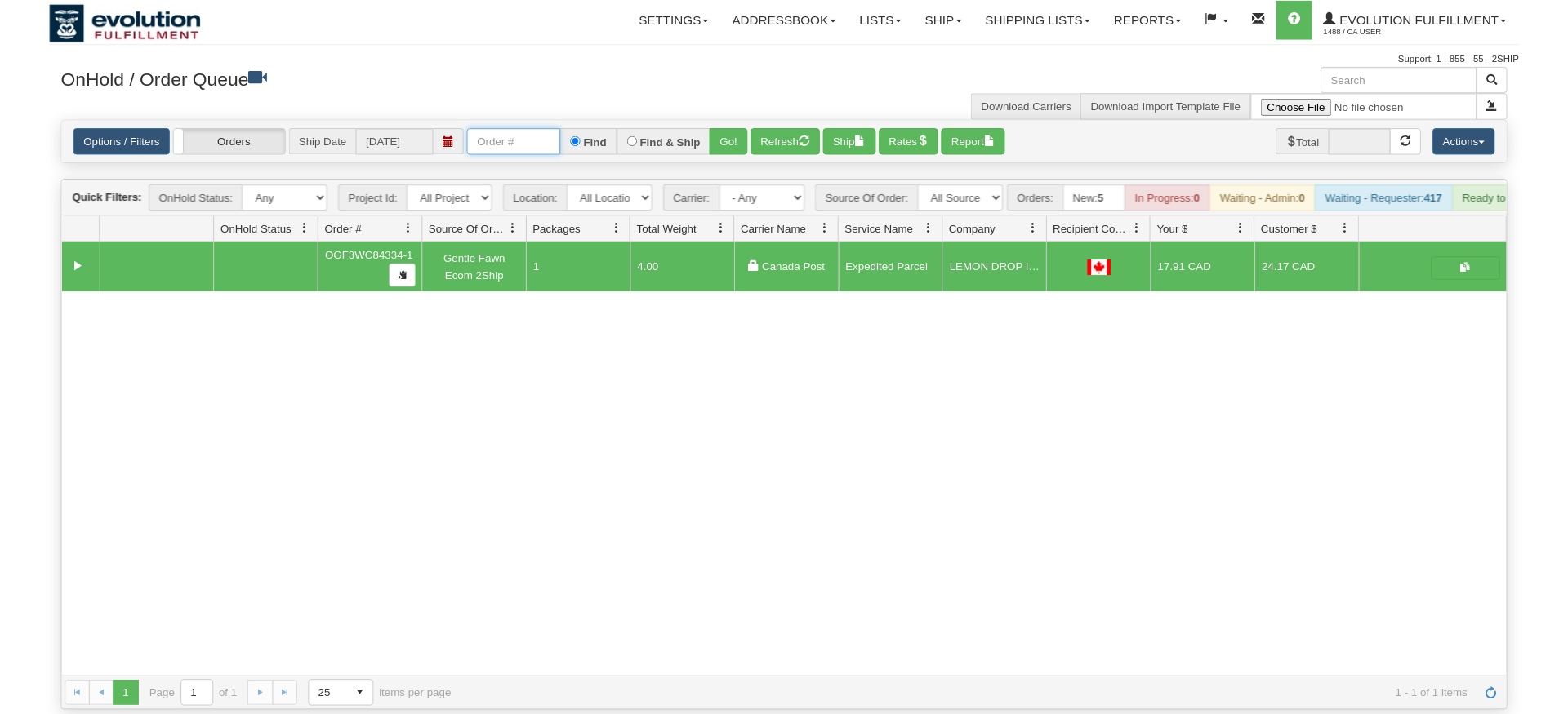
scroll to position [0, 0]
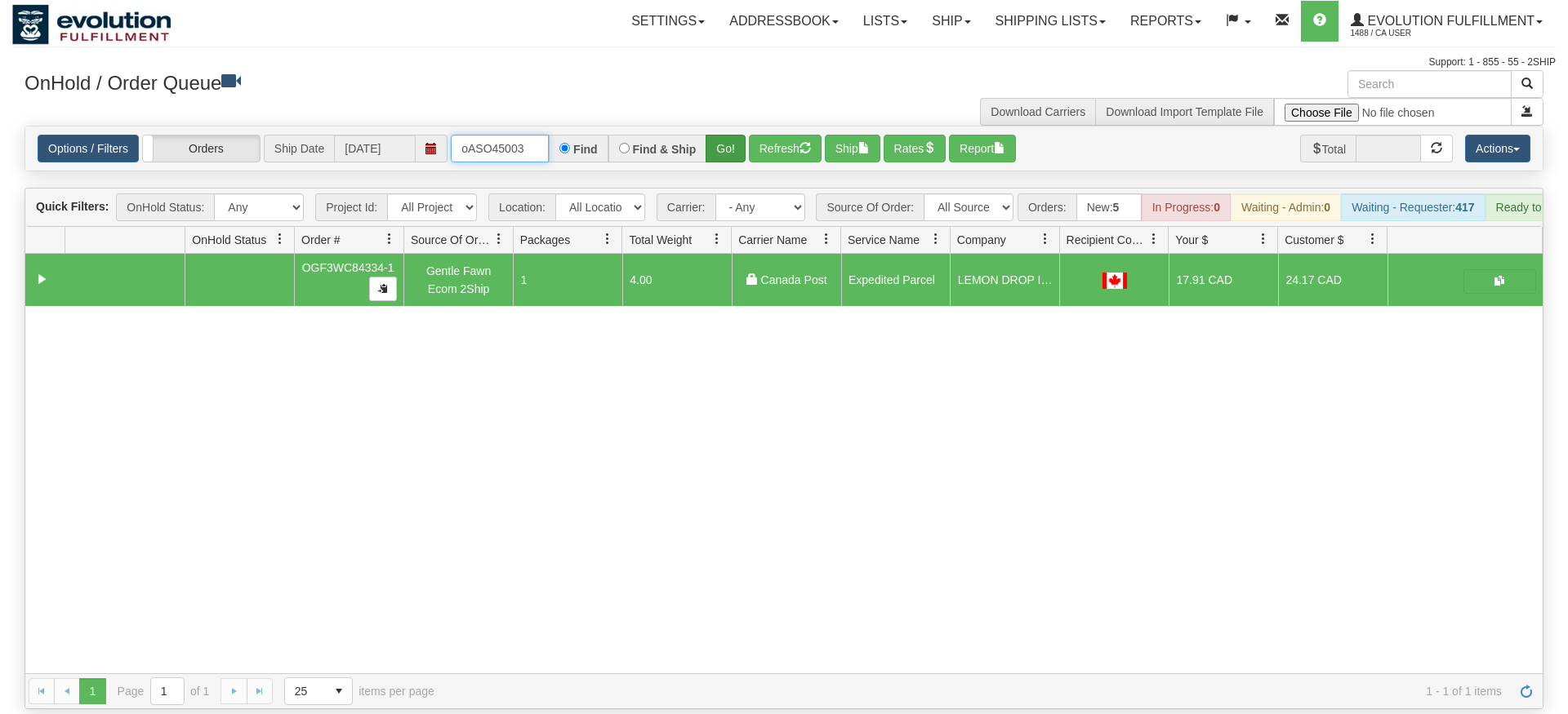
type input "oASO45003"
click at [732, 163] on div "Is equal to Is not equal to Contains Does not contains CAD USD EUR ZAR [PERSON_…" at bounding box center [783, 418] width 1543 height 584
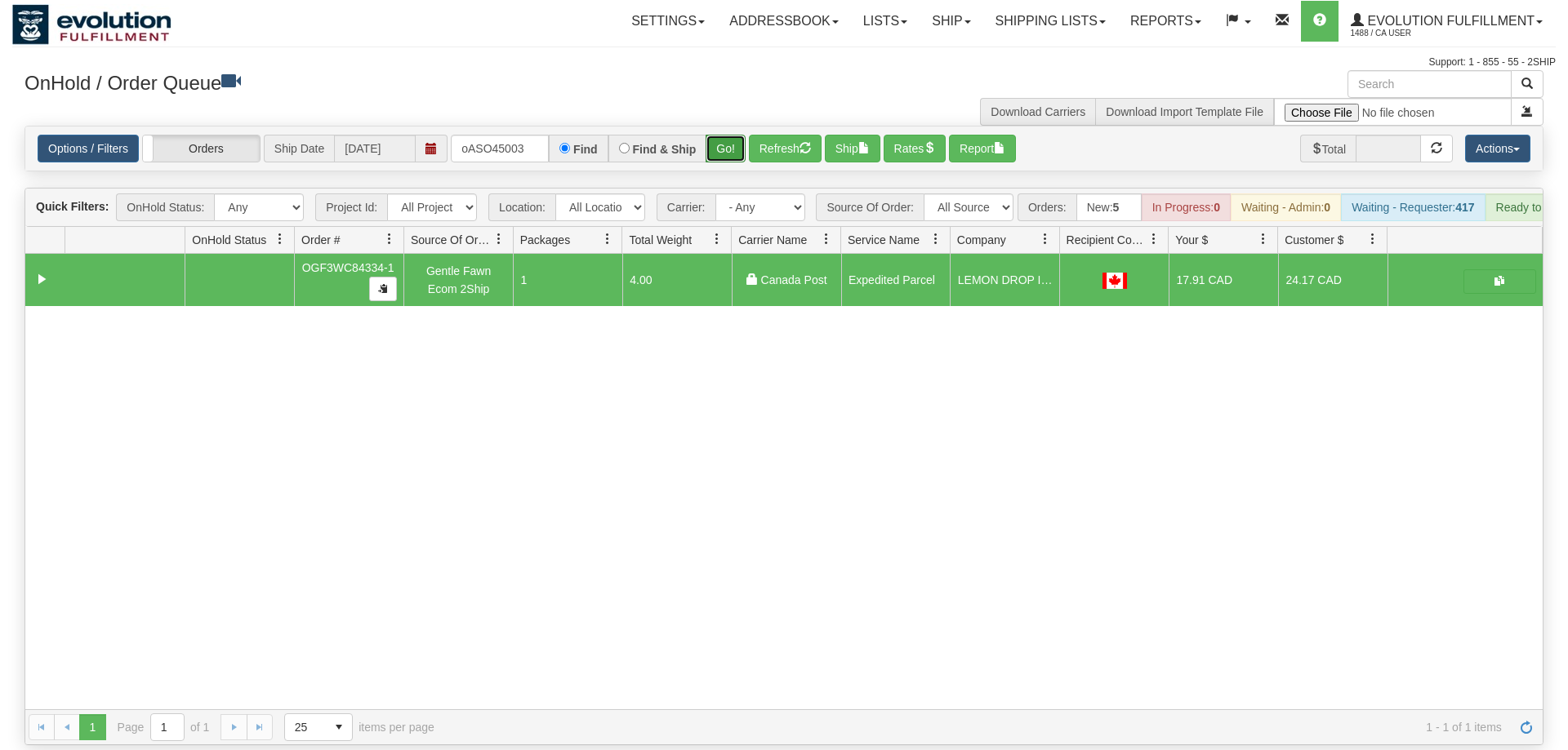
click at [725, 135] on button "Go!" at bounding box center [725, 148] width 40 height 28
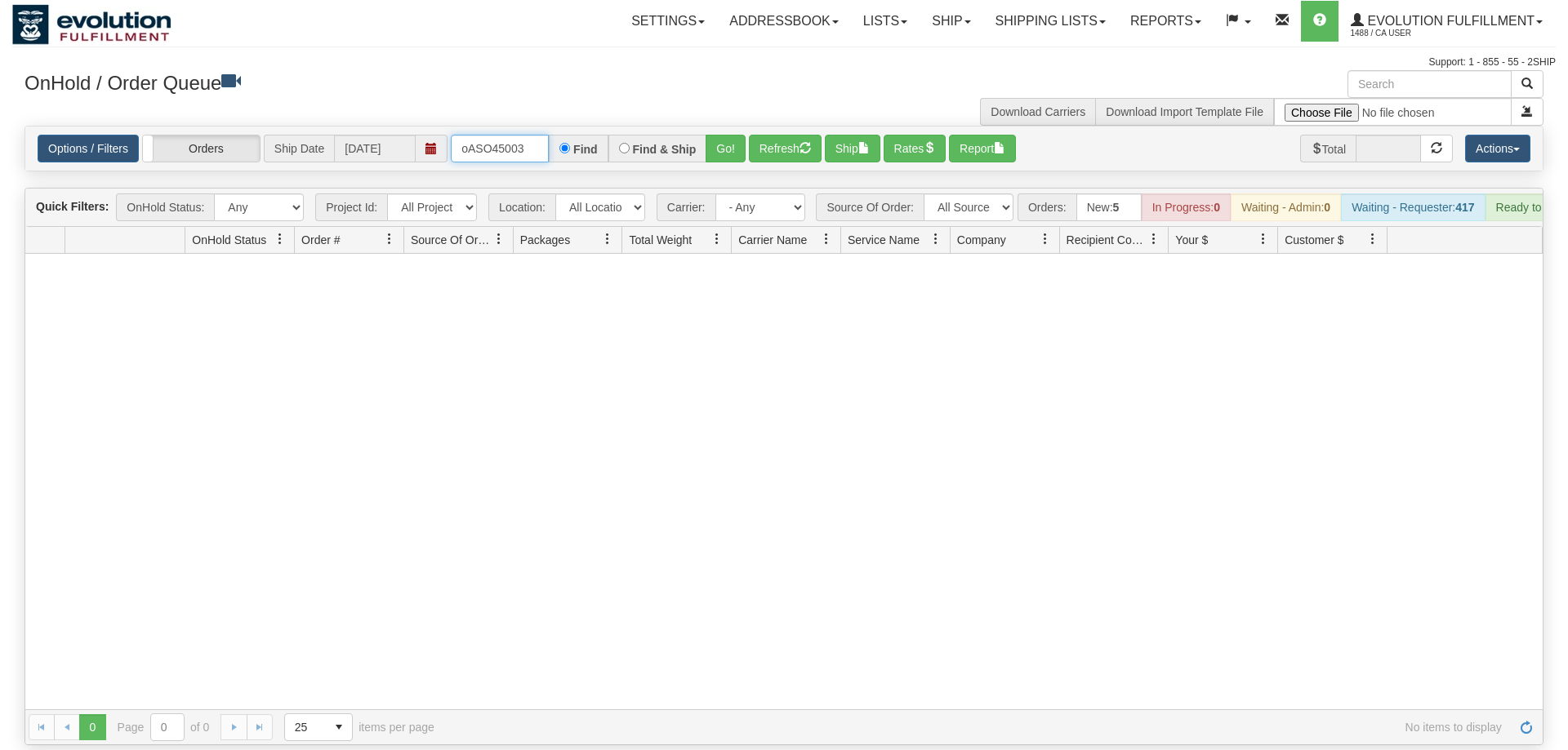
click at [497, 136] on input "oASO45003" at bounding box center [499, 148] width 98 height 28
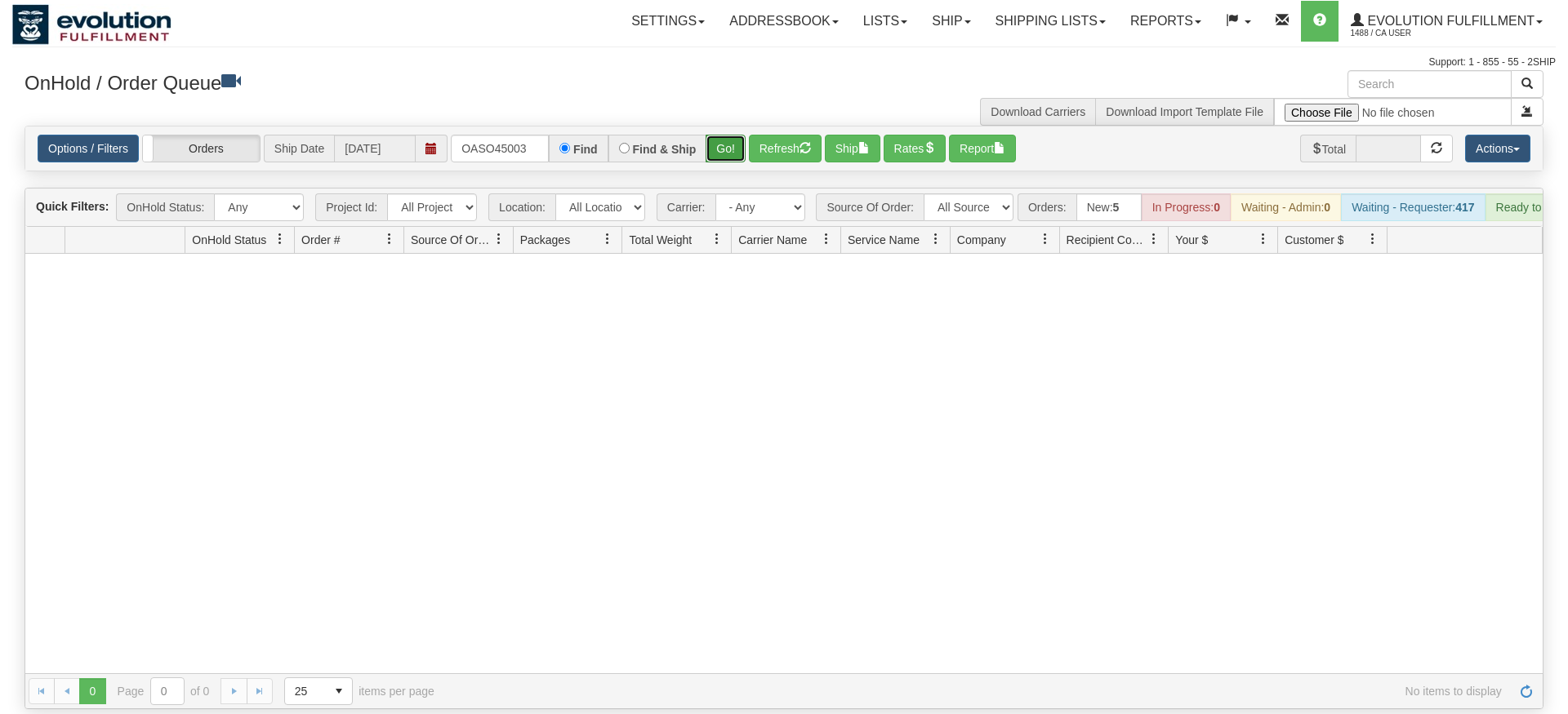
click at [718, 155] on div "Is equal to Is not equal to Contains Does not contains CAD USD EUR ZAR [PERSON_…" at bounding box center [783, 418] width 1543 height 584
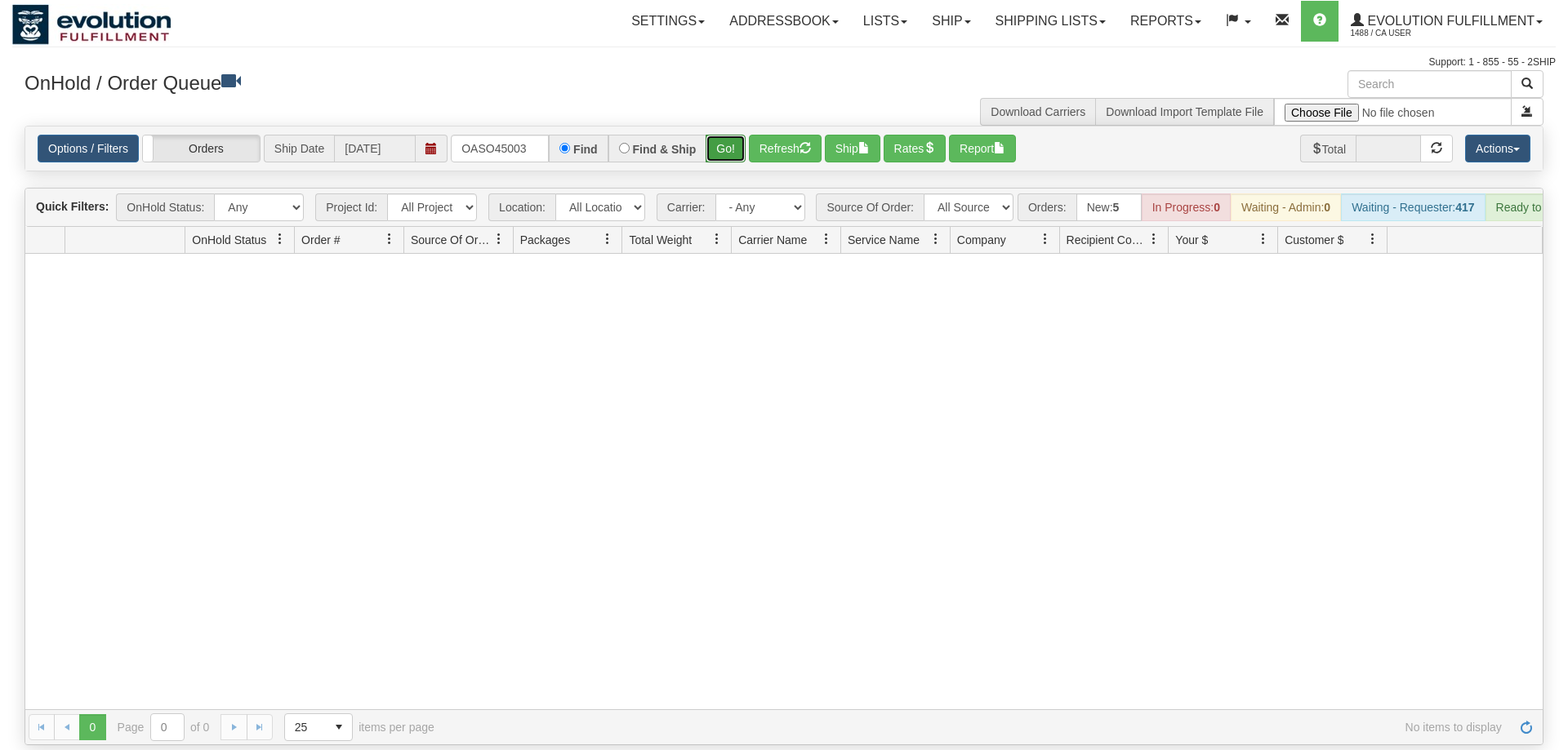
click at [723, 135] on button "Go!" at bounding box center [725, 148] width 40 height 28
click at [504, 135] on input "OASO45003" at bounding box center [499, 148] width 98 height 28
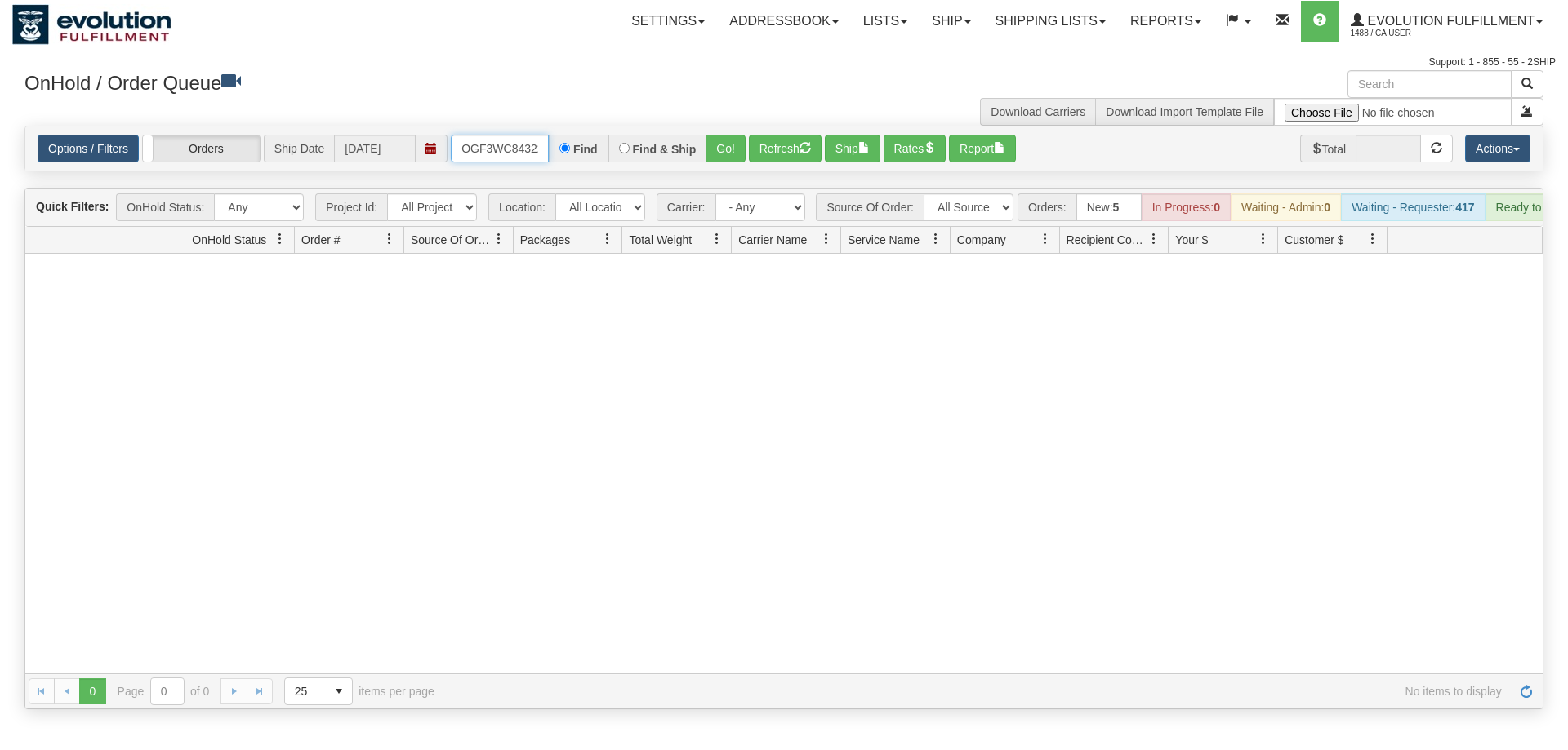
scroll to position [0, 16]
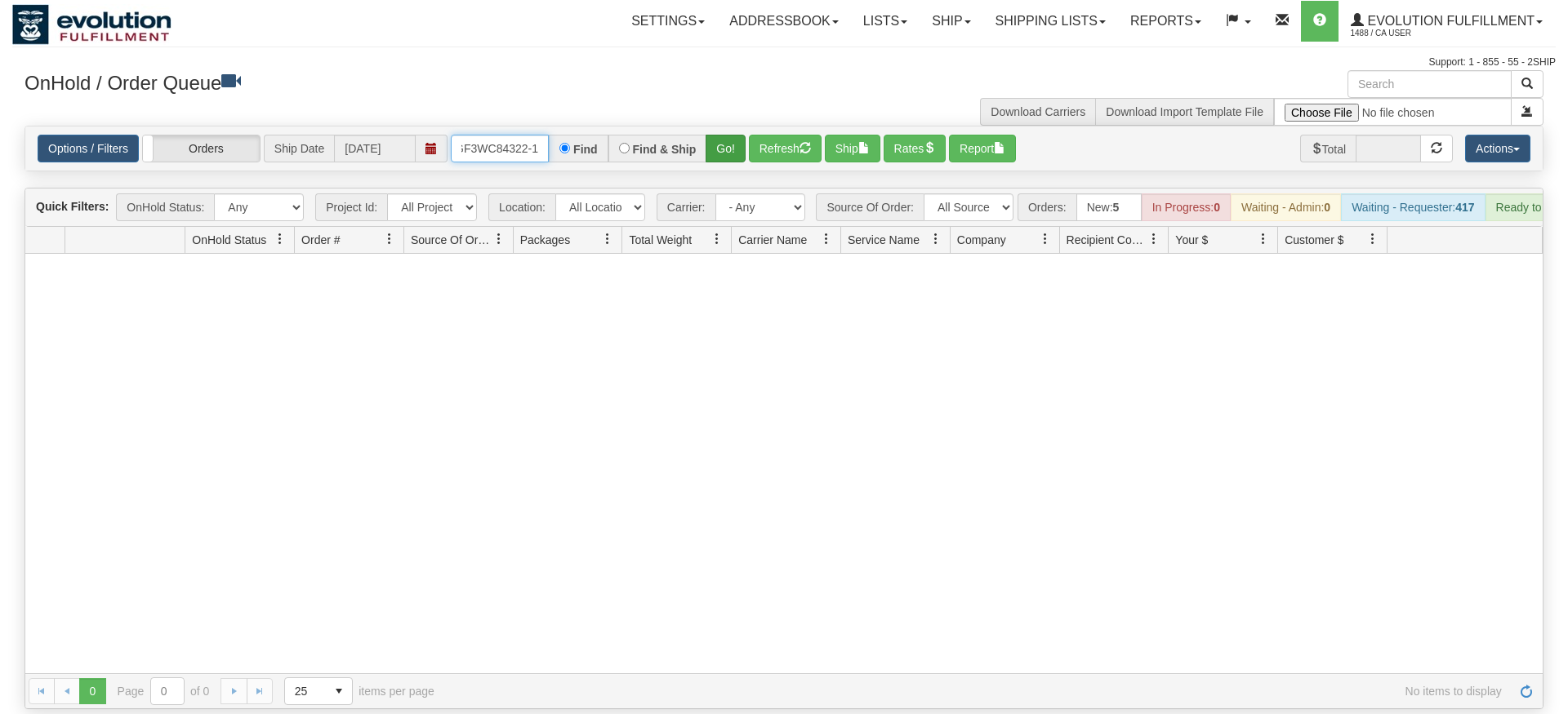
type input "OGF3WC84322-1"
click at [717, 158] on div "Is equal to Is not equal to Contains Does not contains CAD USD EUR ZAR [PERSON_…" at bounding box center [783, 418] width 1543 height 584
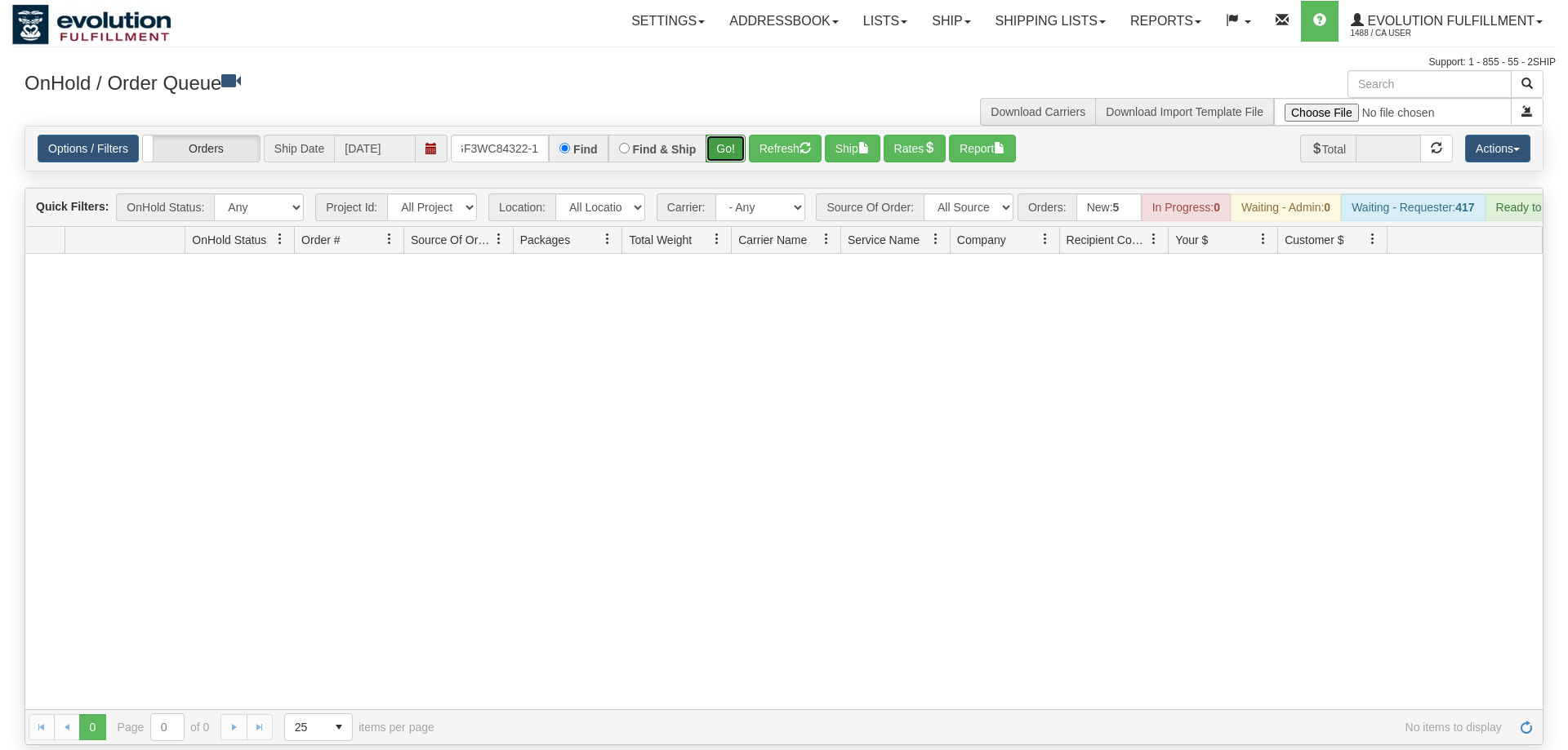
click at [724, 135] on button "Go!" at bounding box center [725, 148] width 40 height 28
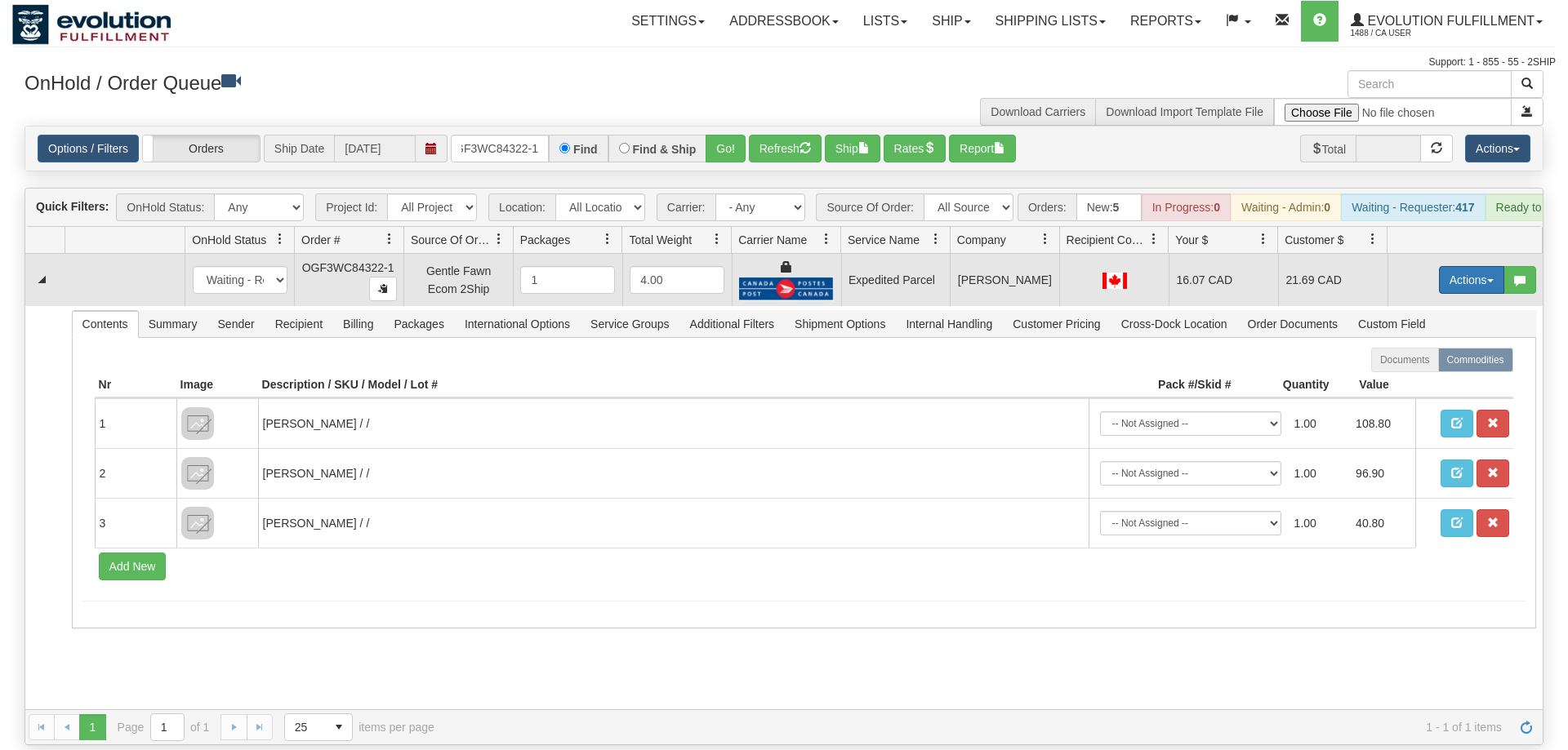
click at [1460, 266] on button "Actions" at bounding box center [1471, 280] width 66 height 28
click at [1434, 364] on link "Ship" at bounding box center [1438, 375] width 130 height 22
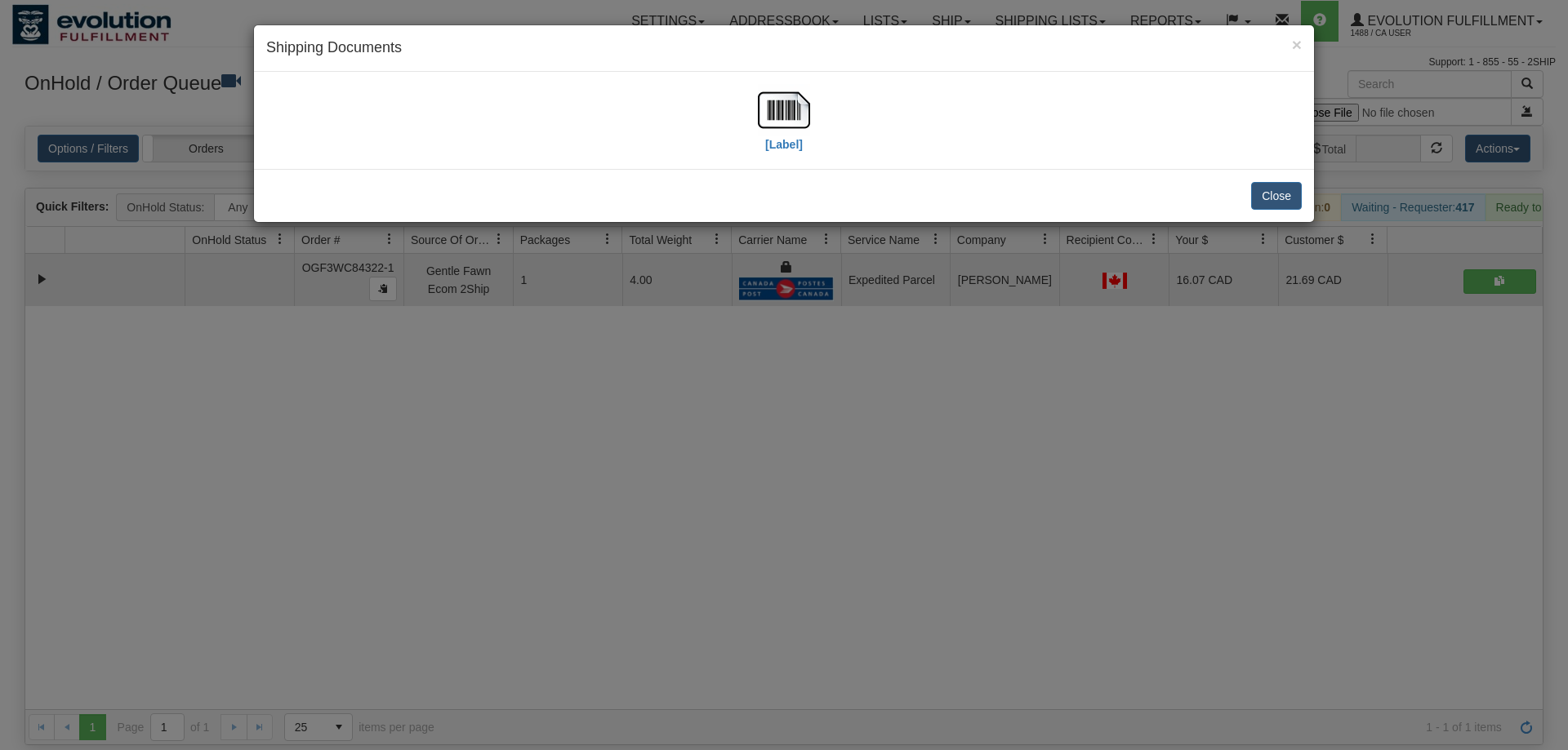
click at [852, 160] on div "[Label]" at bounding box center [783, 120] width 1059 height 98
click at [792, 115] on img at bounding box center [784, 110] width 53 height 53
drag, startPoint x: 849, startPoint y: 400, endPoint x: 774, endPoint y: 318, distance: 111.1
click at [849, 397] on div "× Shipping Documents [Label] Close" at bounding box center [784, 375] width 1568 height 750
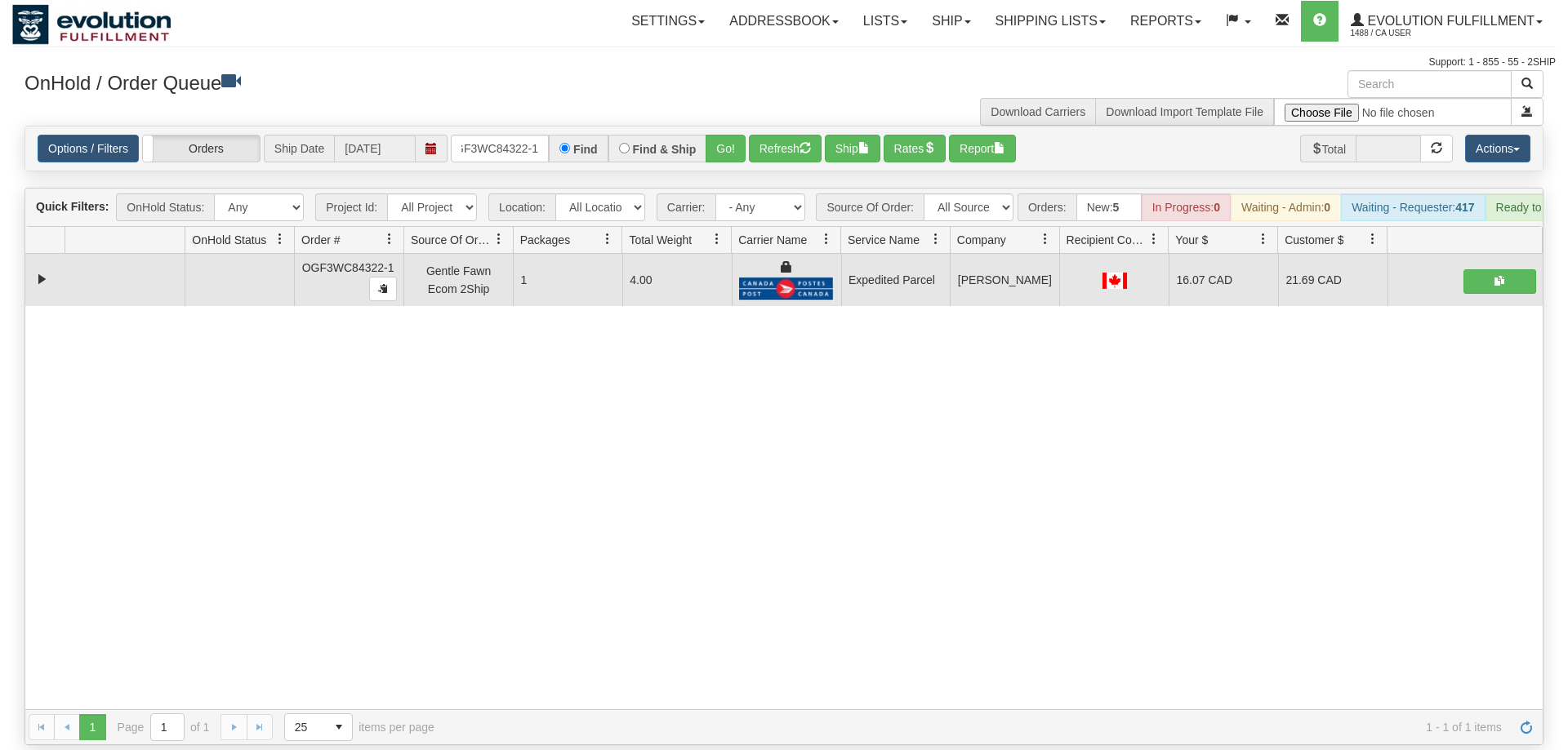
click at [495, 139] on div "Options / Filters Group Shipments Orders Ship Date [DATE] OGF3WC84322-1 Find Fi…" at bounding box center [783, 148] width 1517 height 44
click at [497, 135] on input "OGF3WC84322-1" at bounding box center [499, 148] width 98 height 28
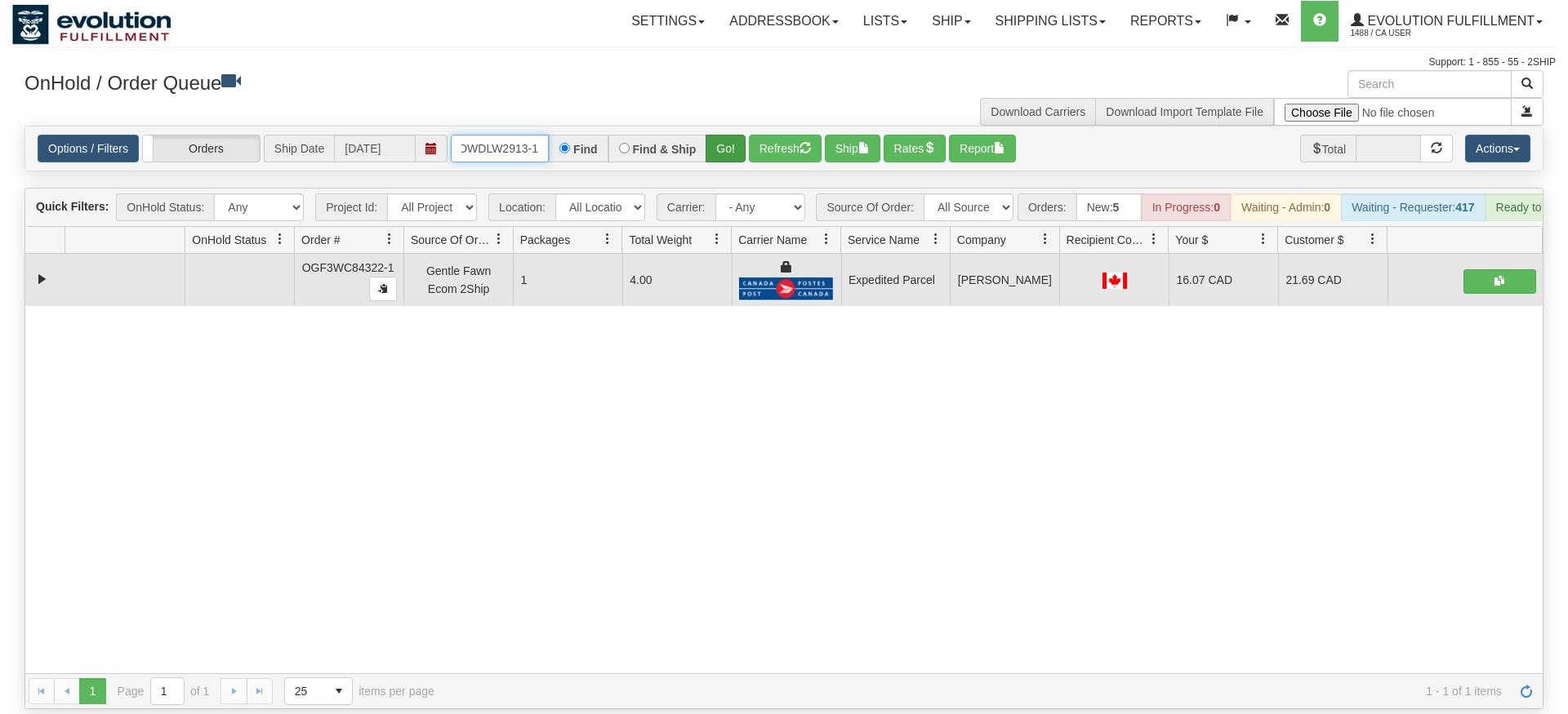
type input "OWDLW2913-1"
click at [724, 157] on div "Is equal to Is not equal to Contains Does not contains CAD USD EUR ZAR [PERSON_…" at bounding box center [783, 418] width 1543 height 584
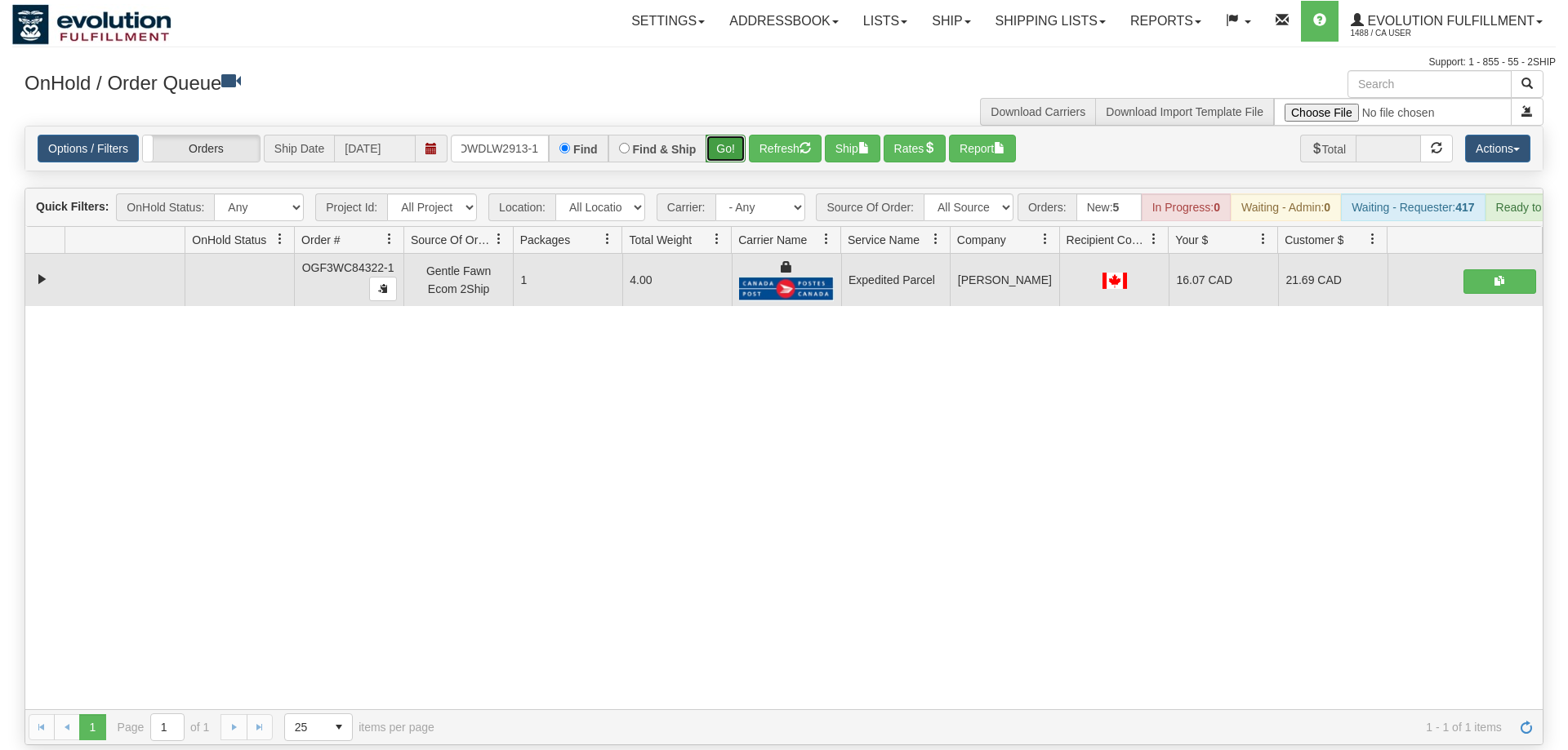
click at [723, 135] on button "Go!" at bounding box center [725, 148] width 40 height 28
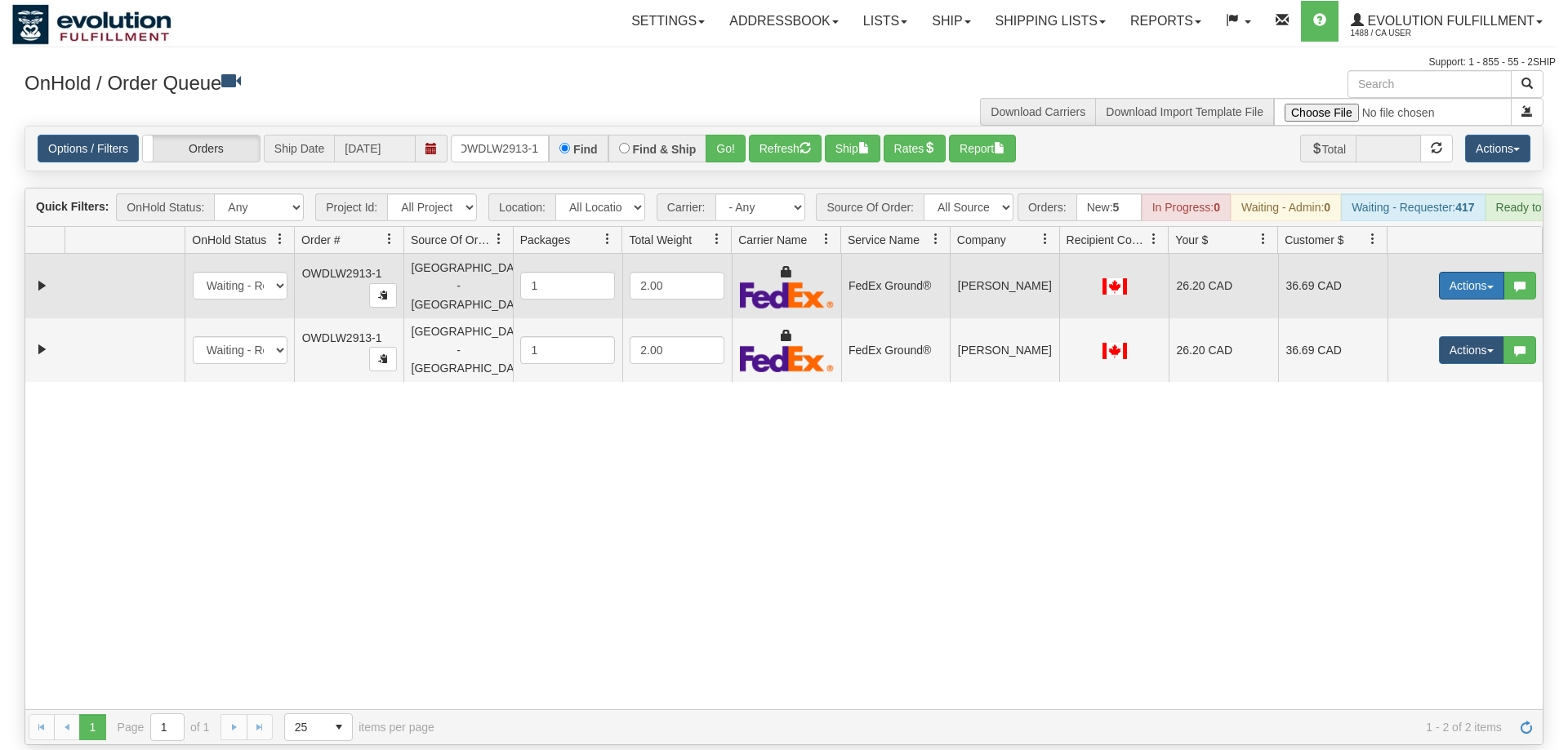
click at [1472, 272] on button "Actions" at bounding box center [1471, 286] width 66 height 28
click at [1446, 369] on link "Ship" at bounding box center [1438, 380] width 130 height 22
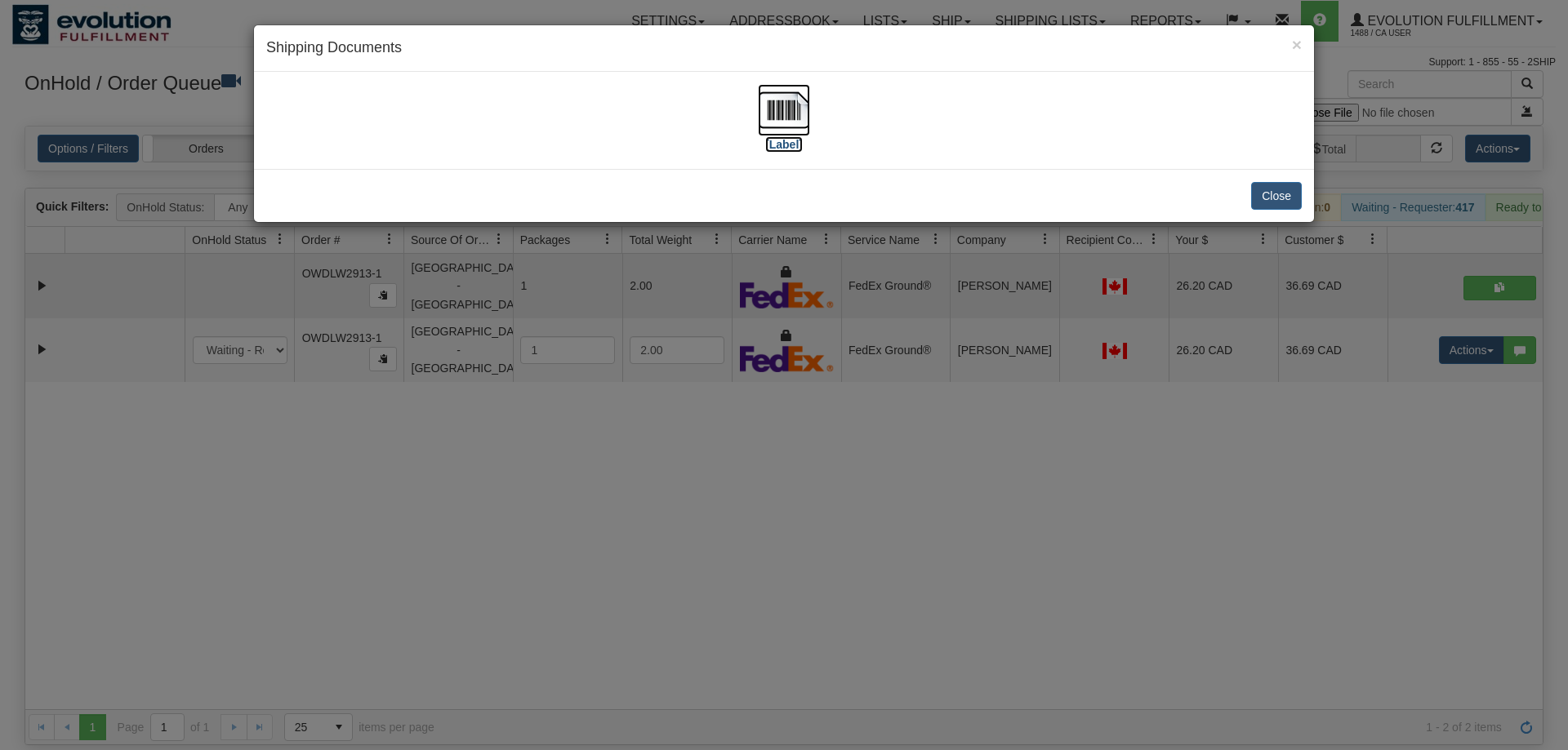
click at [790, 105] on img at bounding box center [784, 110] width 53 height 53
drag, startPoint x: 1299, startPoint y: 414, endPoint x: 1407, endPoint y: 353, distance: 124.0
click at [1301, 413] on div "× Shipping Documents [Label] Close" at bounding box center [784, 375] width 1568 height 750
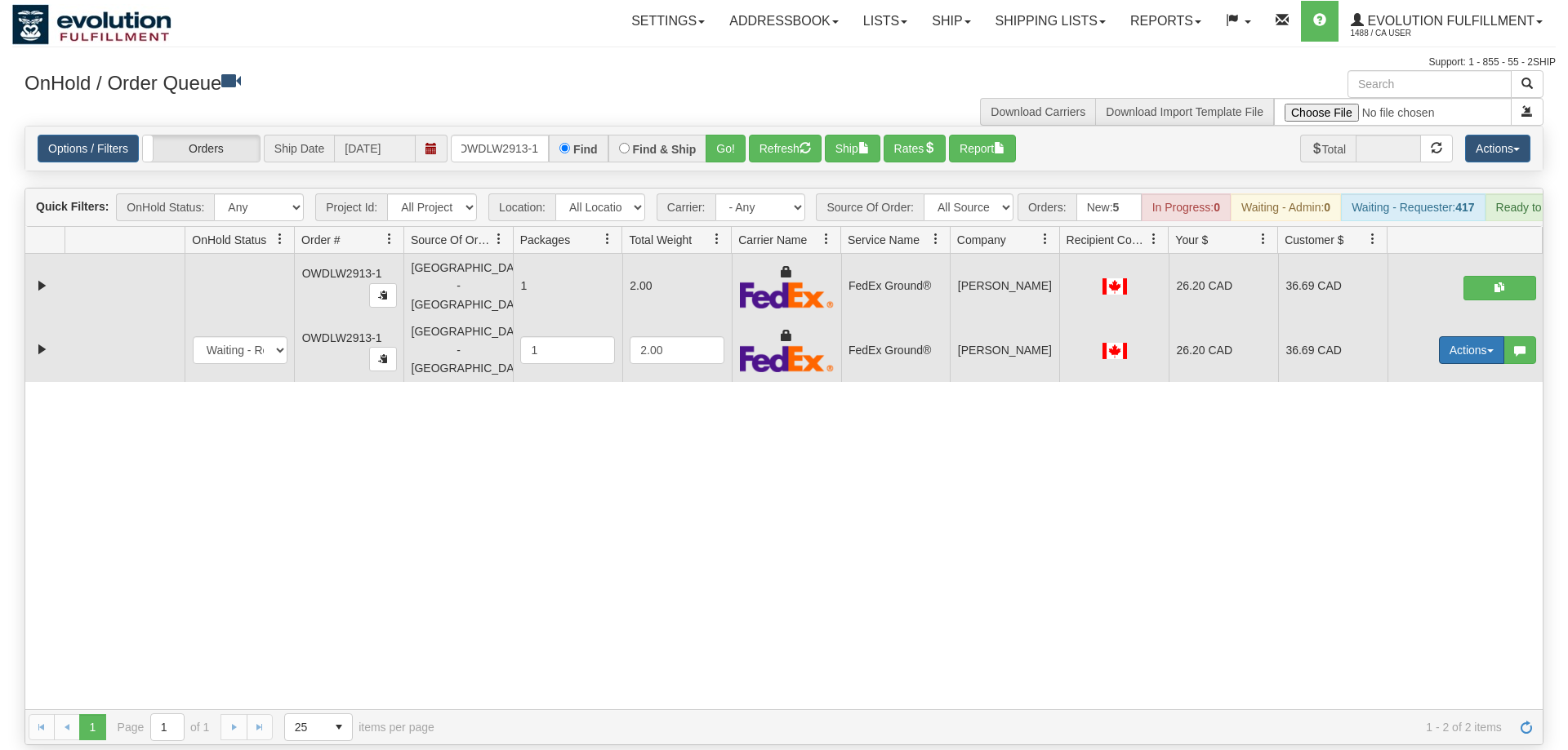
click at [1452, 337] on button "Actions" at bounding box center [1471, 350] width 66 height 28
click at [1437, 456] on link "Delete" at bounding box center [1438, 466] width 130 height 22
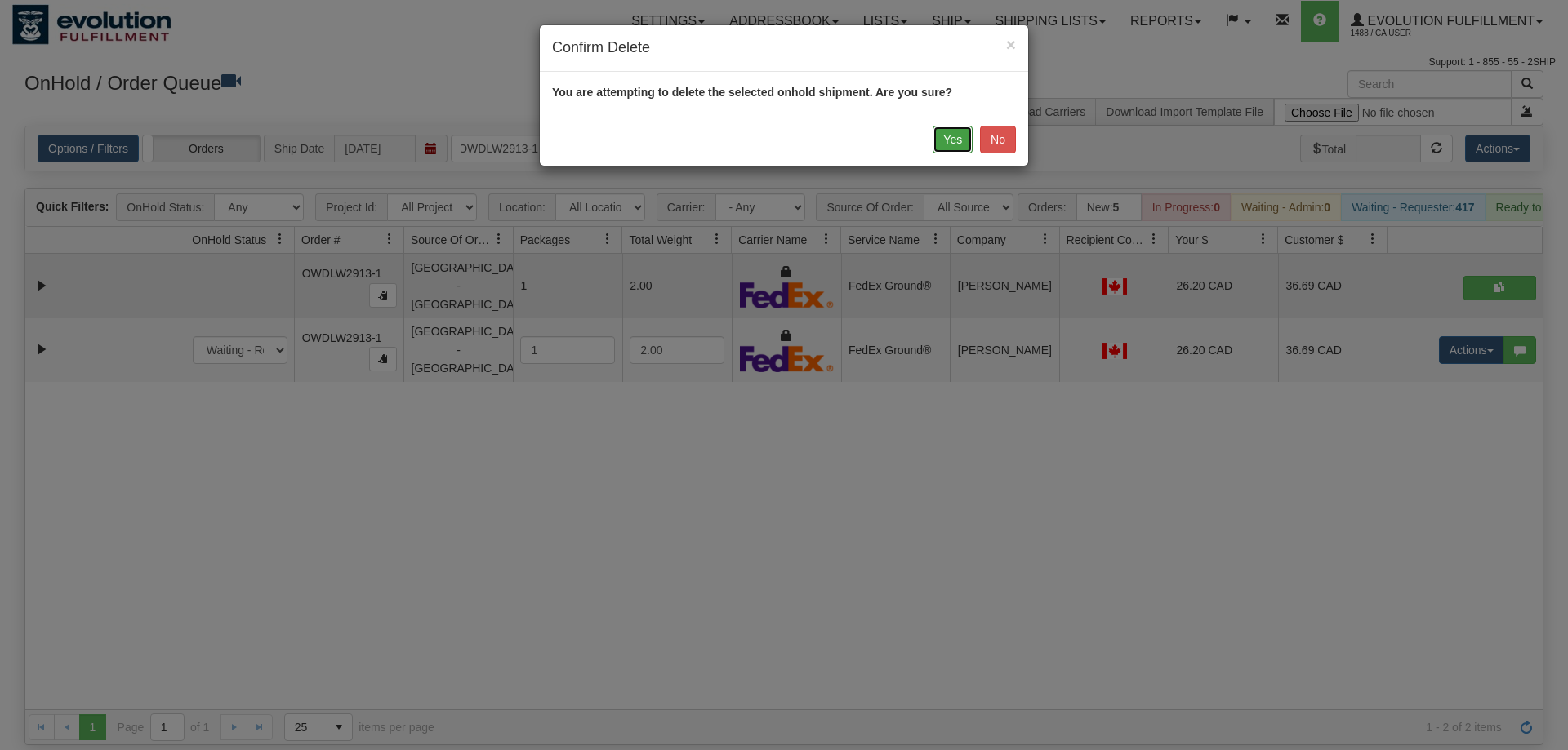
click at [959, 136] on button "Yes" at bounding box center [952, 140] width 40 height 28
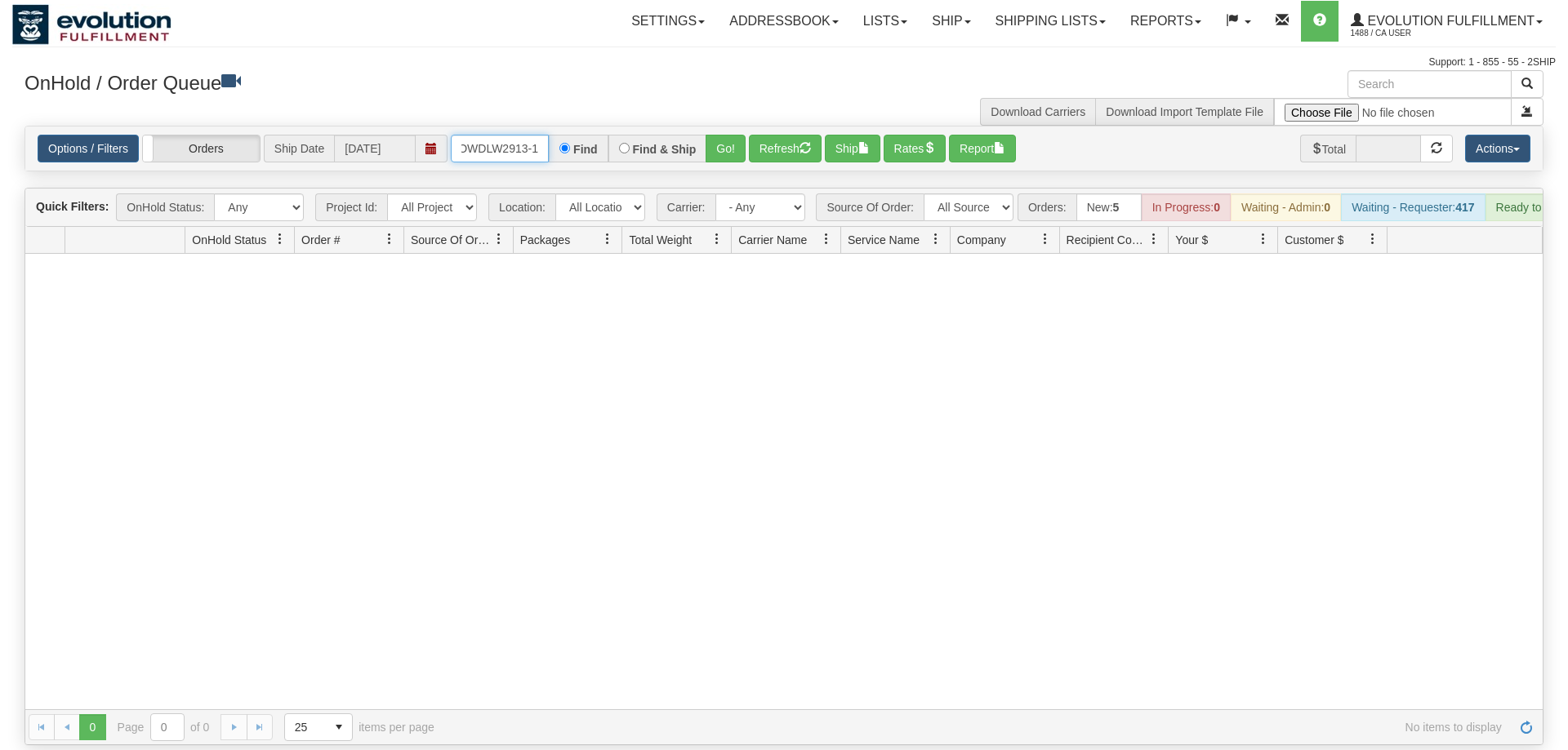
click at [509, 135] on input "OWDLW2913-1" at bounding box center [499, 148] width 98 height 28
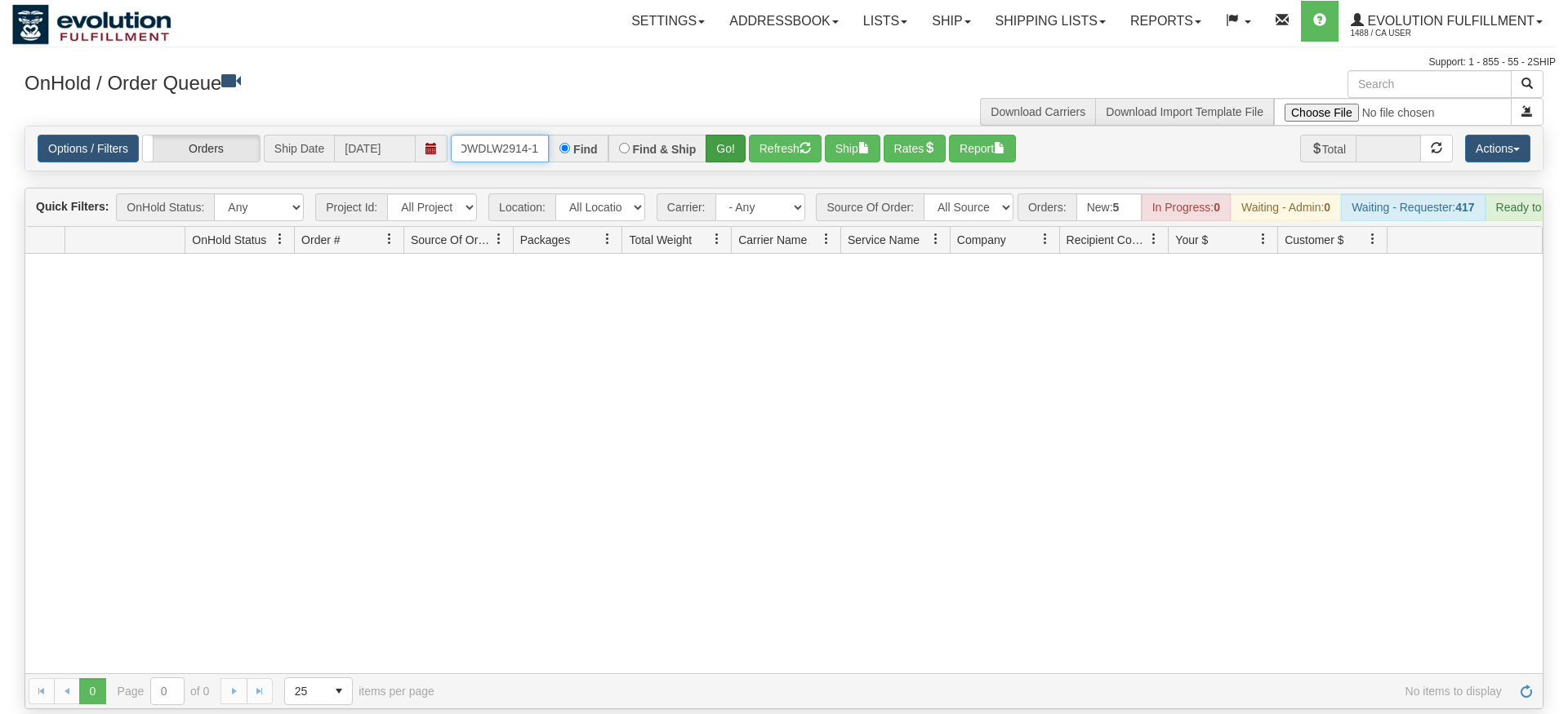
type input "OWDLW2914-1"
click at [726, 148] on div "Is equal to Is not equal to Contains Does not contains CAD USD EUR ZAR [PERSON_…" at bounding box center [783, 418] width 1543 height 584
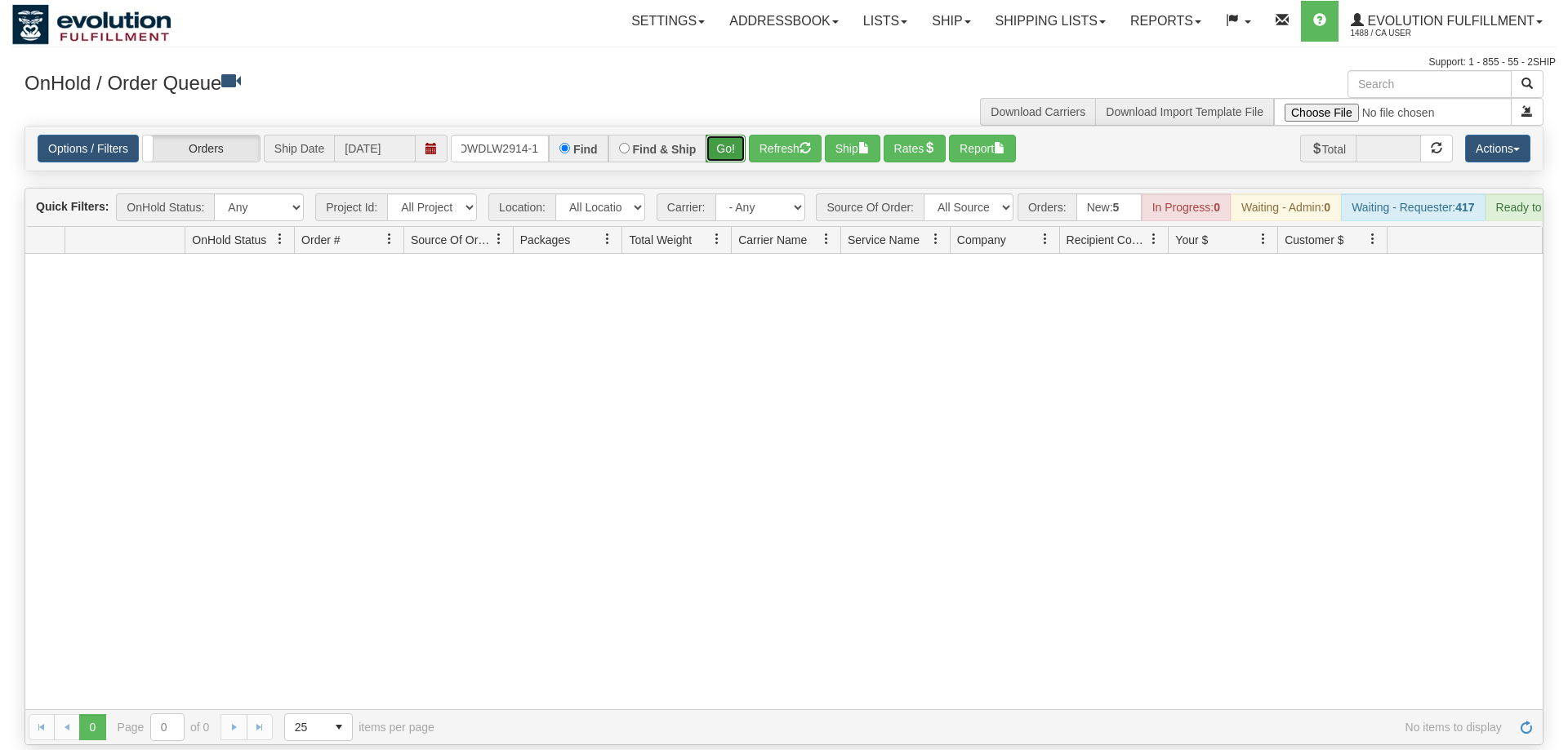
click at [729, 135] on button "Go!" at bounding box center [725, 148] width 40 height 28
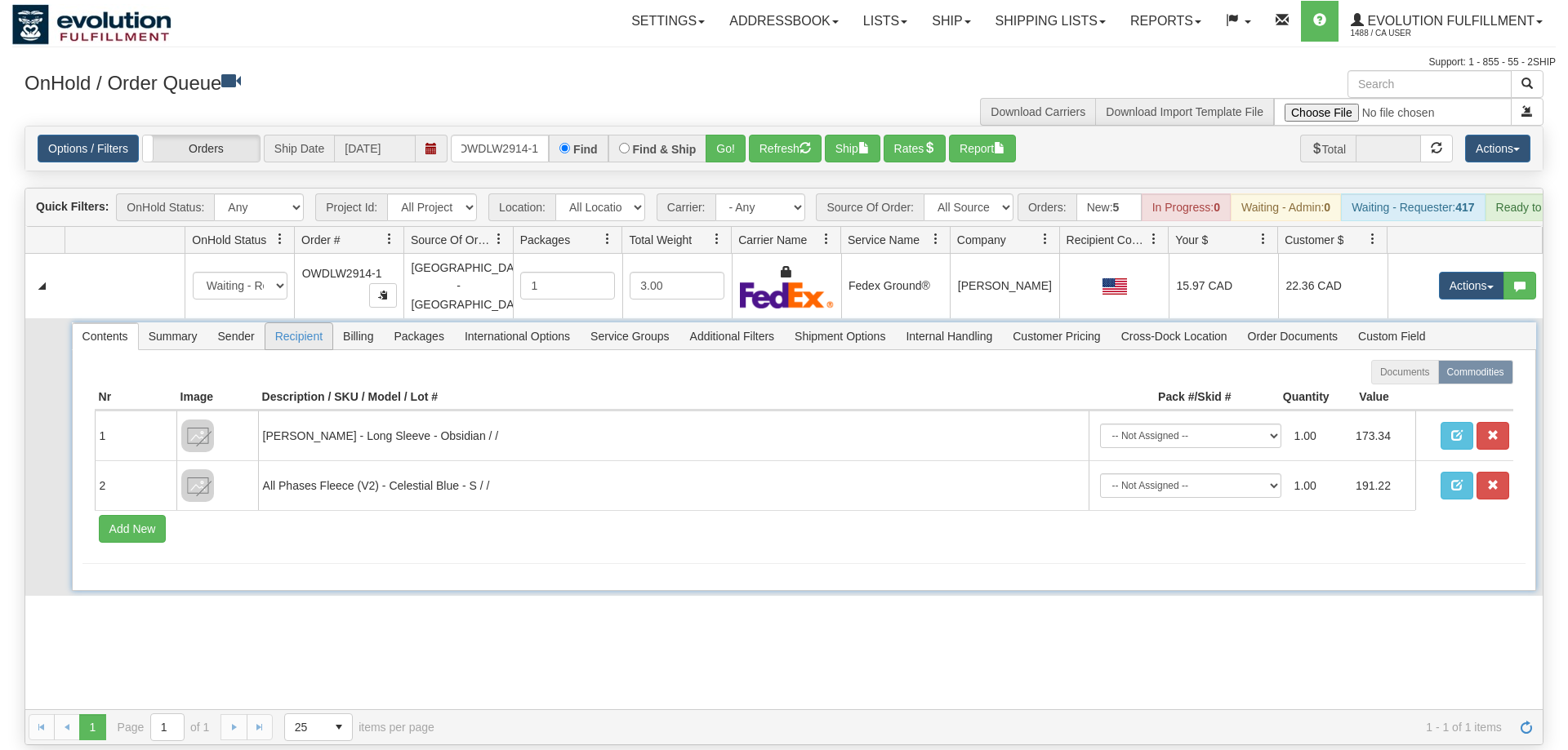
click at [309, 323] on span "Recipient" at bounding box center [299, 336] width 67 height 26
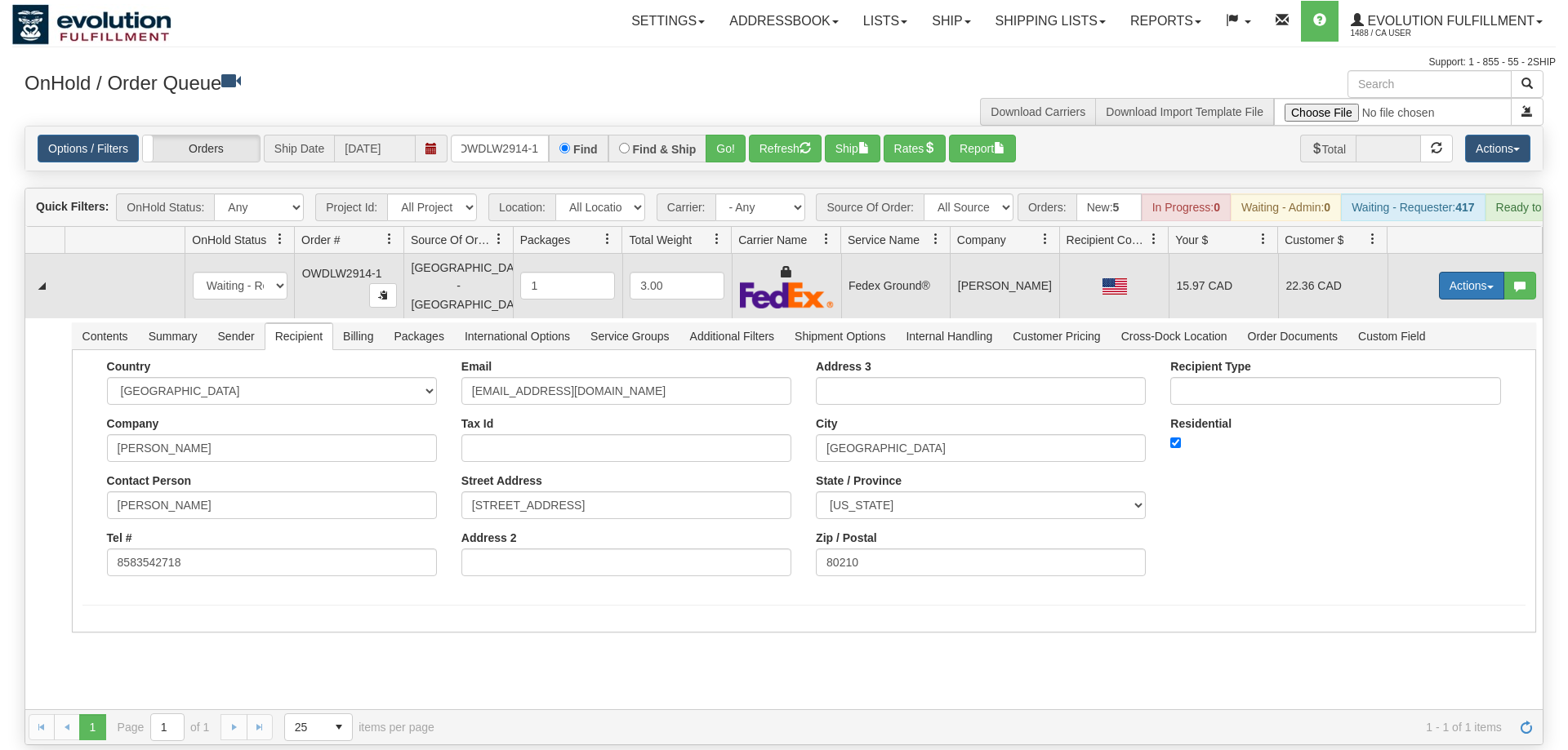
click at [1479, 272] on button "Actions" at bounding box center [1471, 286] width 66 height 28
click at [1435, 353] on span "Rate All Services" at bounding box center [1438, 359] width 98 height 13
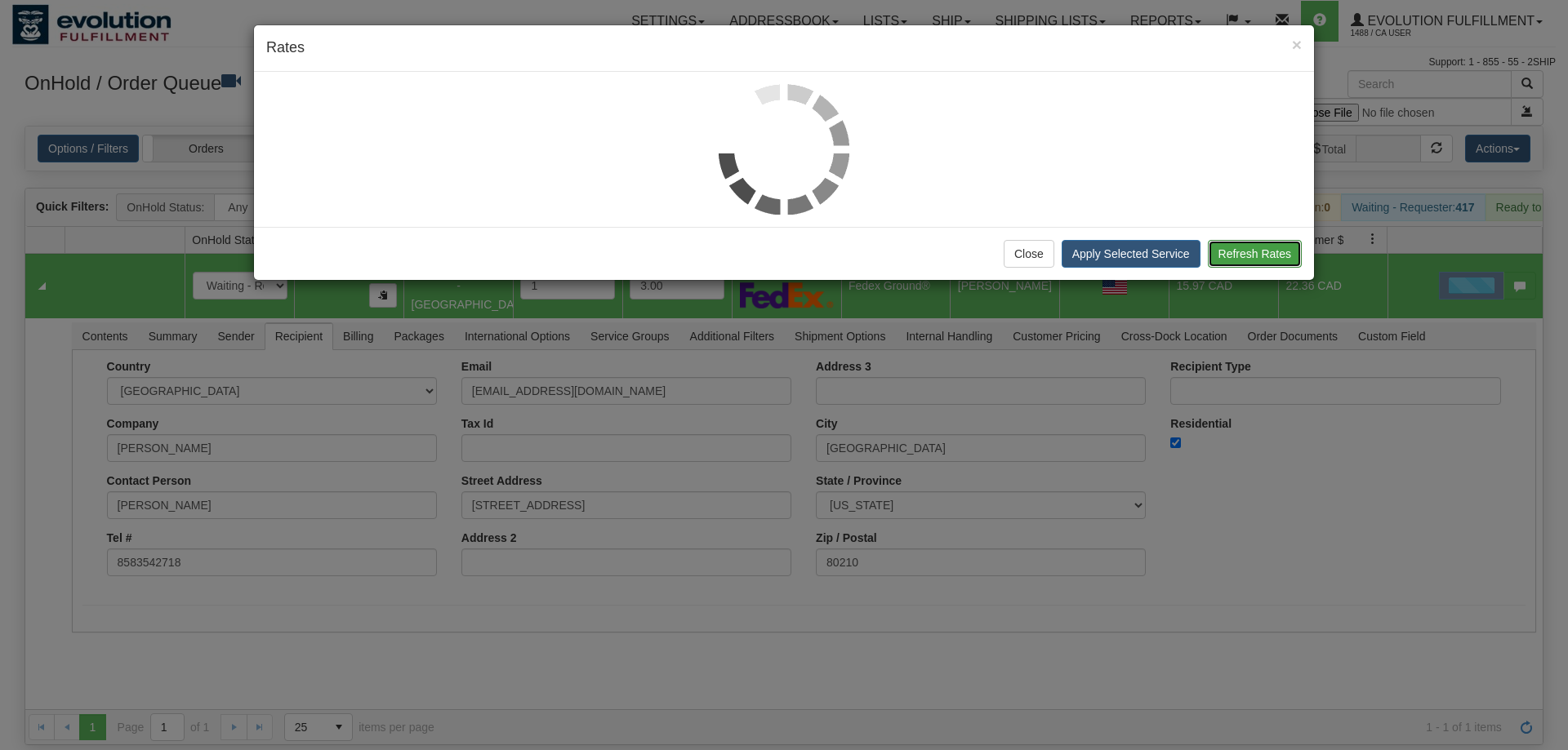
click at [1251, 255] on button "Refresh Rates" at bounding box center [1255, 254] width 94 height 28
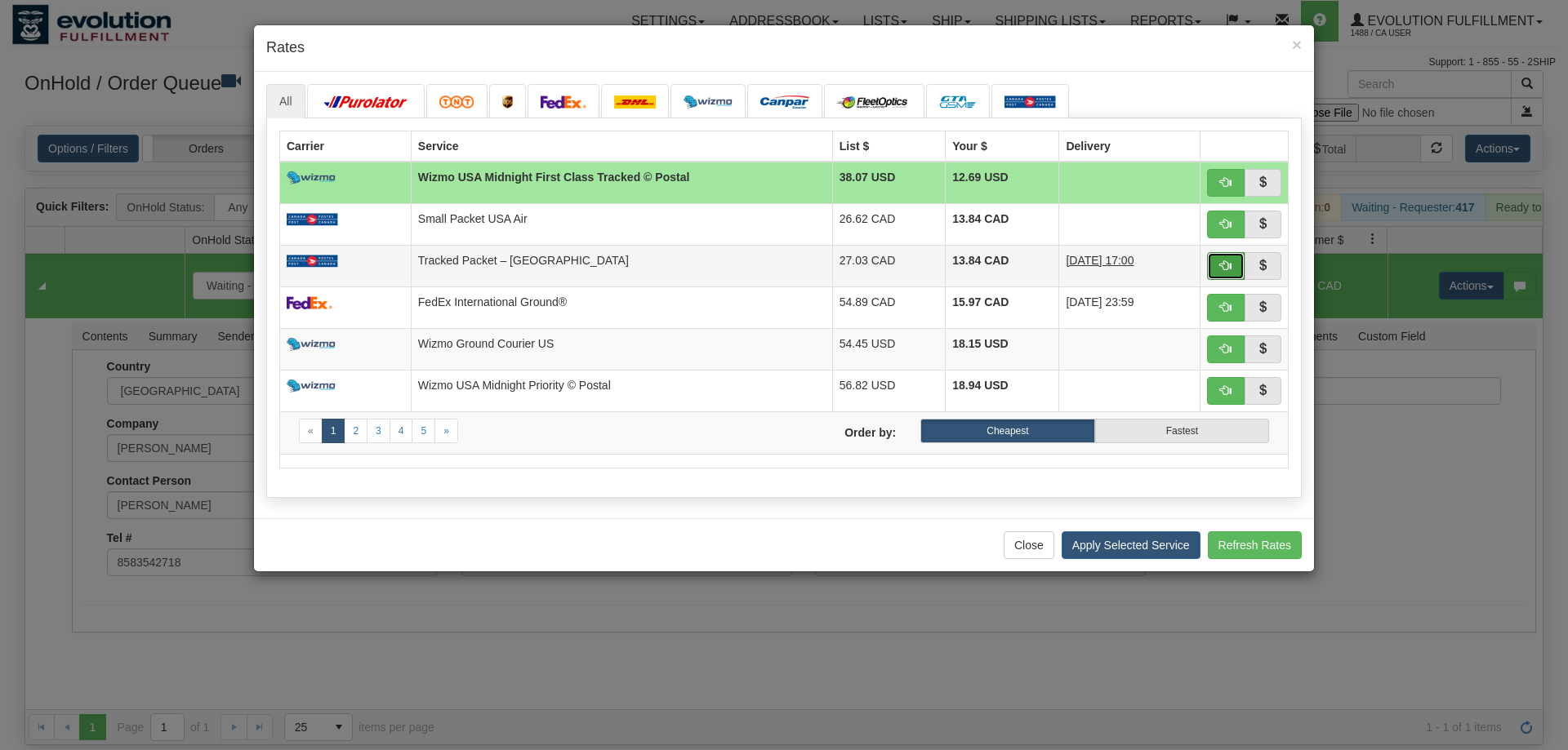
click at [1225, 271] on span "button" at bounding box center [1225, 265] width 11 height 11
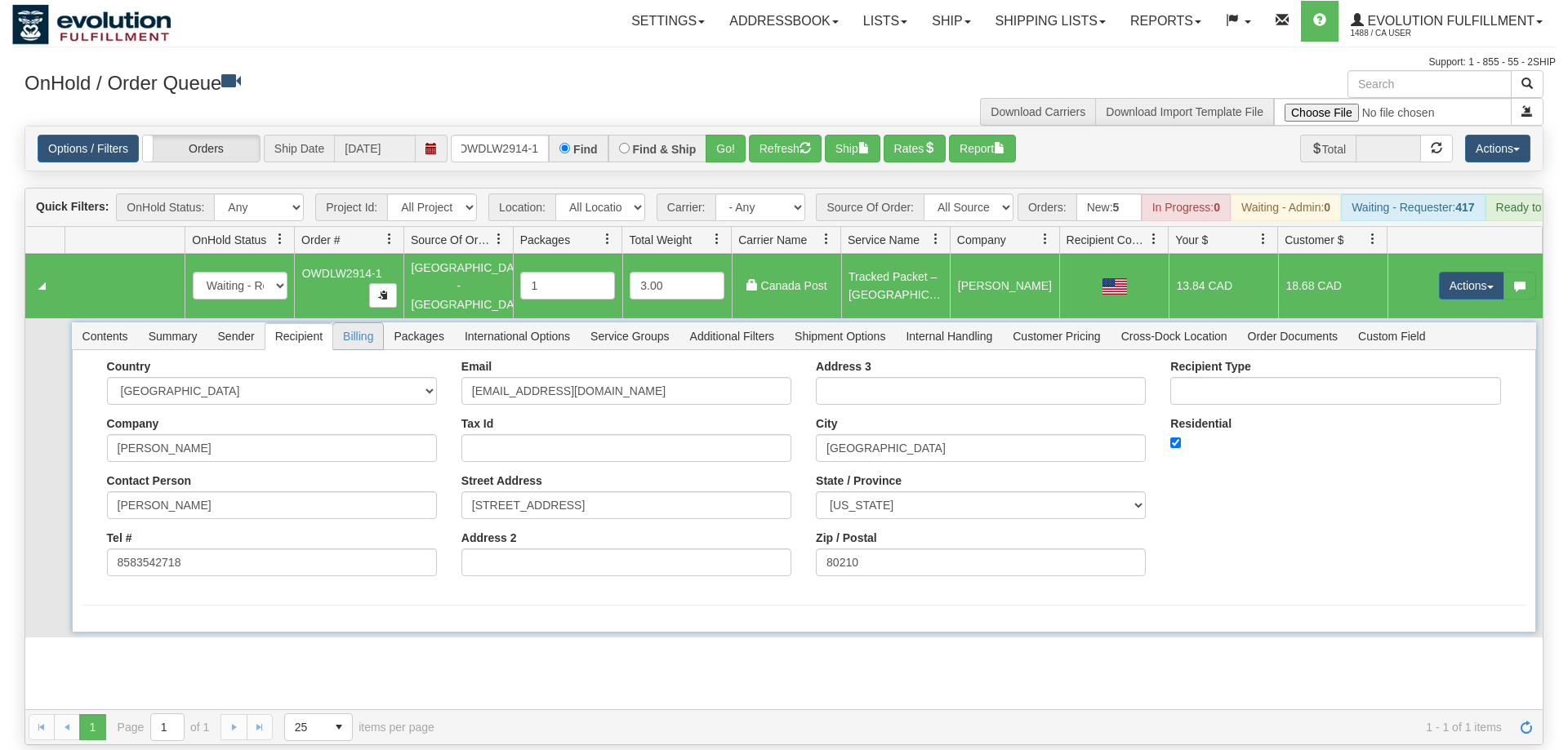
click at [367, 323] on span "Billing" at bounding box center [358, 336] width 50 height 26
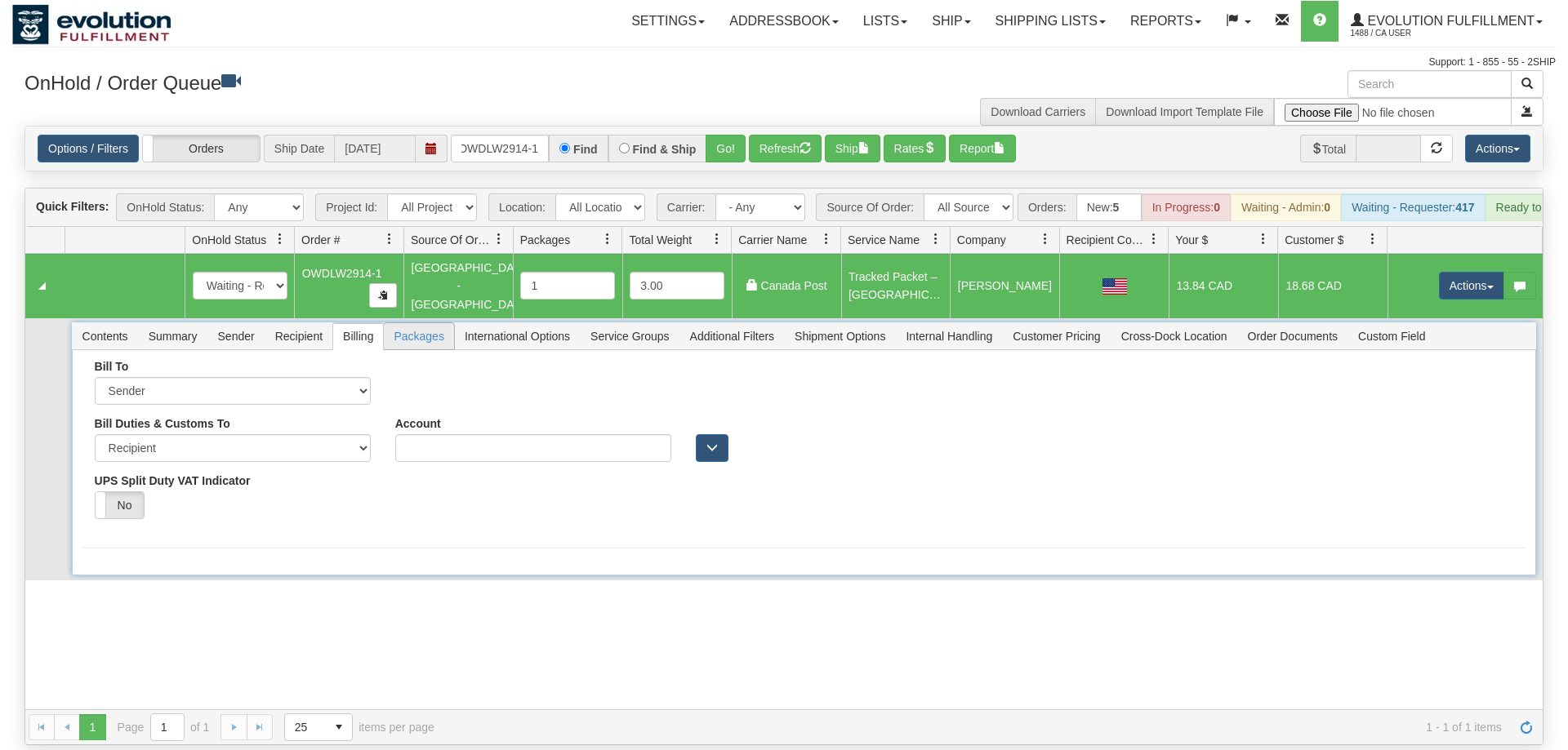
click at [433, 323] on span "Packages" at bounding box center [418, 336] width 69 height 26
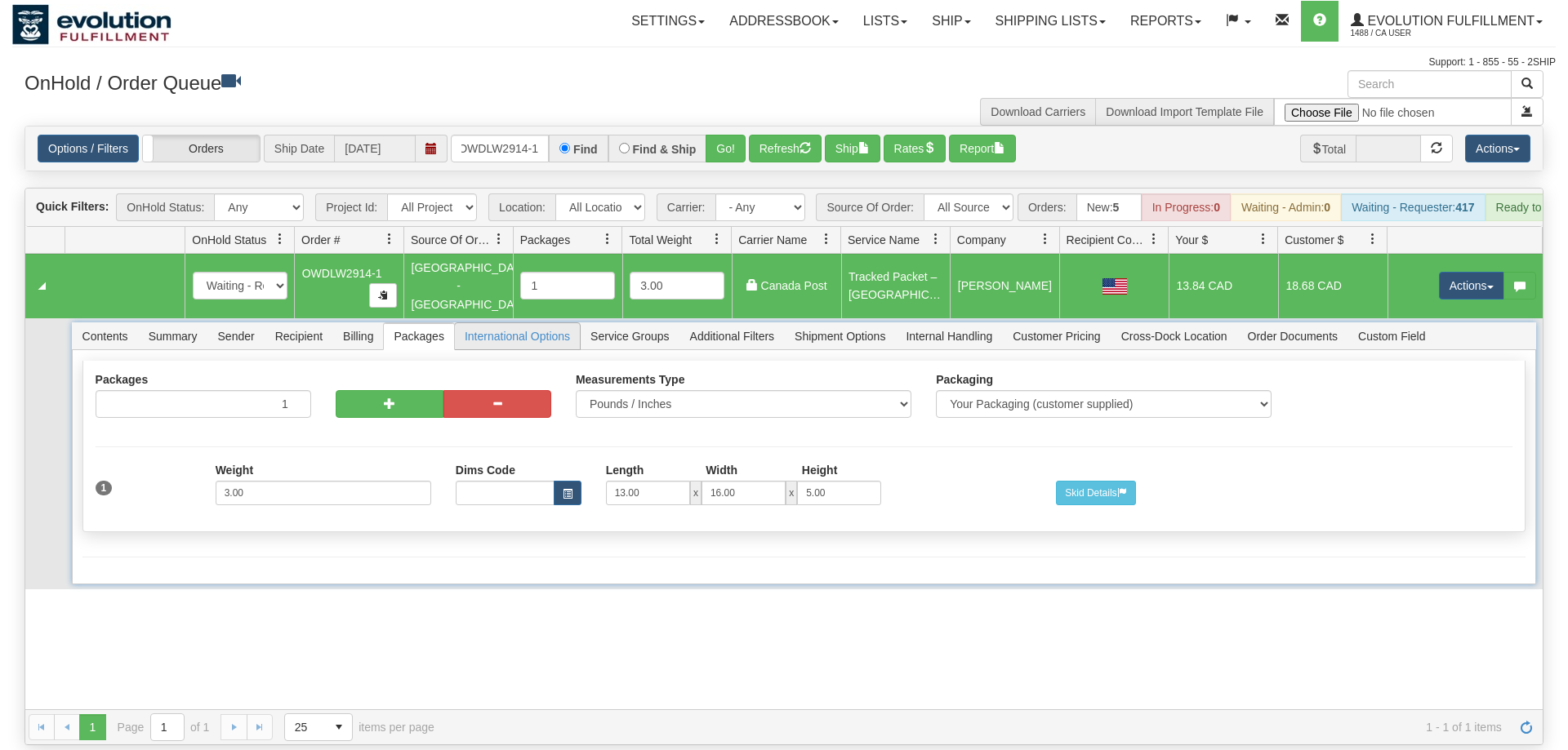
click at [490, 323] on span "International Options" at bounding box center [517, 336] width 125 height 26
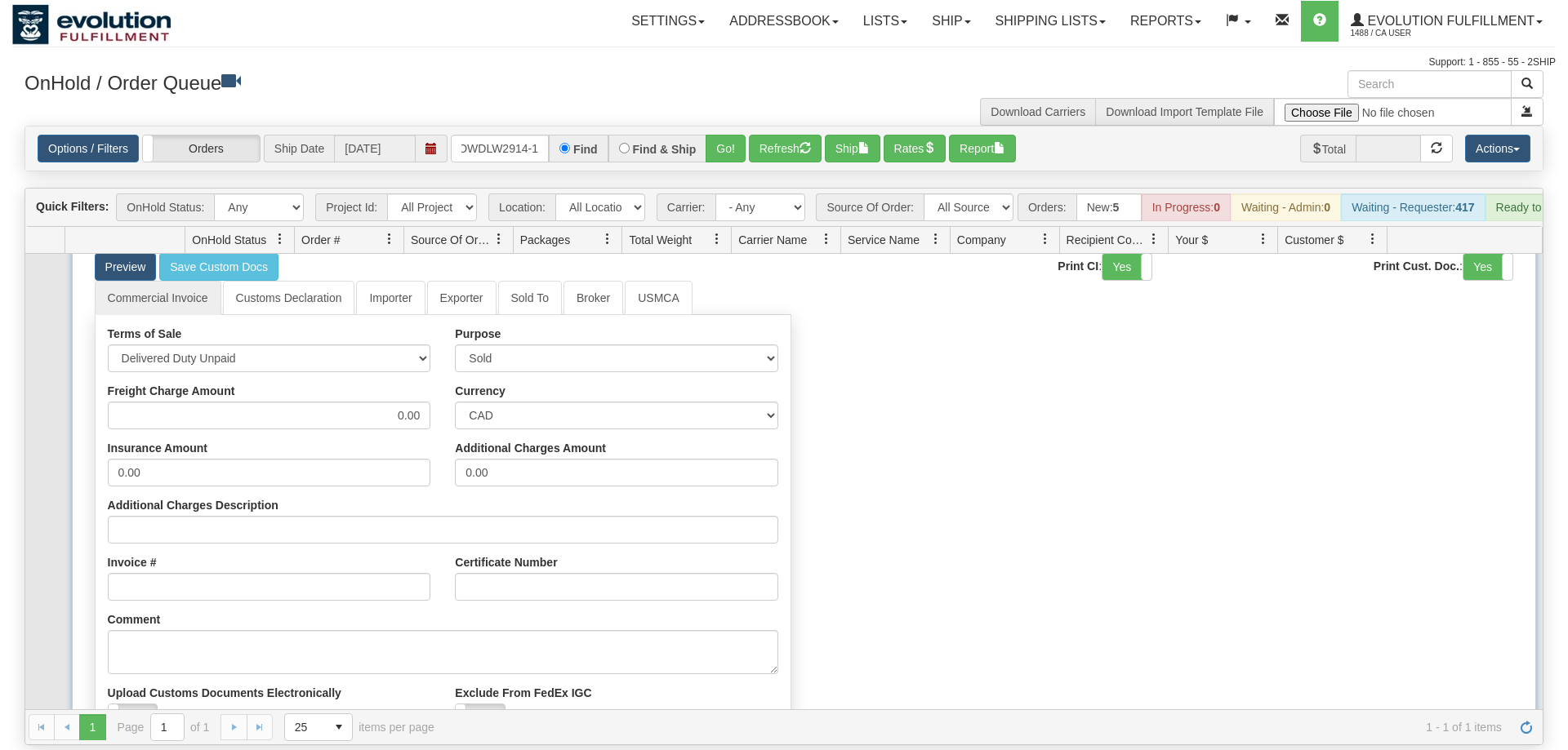
scroll to position [0, 0]
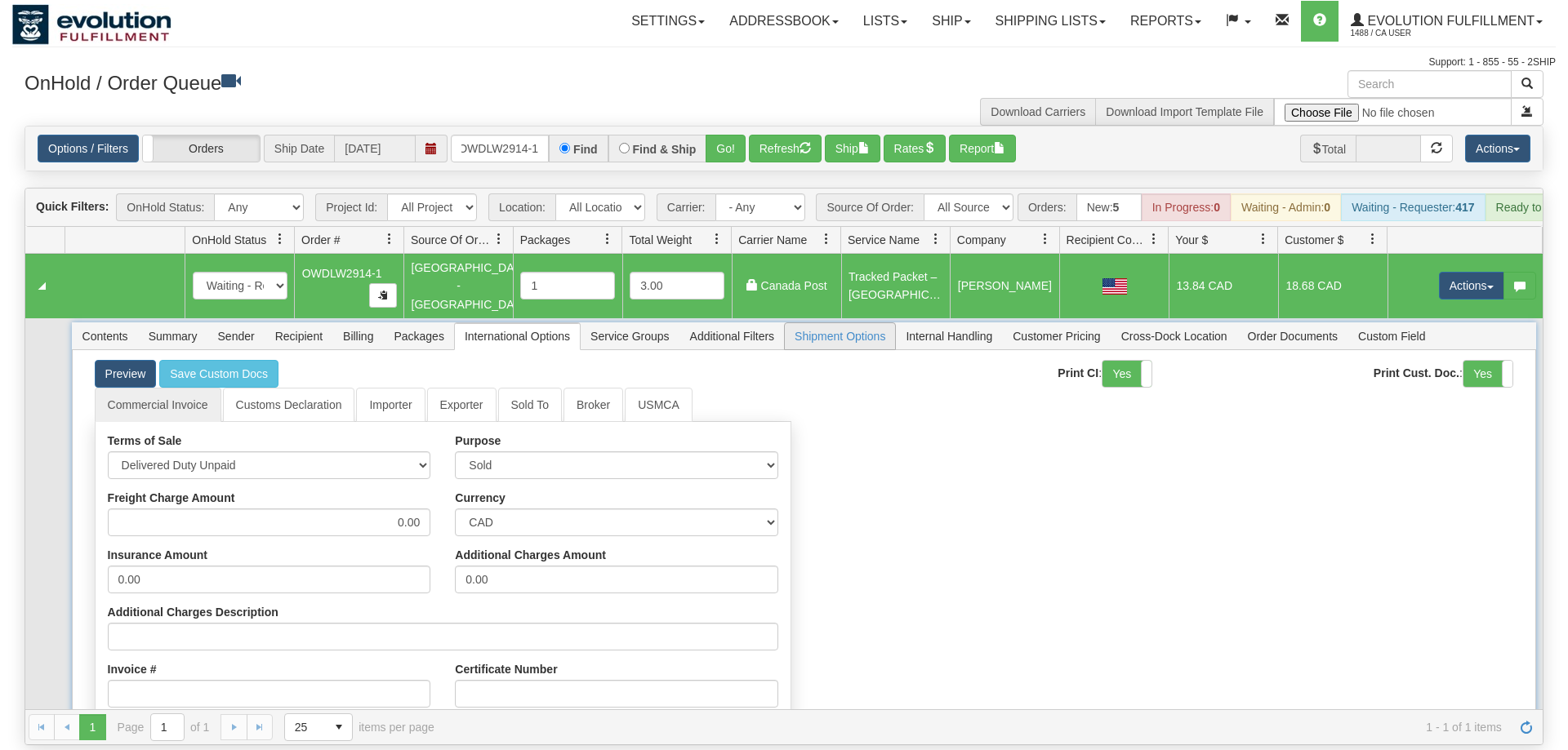
click at [823, 323] on span "Shipment Options" at bounding box center [840, 336] width 111 height 26
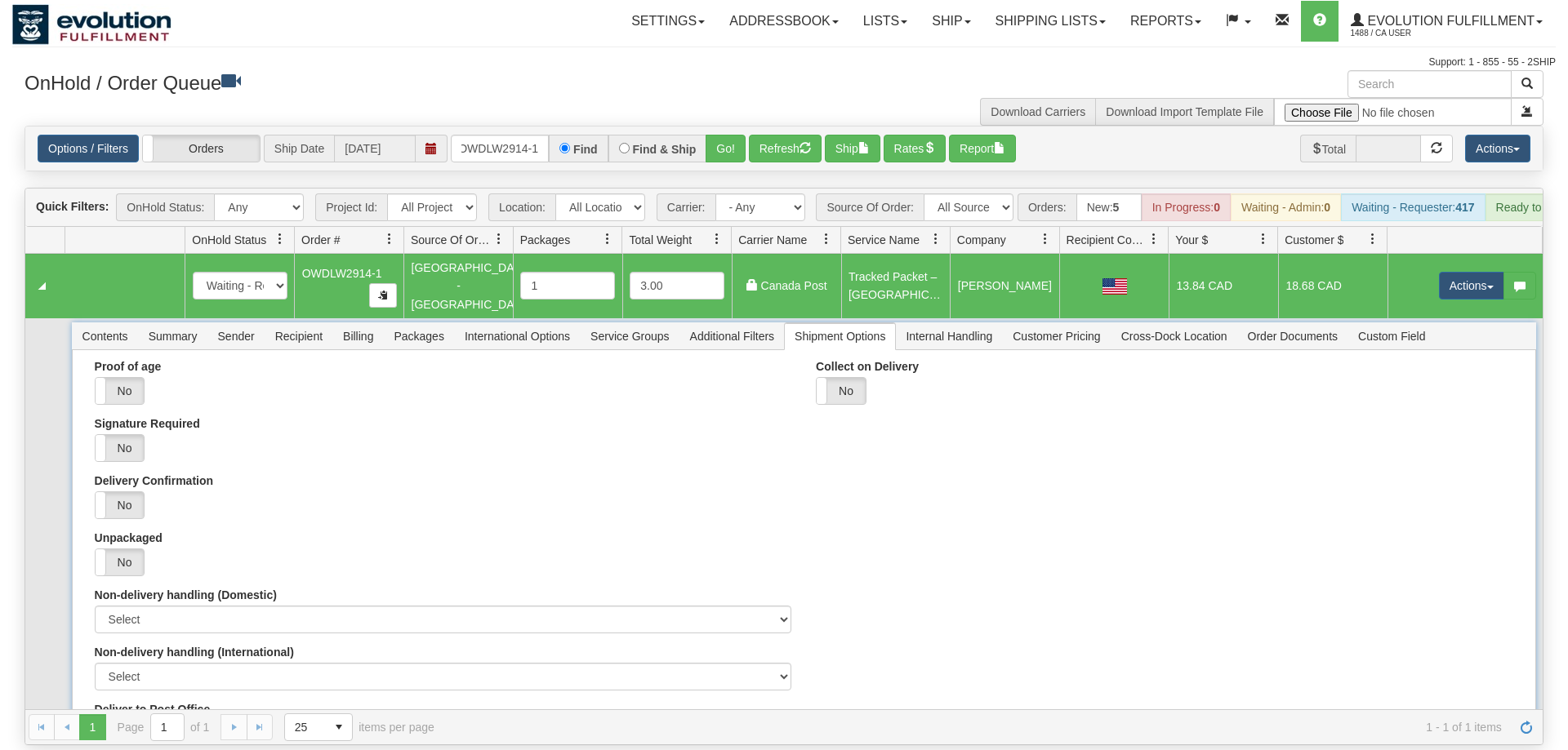
scroll to position [94, 0]
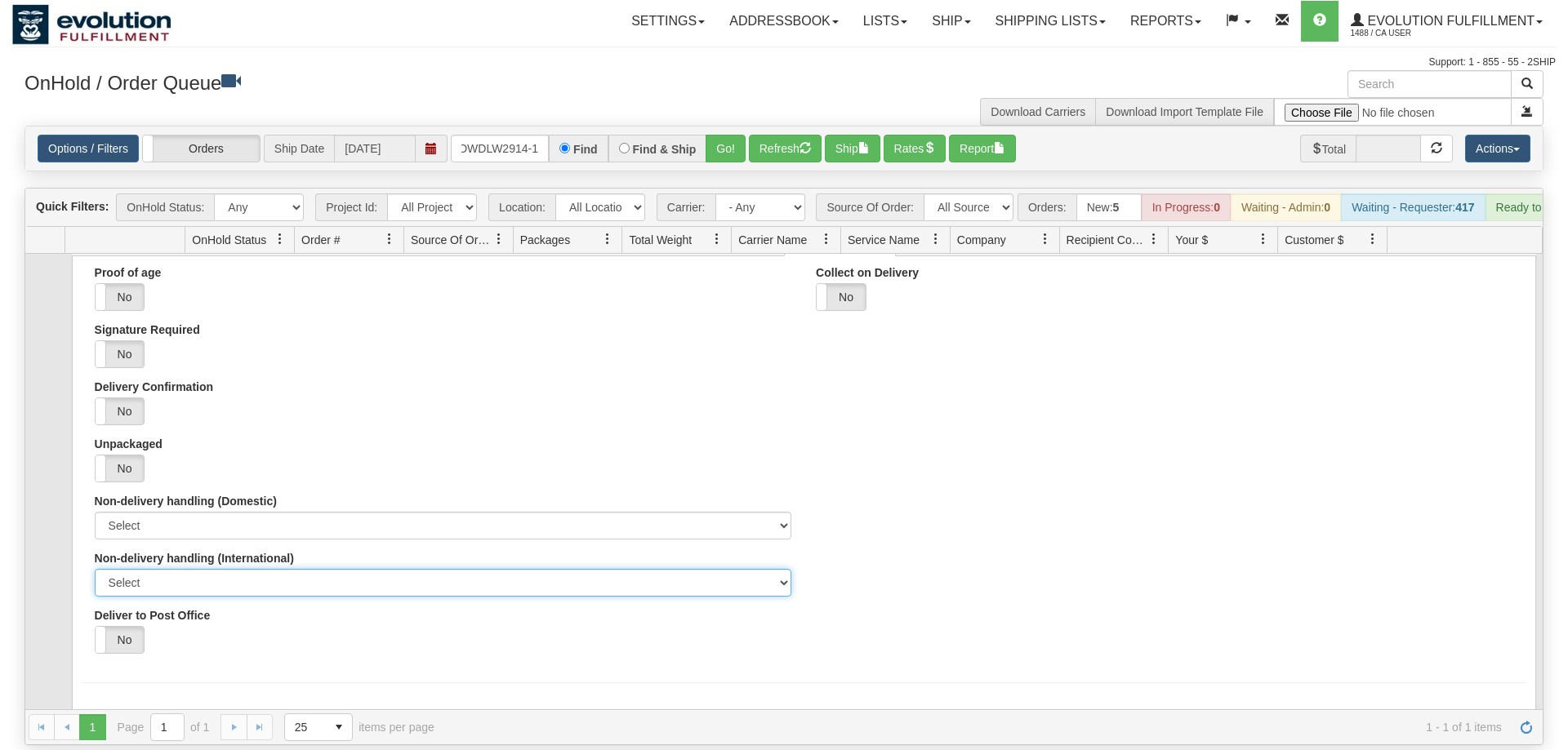
click at [95, 569] on select "Select Return At Sender's Expense Return To Sender Abandon" at bounding box center [444, 583] width 698 height 28
select select "2"
click option "Return To Sender" at bounding box center [0, 0] width 0 height 0
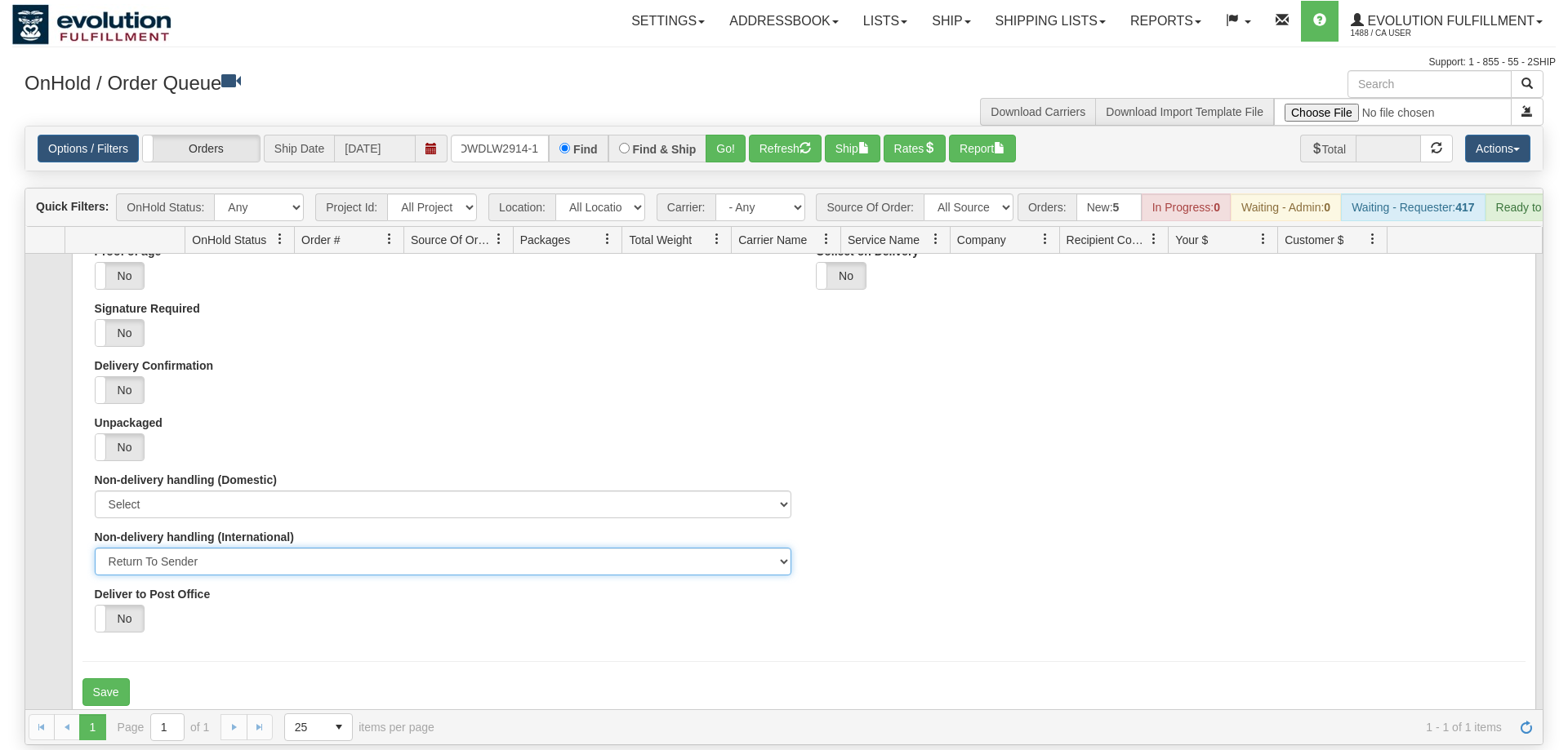
scroll to position [122, 0]
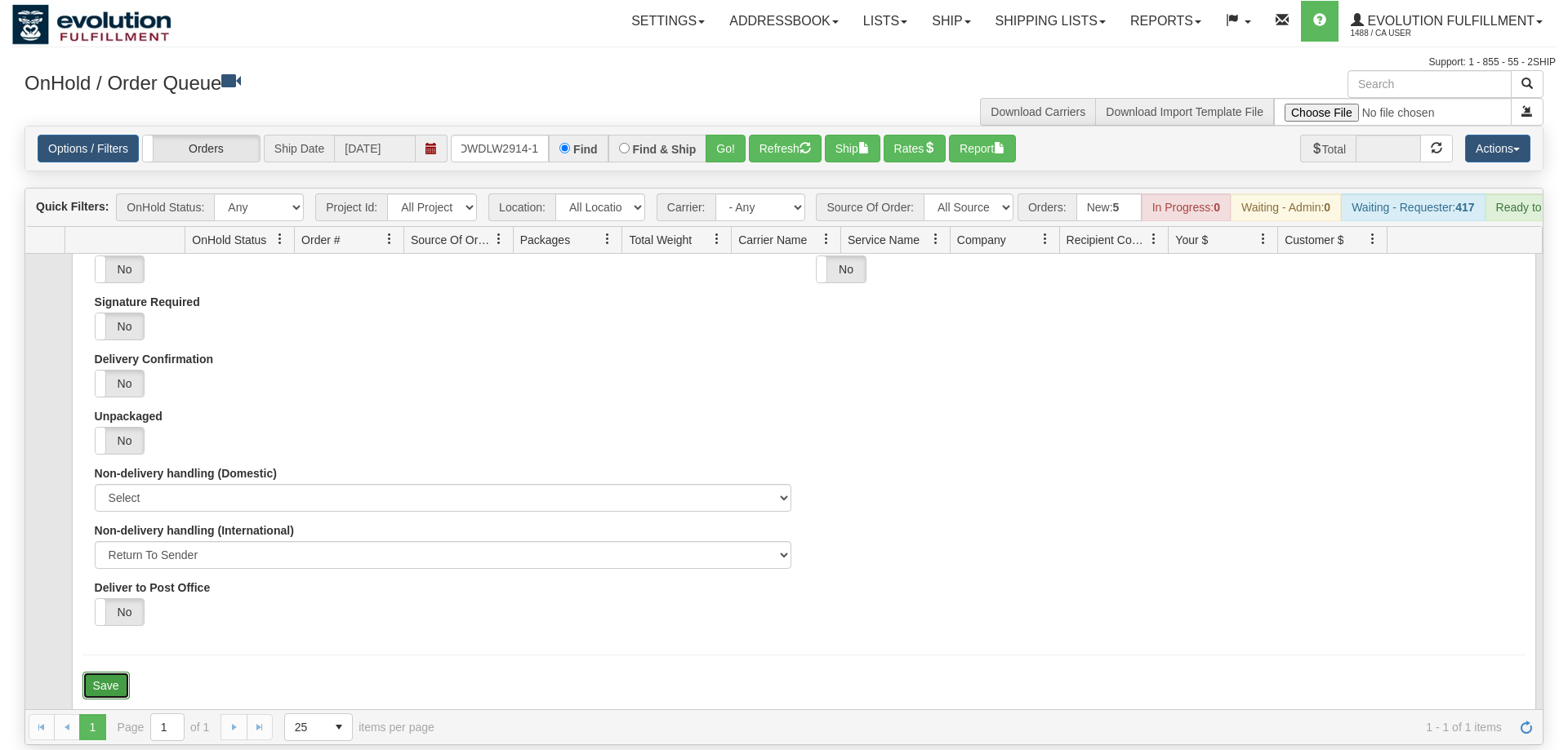
click at [123, 671] on button "Save" at bounding box center [106, 685] width 47 height 28
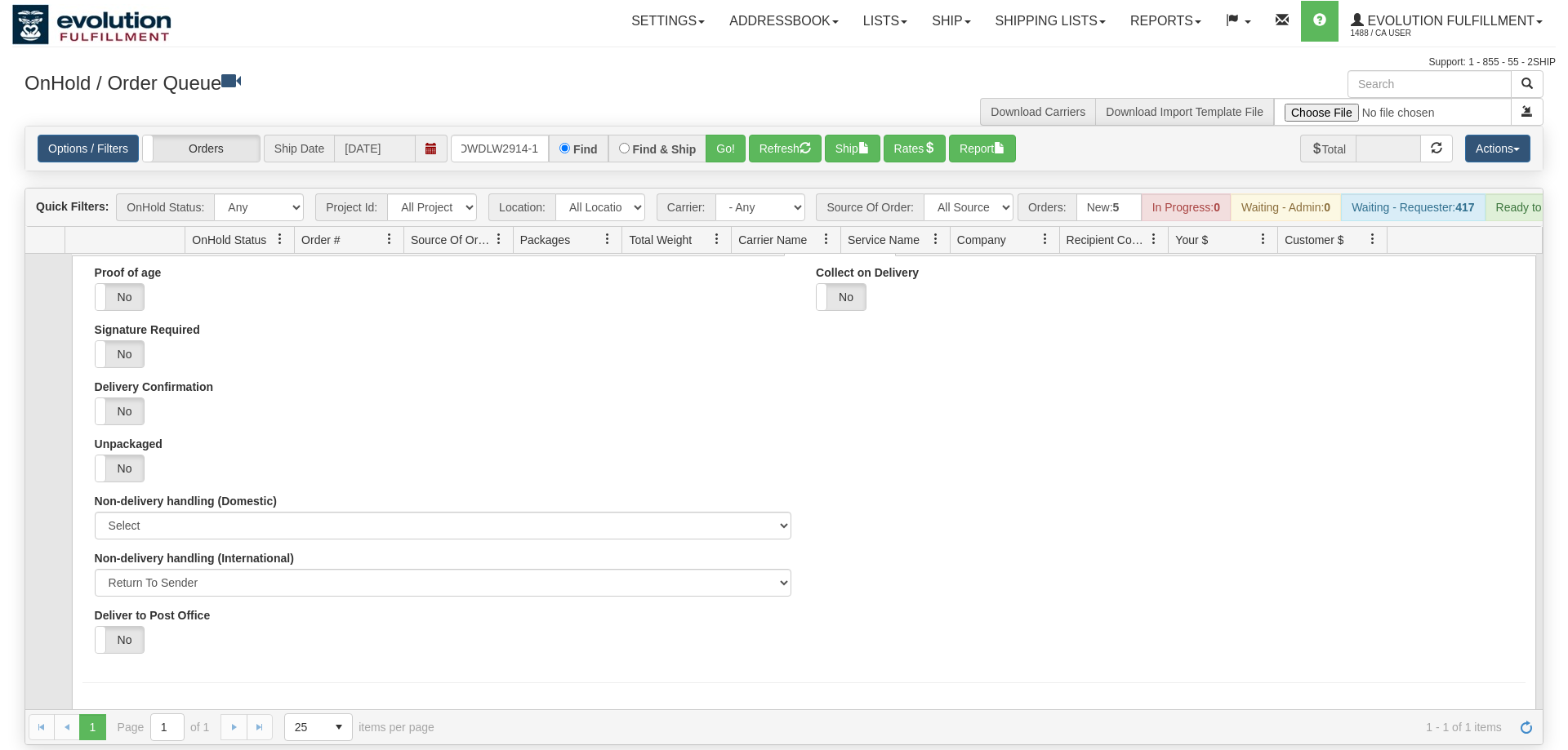
scroll to position [0, 0]
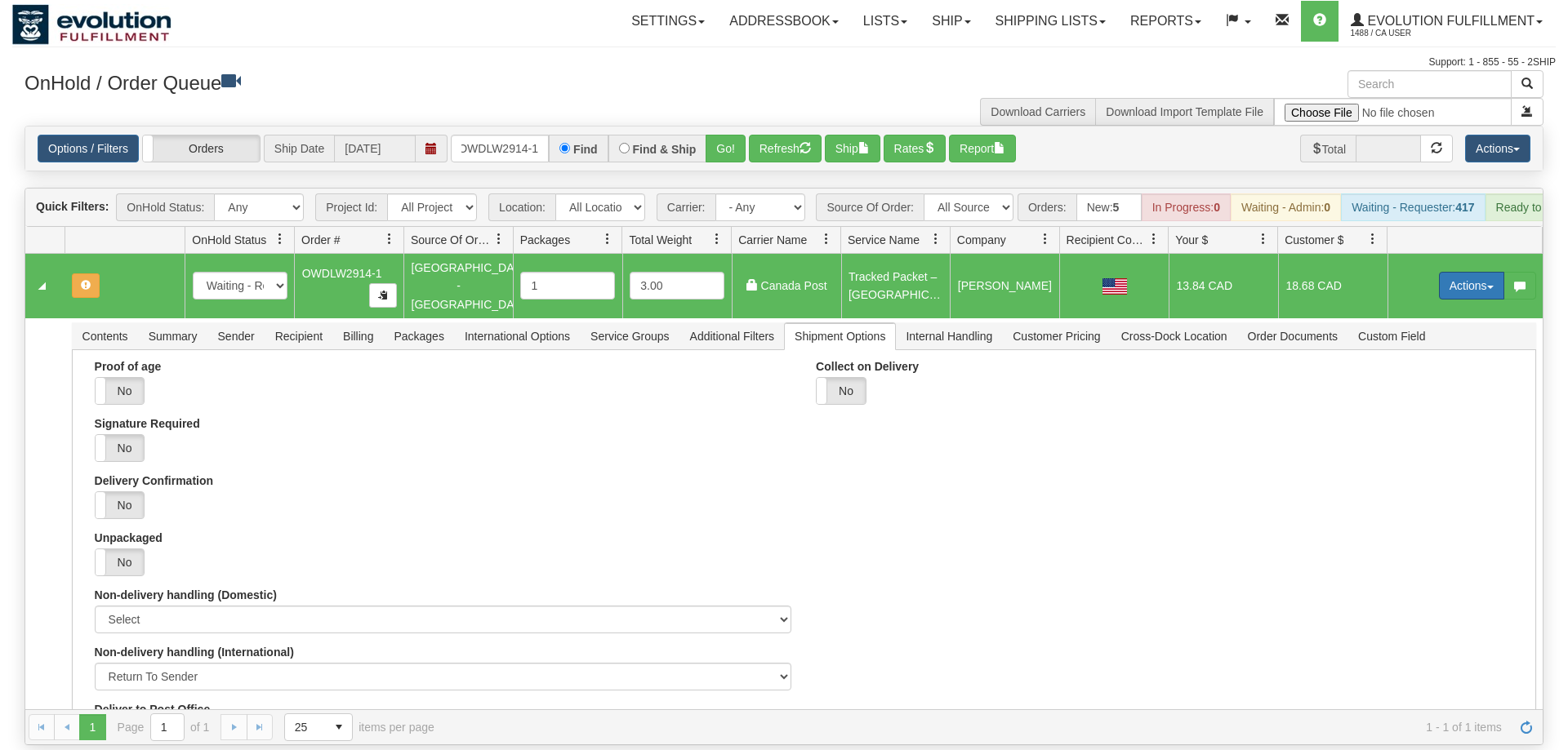
click at [1457, 272] on button "Actions" at bounding box center [1471, 286] width 66 height 28
click at [1439, 331] on span "Refresh Rates" at bounding box center [1431, 337] width 84 height 13
drag, startPoint x: 1455, startPoint y: 261, endPoint x: 1467, endPoint y: 254, distance: 13.9
click at [1461, 272] on button "Actions" at bounding box center [1471, 286] width 66 height 28
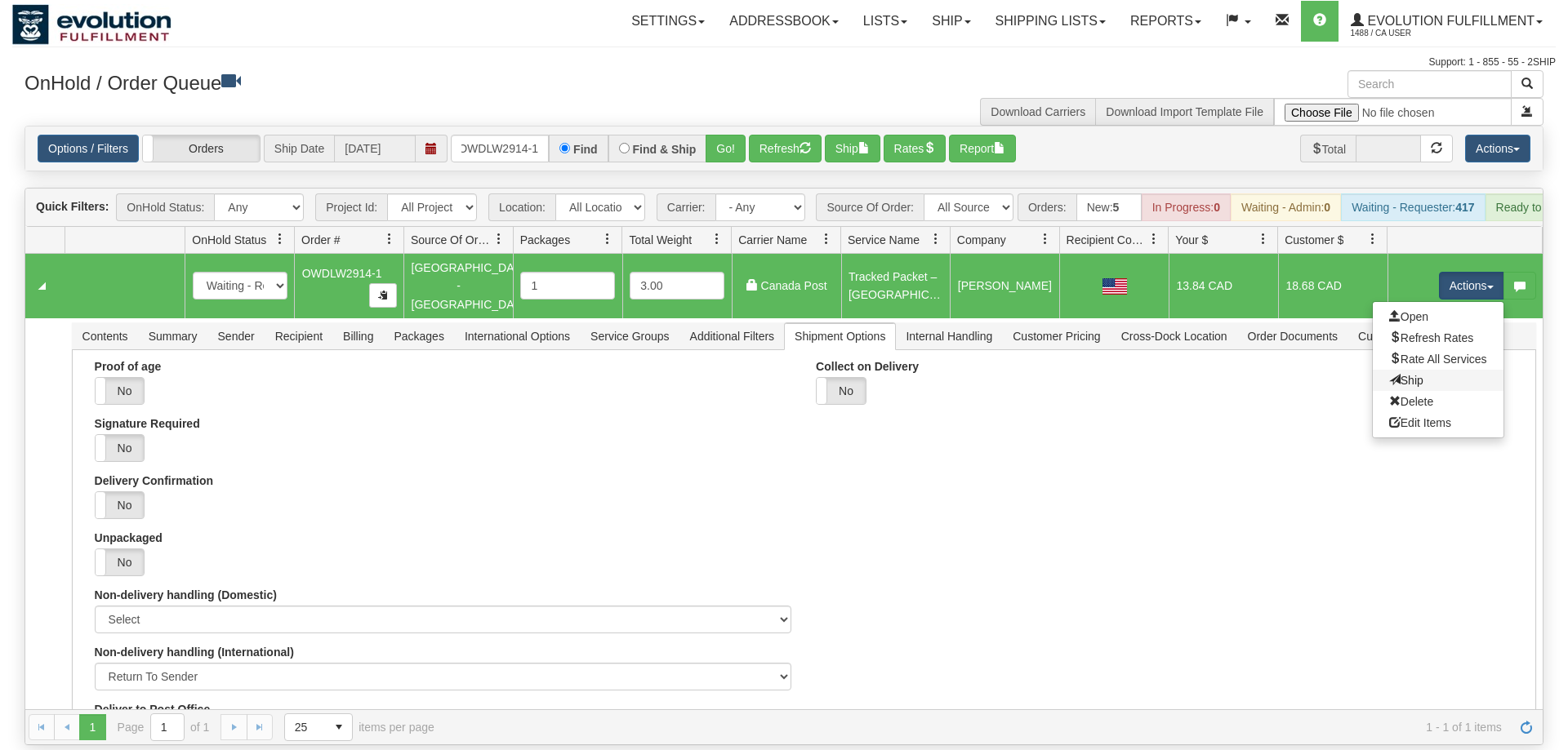
click at [1435, 369] on link "Ship" at bounding box center [1438, 380] width 130 height 22
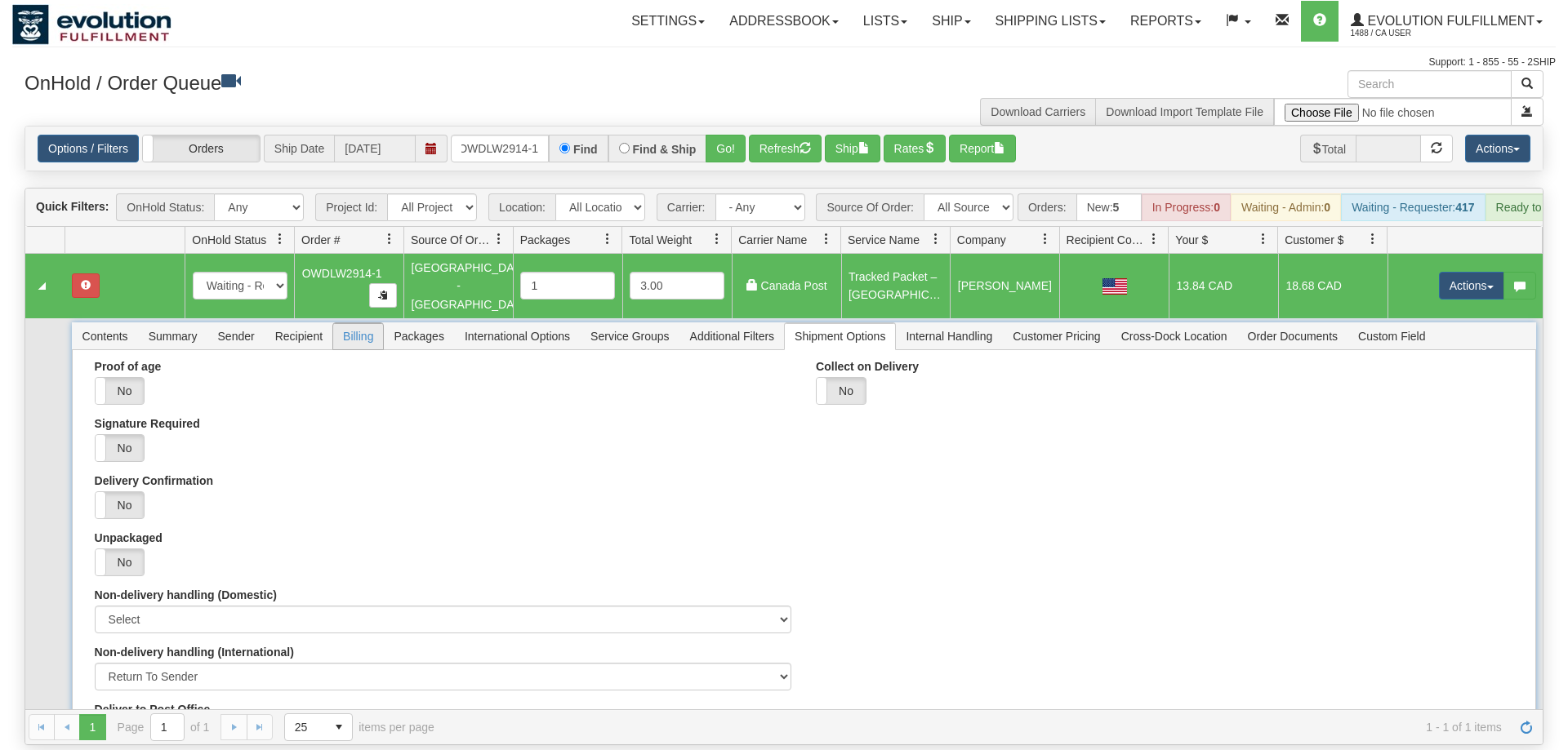
click at [358, 323] on span "Billing" at bounding box center [358, 336] width 50 height 26
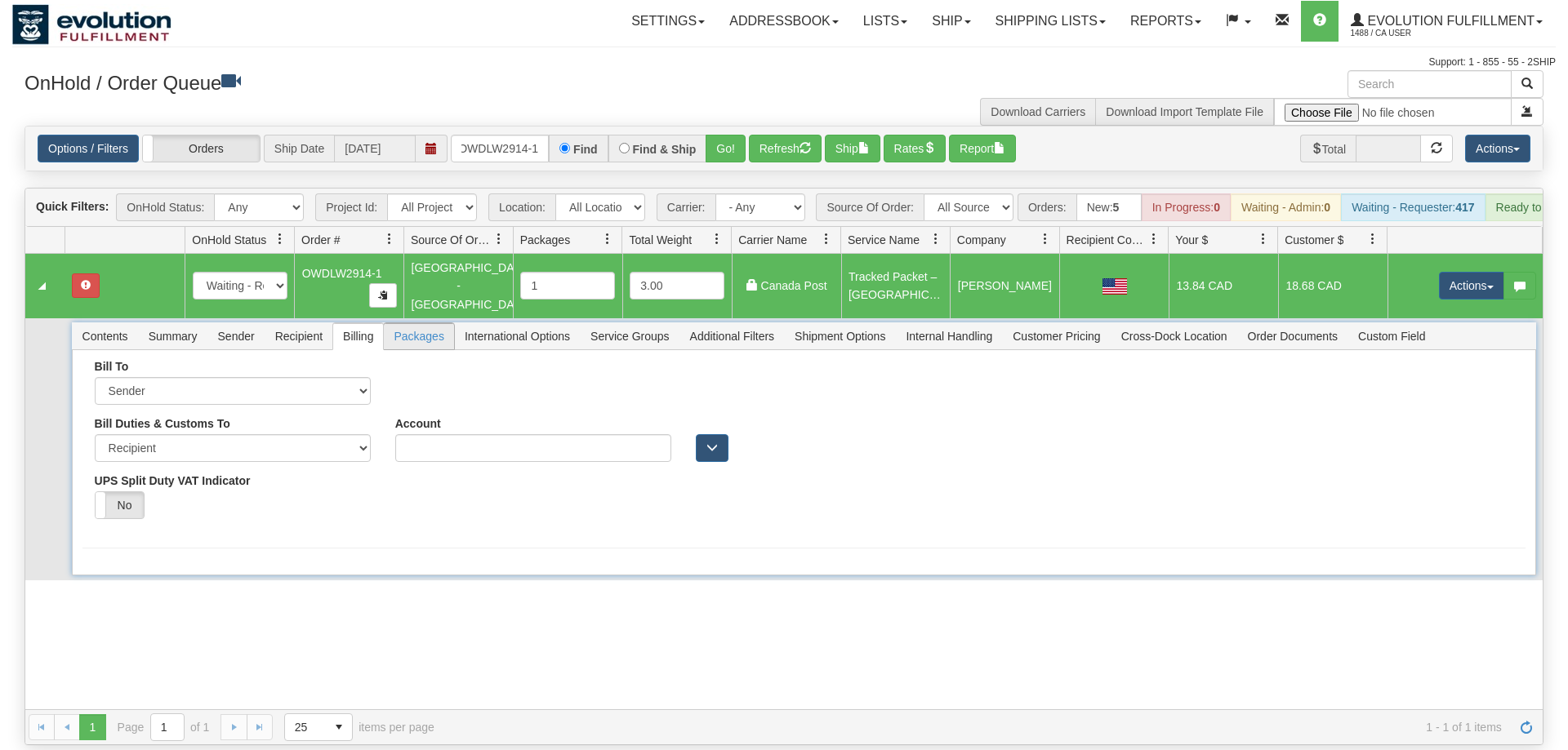
click at [435, 323] on span "Packages" at bounding box center [418, 336] width 69 height 26
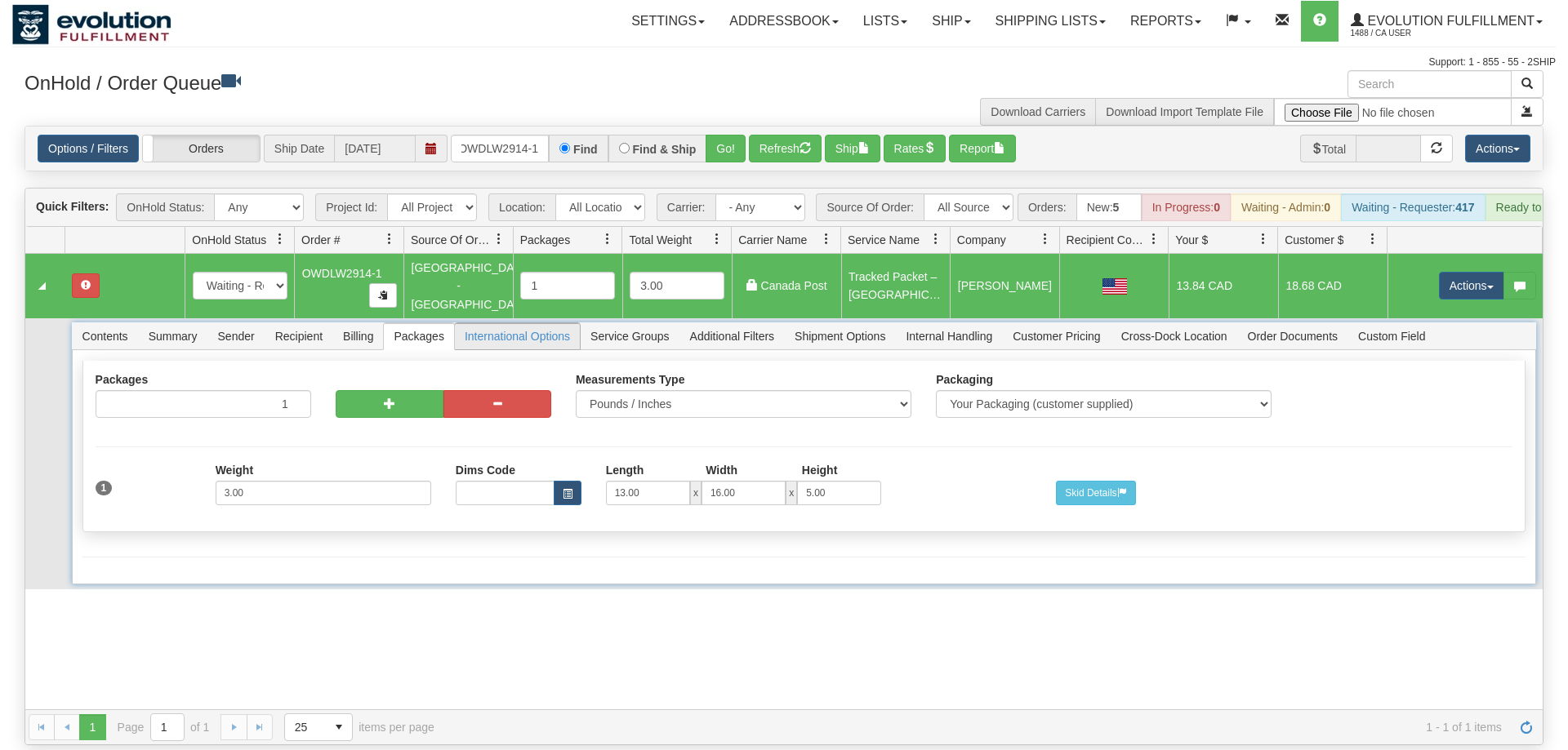
click at [501, 323] on span "International Options" at bounding box center [517, 336] width 125 height 26
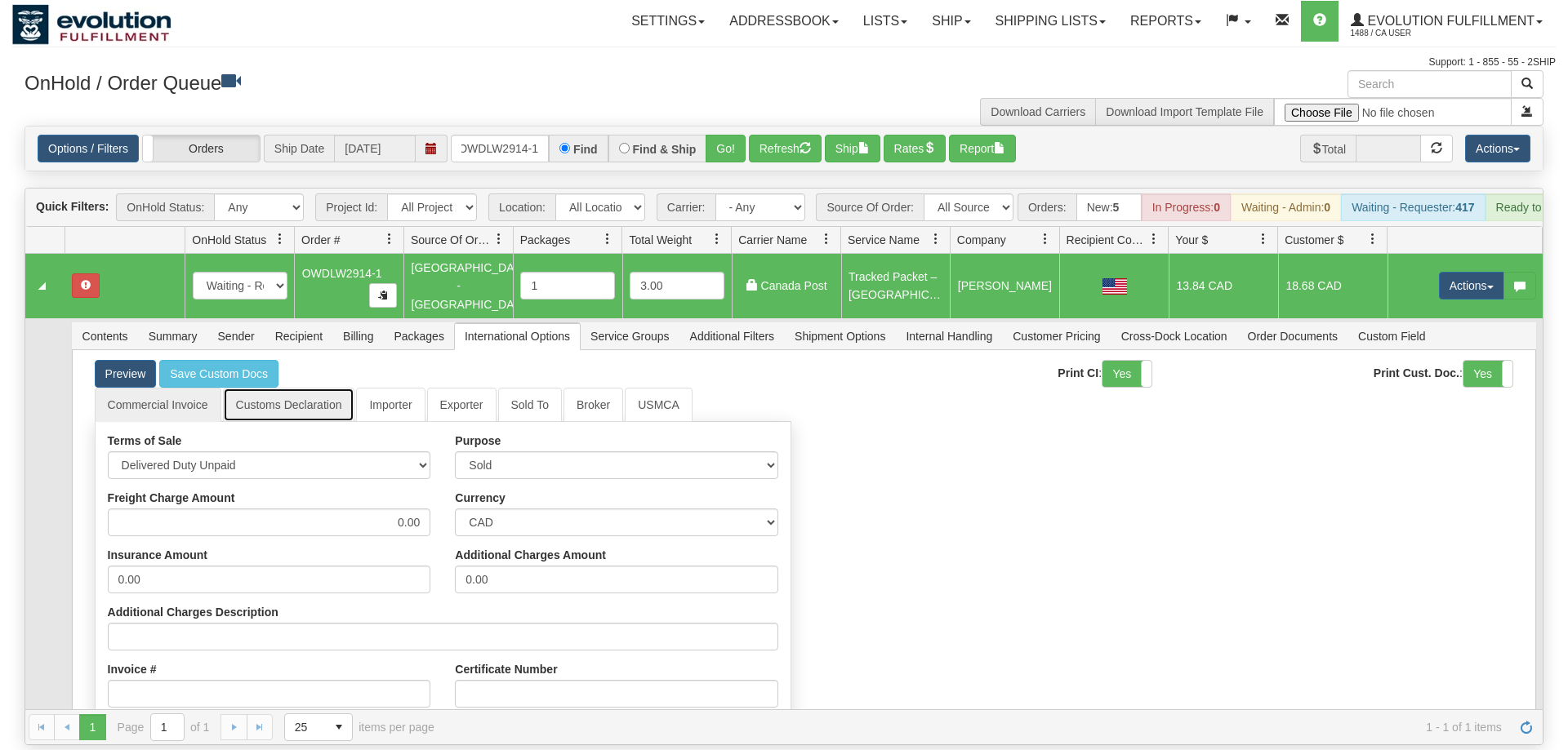
click at [300, 388] on link "Customs Declaration" at bounding box center [288, 405] width 132 height 35
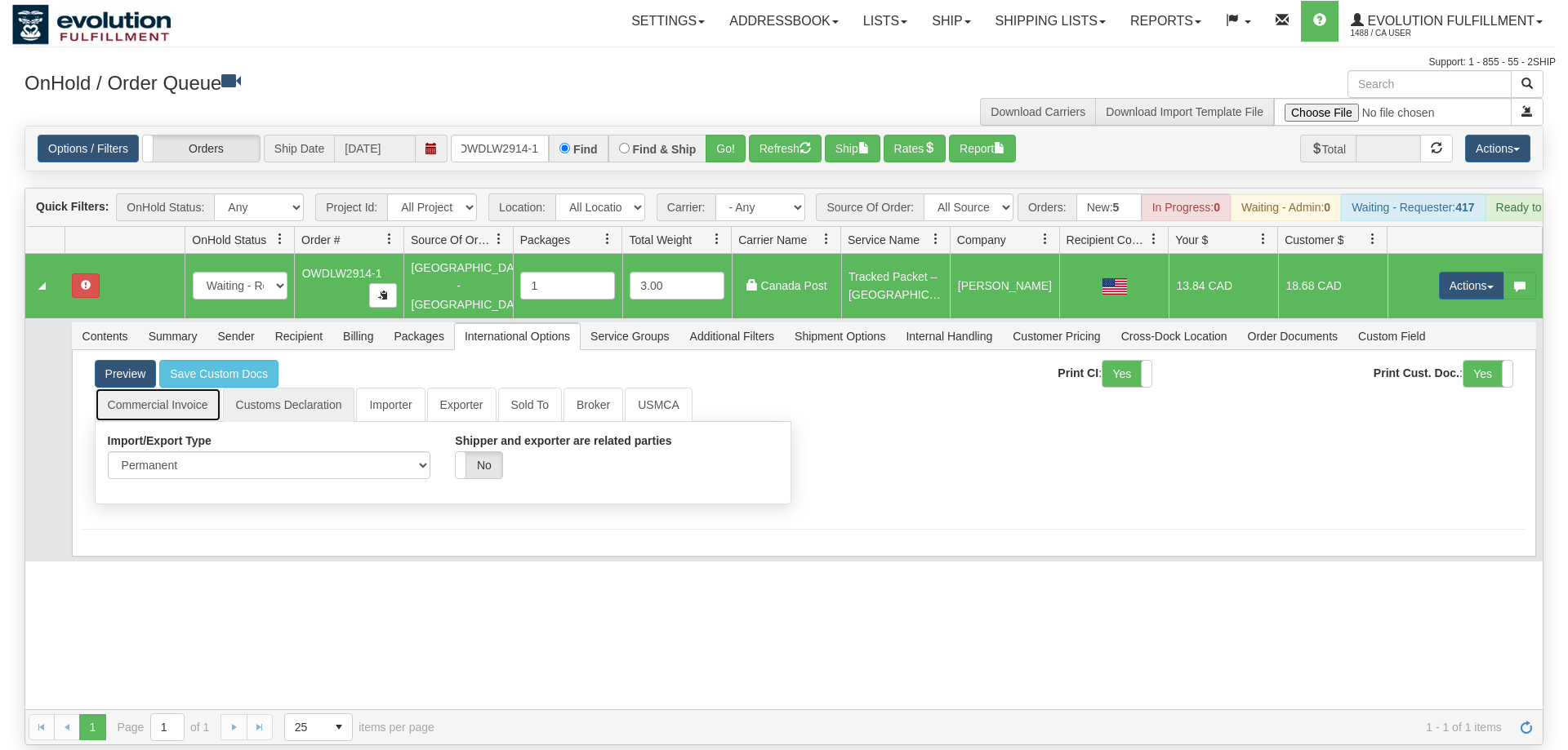
click at [154, 388] on link "Commercial Invoice" at bounding box center [158, 405] width 127 height 35
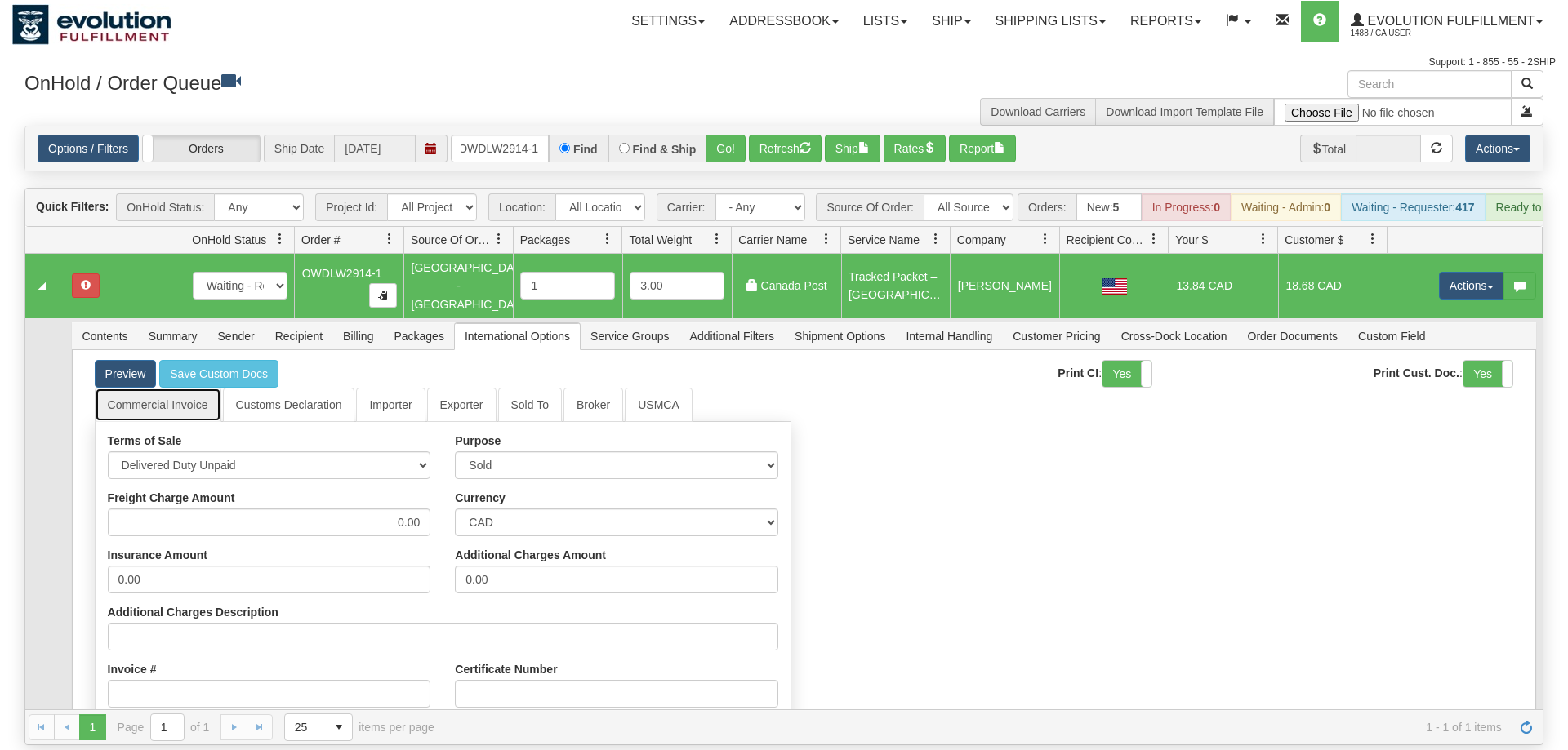
scroll to position [263, 0]
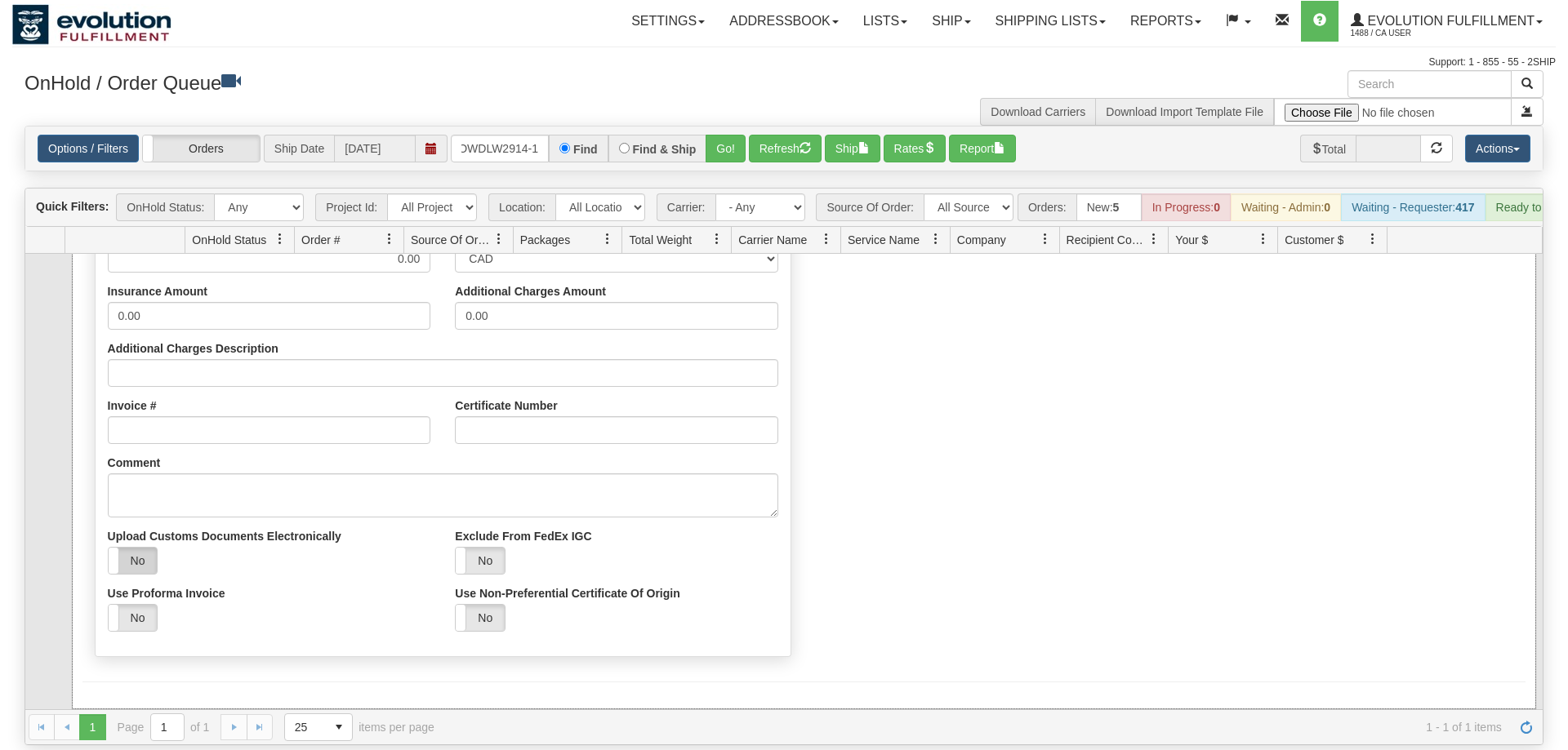
click at [153, 548] on label "No" at bounding box center [133, 561] width 49 height 26
click at [144, 548] on label "Yes" at bounding box center [133, 561] width 49 height 26
click at [101, 698] on button "Save" at bounding box center [106, 712] width 47 height 28
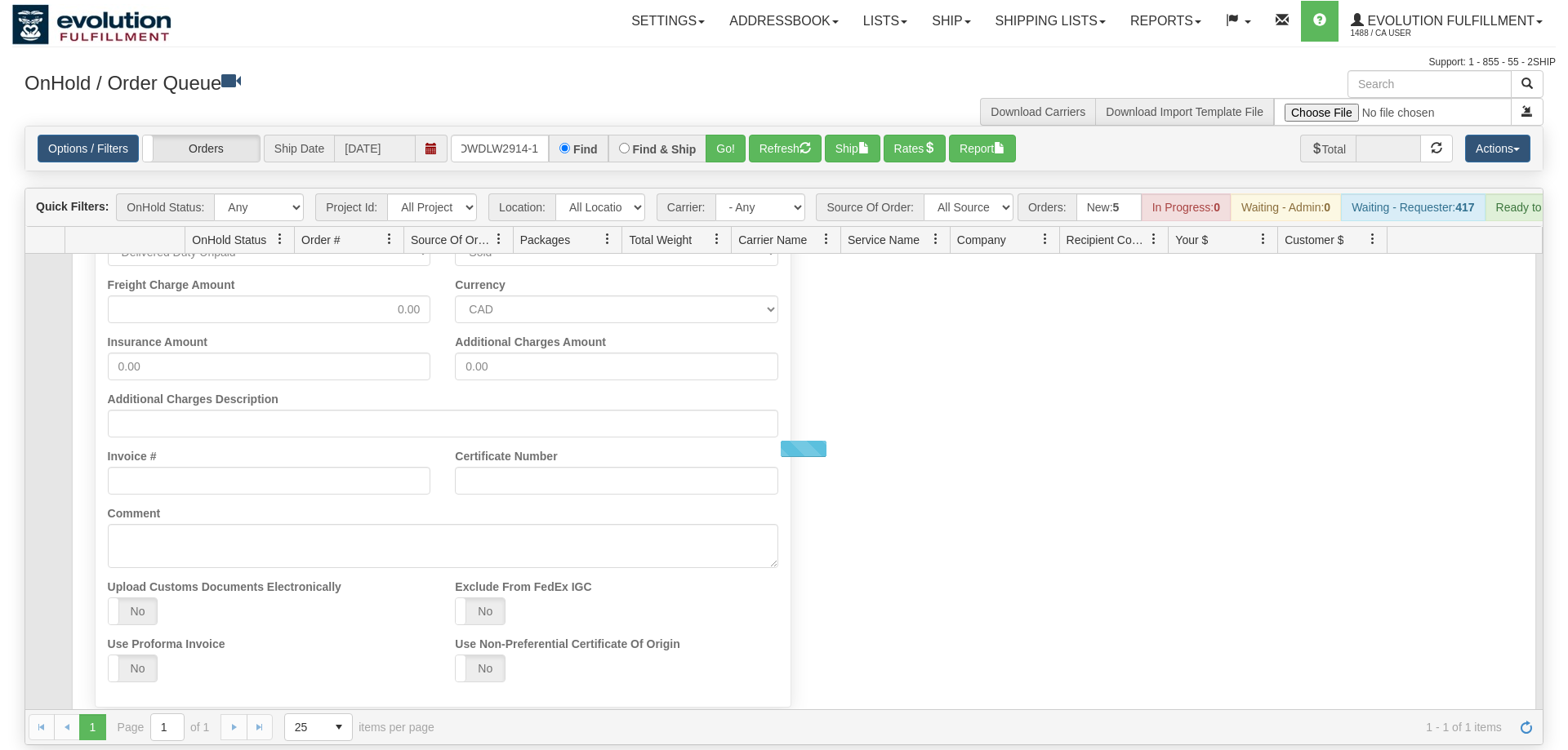
scroll to position [0, 0]
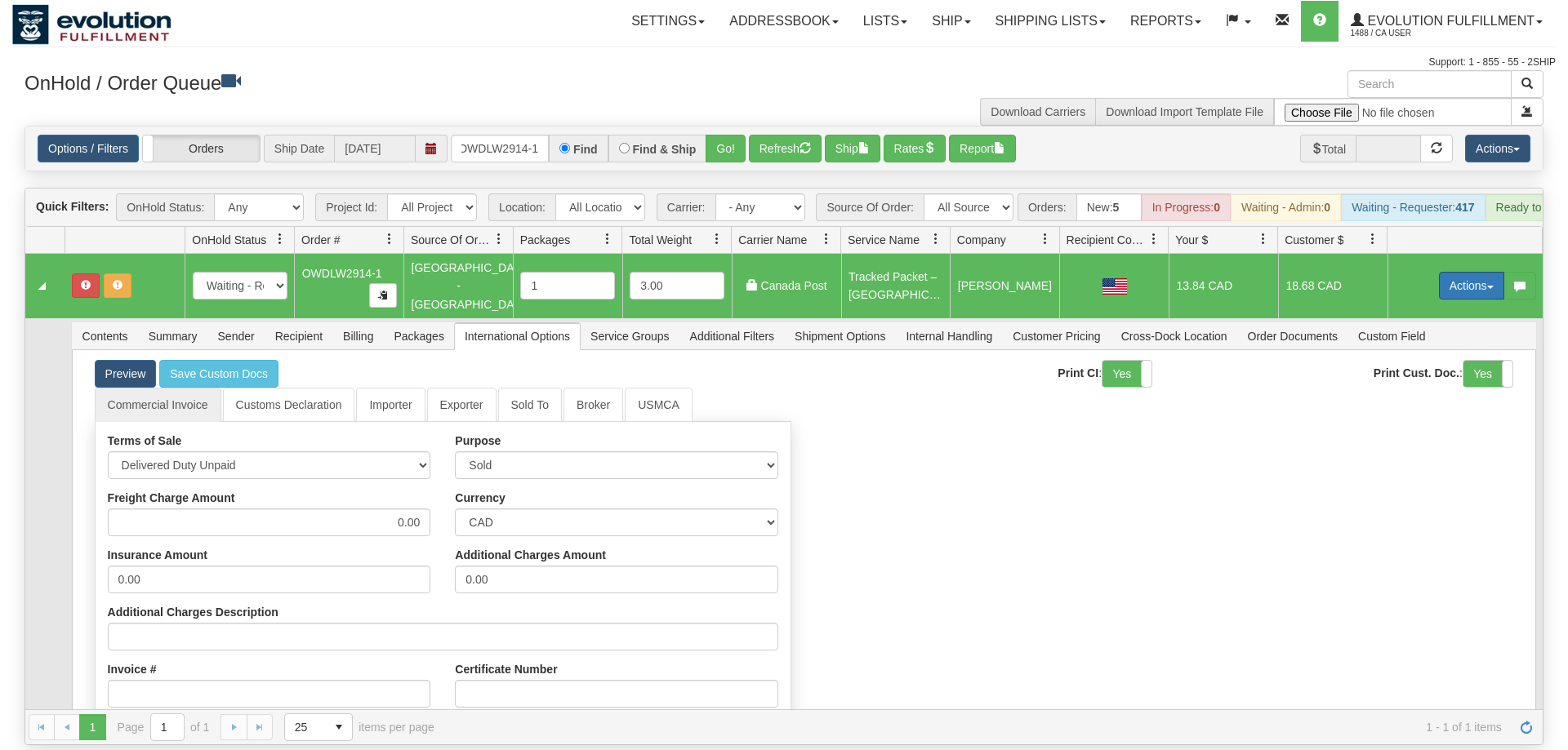
click at [1449, 272] on button "Actions" at bounding box center [1471, 286] width 66 height 28
click at [1443, 331] on span "Refresh Rates" at bounding box center [1431, 337] width 84 height 13
click at [1470, 272] on button "Actions" at bounding box center [1471, 286] width 66 height 28
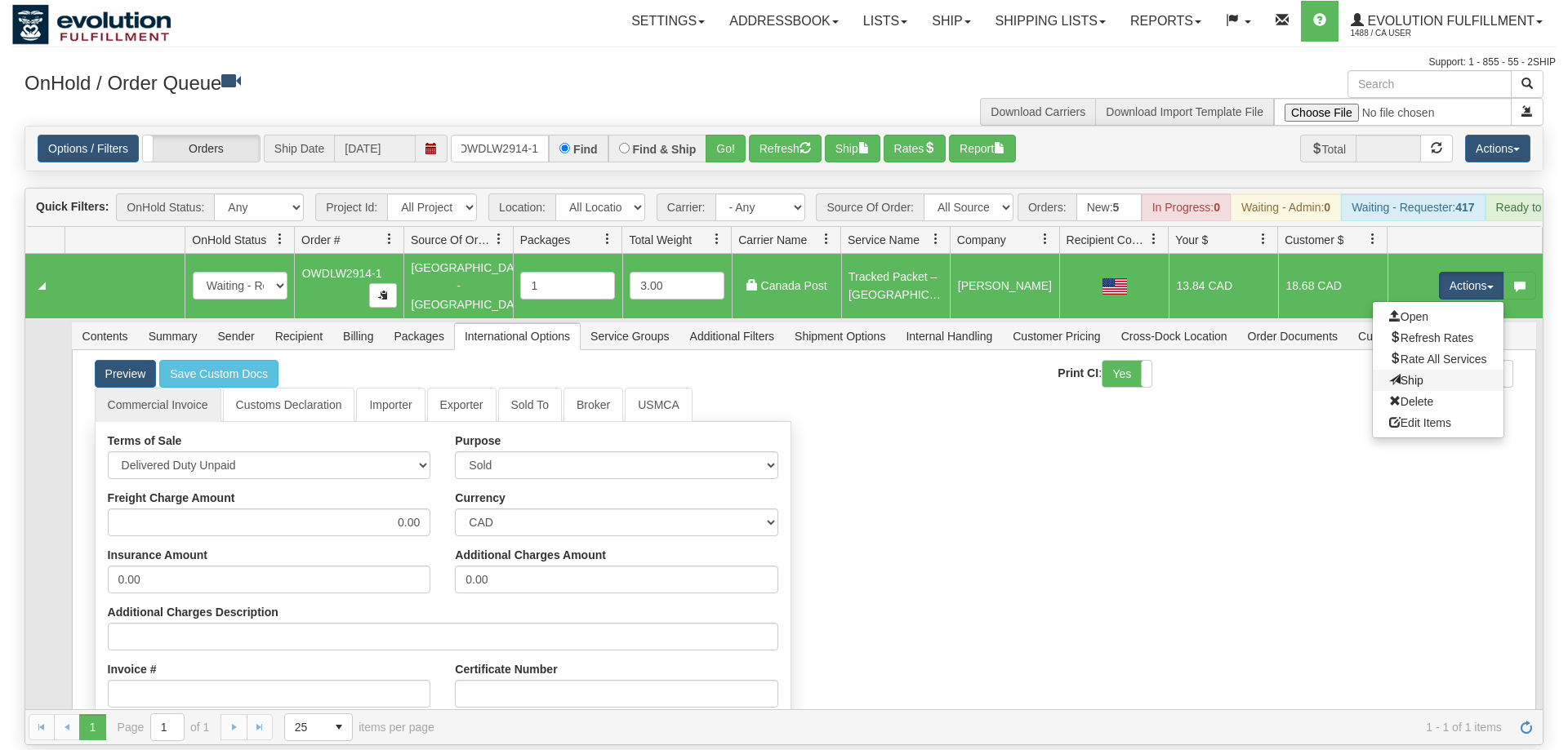
click at [1428, 369] on link "Ship" at bounding box center [1438, 380] width 130 height 22
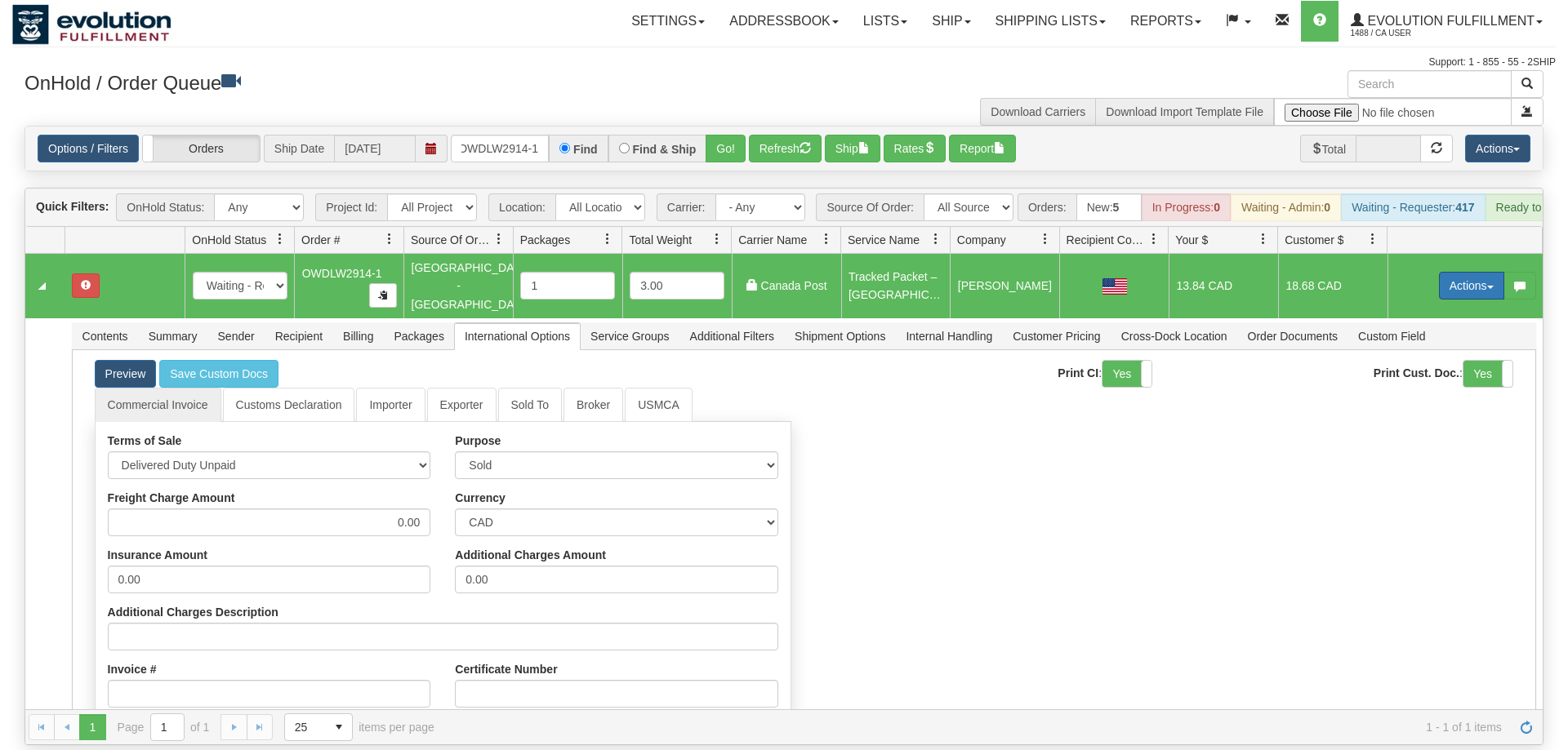
click at [1438, 272] on button "Actions" at bounding box center [1471, 286] width 66 height 28
click at [1427, 306] on link "Open" at bounding box center [1438, 317] width 130 height 22
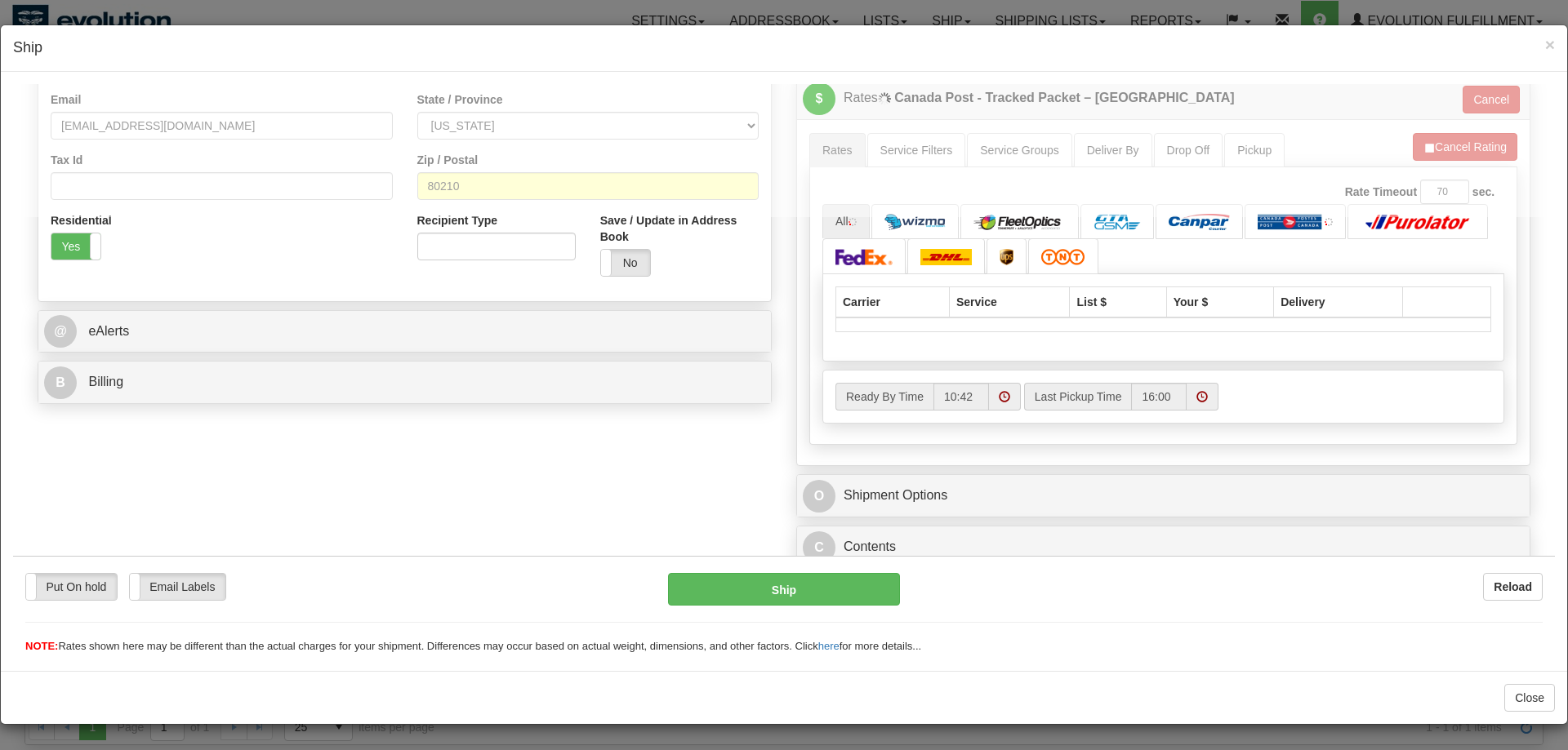
scroll to position [497, 0]
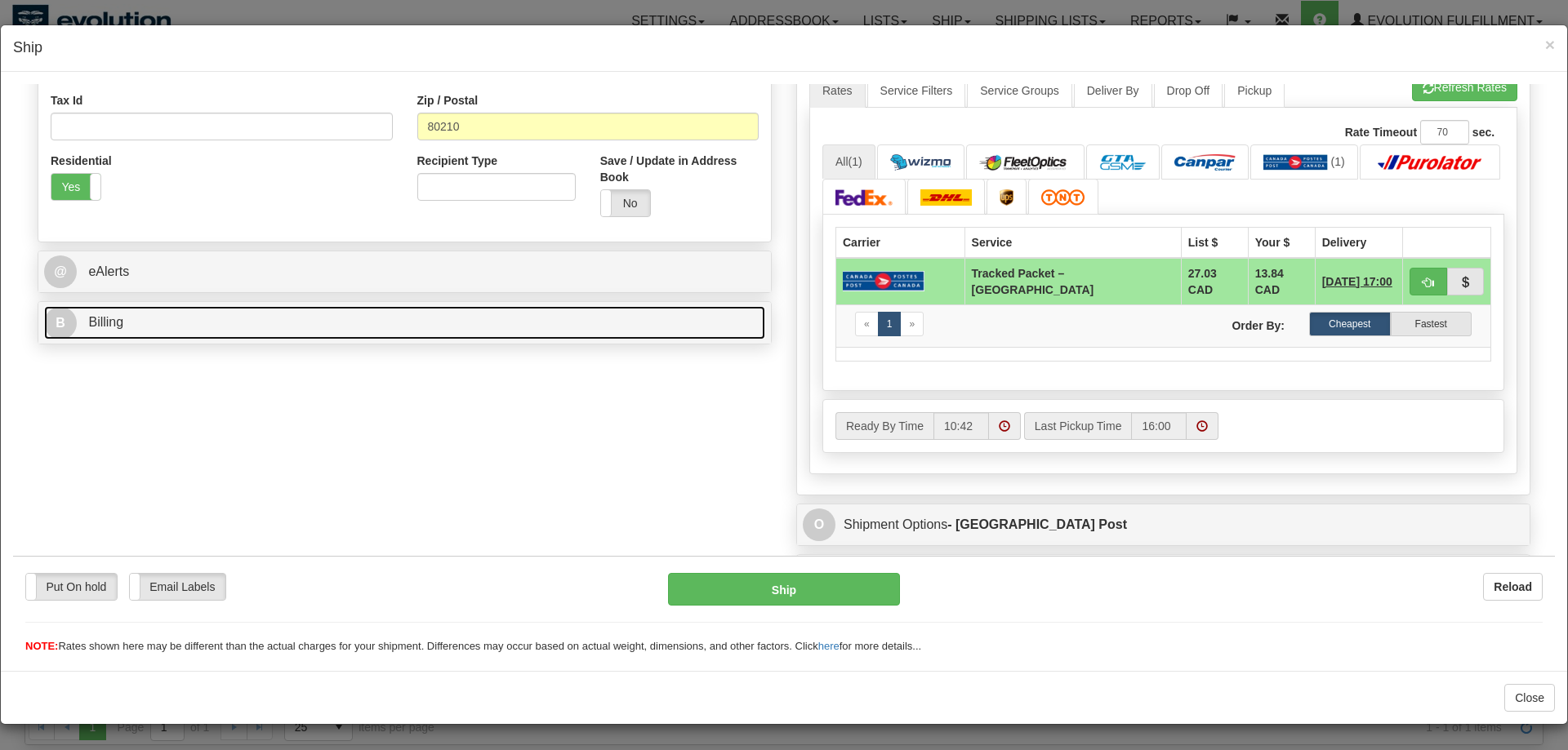
click at [509, 335] on link "B Billing" at bounding box center [404, 322] width 721 height 34
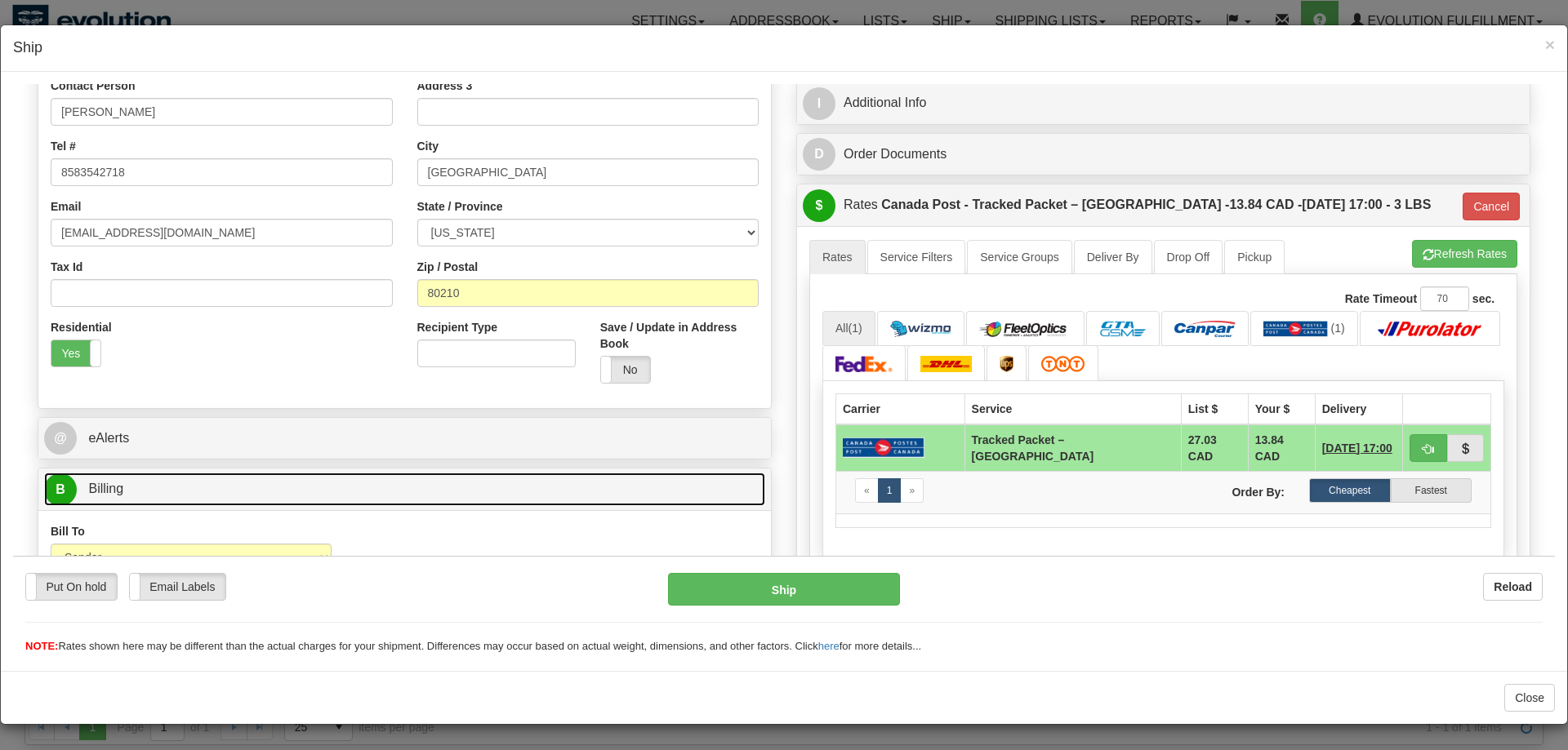
scroll to position [81, 0]
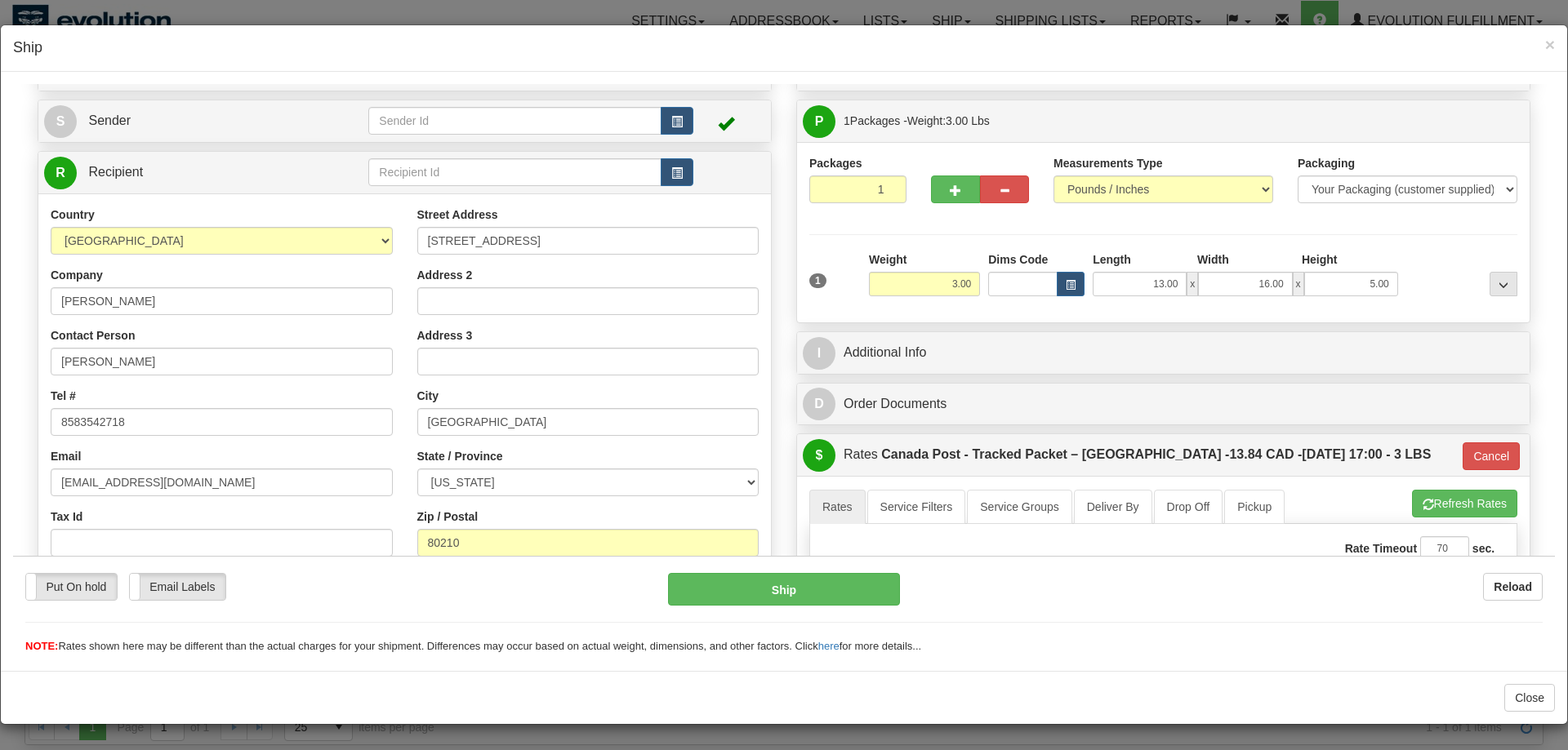
click at [955, 331] on div "Rate in Account Currency ARN AWG AUD AUS BHD BBD BFR BMD BRC BRL GBP UKL BND BG…" at bounding box center [1163, 560] width 758 height 1025
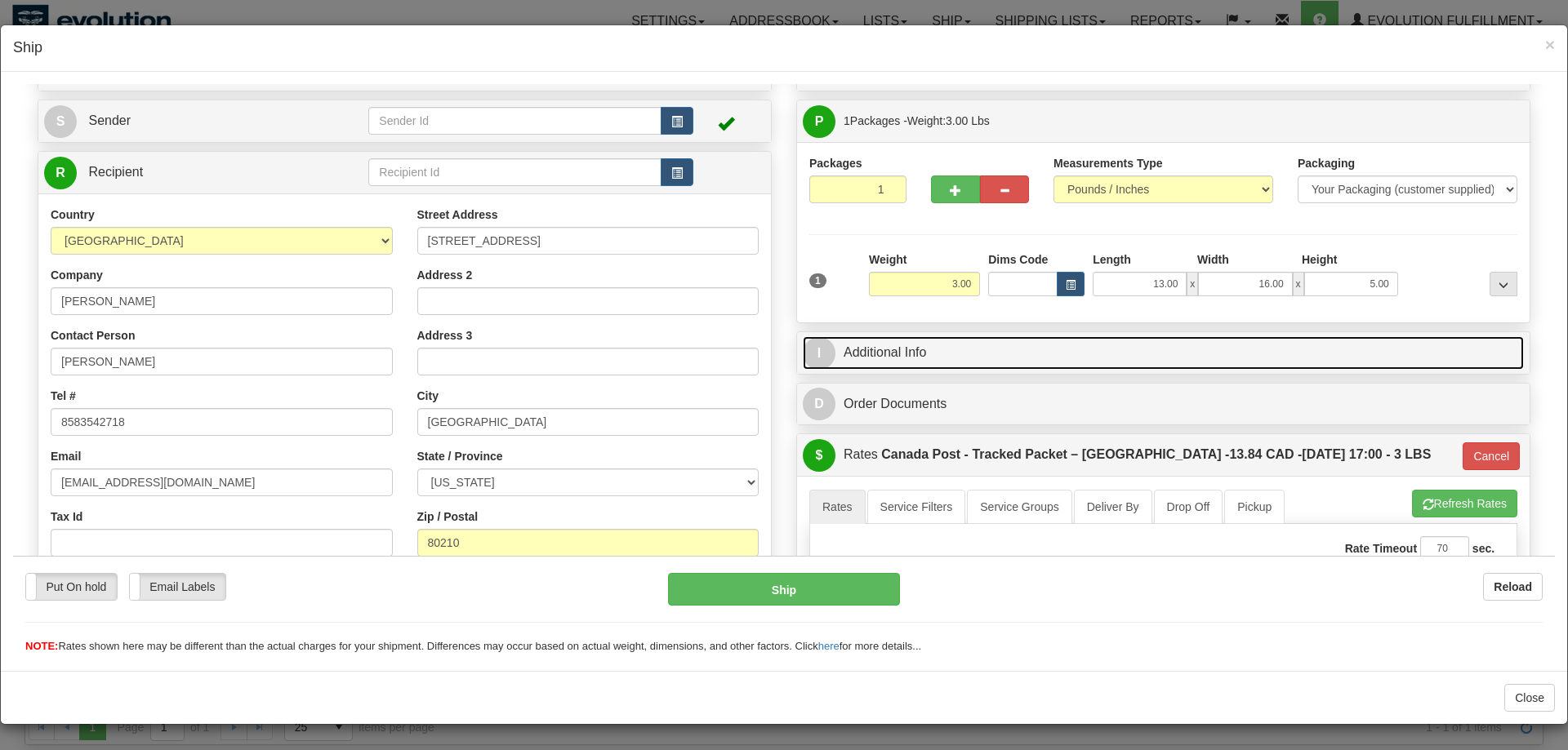
click at [953, 343] on link "I Additional Info" at bounding box center [1163, 352] width 721 height 34
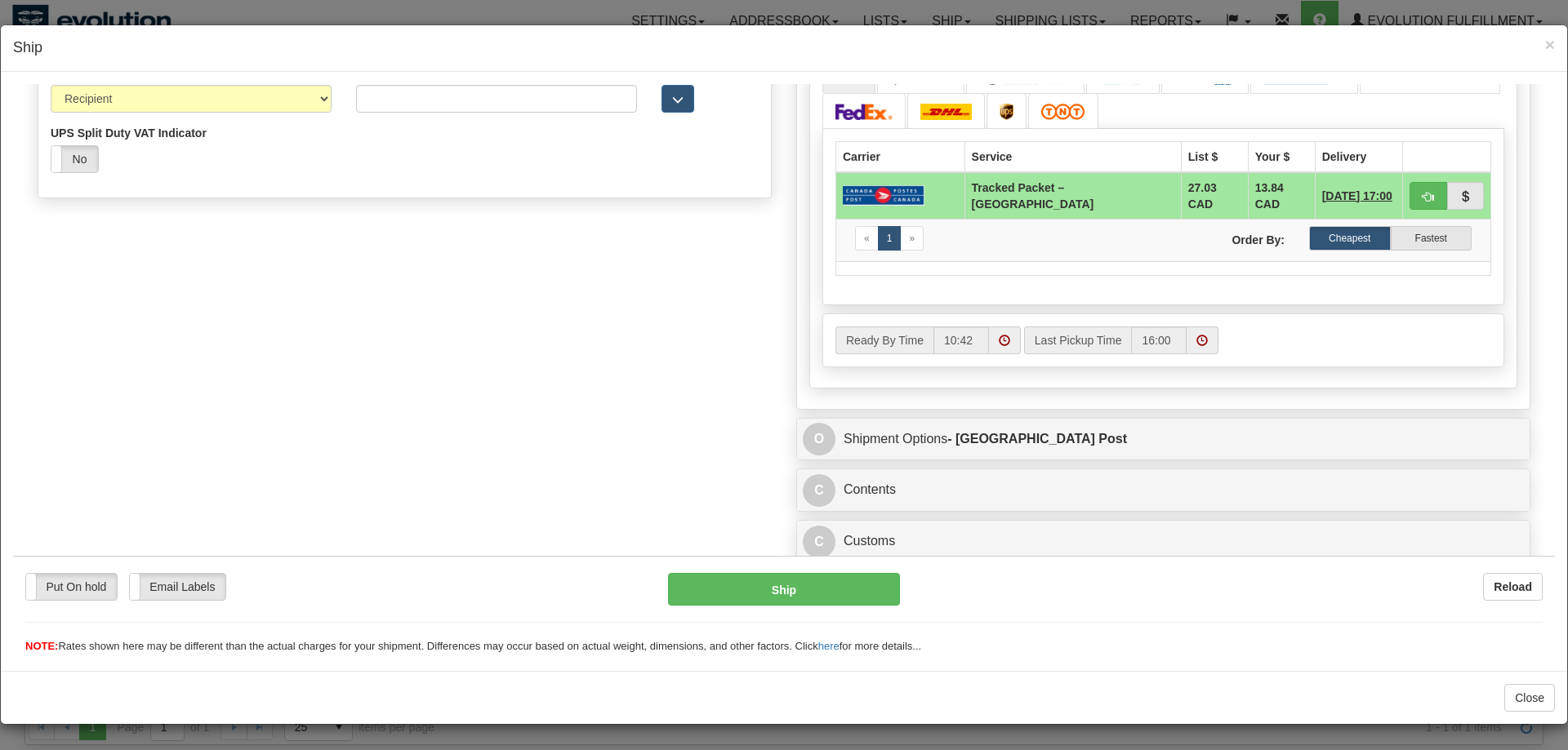
scroll to position [853, 0]
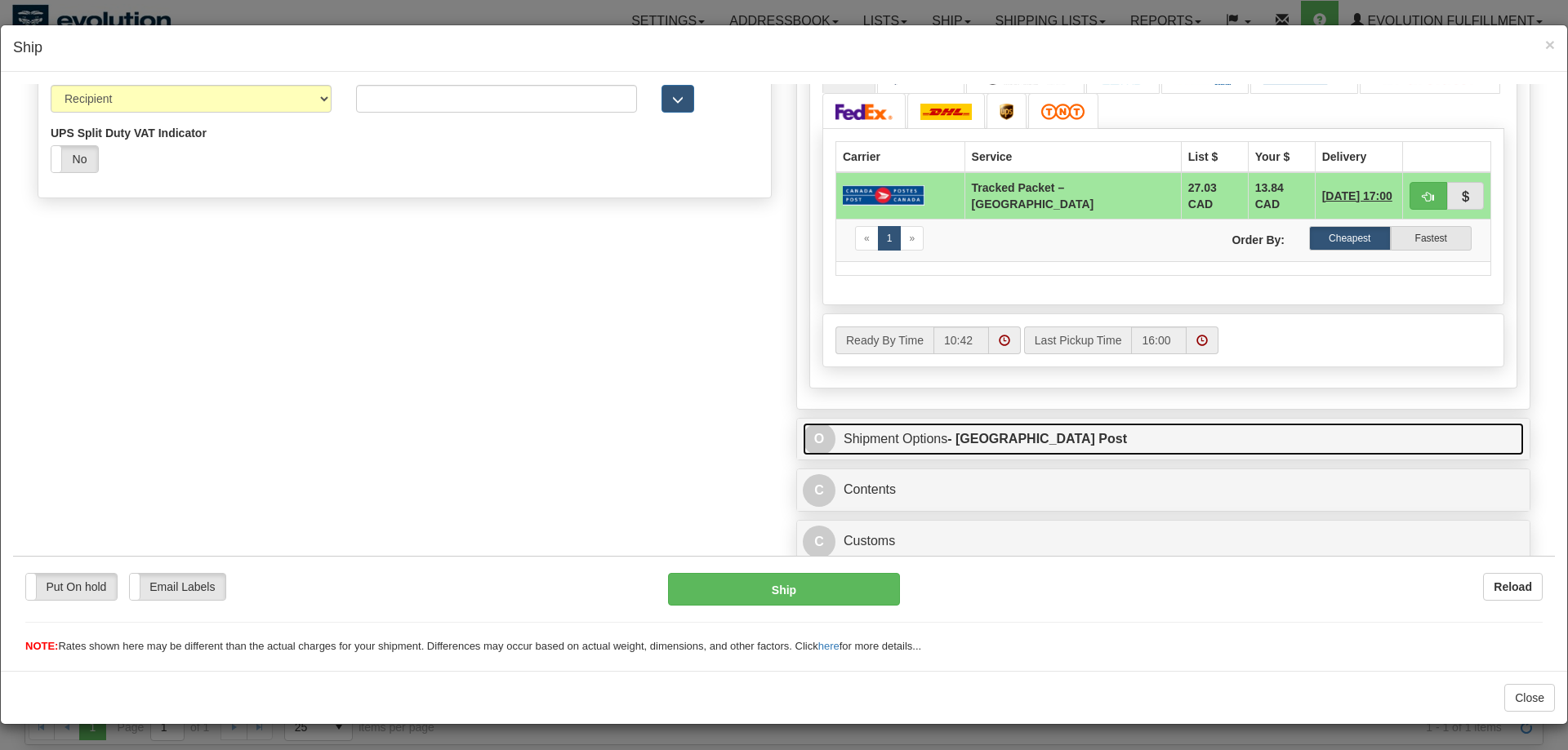
click at [977, 435] on strong "- [GEOGRAPHIC_DATA] Post" at bounding box center [1037, 438] width 180 height 14
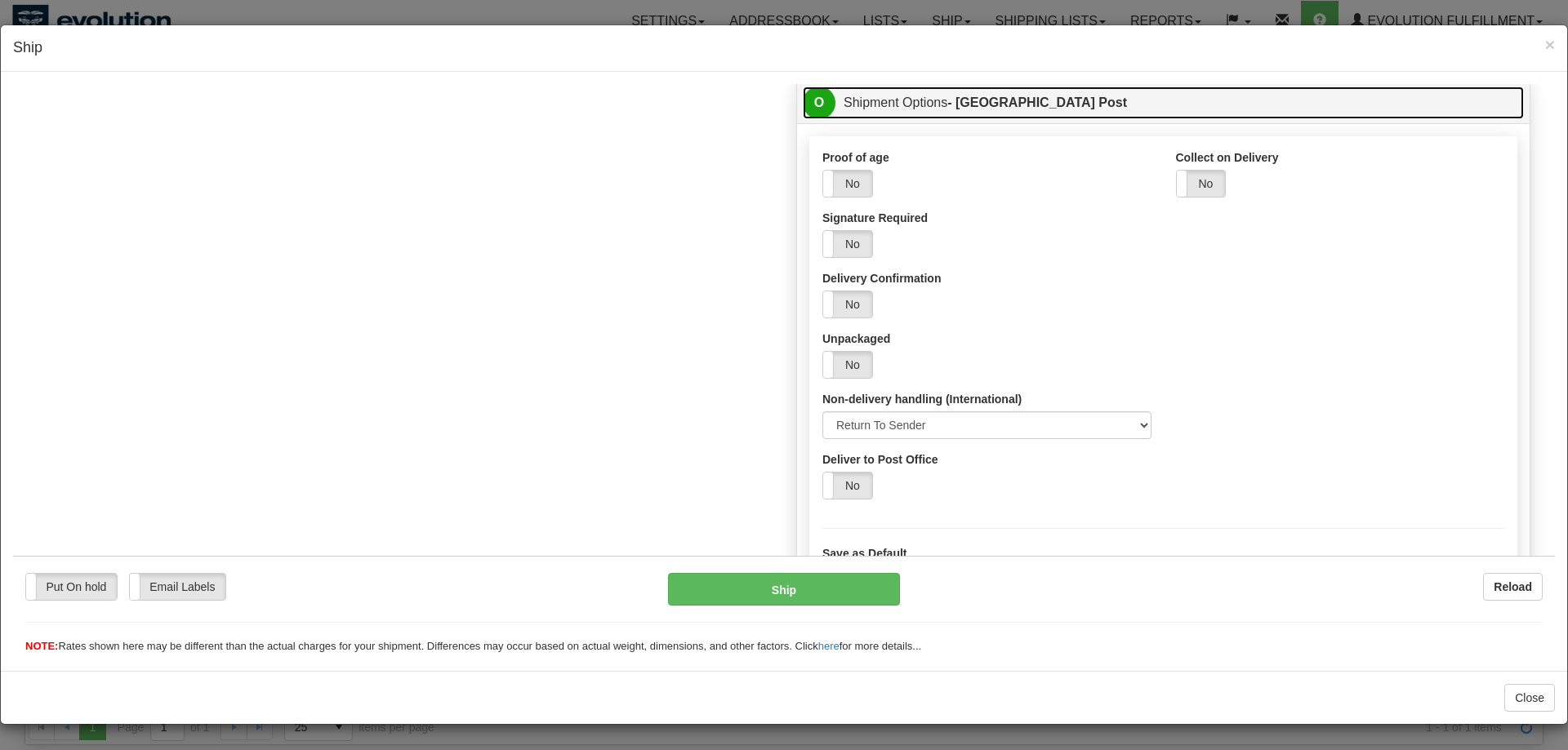
scroll to position [1190, 0]
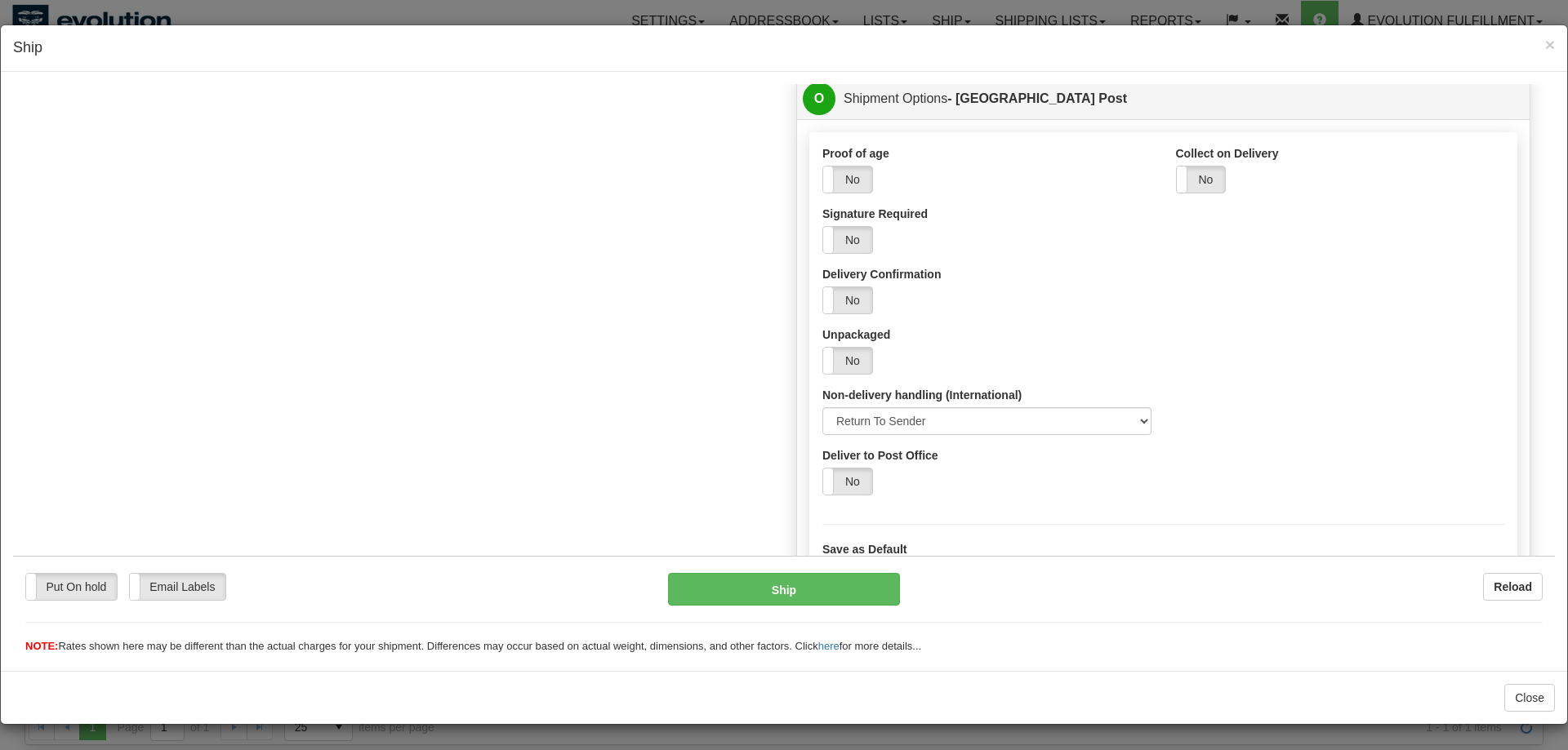
click at [1006, 491] on div "Yes No" at bounding box center [1163, 481] width 682 height 28
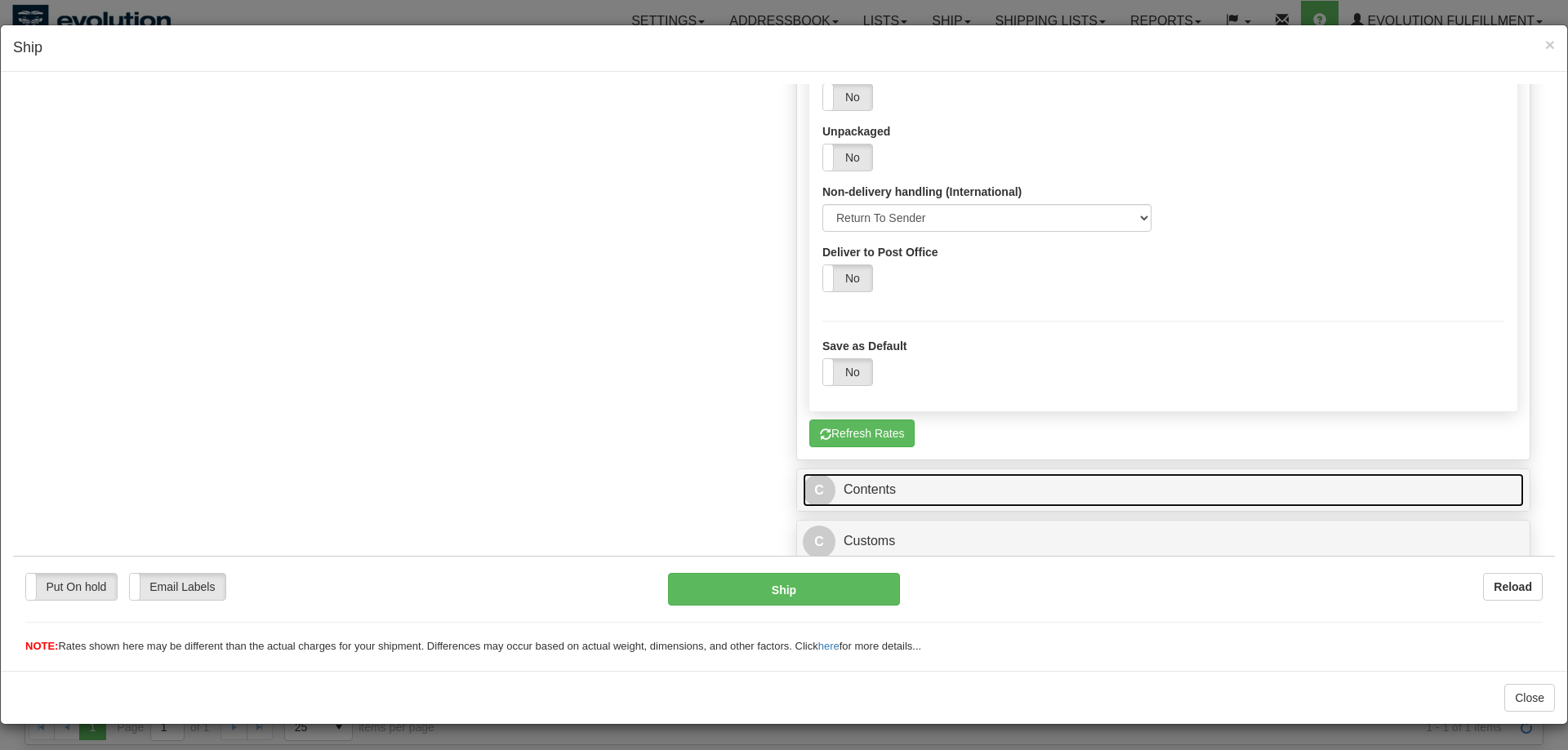
click at [948, 488] on link "C Contents" at bounding box center [1163, 489] width 721 height 34
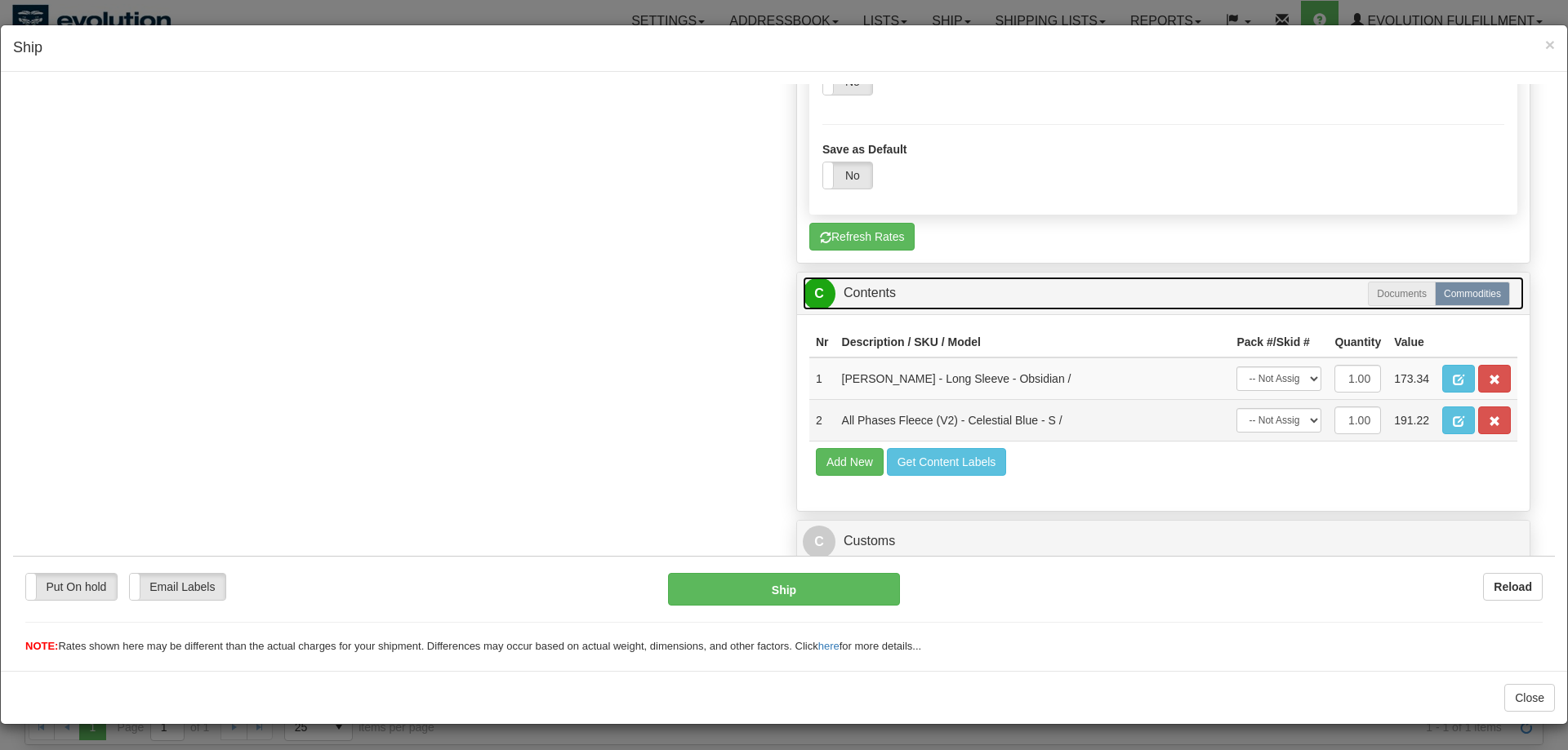
scroll to position [1593, 0]
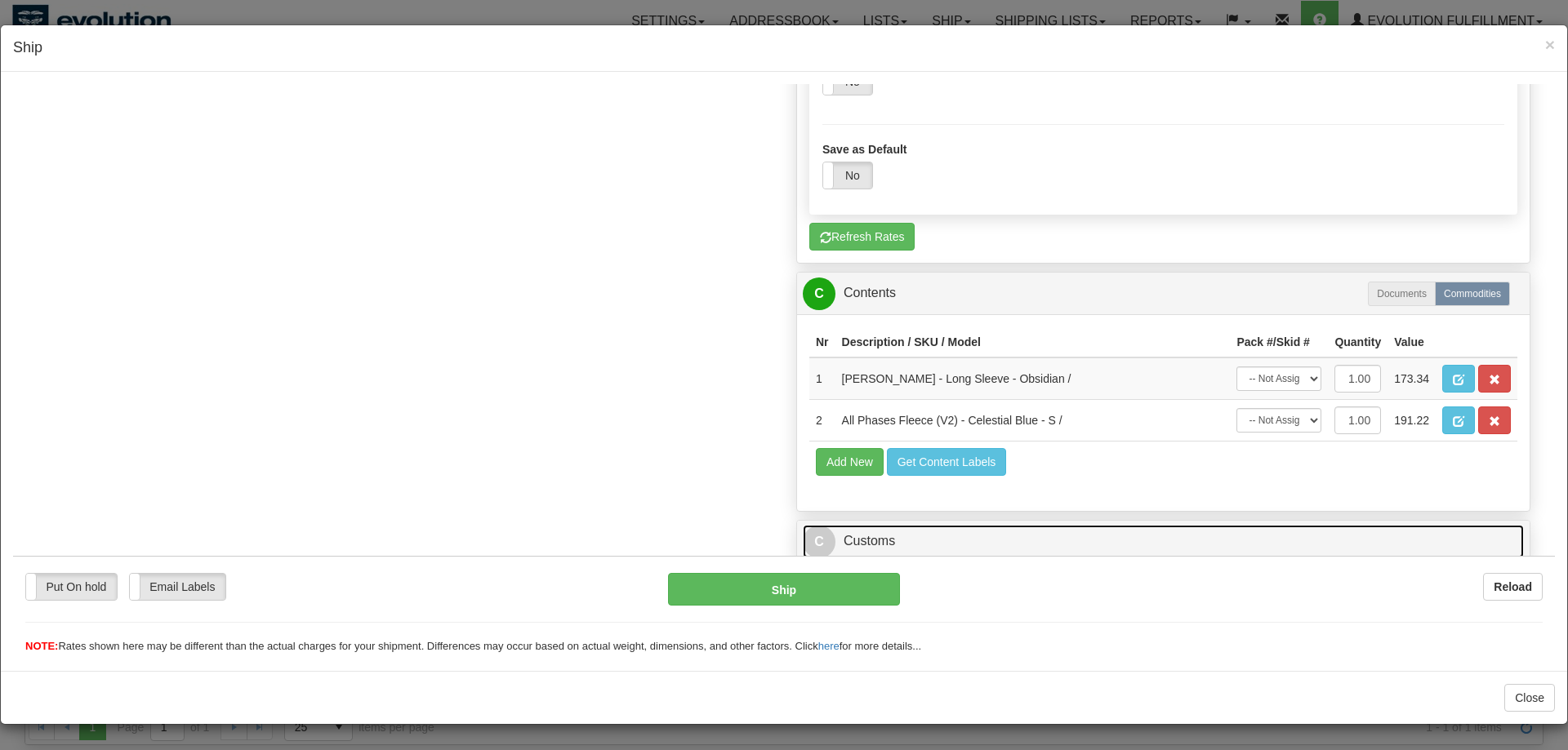
click at [1023, 524] on link "C Customs" at bounding box center [1163, 540] width 721 height 34
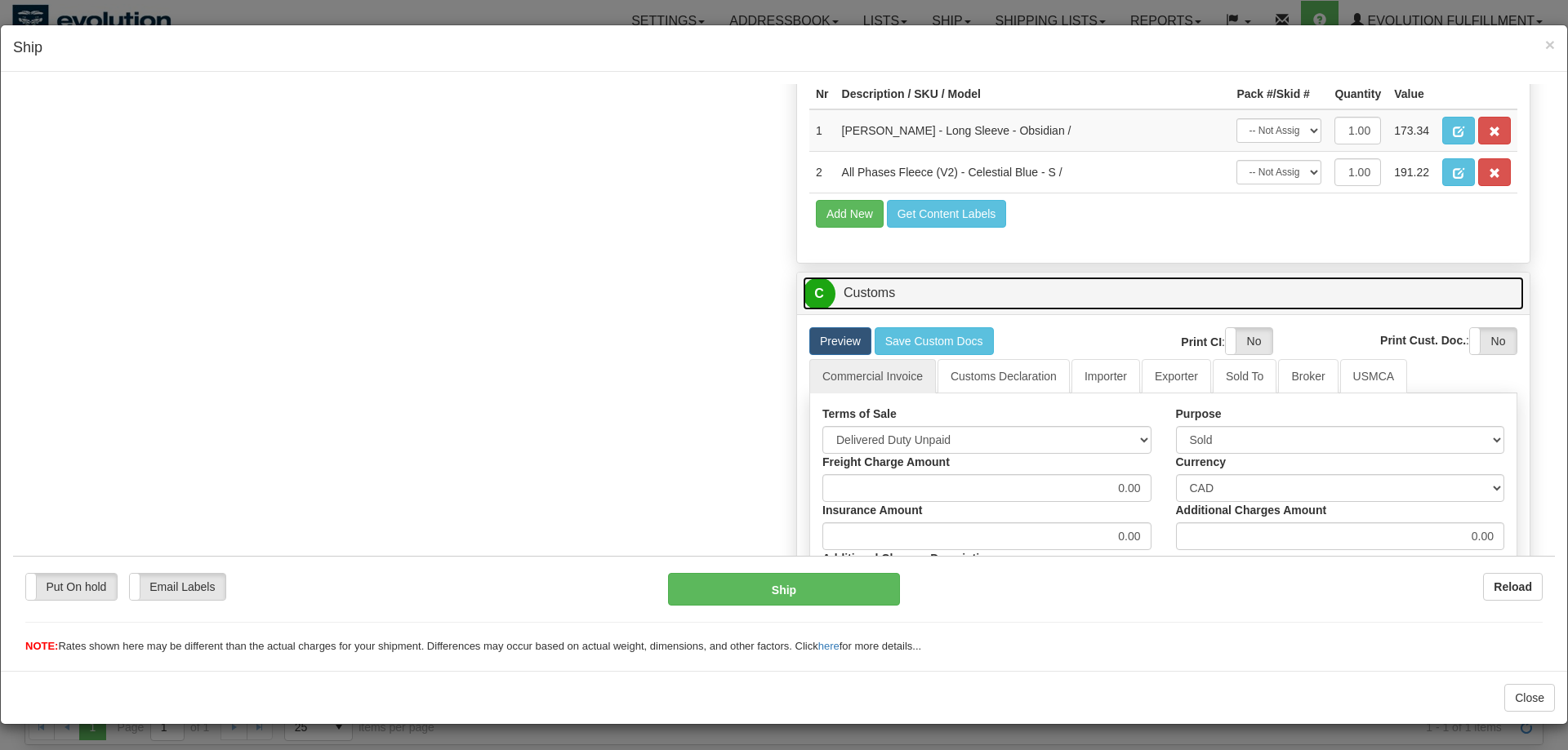
scroll to position [2214, 0]
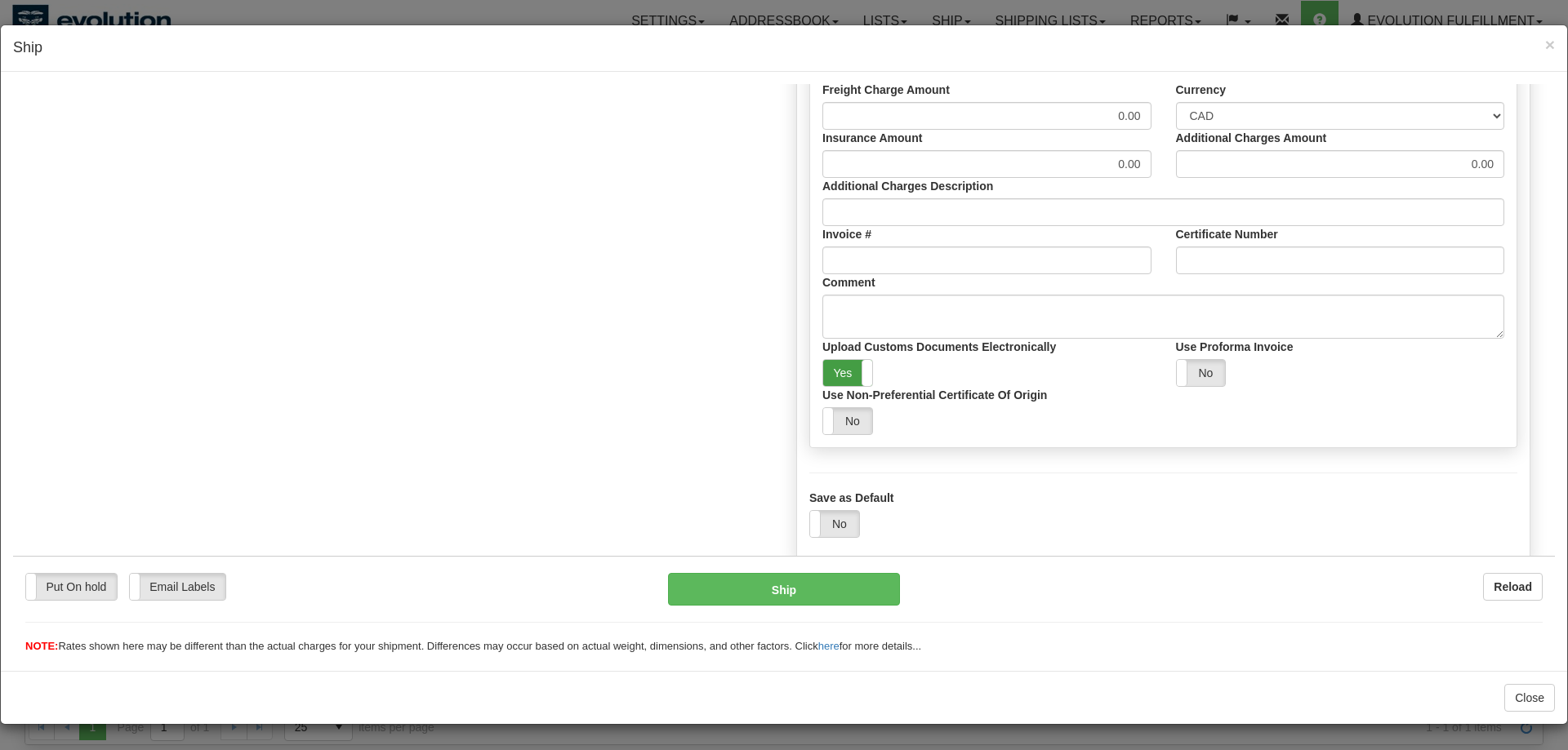
click at [850, 368] on label "Yes" at bounding box center [847, 372] width 49 height 26
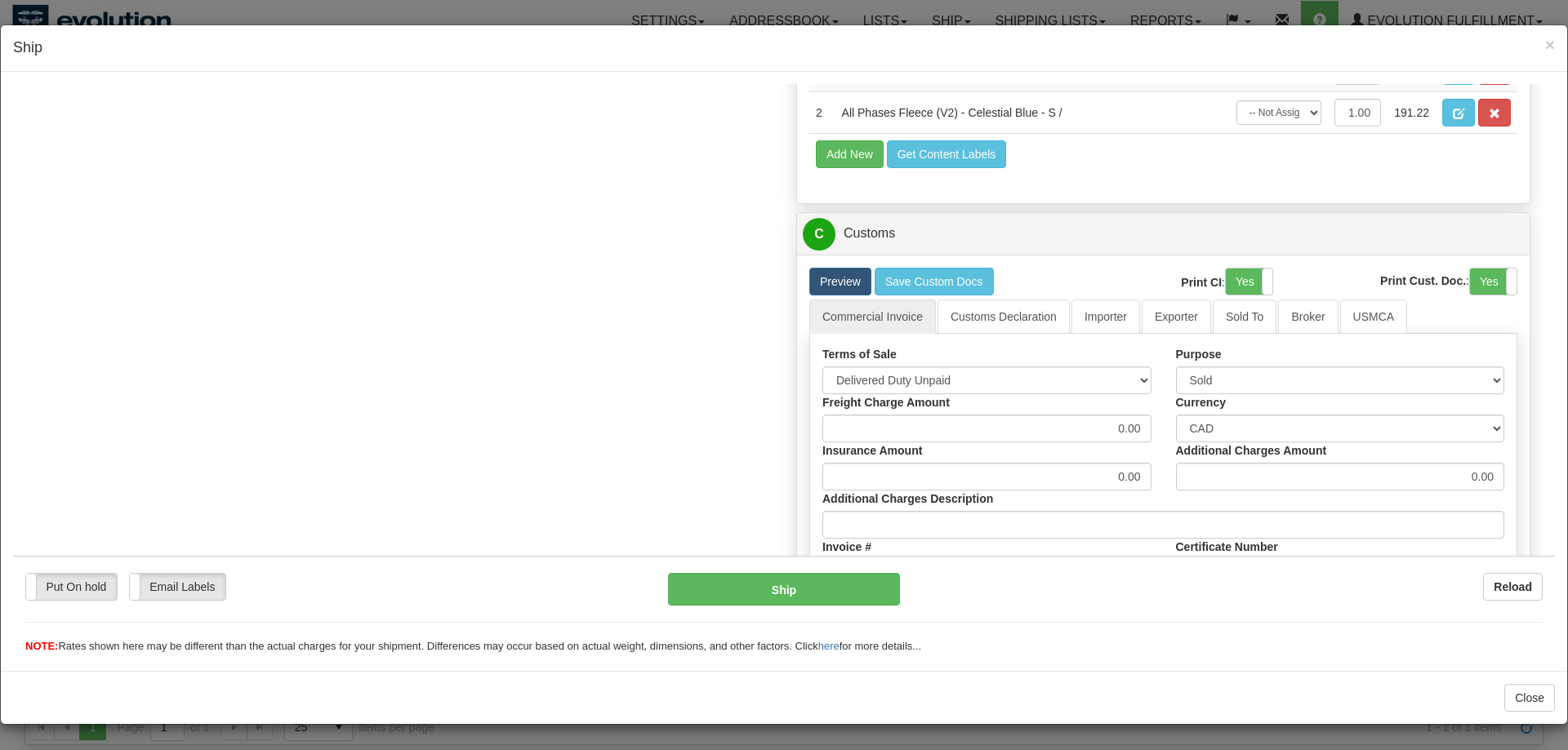
scroll to position [1963, 0]
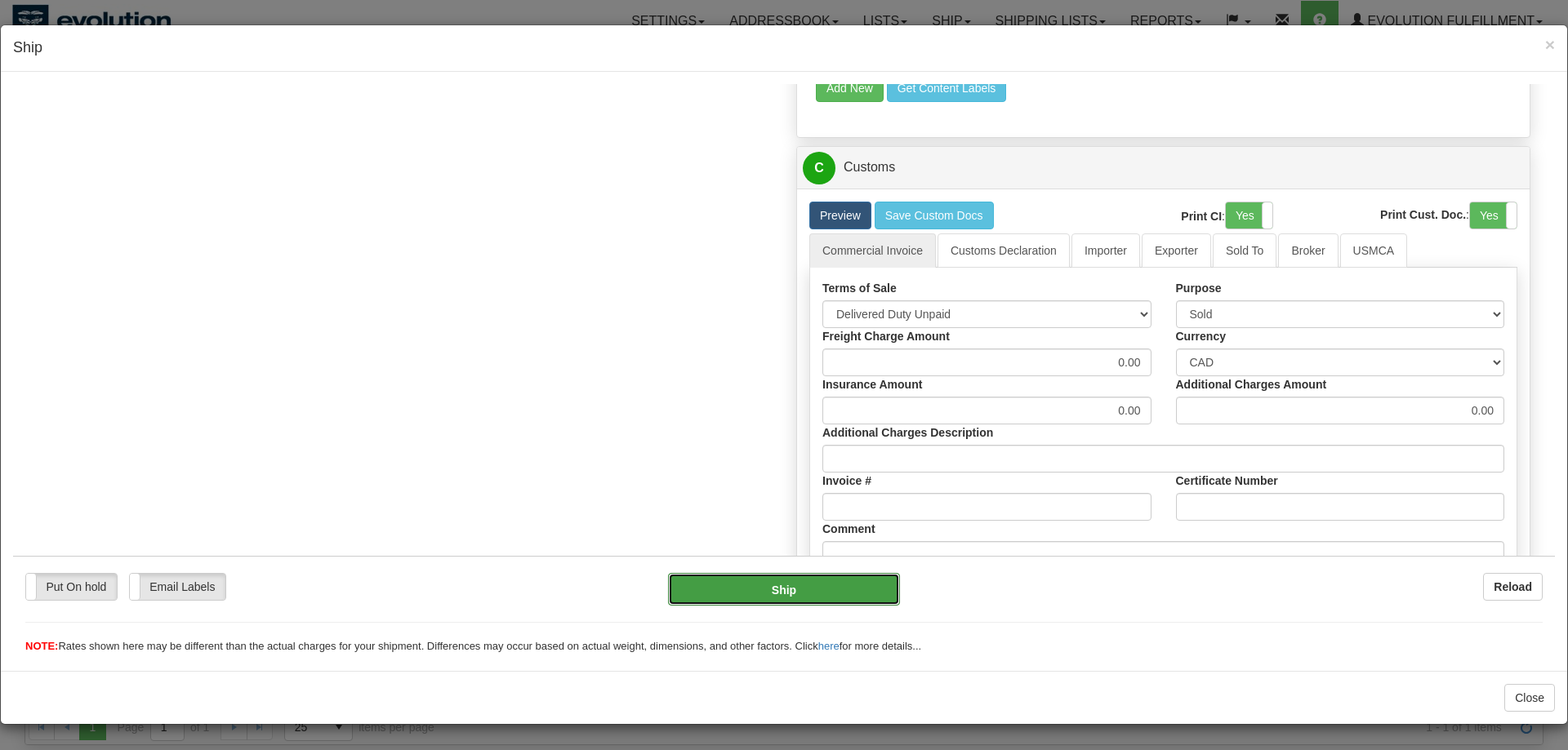
click at [772, 581] on button "Ship" at bounding box center [785, 589] width 233 height 33
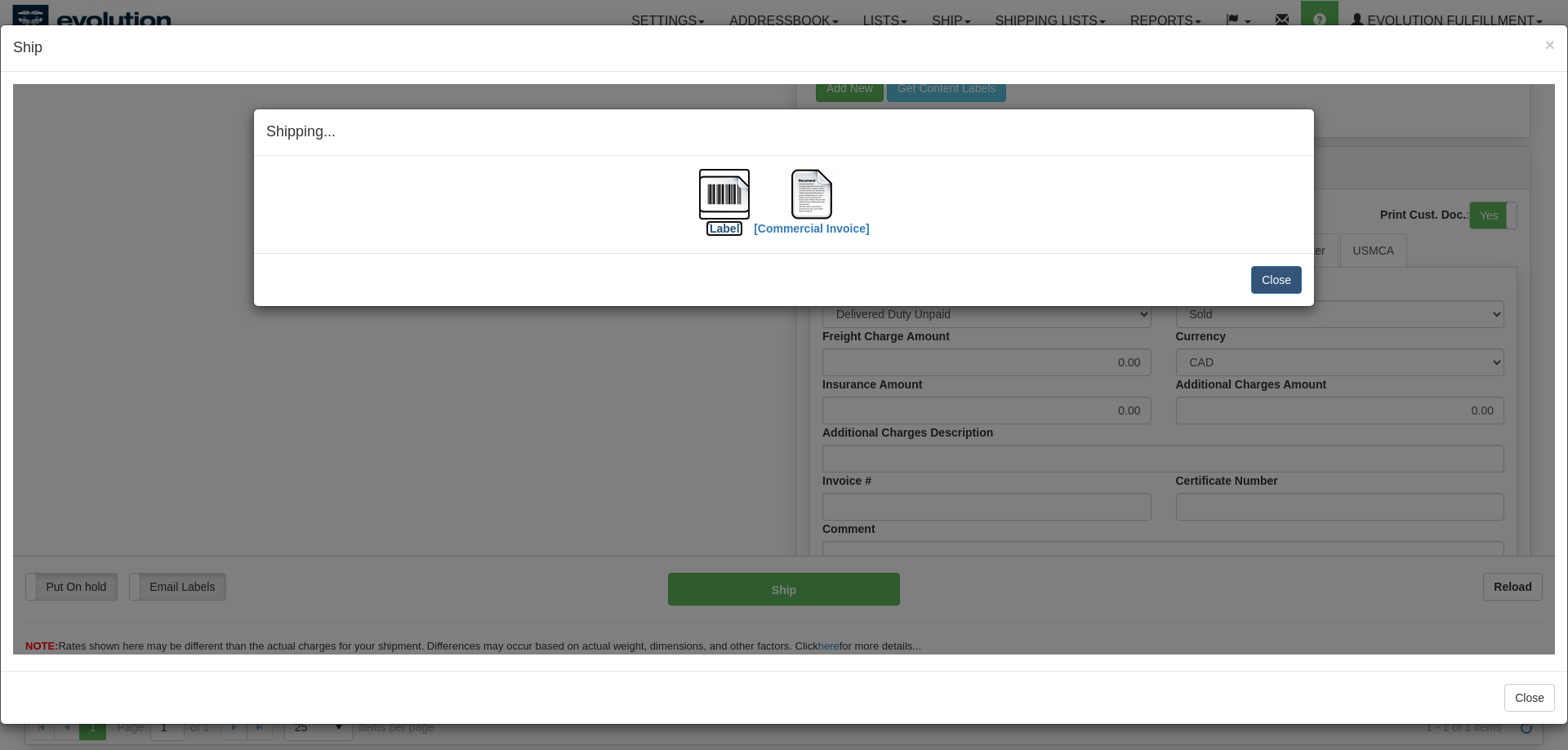
click at [718, 200] on img at bounding box center [724, 193] width 53 height 53
click at [806, 205] on img at bounding box center [812, 193] width 53 height 53
click at [556, 482] on div "Shipping... Your SHIPMENT will EXPIRE in [Label] [Commercial Invoice] IMPORTANT…" at bounding box center [783, 368] width 1541 height 570
click at [1273, 280] on button "Close" at bounding box center [1276, 279] width 51 height 28
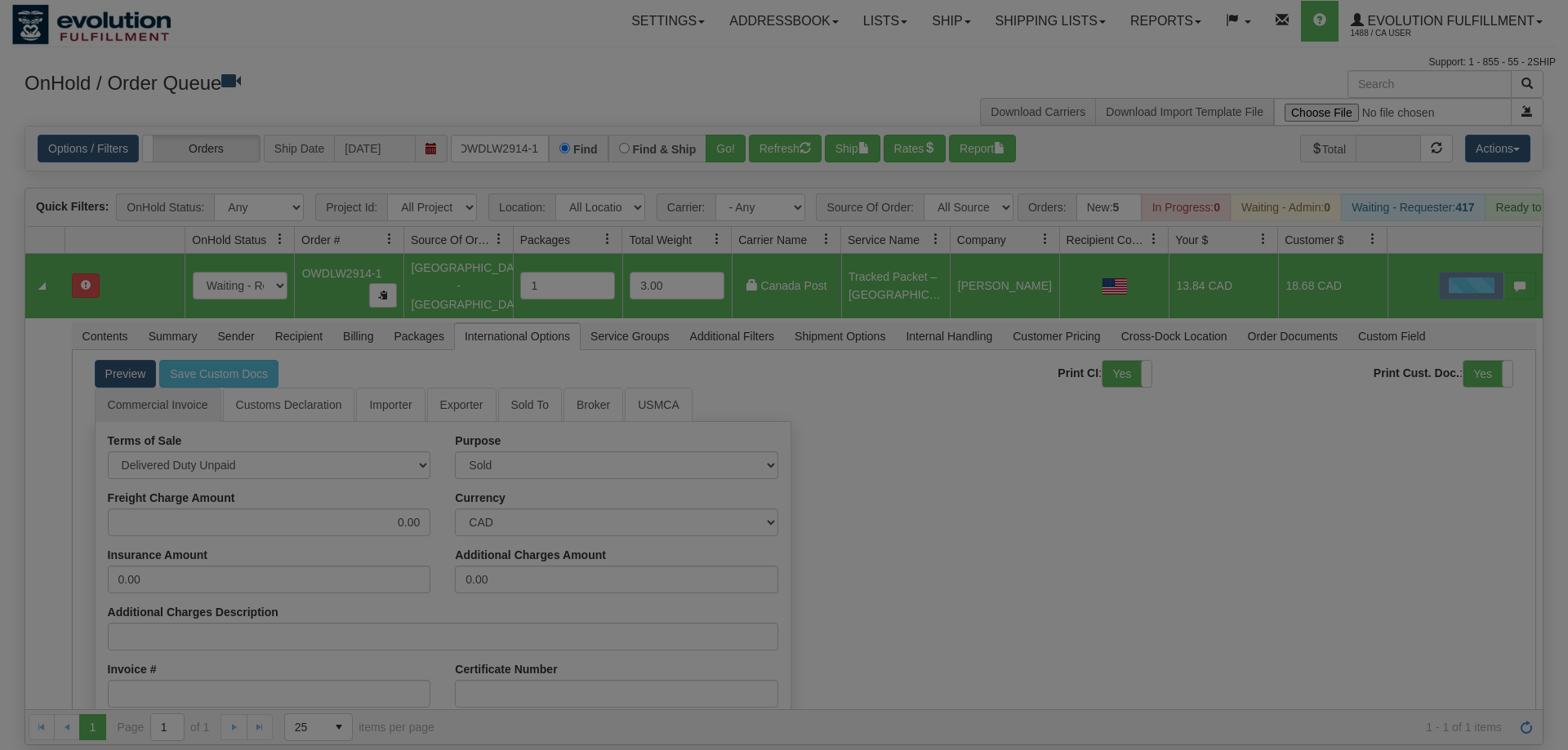
scroll to position [0, 0]
